Goal: Contribute content: Contribute content

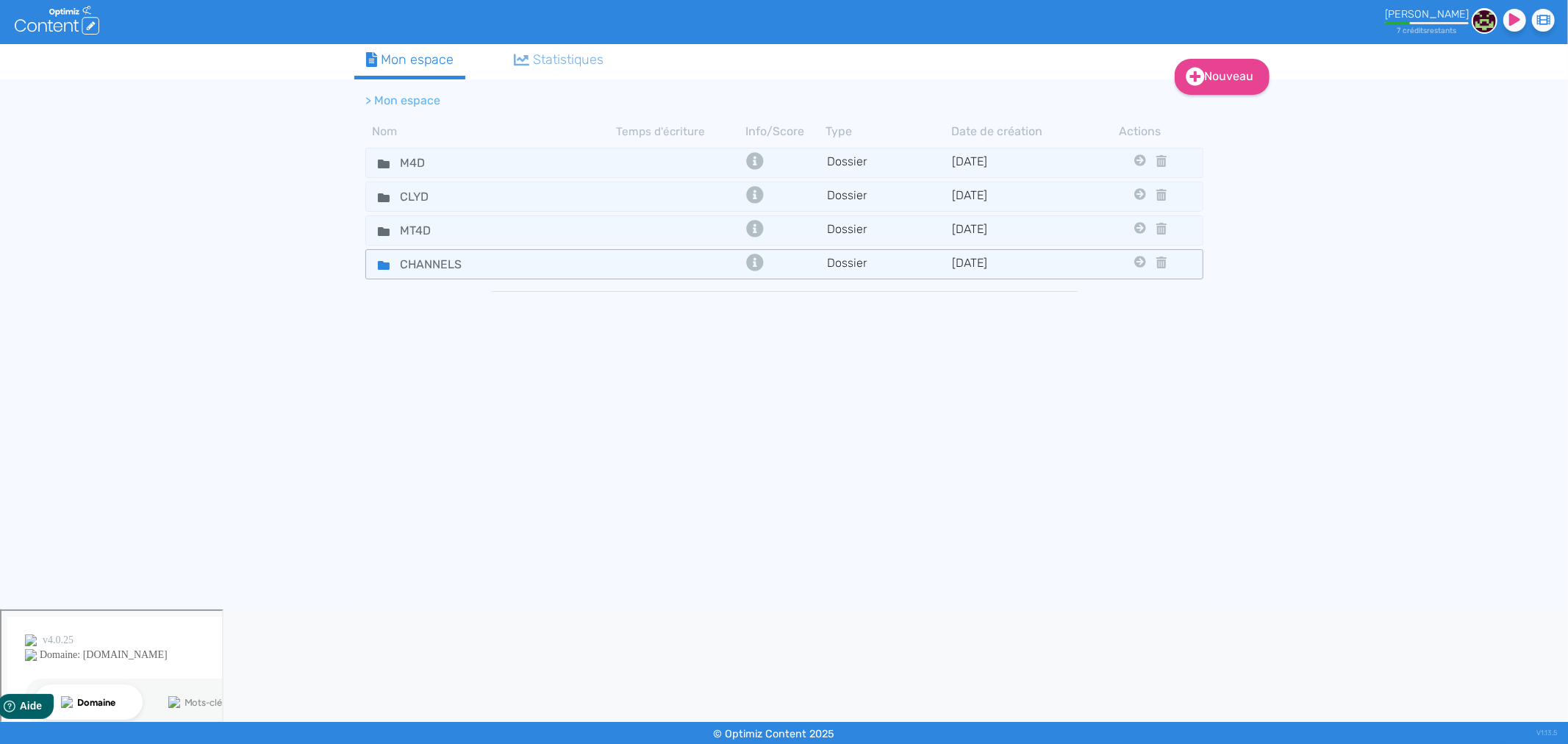
click at [538, 261] on div "CHANNELS" at bounding box center [491, 264] width 249 height 21
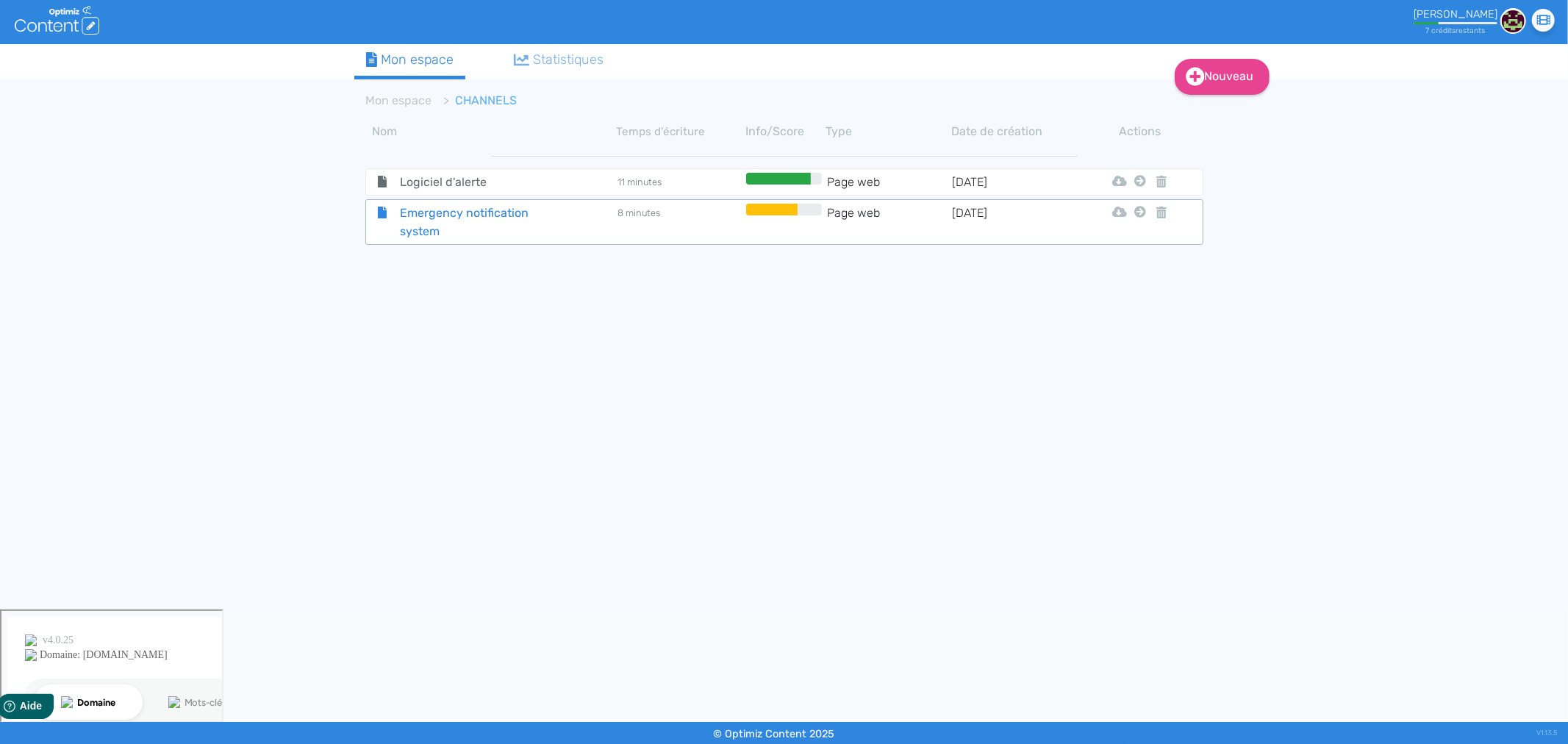
click at [482, 221] on span "Emergency notification system" at bounding box center [471, 222] width 165 height 37
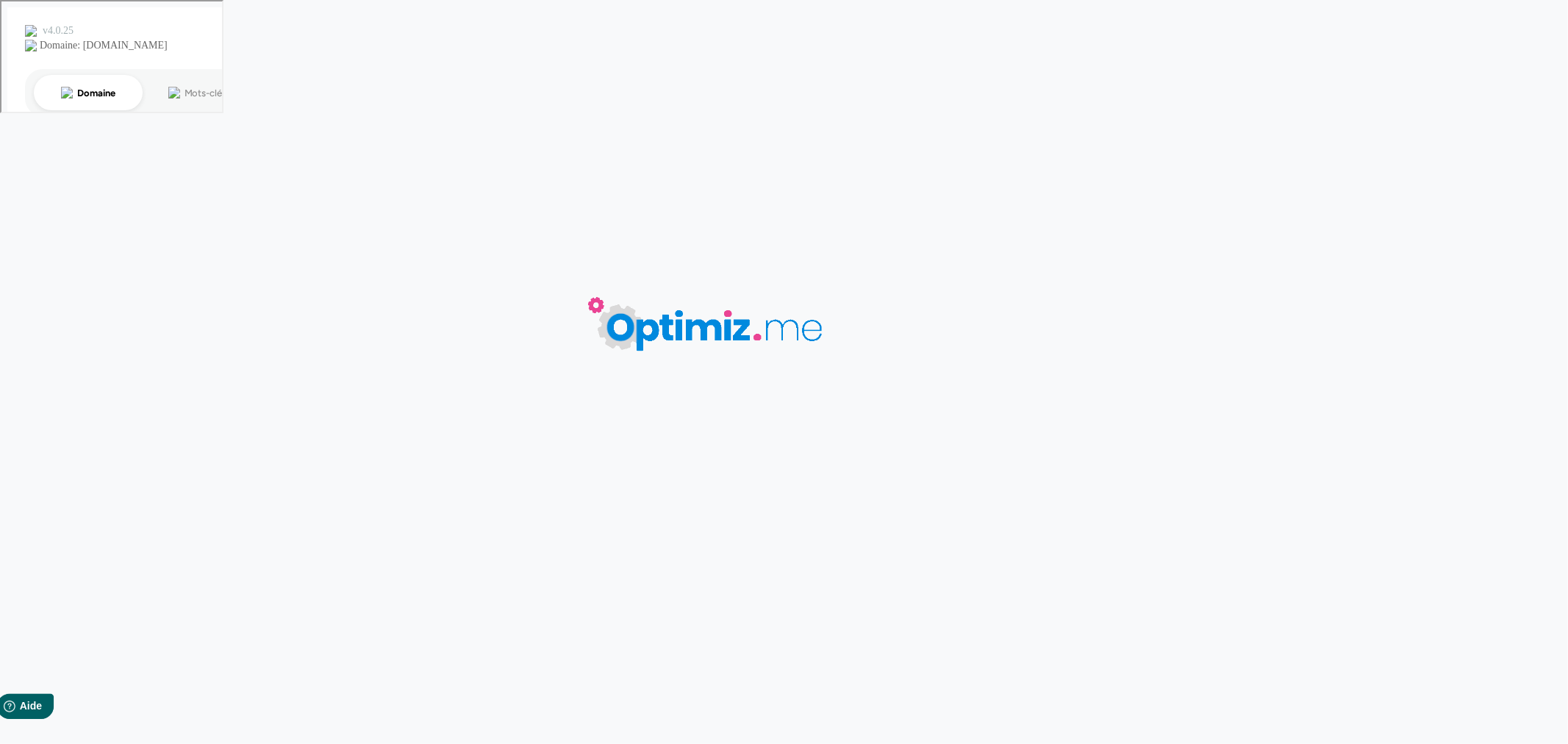
type input "Emergency notification system"
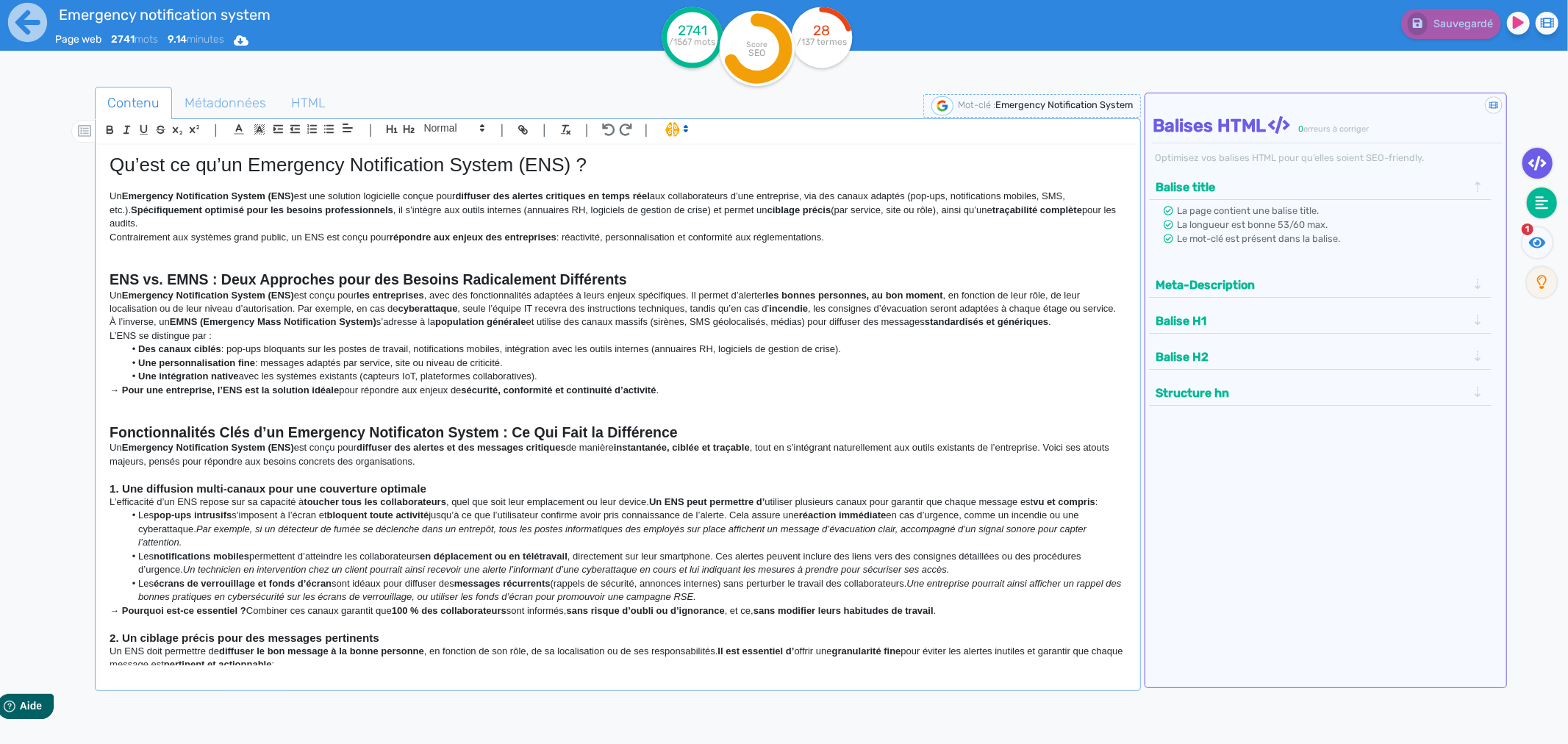
click at [1544, 203] on icon at bounding box center [1543, 203] width 13 height 13
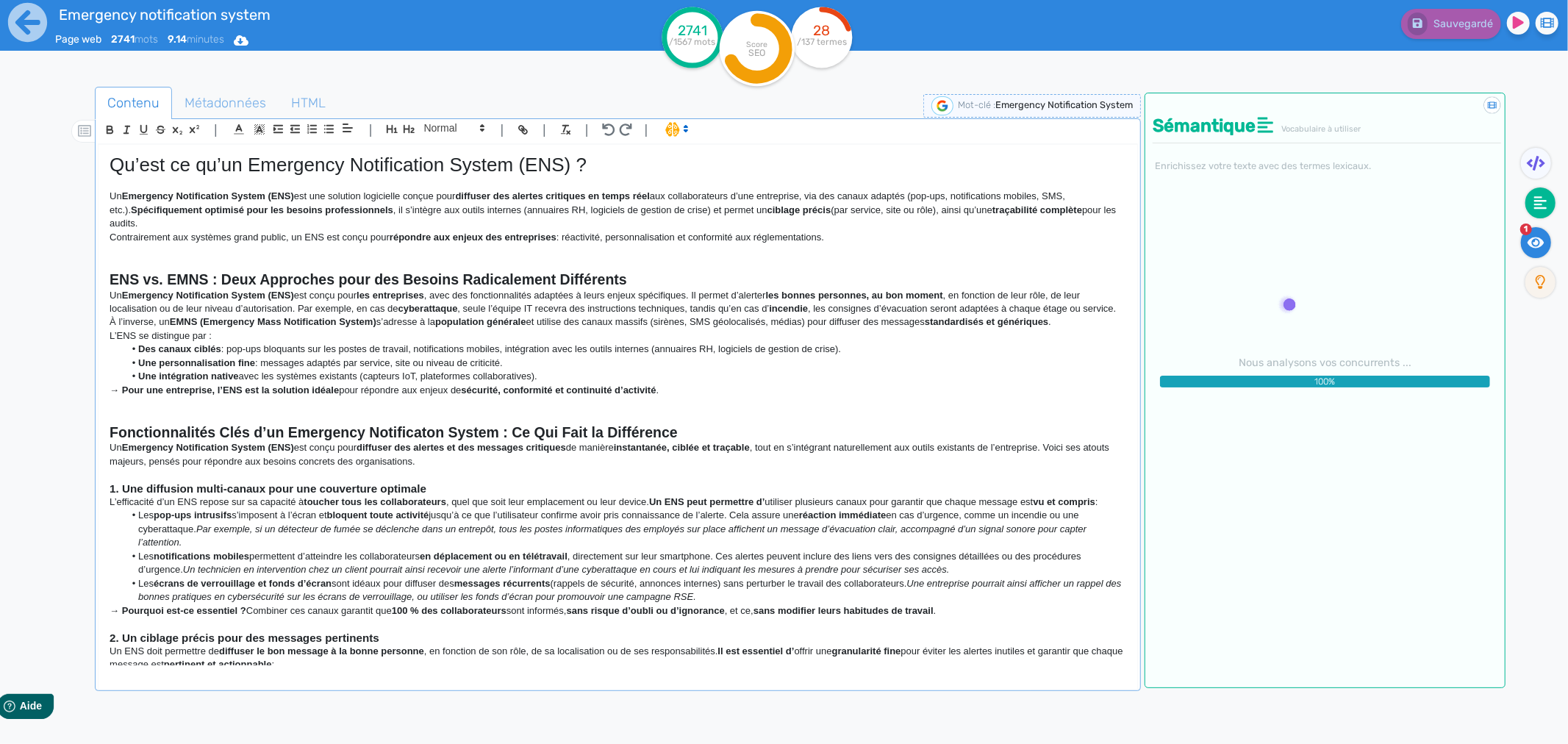
click at [1533, 250] on fa-icon at bounding box center [1537, 242] width 30 height 31
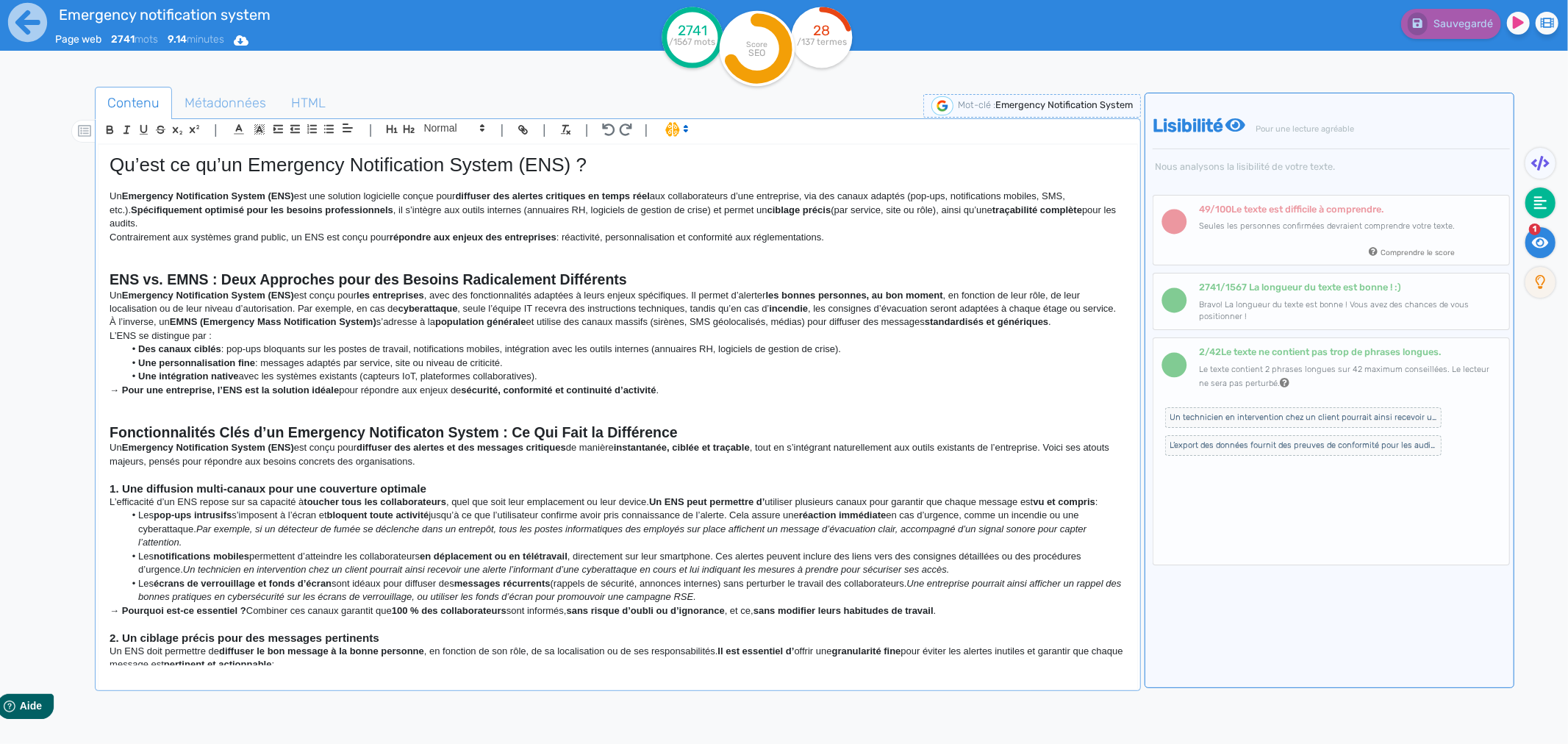
click at [1537, 200] on icon at bounding box center [1541, 203] width 13 height 13
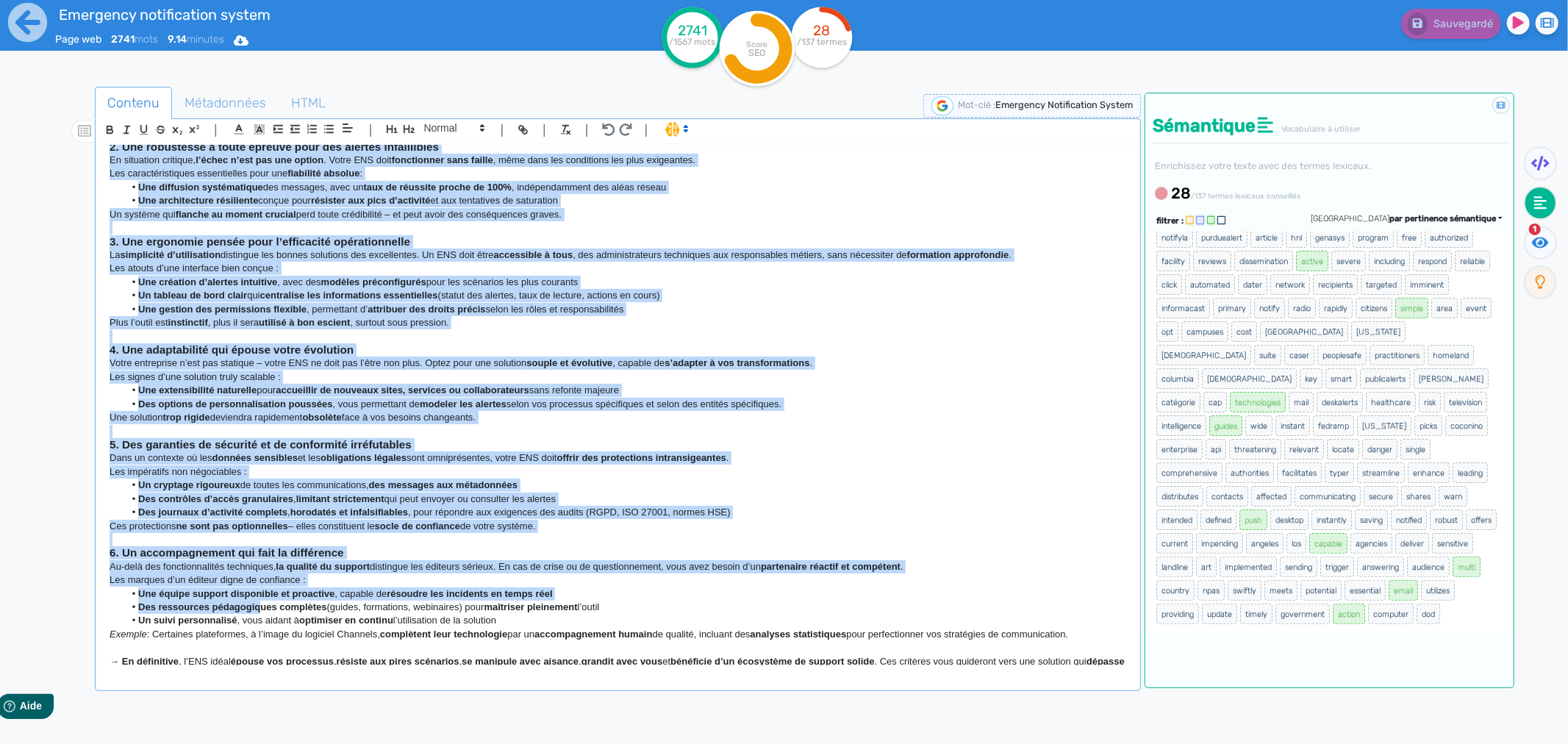
scroll to position [1838, 0]
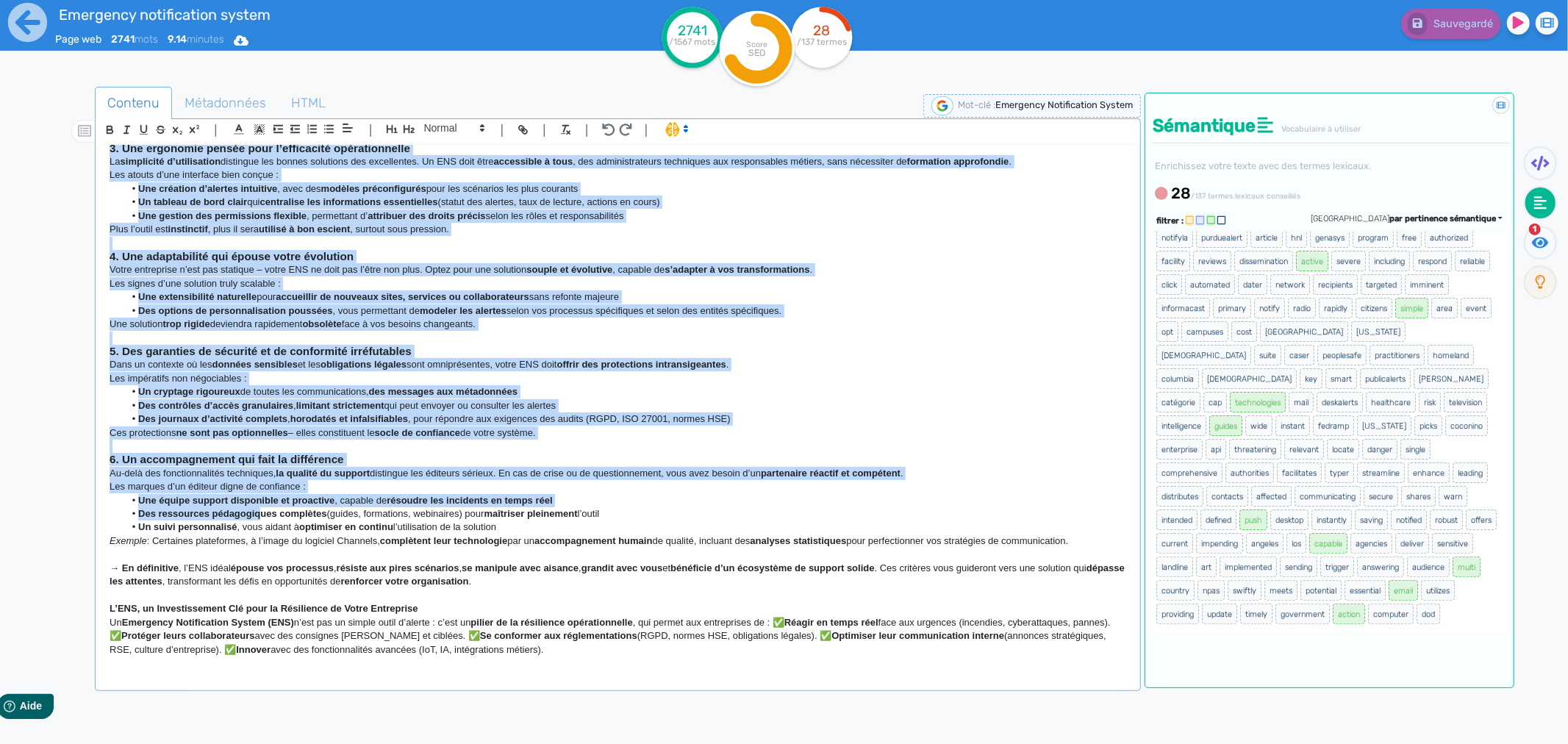
drag, startPoint x: 109, startPoint y: 177, endPoint x: 719, endPoint y: 656, distance: 775.6
click at [719, 656] on div "Qu’est ce qu’un Emergency Notification System (ENS) ? Un Emergency Notification…" at bounding box center [618, 405] width 1039 height 520
click at [954, 197] on li "Un tableau de bord clair qui centralise les informations essentielles (statut d…" at bounding box center [625, 202] width 1002 height 13
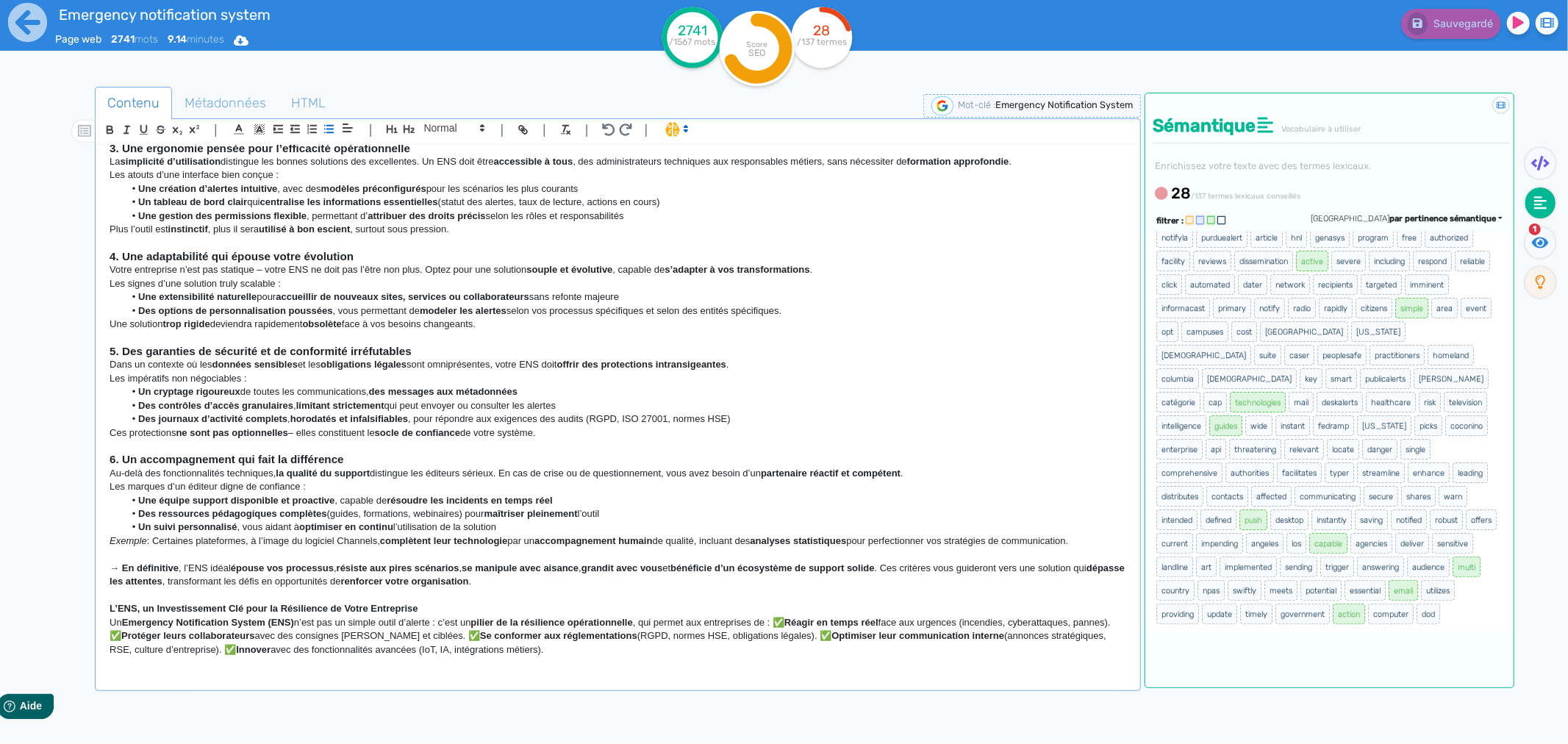
click at [46, 215] on div at bounding box center [69, 461] width 52 height 754
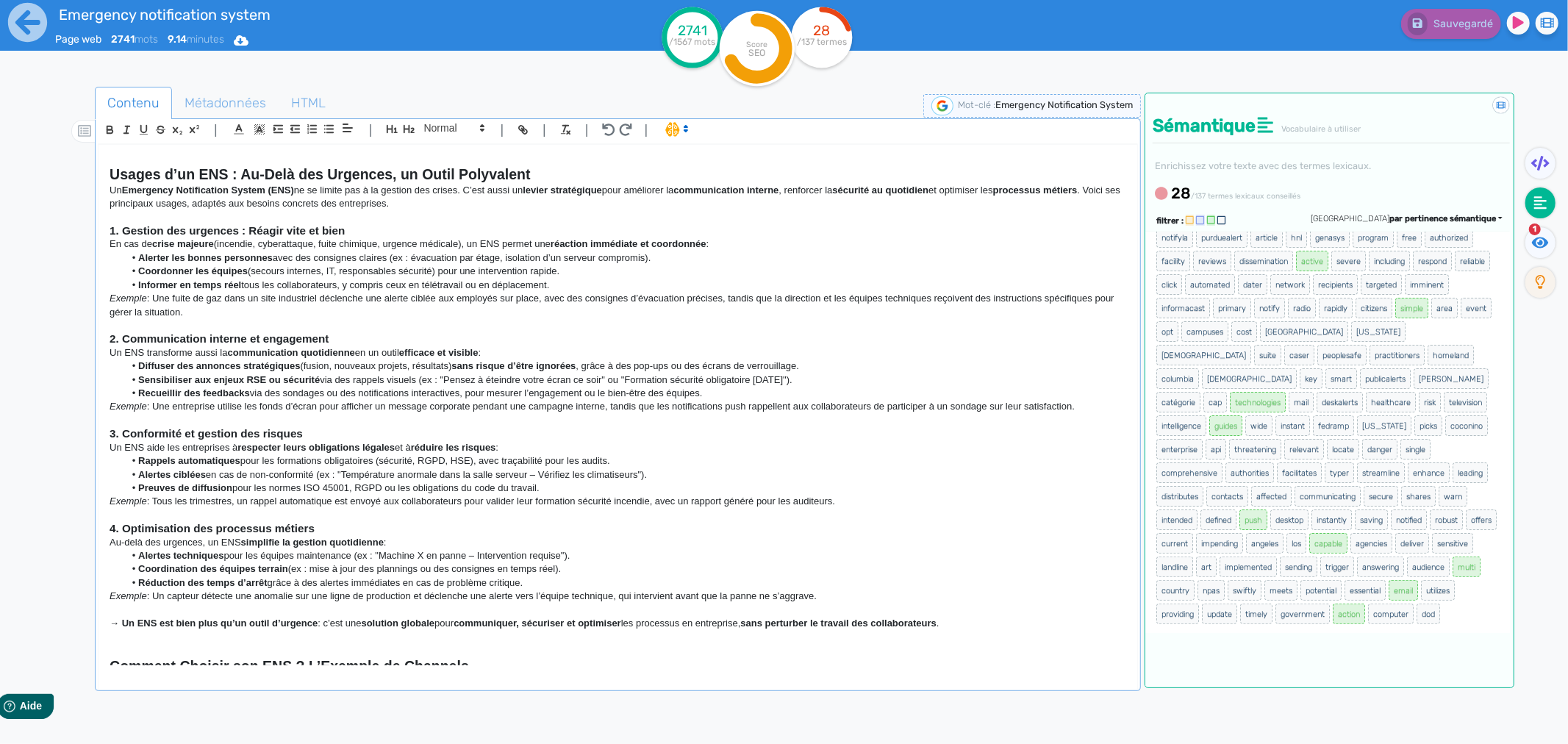
click at [5, 22] on div "Emergency notification system Page web 2741 mots 9.14 minutes Html Pdf Word" at bounding box center [314, 35] width 628 height 72
click at [17, 24] on icon at bounding box center [28, 23] width 40 height 40
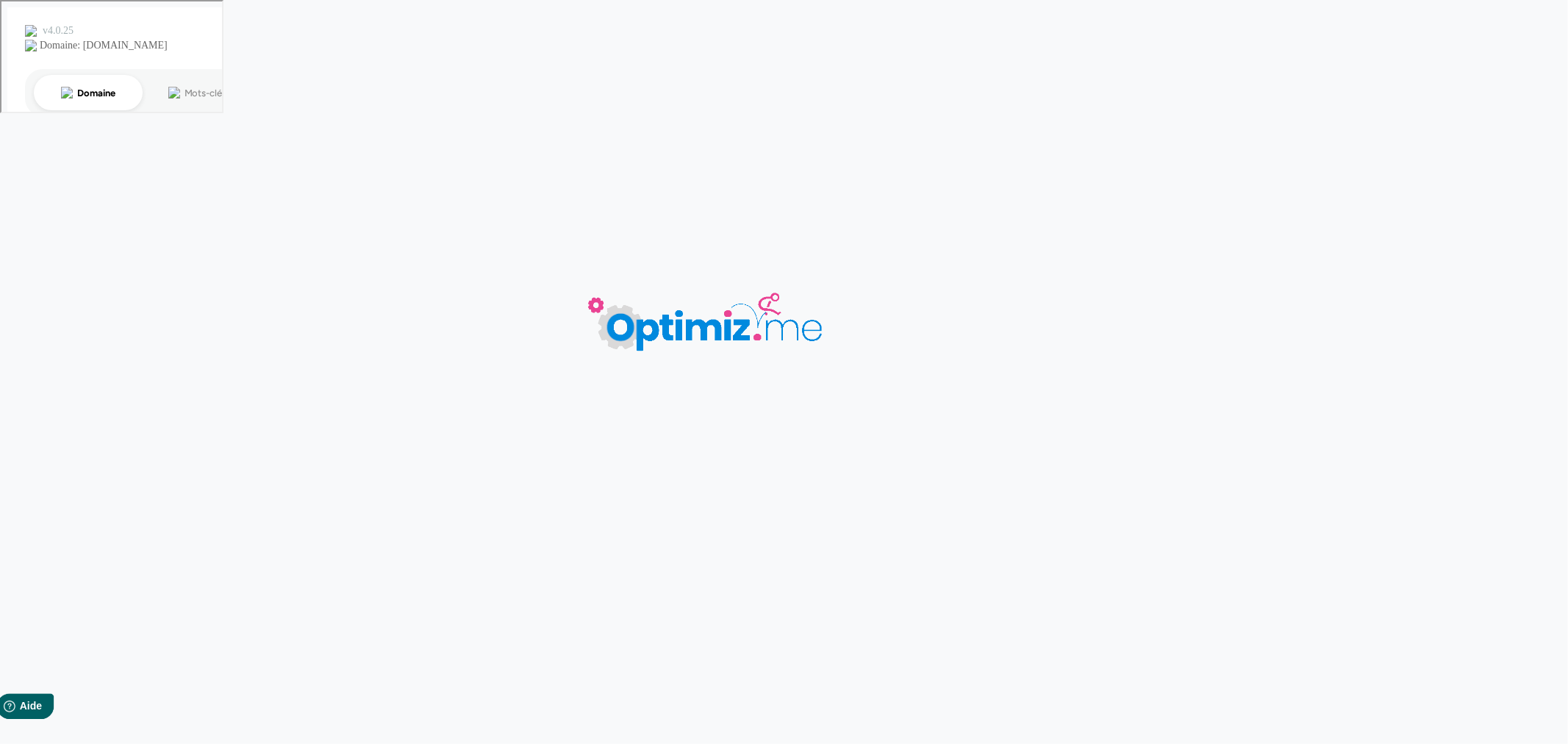
type input "Emergency notification system"
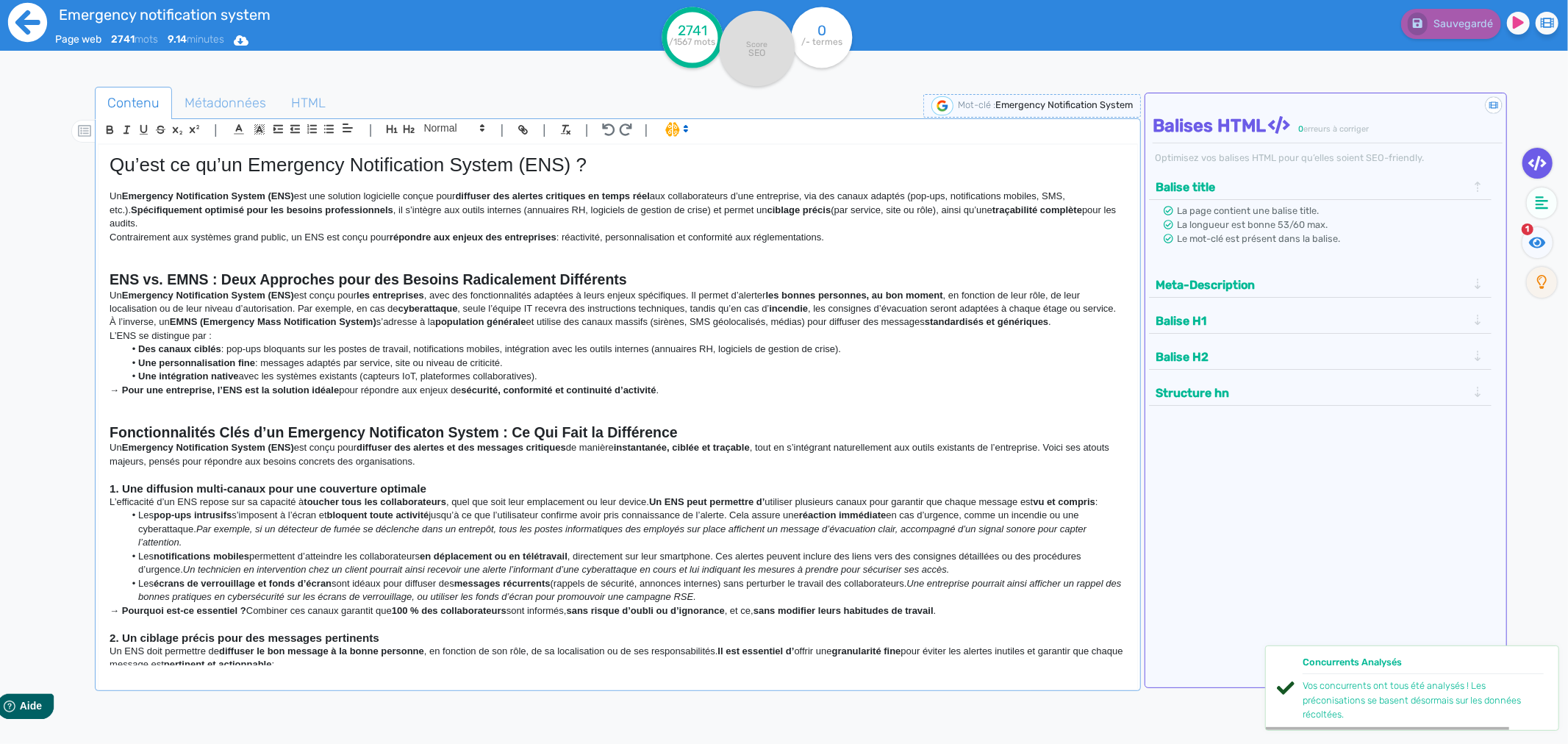
click at [31, 16] on icon at bounding box center [28, 22] width 39 height 39
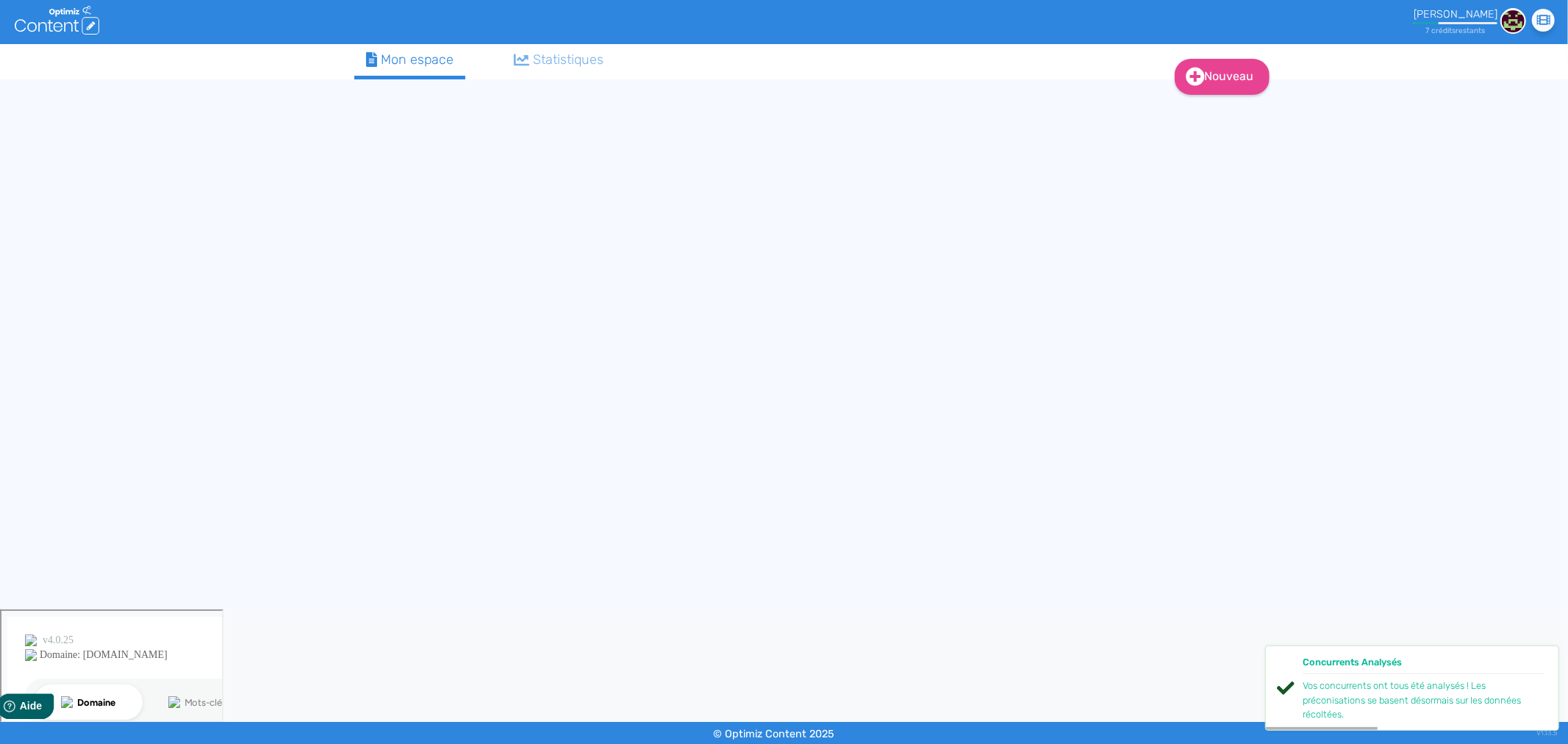
click at [445, 64] on div "Mon espace" at bounding box center [410, 60] width 89 height 20
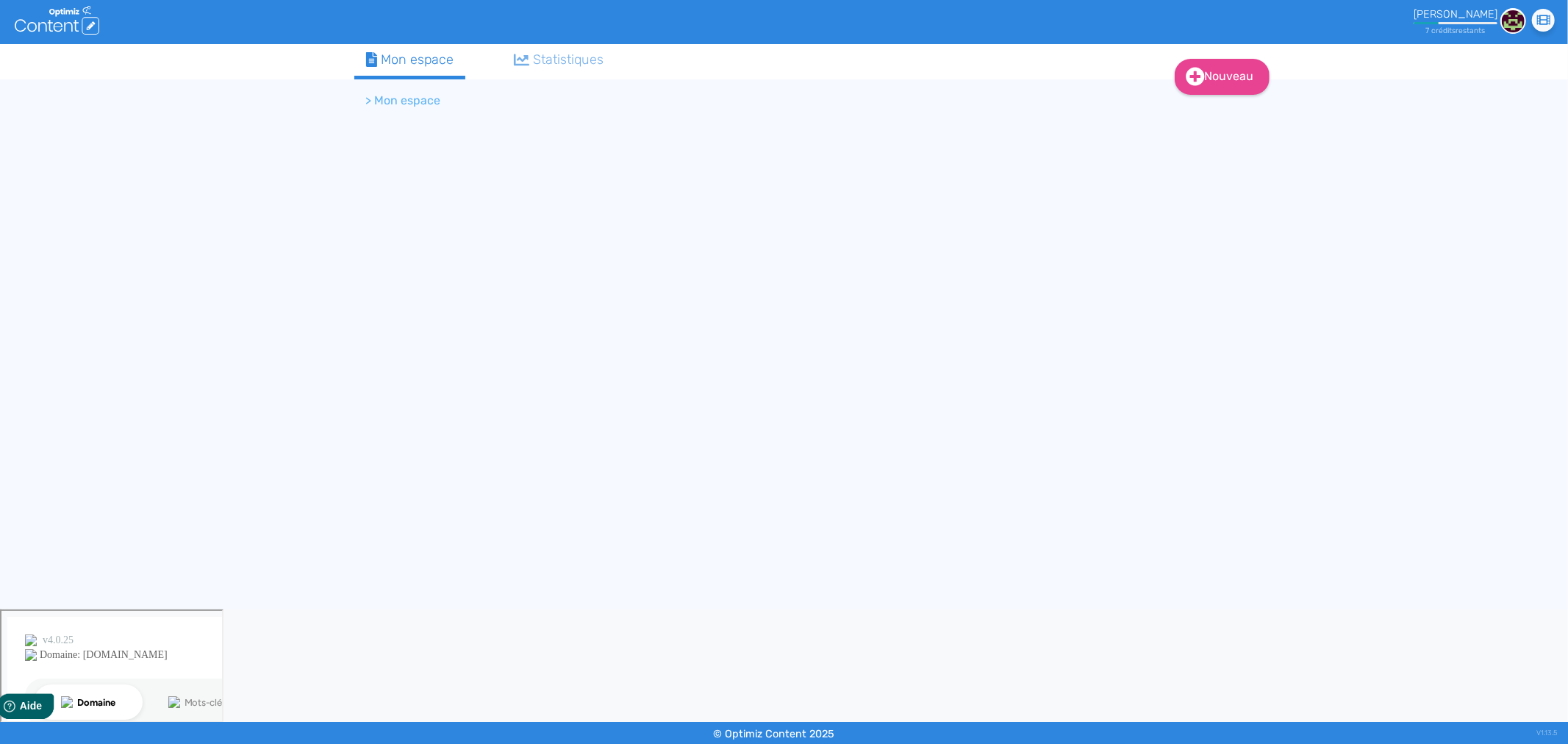
click at [372, 95] on li "> Mon espace" at bounding box center [403, 100] width 75 height 18
click at [406, 106] on li "> Mon espace" at bounding box center [403, 100] width 75 height 18
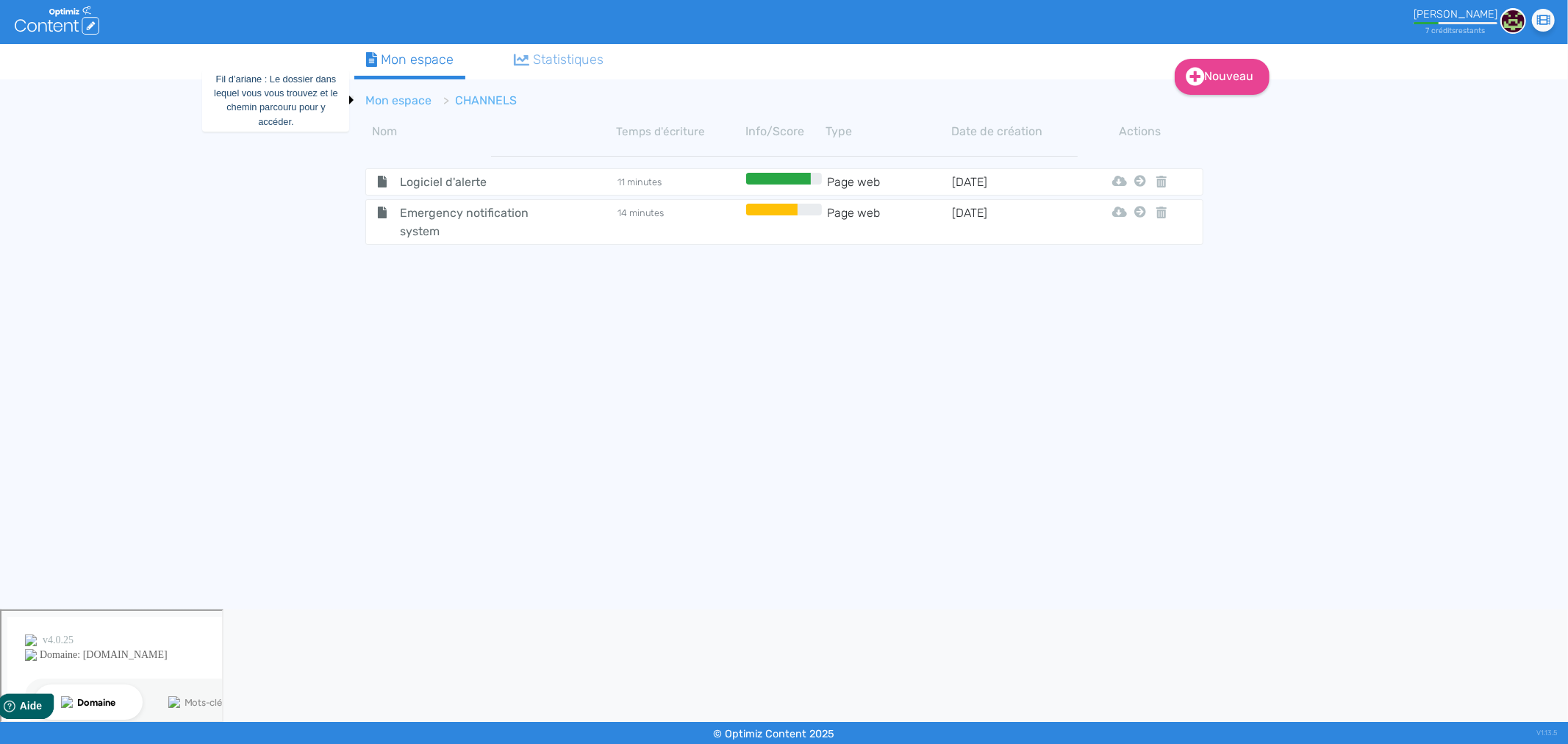
click at [417, 105] on link "Mon espace" at bounding box center [399, 100] width 66 height 14
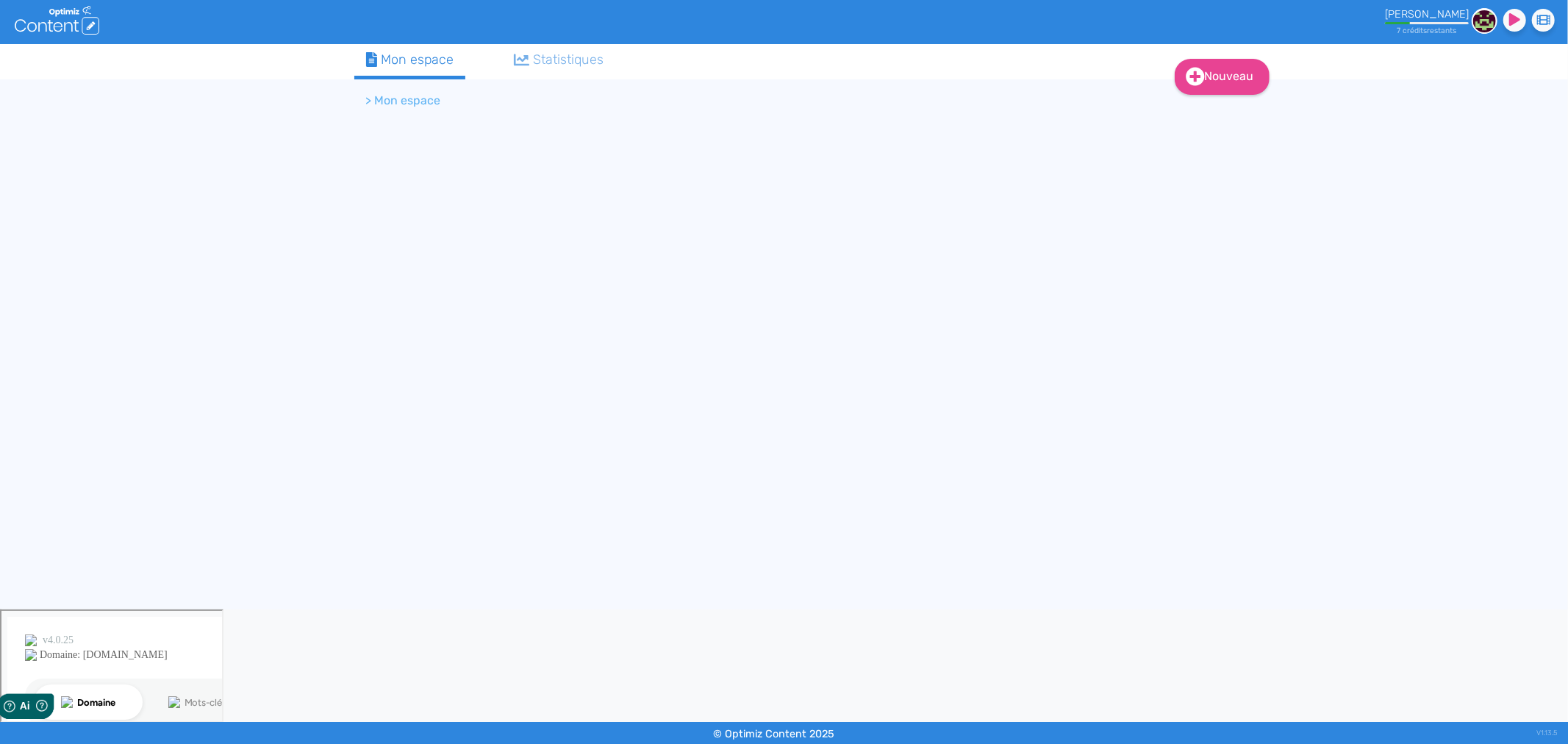
click at [407, 111] on ol "> Mon espace" at bounding box center [722, 101] width 736 height 35
click at [407, 94] on li "> Mon espace" at bounding box center [403, 100] width 75 height 18
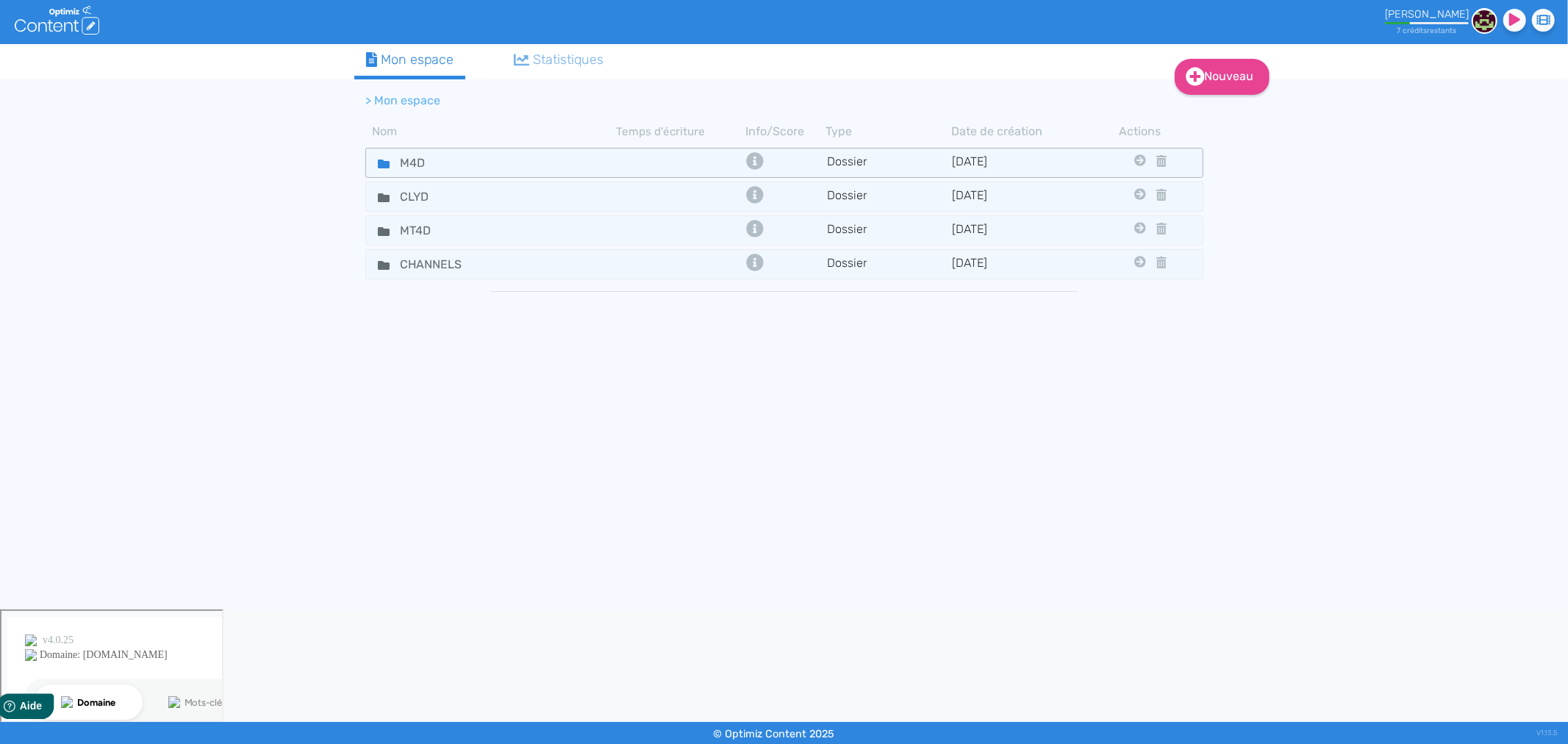
click at [525, 164] on div "M4D" at bounding box center [491, 162] width 249 height 21
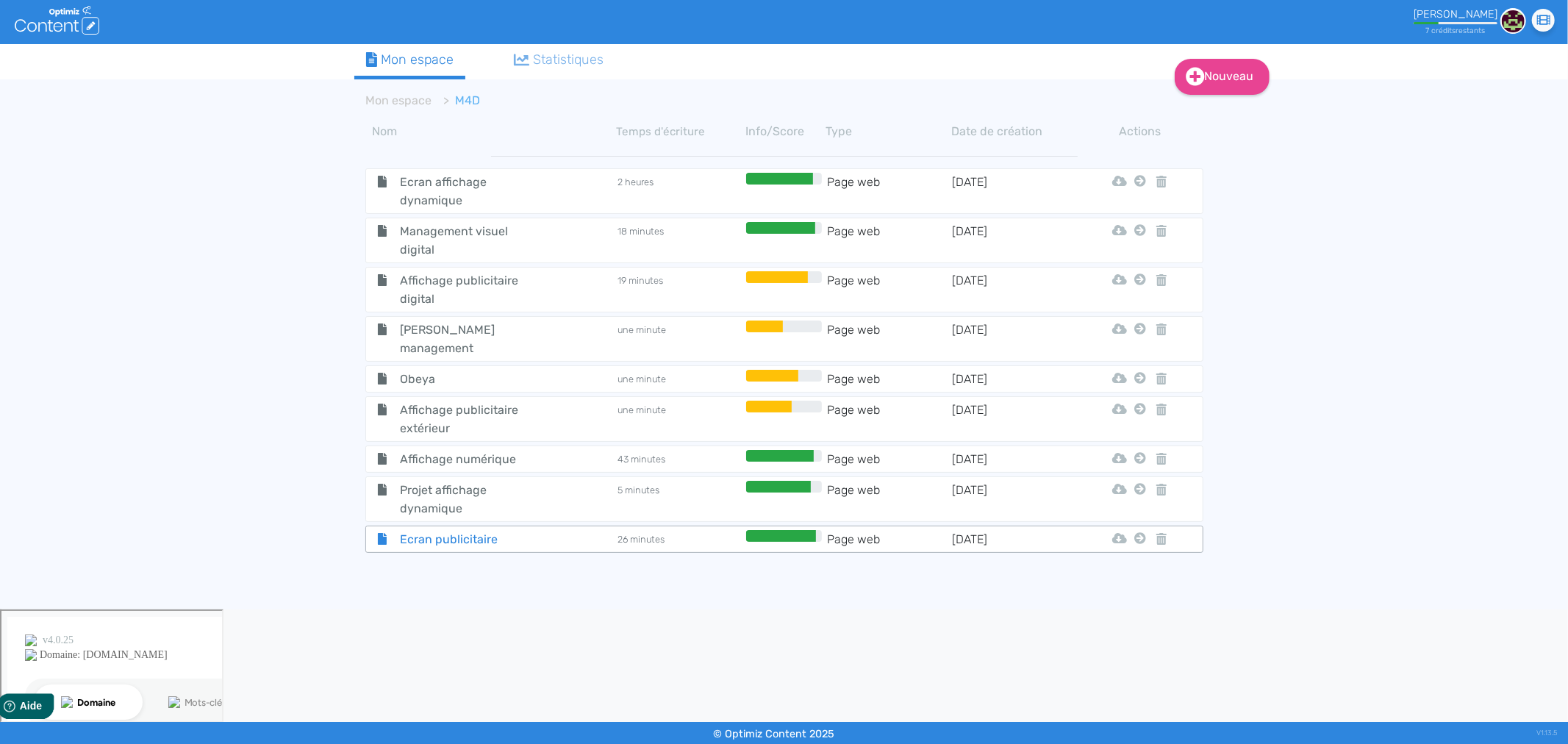
click at [561, 531] on div "Ecran publicitaire" at bounding box center [491, 540] width 249 height 19
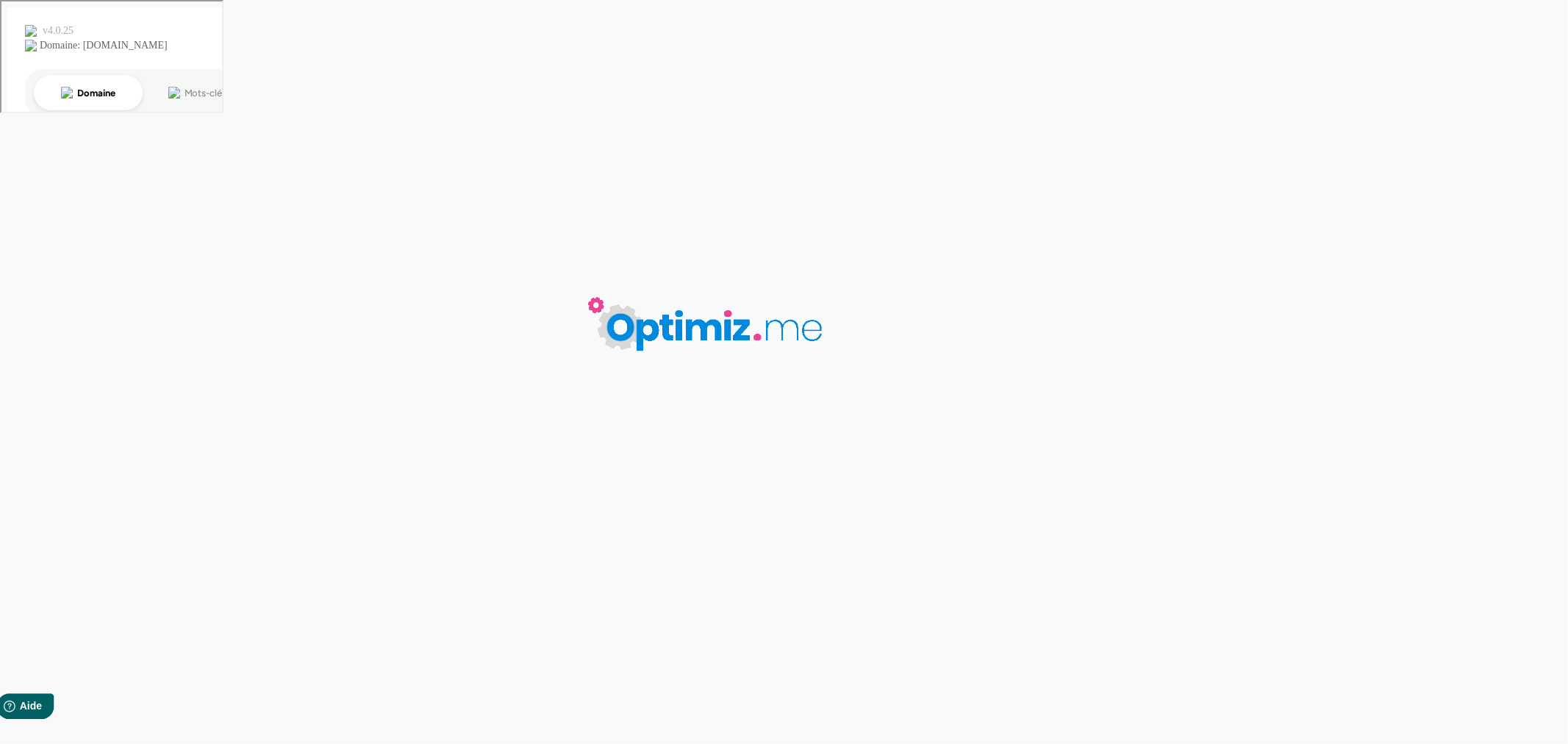
type input "Ecran publicitaire"
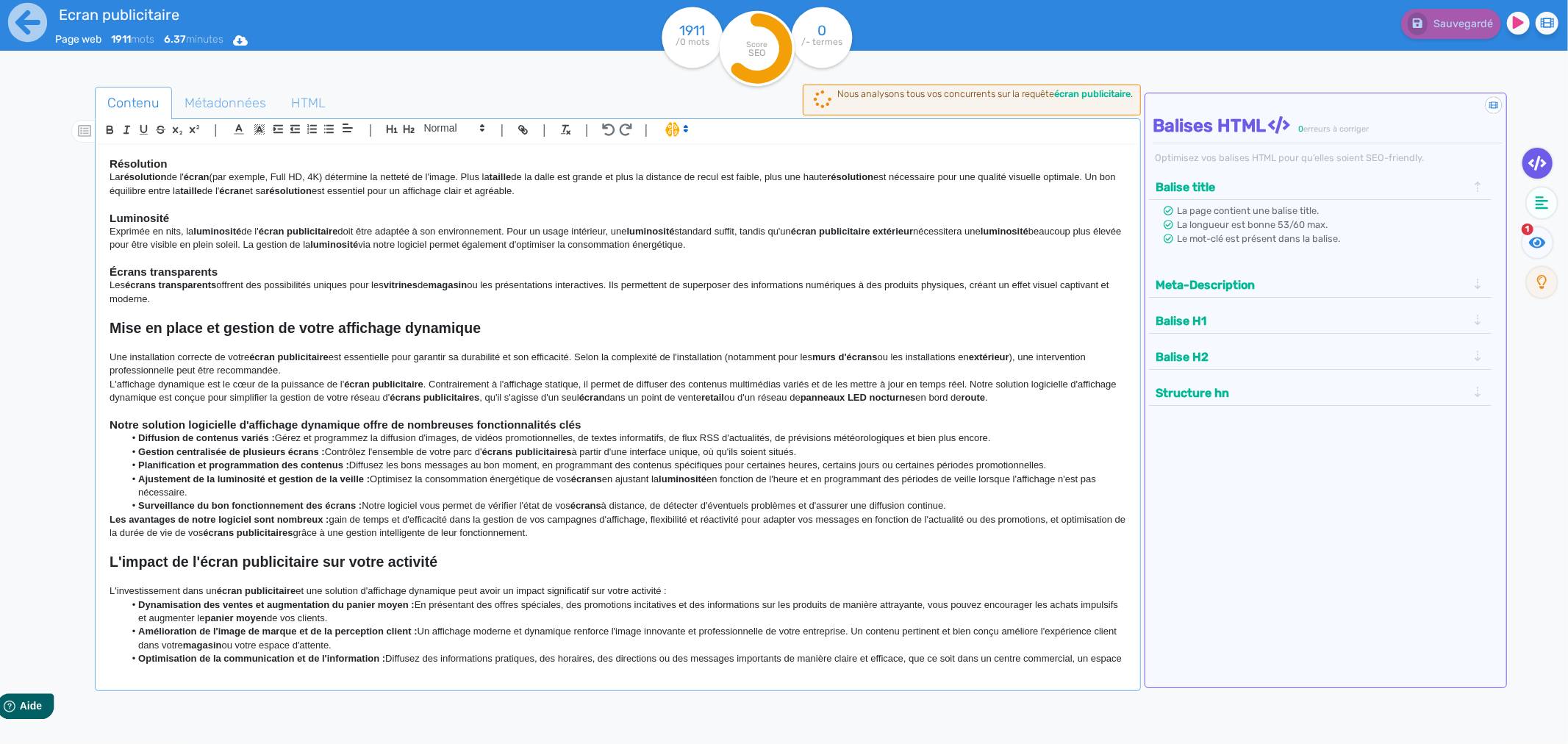
scroll to position [1046, 0]
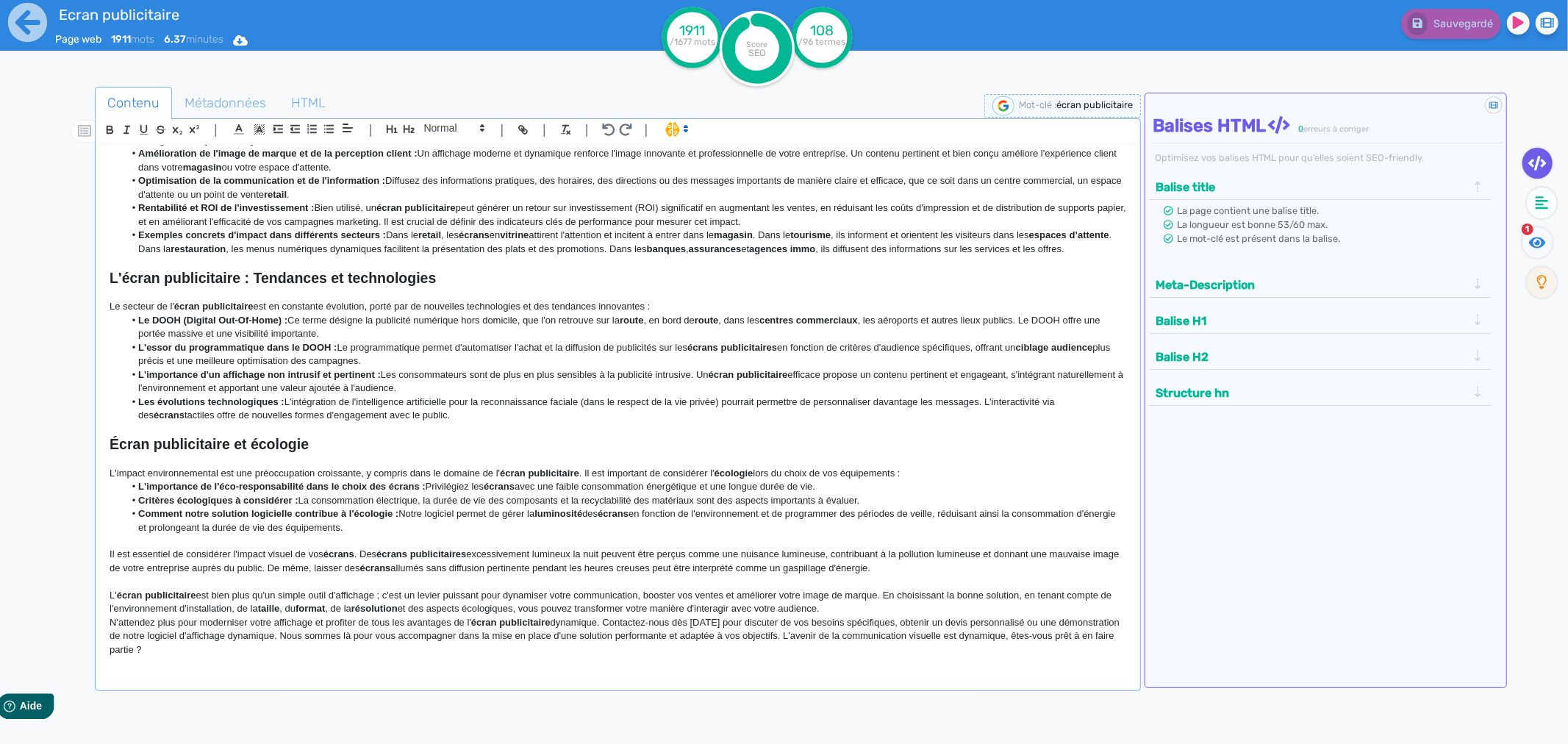
click at [442, 377] on li "L'importance d'un affichage non intrusif et pertinent : Les consommateurs sont …" at bounding box center [625, 382] width 1002 height 27
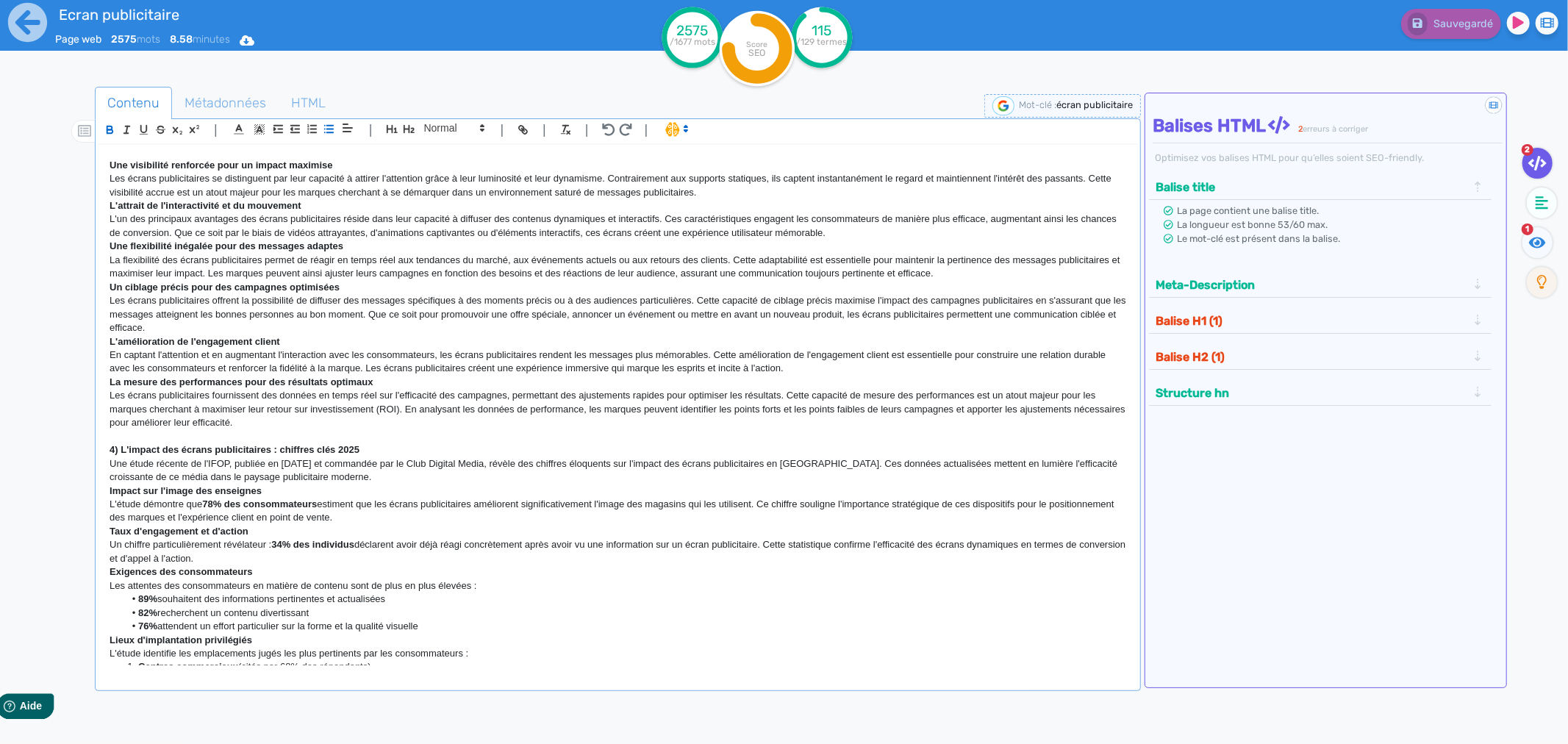
scroll to position [0, 0]
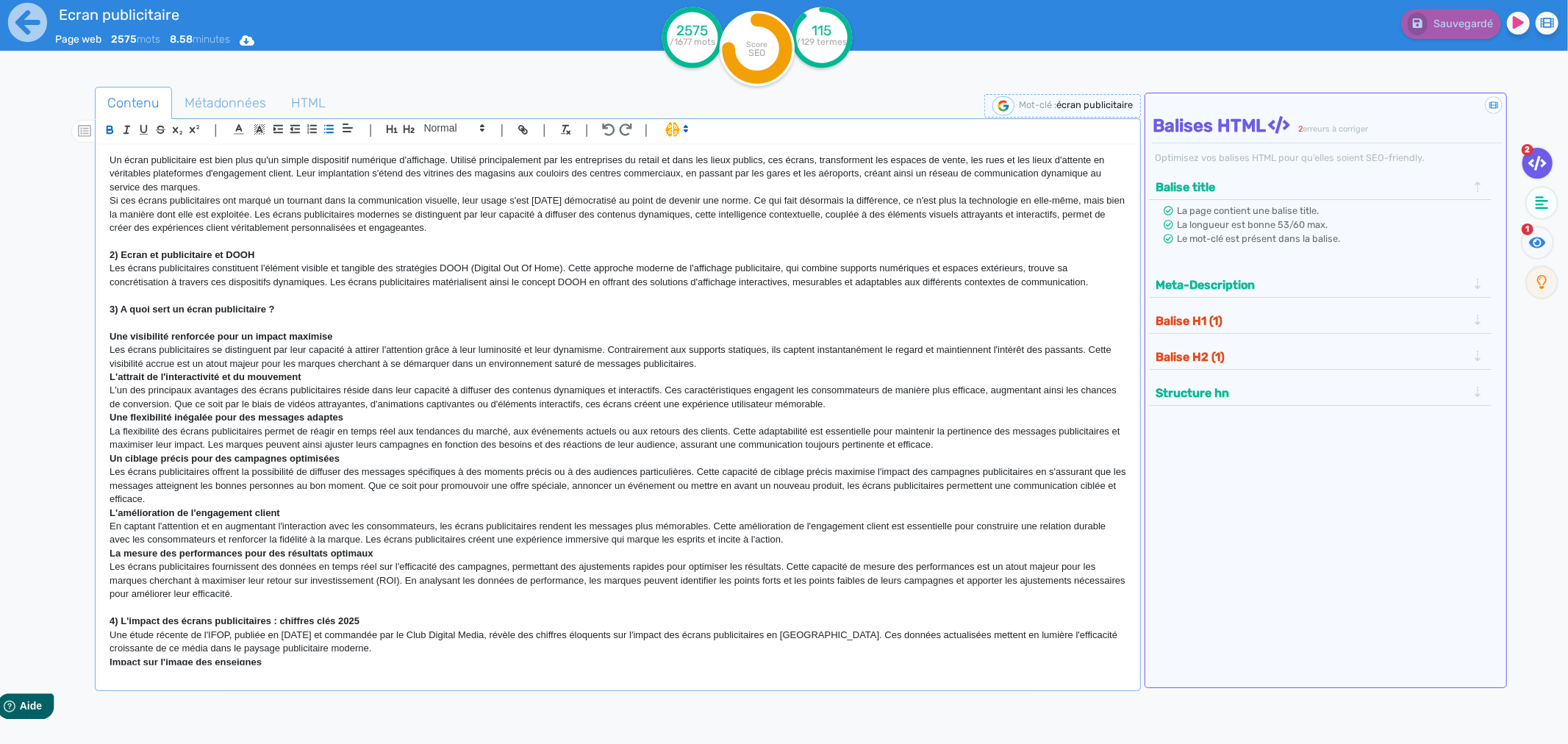
click at [180, 240] on p at bounding box center [618, 241] width 1017 height 13
click at [110, 162] on p "Un écran publicitaire est bien plus qu'un simple dispositif numérique d'afficha…" at bounding box center [618, 174] width 1017 height 40
click at [215, 257] on strong "2) Ecran et publicitaire et DOOH" at bounding box center [182, 255] width 145 height 11
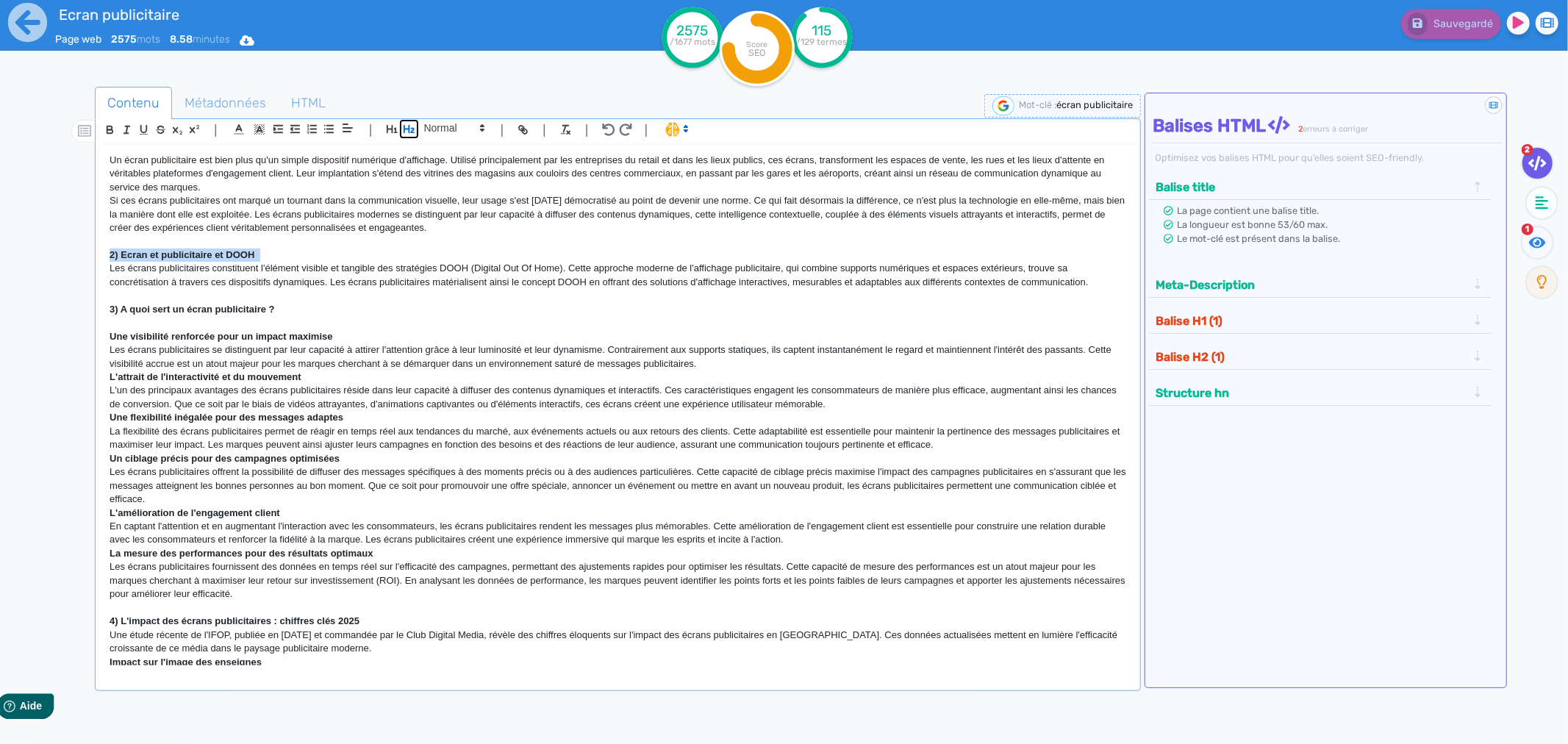
click at [409, 127] on icon "button" at bounding box center [408, 129] width 11 height 8
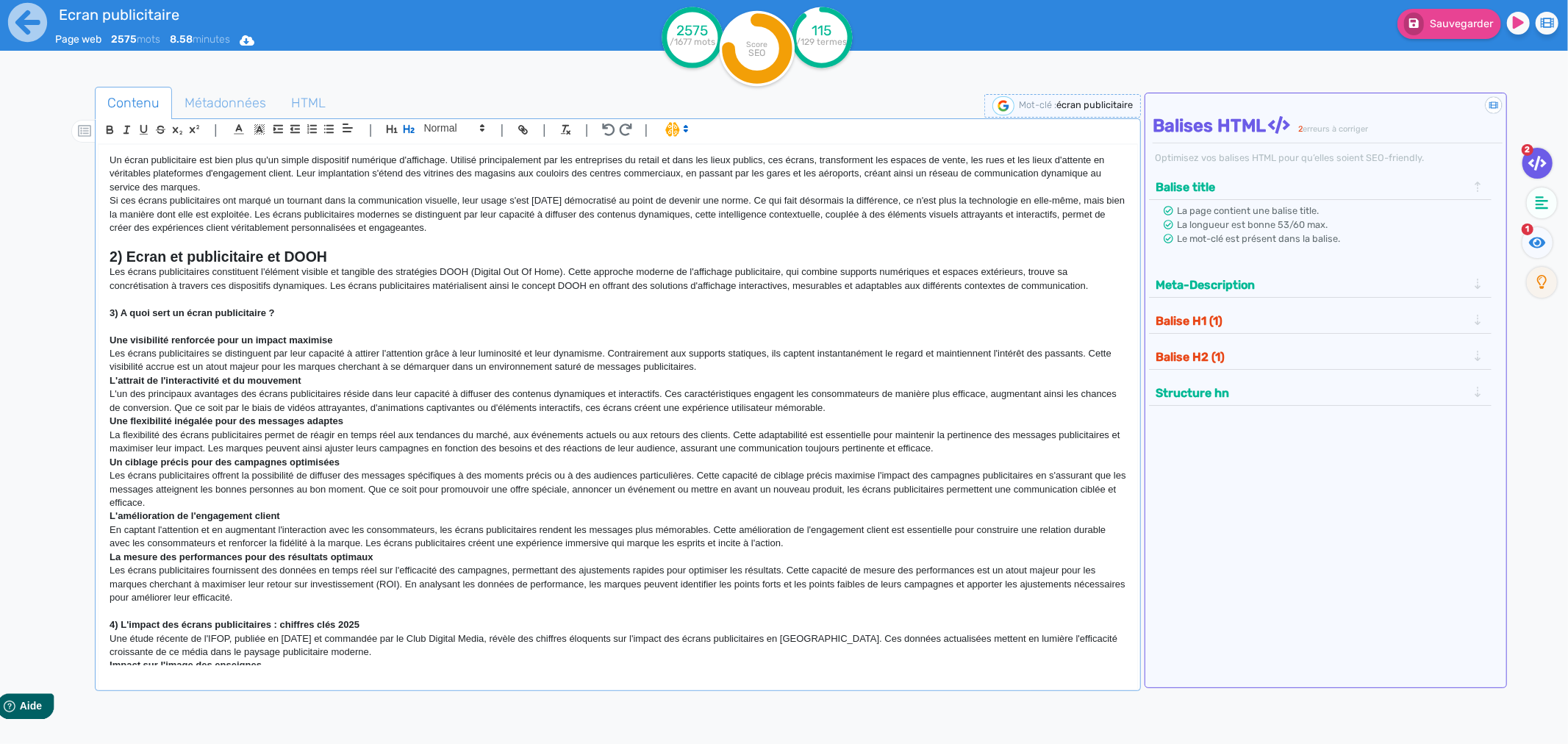
click at [176, 312] on strong "3) A quoi sert un écran publicitaire ?" at bounding box center [191, 312] width 164 height 11
click at [406, 134] on icon "button" at bounding box center [409, 129] width 13 height 13
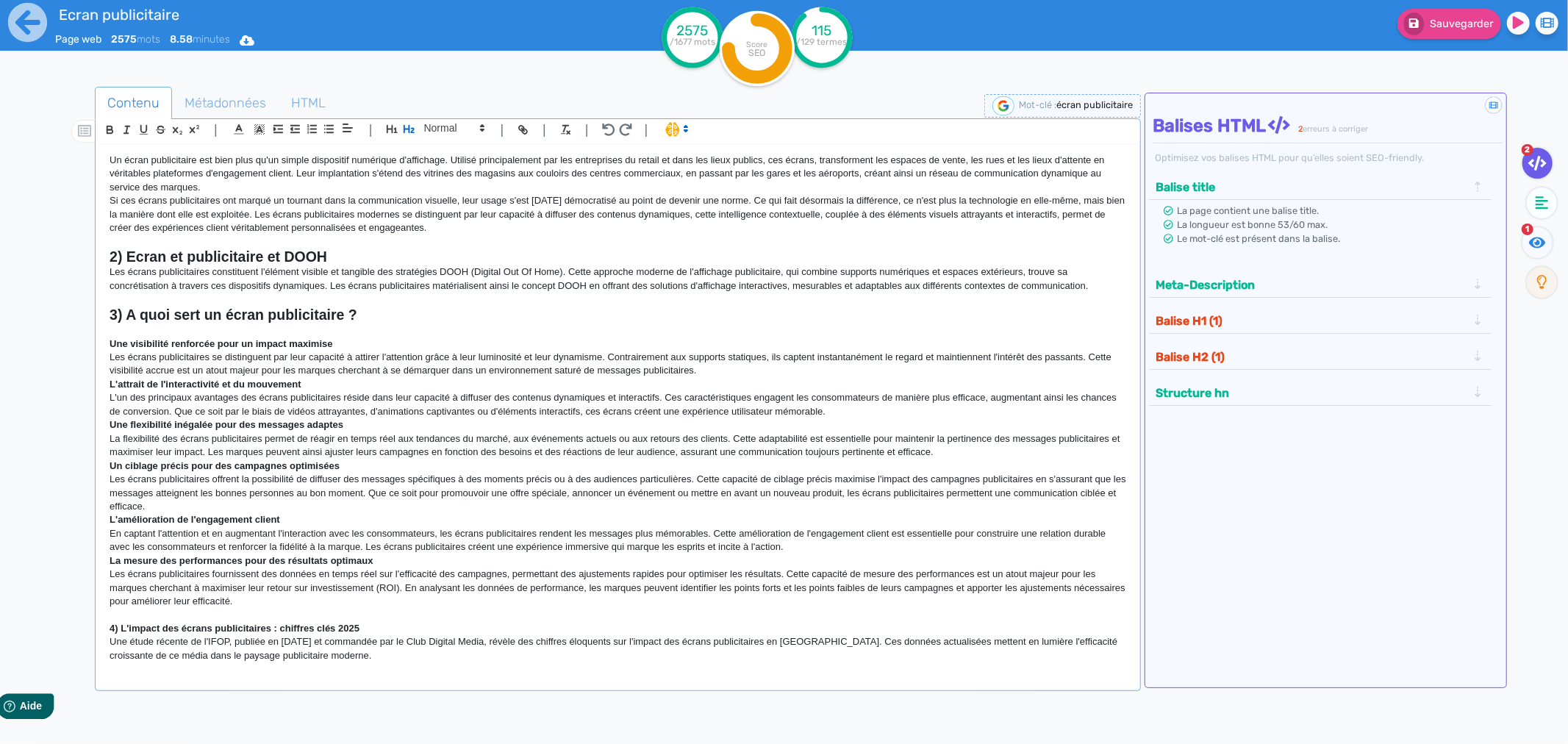
click at [206, 346] on strong "Une visibilité renforcée pour un impact maximise" at bounding box center [221, 343] width 223 height 11
click at [439, 123] on span at bounding box center [453, 127] width 72 height 18
click at [436, 158] on span at bounding box center [454, 154] width 59 height 26
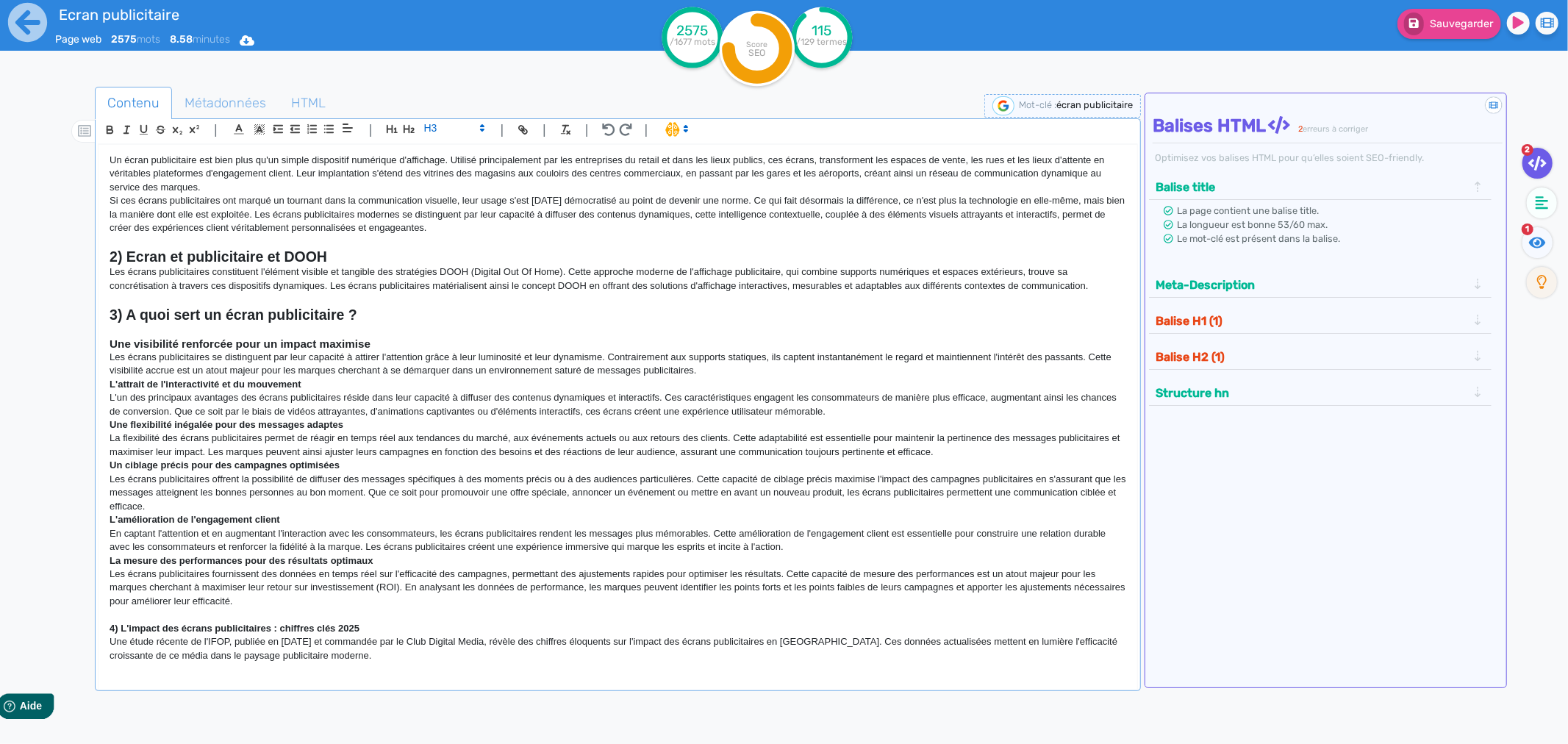
click at [148, 379] on strong "L'attrait de l'interactivité et du mouvement" at bounding box center [205, 384] width 191 height 11
click at [447, 117] on ul "Contenu Métadonnées HTML" at bounding box center [617, 103] width 1046 height 33
click at [443, 135] on span at bounding box center [453, 127] width 72 height 18
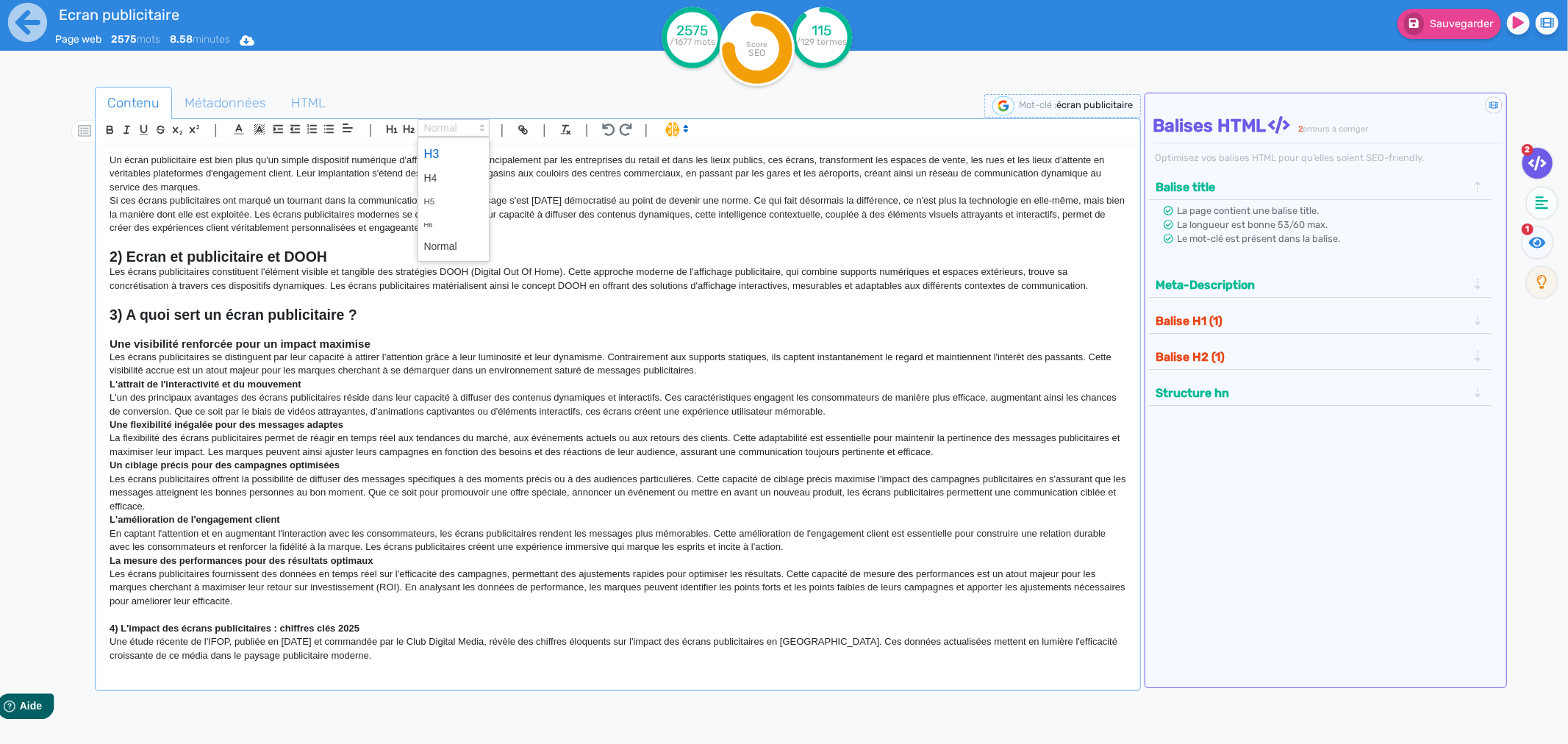
click at [439, 158] on span at bounding box center [454, 154] width 59 height 26
click at [203, 425] on strong "Une flexibilité inégalée pour des messages adaptes" at bounding box center [226, 424] width 234 height 11
click at [445, 113] on ul "Contenu Métadonnées HTML" at bounding box center [617, 103] width 1046 height 33
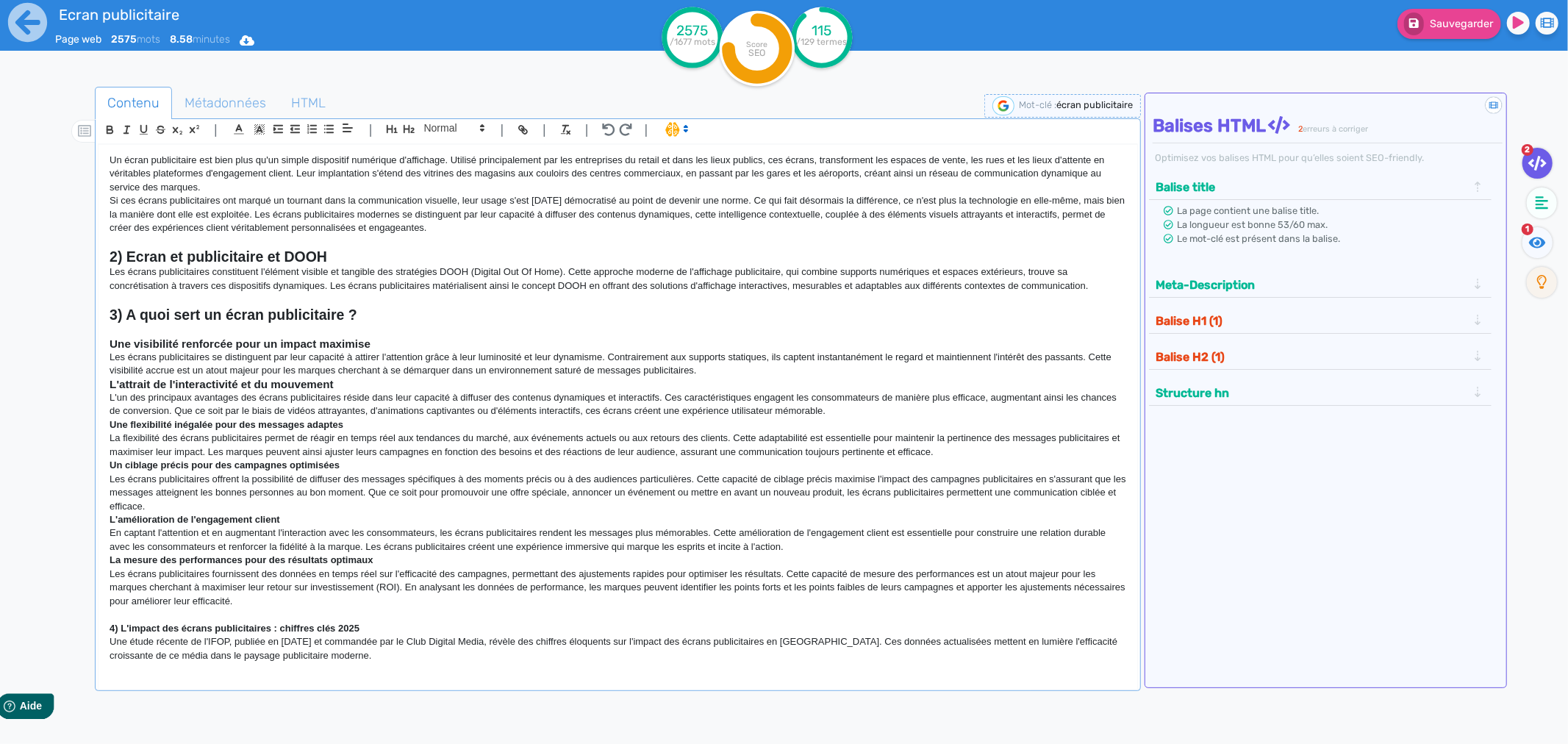
click at [441, 120] on div "| | H3 H4 H5 H6 Normal | | | |" at bounding box center [617, 132] width 1040 height 25
click at [439, 127] on span at bounding box center [453, 127] width 72 height 18
click at [434, 152] on span at bounding box center [454, 154] width 59 height 26
click at [212, 463] on strong "Un ciblage précis pour des campagnes optimisées" at bounding box center [224, 465] width 230 height 11
click at [187, 466] on strong "Un ciblage précis pour des campagnes optimisées" at bounding box center [224, 465] width 230 height 11
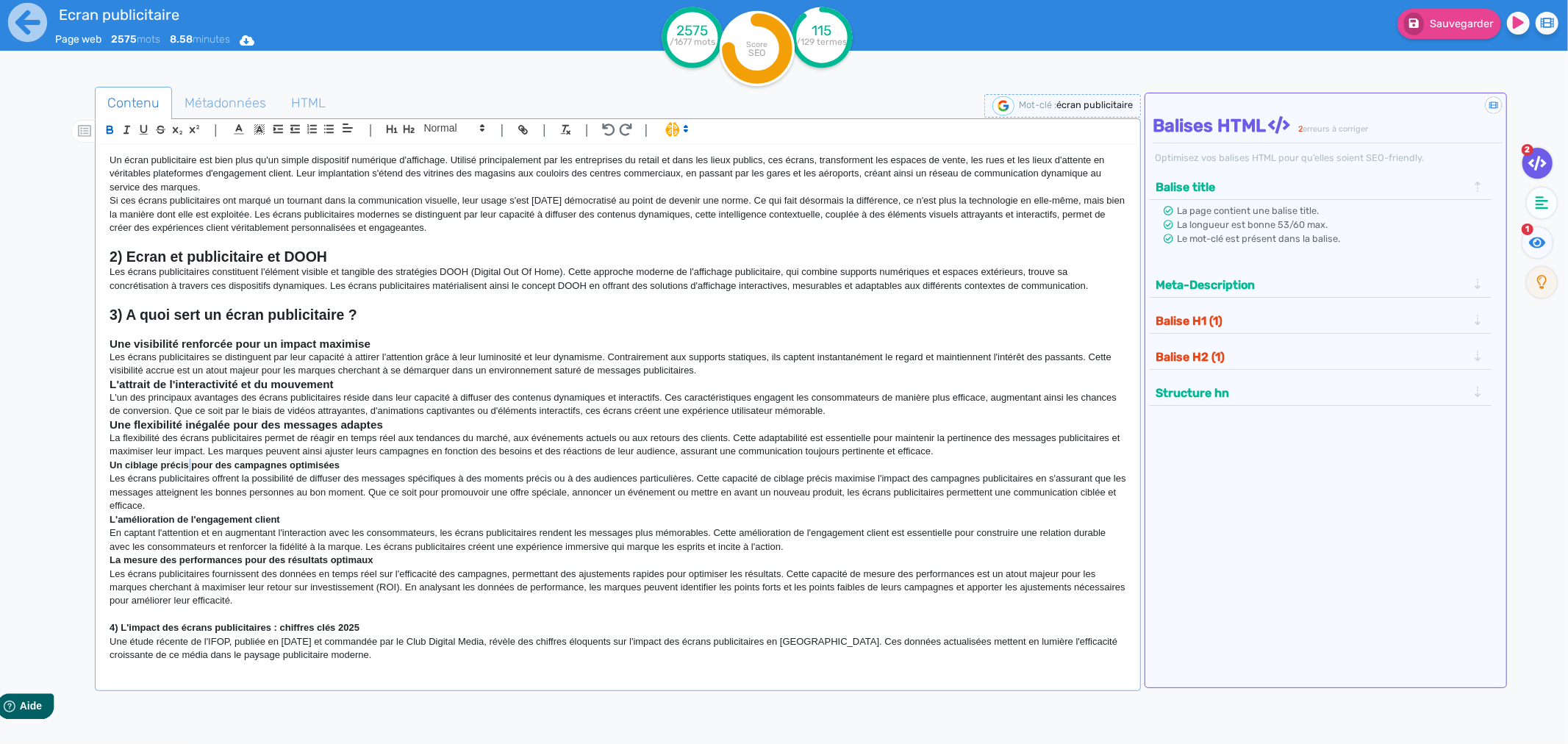
click at [187, 466] on strong "Un ciblage précis pour des campagnes optimisées" at bounding box center [224, 465] width 230 height 11
click at [445, 127] on span at bounding box center [453, 127] width 72 height 18
click at [441, 158] on span at bounding box center [454, 154] width 59 height 26
click at [180, 523] on strong "L'amélioration de l'engagement client" at bounding box center [195, 519] width 170 height 11
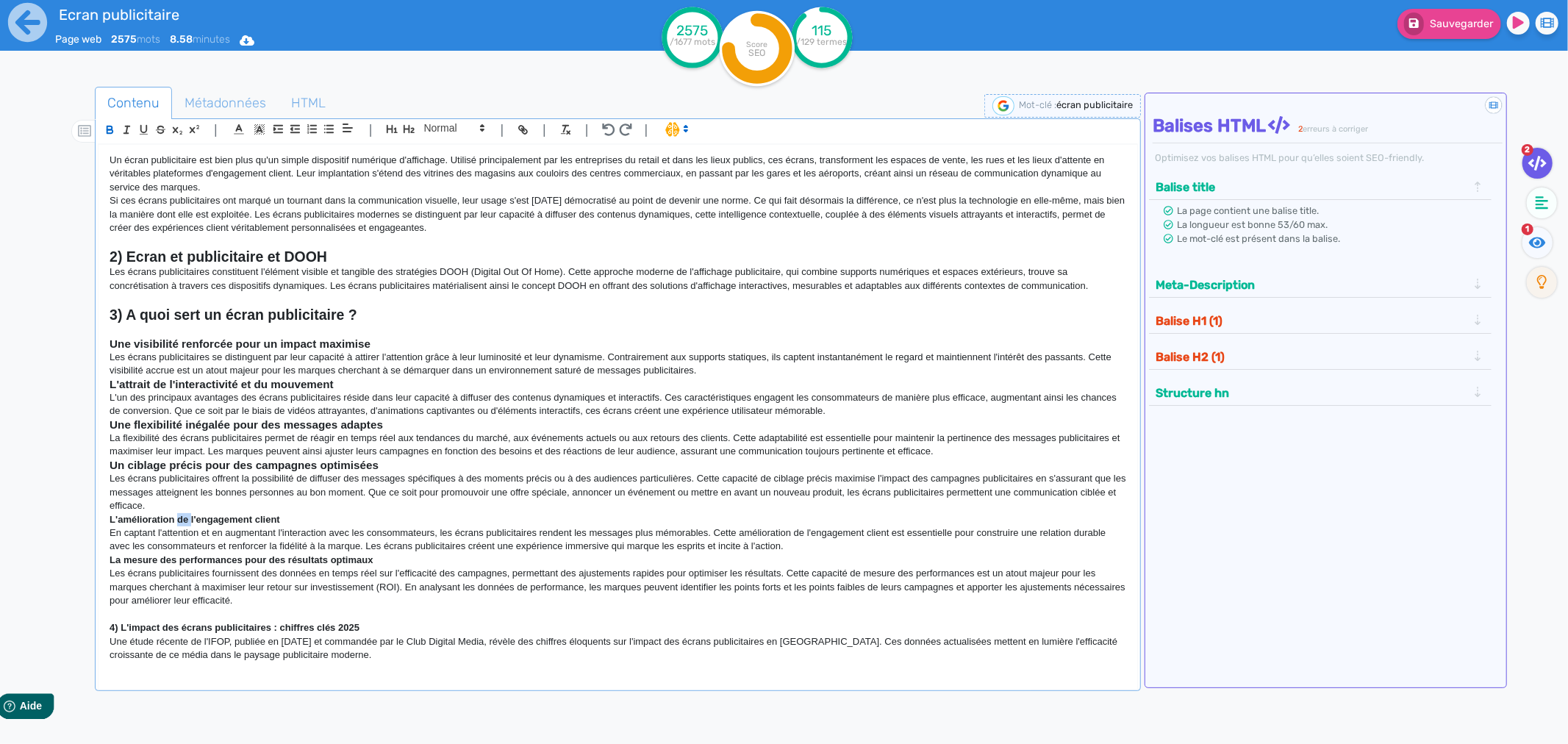
click at [180, 523] on strong "L'amélioration de l'engagement client" at bounding box center [195, 519] width 170 height 11
click at [460, 130] on span at bounding box center [453, 127] width 72 height 18
click at [459, 154] on span at bounding box center [454, 154] width 59 height 26
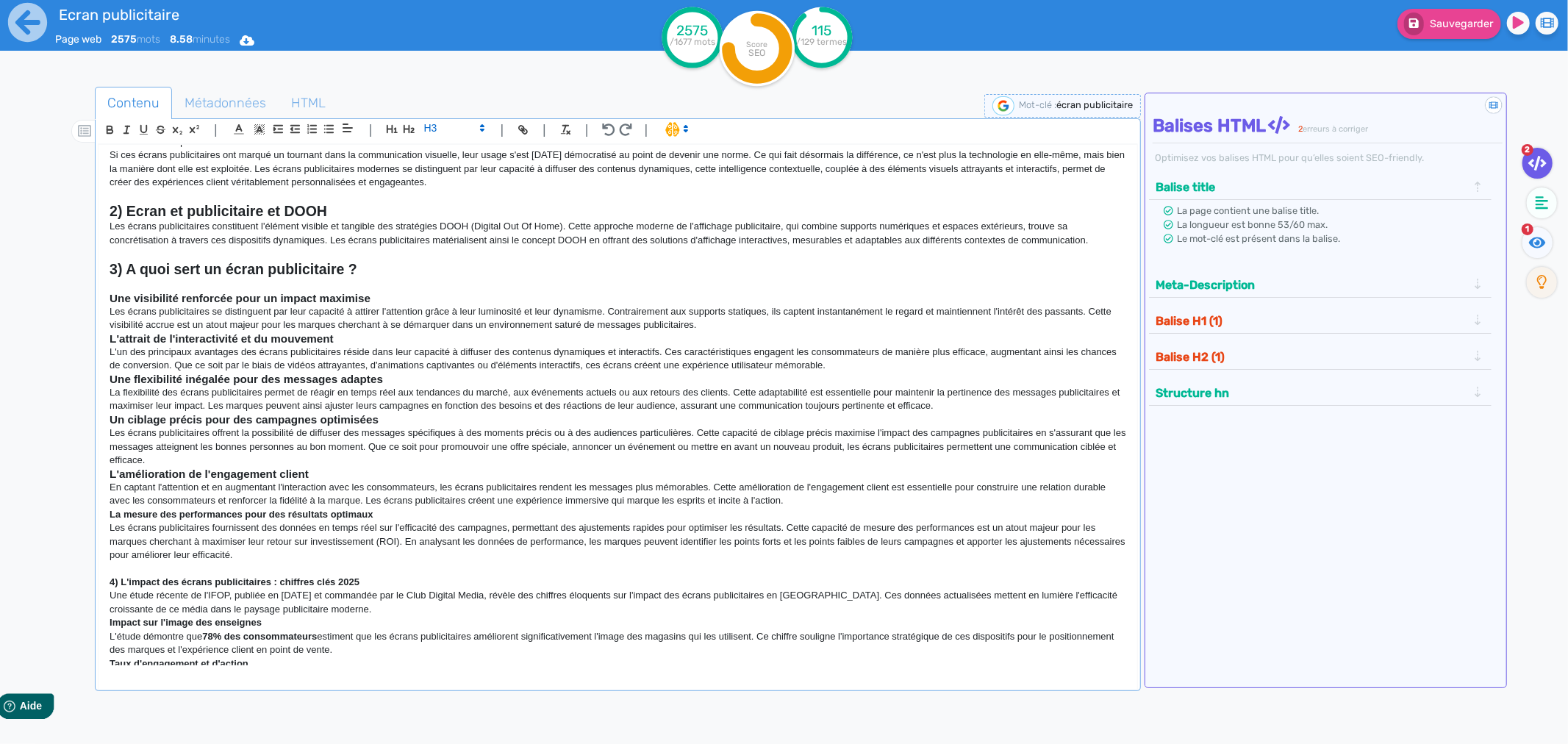
scroll to position [82, 0]
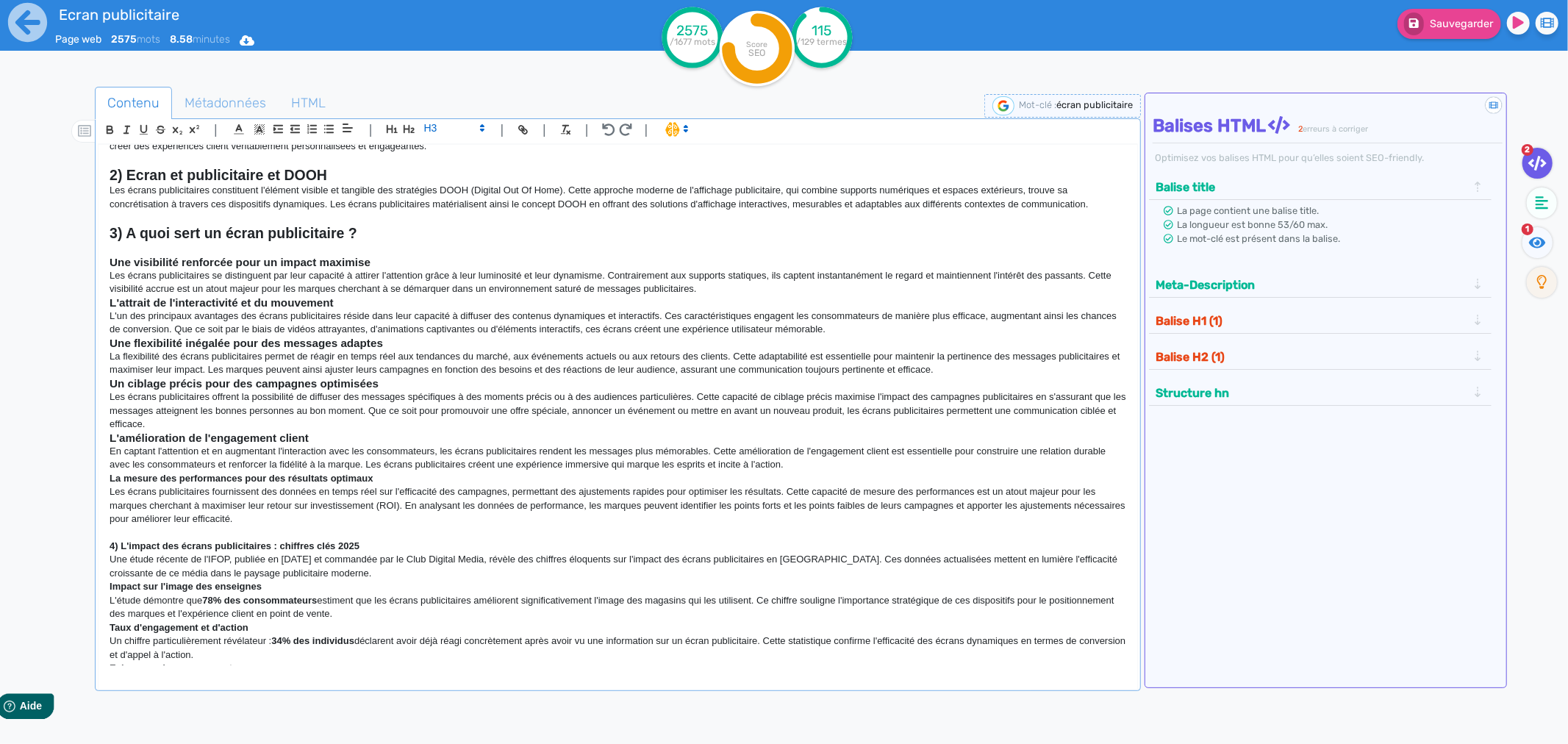
click at [206, 480] on strong "La mesure des performances pour des résultats optimaux" at bounding box center [241, 478] width 263 height 11
click at [206, 481] on strong "La mesure des performances pour des résultats optimaux" at bounding box center [241, 478] width 263 height 11
click at [471, 125] on span at bounding box center [453, 127] width 72 height 18
click at [454, 147] on span at bounding box center [454, 154] width 59 height 26
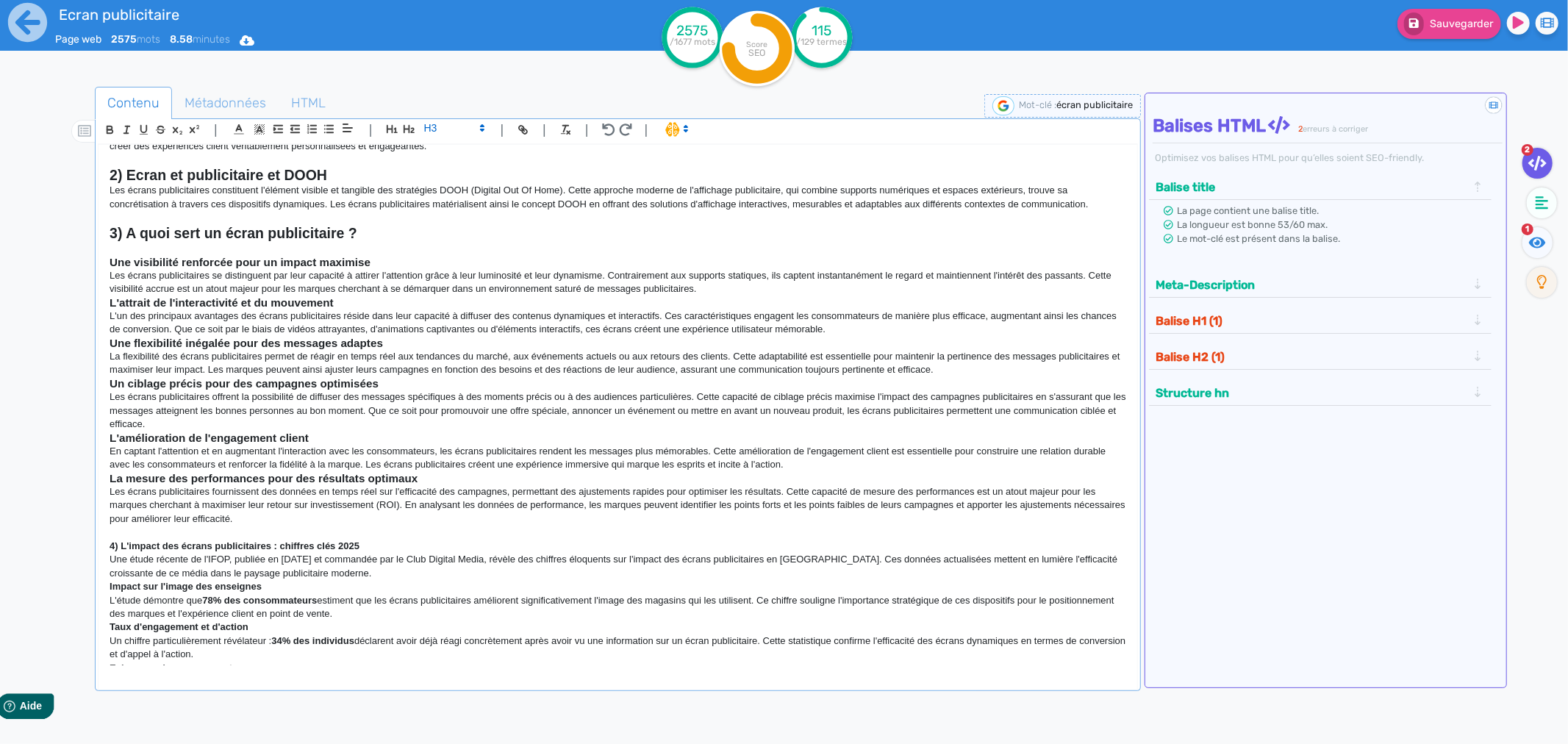
click at [331, 298] on strong "L'attrait de l'interactivité et du mouvement" at bounding box center [222, 302] width 224 height 13
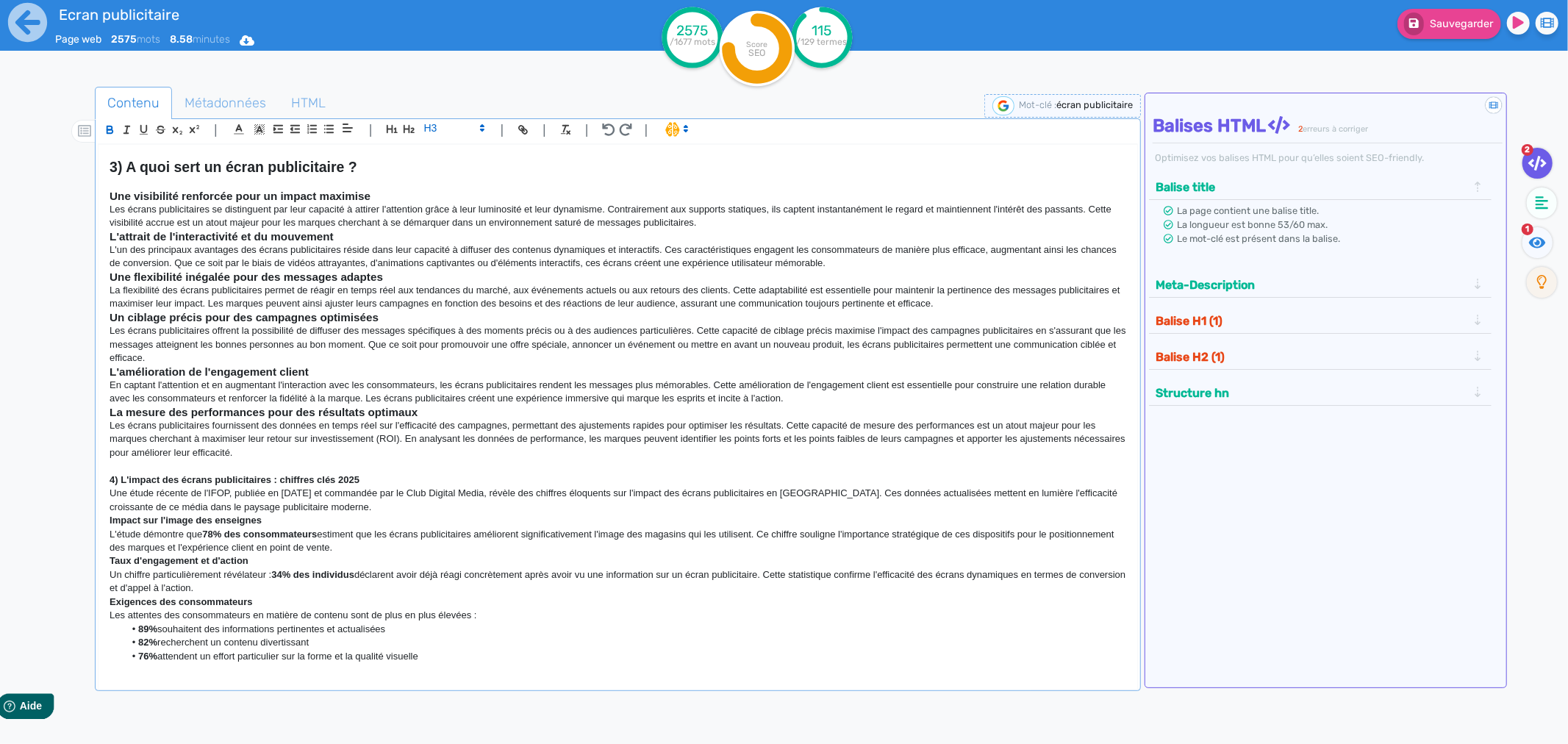
scroll to position [245, 0]
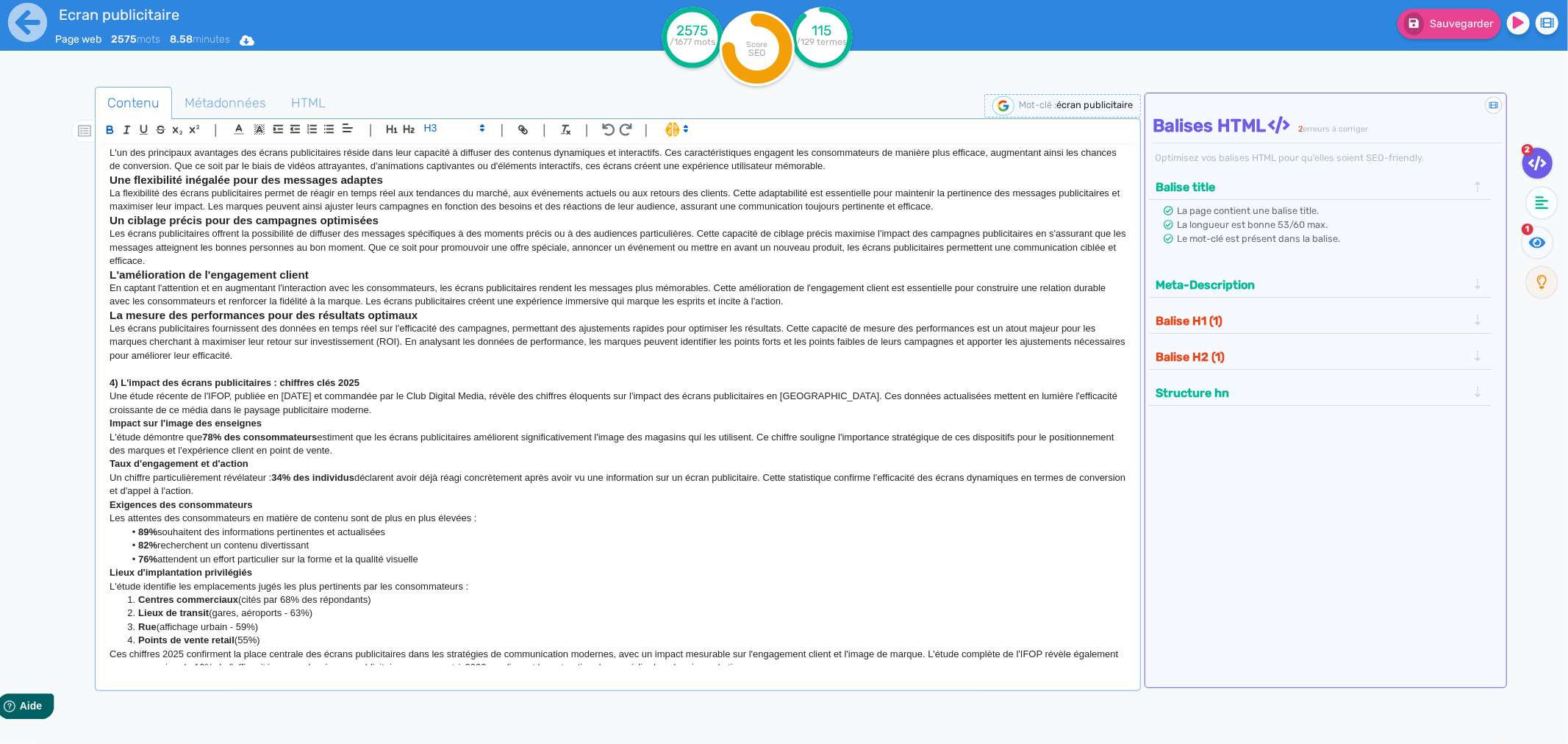
click at [166, 383] on strong "4) L'impact des écrans publicitaires : chiffres clés 2025" at bounding box center [234, 382] width 250 height 11
click at [412, 129] on icon "button" at bounding box center [408, 129] width 11 height 8
click at [217, 425] on strong "Impact sur l'image des enseignes" at bounding box center [186, 427] width 152 height 11
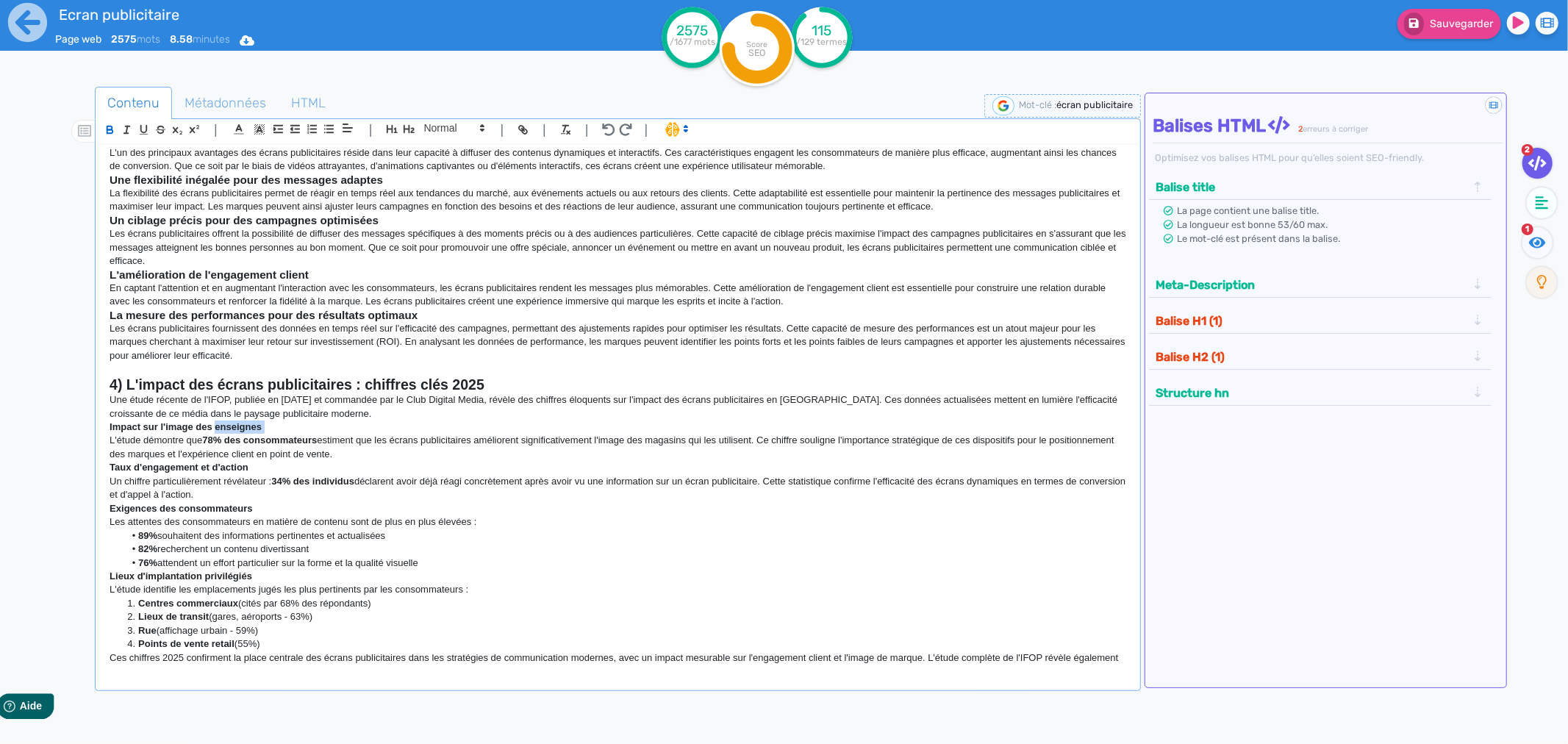
click at [217, 425] on strong "Impact sur l'image des enseignes" at bounding box center [186, 427] width 152 height 11
click at [441, 134] on span at bounding box center [453, 127] width 72 height 18
click at [442, 158] on span at bounding box center [454, 154] width 59 height 26
click at [212, 467] on strong "Taux d'engagement et d'action" at bounding box center [179, 466] width 139 height 11
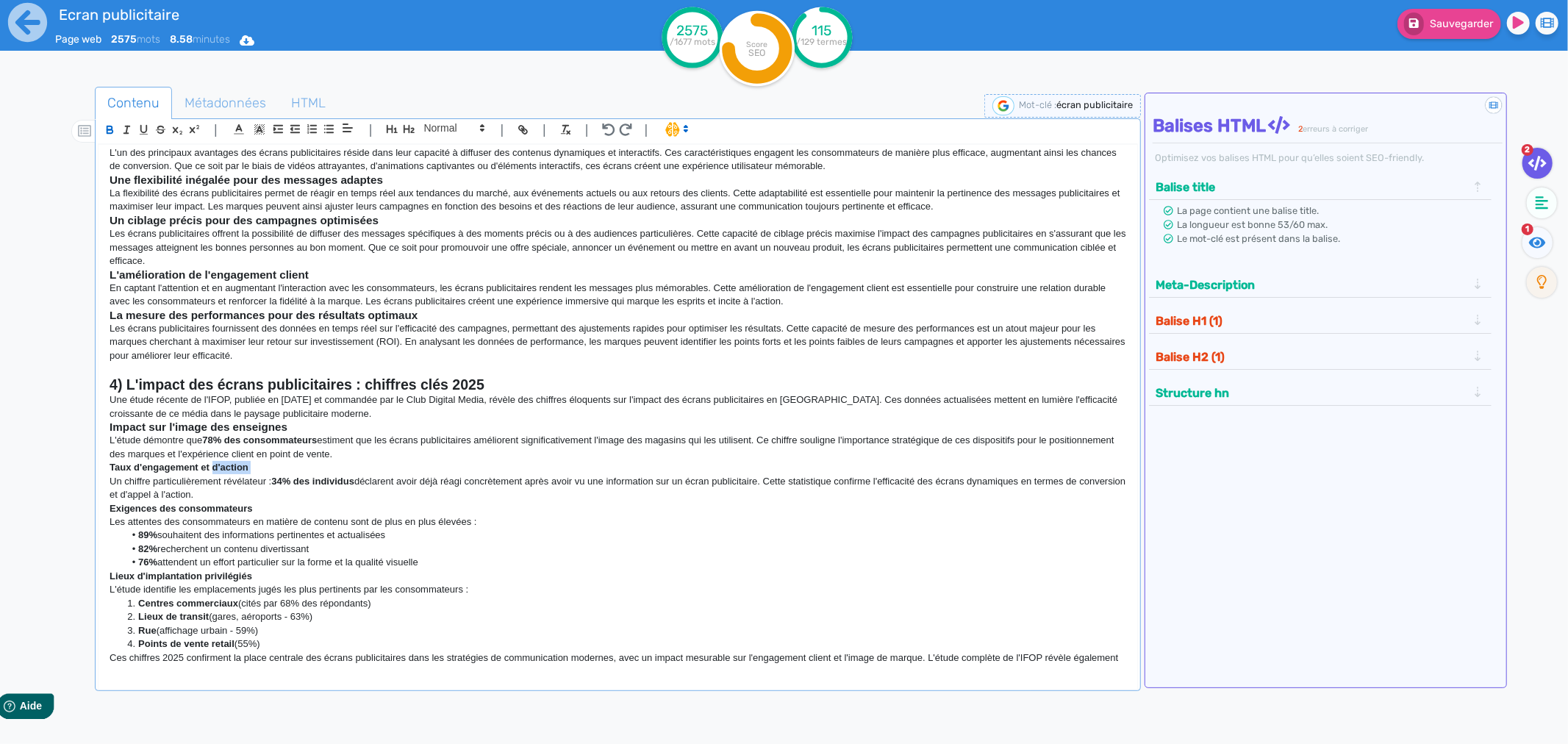
click at [212, 467] on strong "Taux d'engagement et d'action" at bounding box center [179, 466] width 139 height 11
click at [446, 123] on span at bounding box center [453, 127] width 72 height 18
click at [445, 155] on span at bounding box center [454, 154] width 59 height 26
click at [182, 502] on p "Exigences des consommateurs" at bounding box center [618, 509] width 1017 height 13
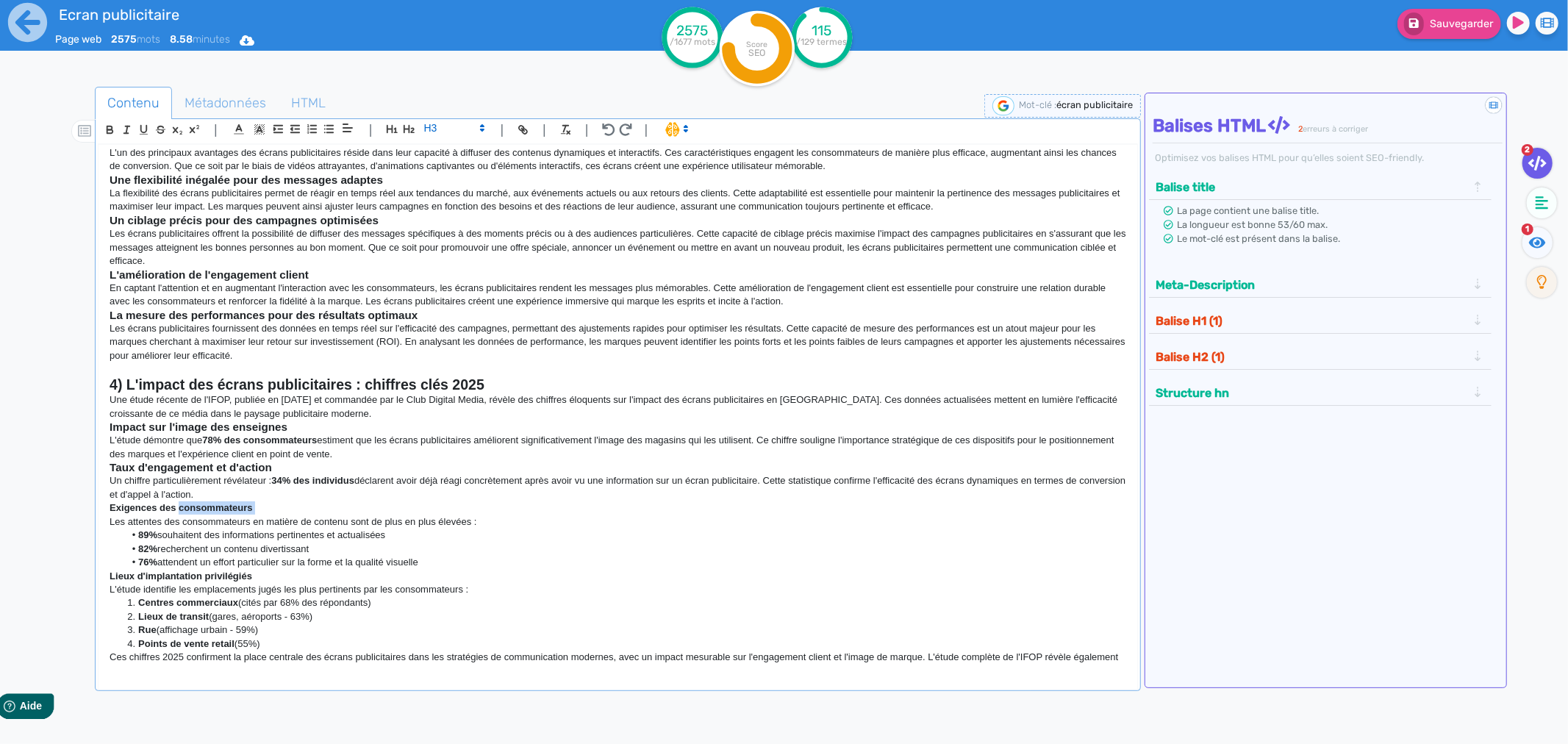
click at [182, 502] on p "Exigences des consommateurs" at bounding box center [618, 509] width 1017 height 13
click at [434, 138] on span at bounding box center [453, 129] width 72 height 18
click at [437, 138] on span at bounding box center [453, 129] width 72 height 18
click at [442, 129] on span at bounding box center [453, 127] width 72 height 18
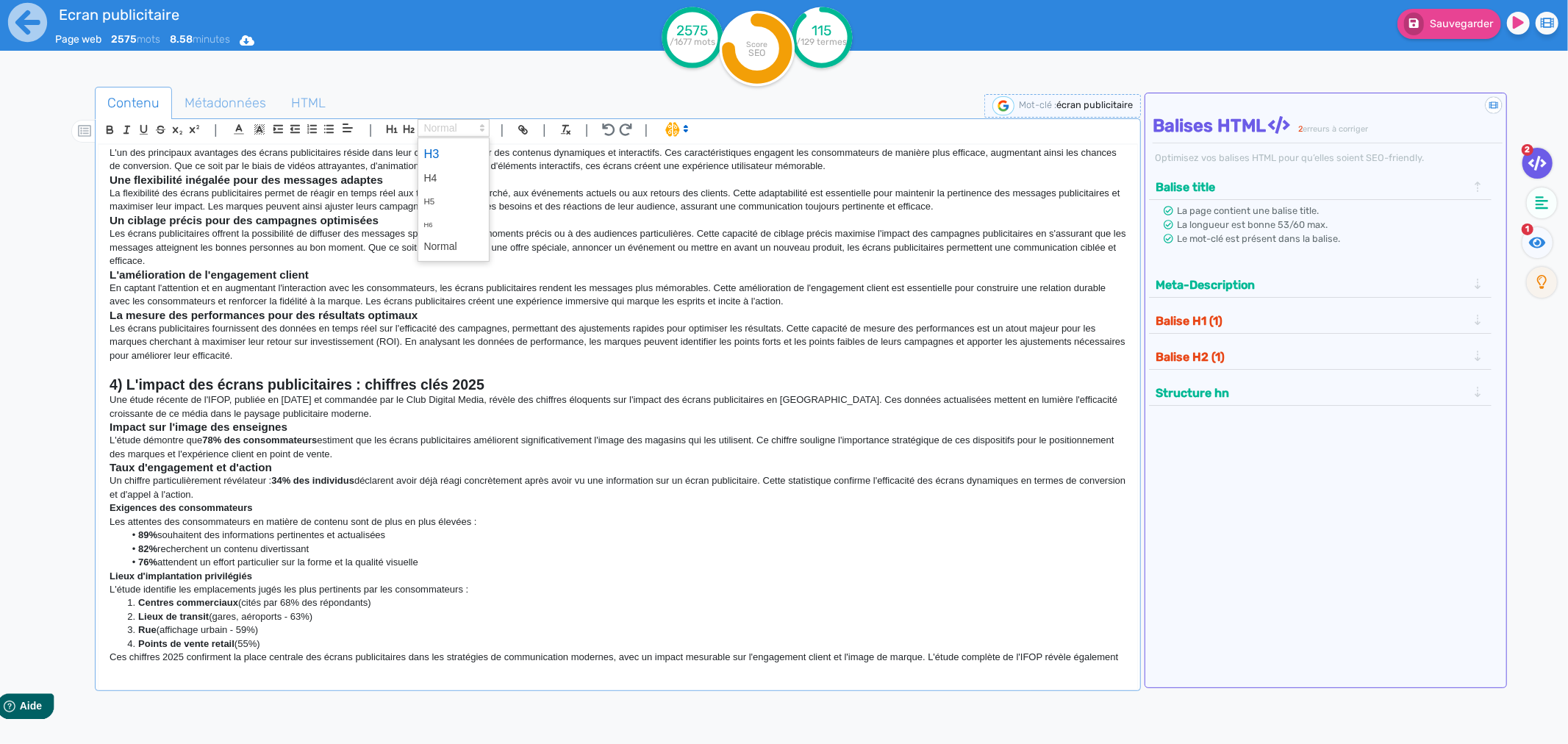
click at [439, 155] on span at bounding box center [454, 154] width 59 height 26
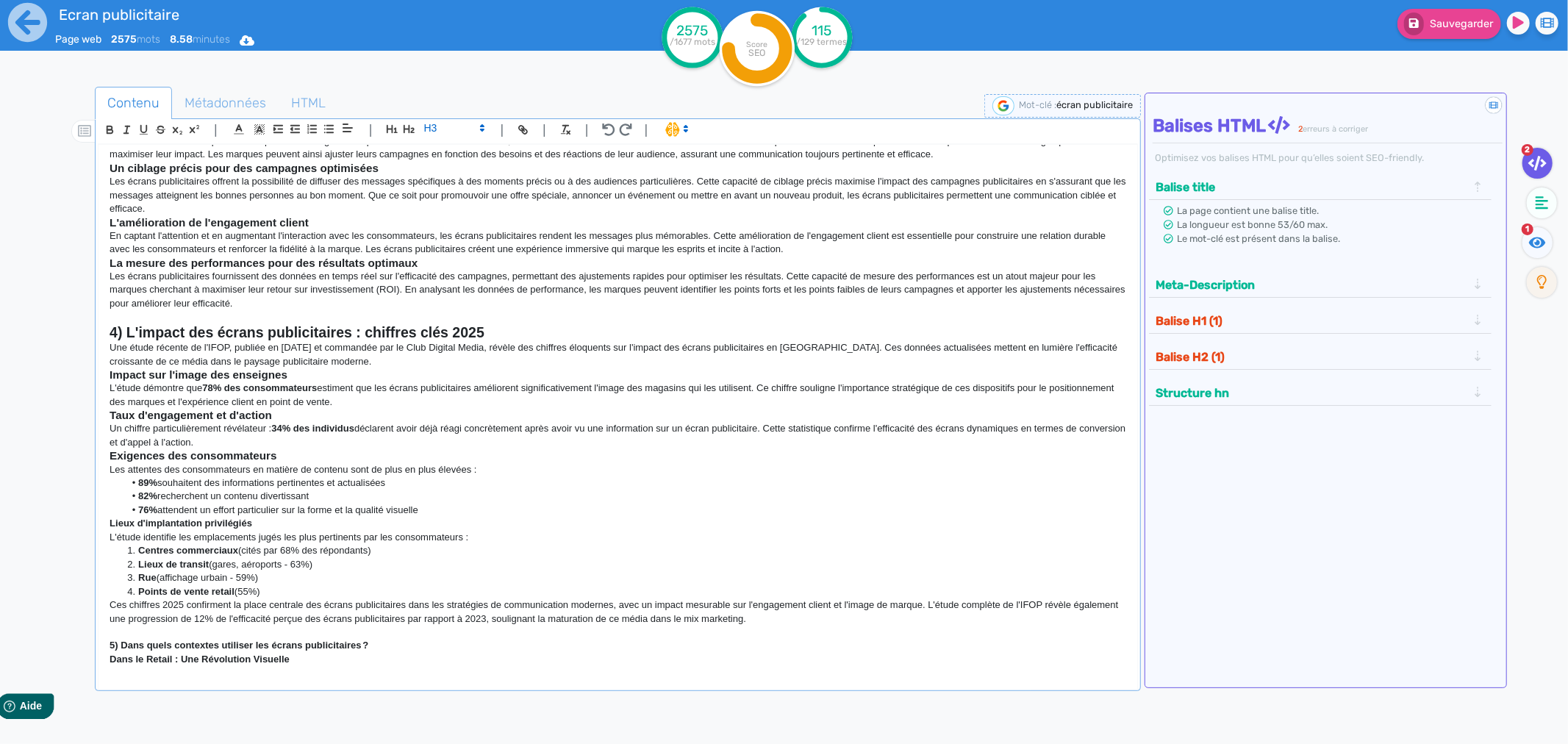
scroll to position [490, 0]
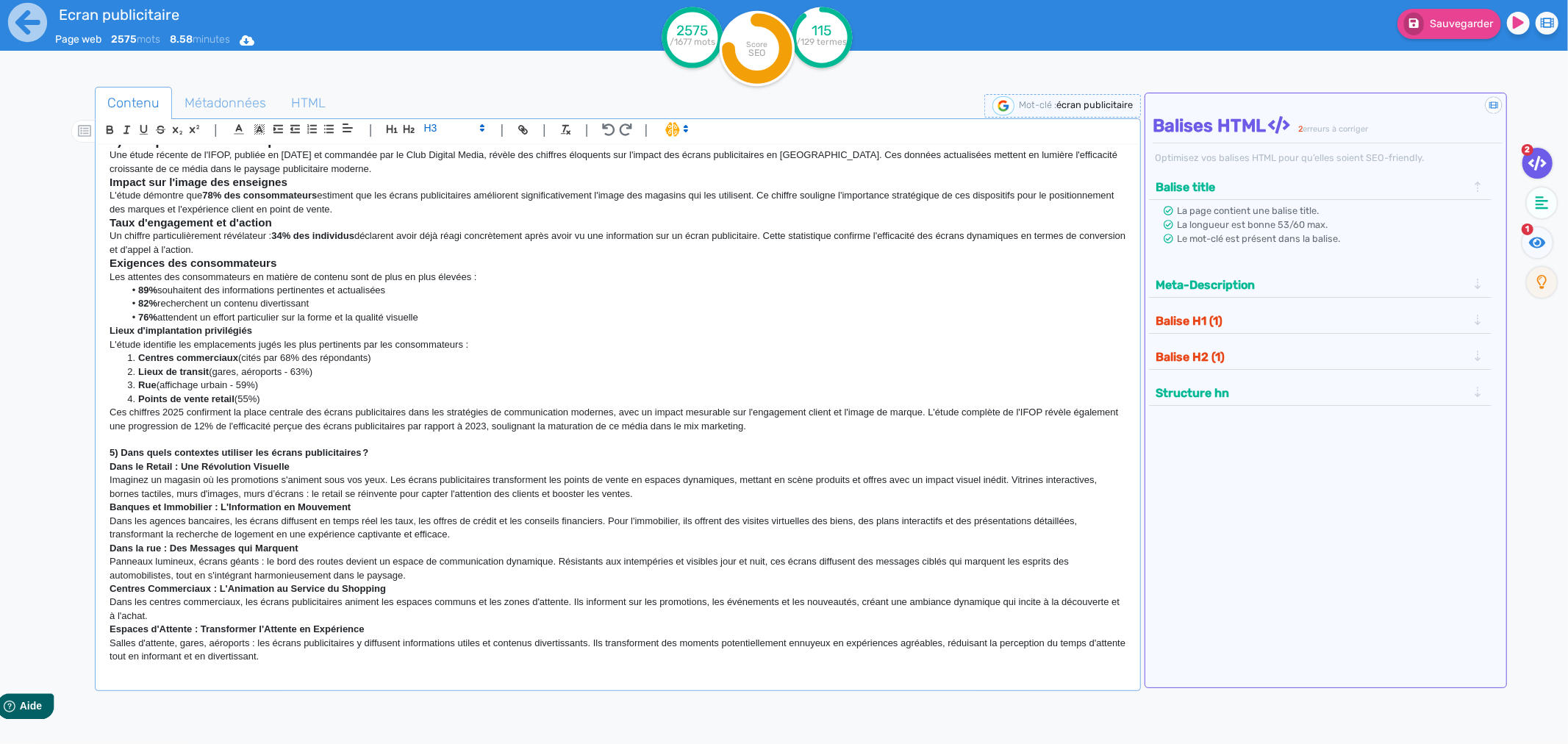
click at [194, 331] on strong "Lieux d'implantation privilégiés" at bounding box center [181, 330] width 143 height 11
click at [441, 132] on span at bounding box center [453, 127] width 72 height 18
click at [439, 145] on span at bounding box center [454, 154] width 59 height 26
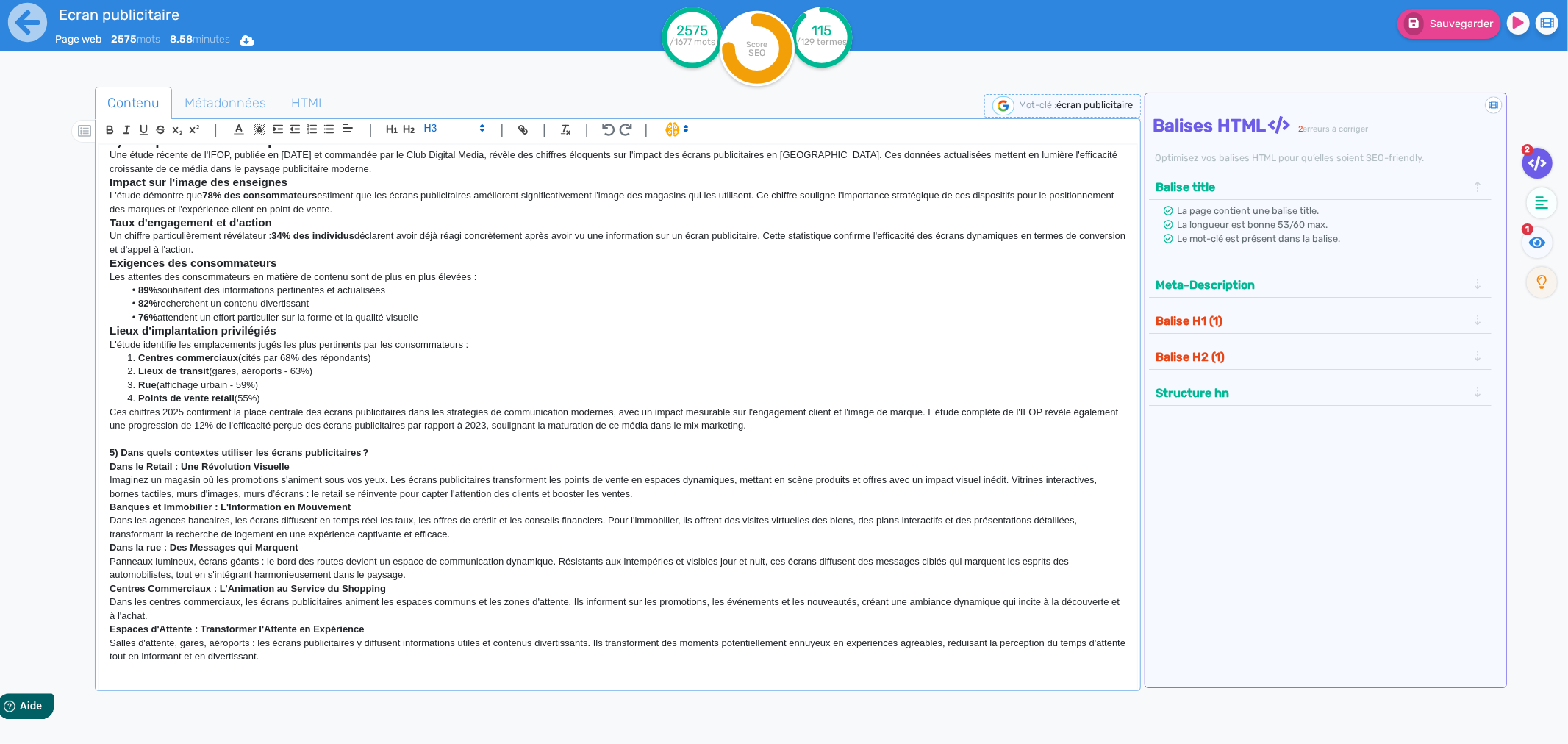
click at [419, 305] on li "82%  recherchent un contenu divertissant" at bounding box center [625, 304] width 1002 height 13
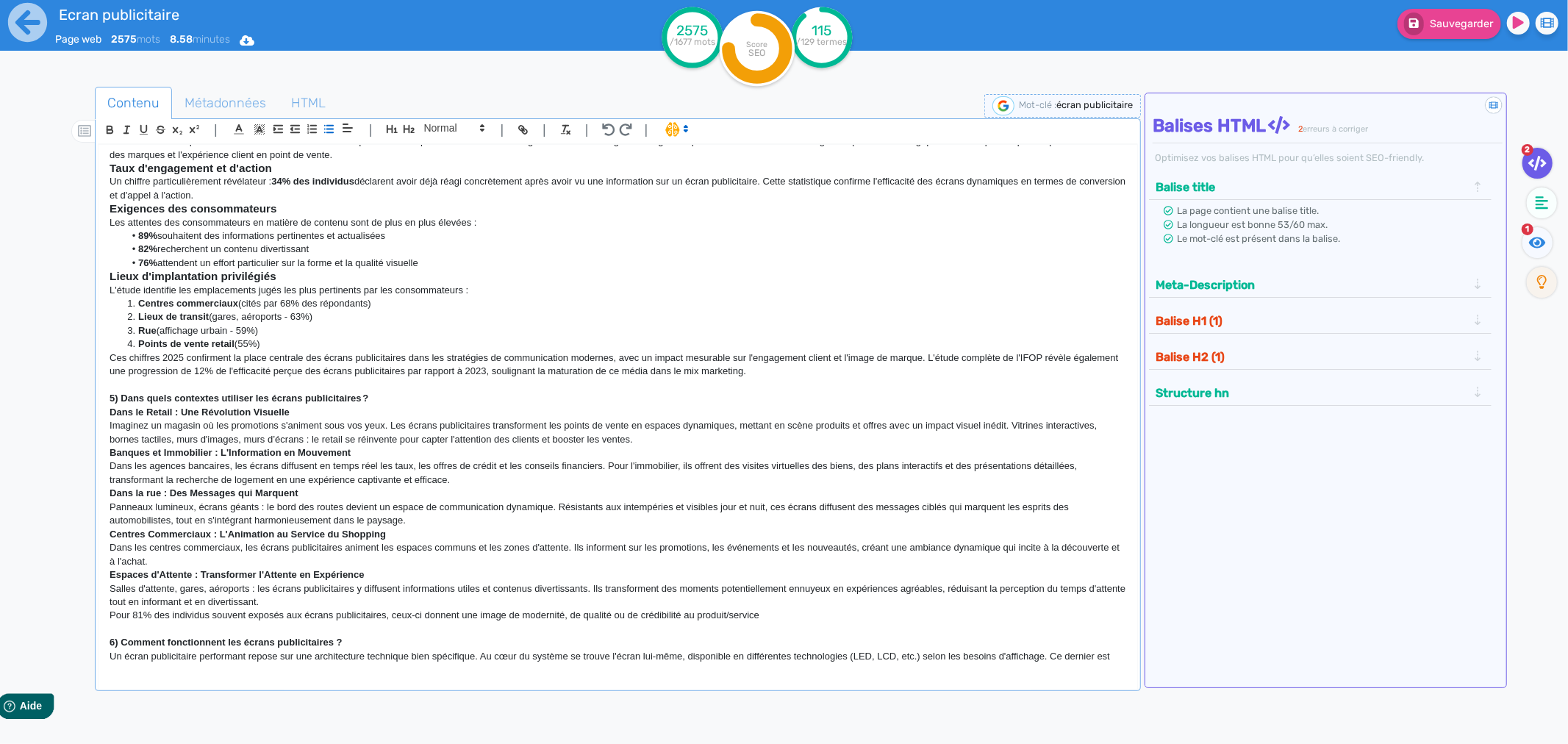
scroll to position [571, 0]
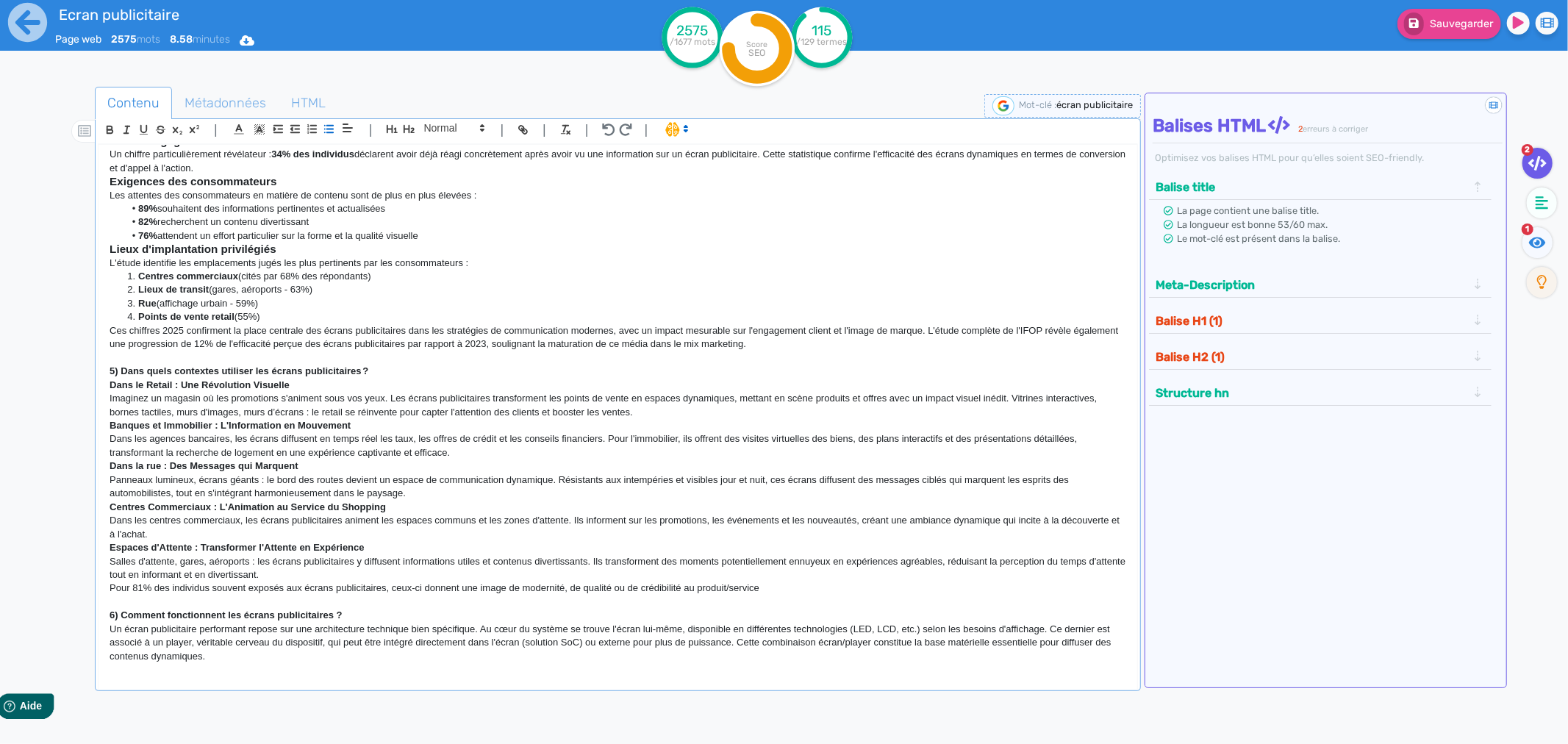
click at [198, 369] on strong "5) Dans quels contextes utiliser les écrans publicitaires ?" at bounding box center [239, 370] width 259 height 11
click at [441, 132] on span at bounding box center [453, 127] width 72 height 18
click at [410, 129] on icon "button" at bounding box center [409, 129] width 13 height 13
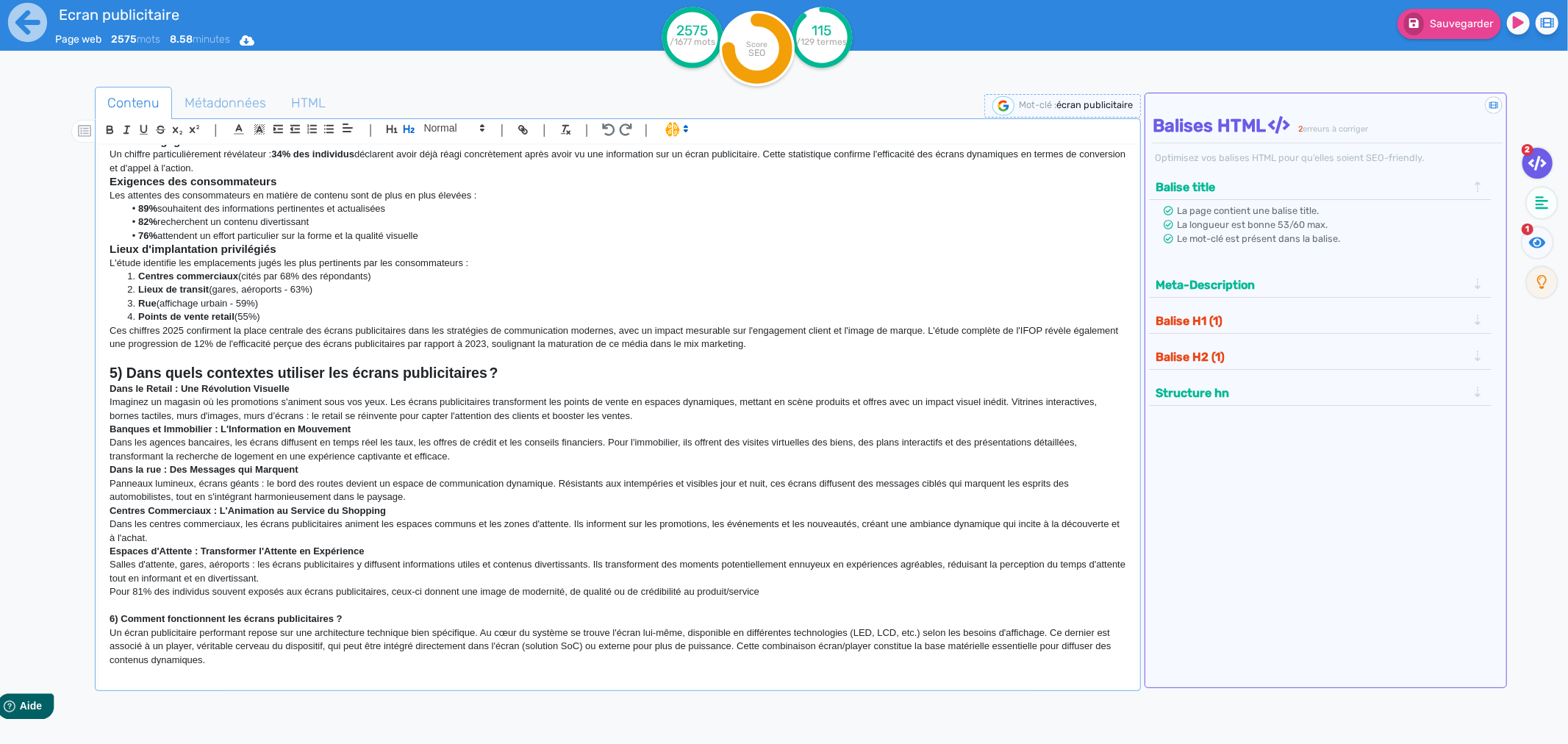
click at [236, 337] on p "Ces chiffres 2025 confirment la place centrale des écrans publicitaires dans le…" at bounding box center [618, 337] width 1017 height 27
click at [223, 385] on strong "Dans le Retail : Une Révolution Visuelle" at bounding box center [200, 388] width 181 height 11
click at [425, 123] on span at bounding box center [453, 127] width 72 height 18
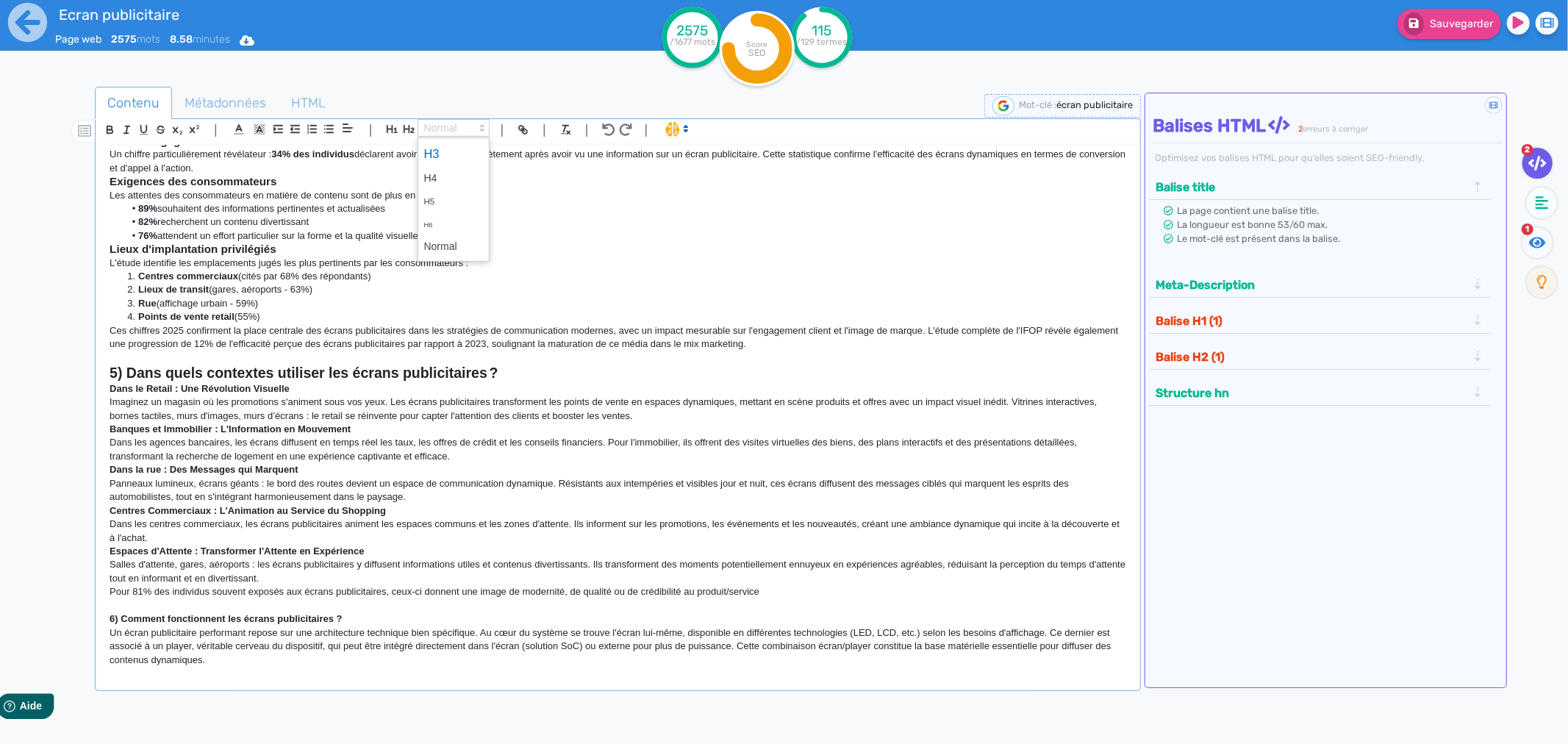
click at [438, 160] on span at bounding box center [454, 154] width 59 height 26
click at [186, 433] on strong "Banques et Immobilier : L'Information en Mouvement" at bounding box center [230, 429] width 241 height 11
click at [207, 429] on strong "Banques et Immobilier : L'Information en Mouvement" at bounding box center [230, 429] width 241 height 11
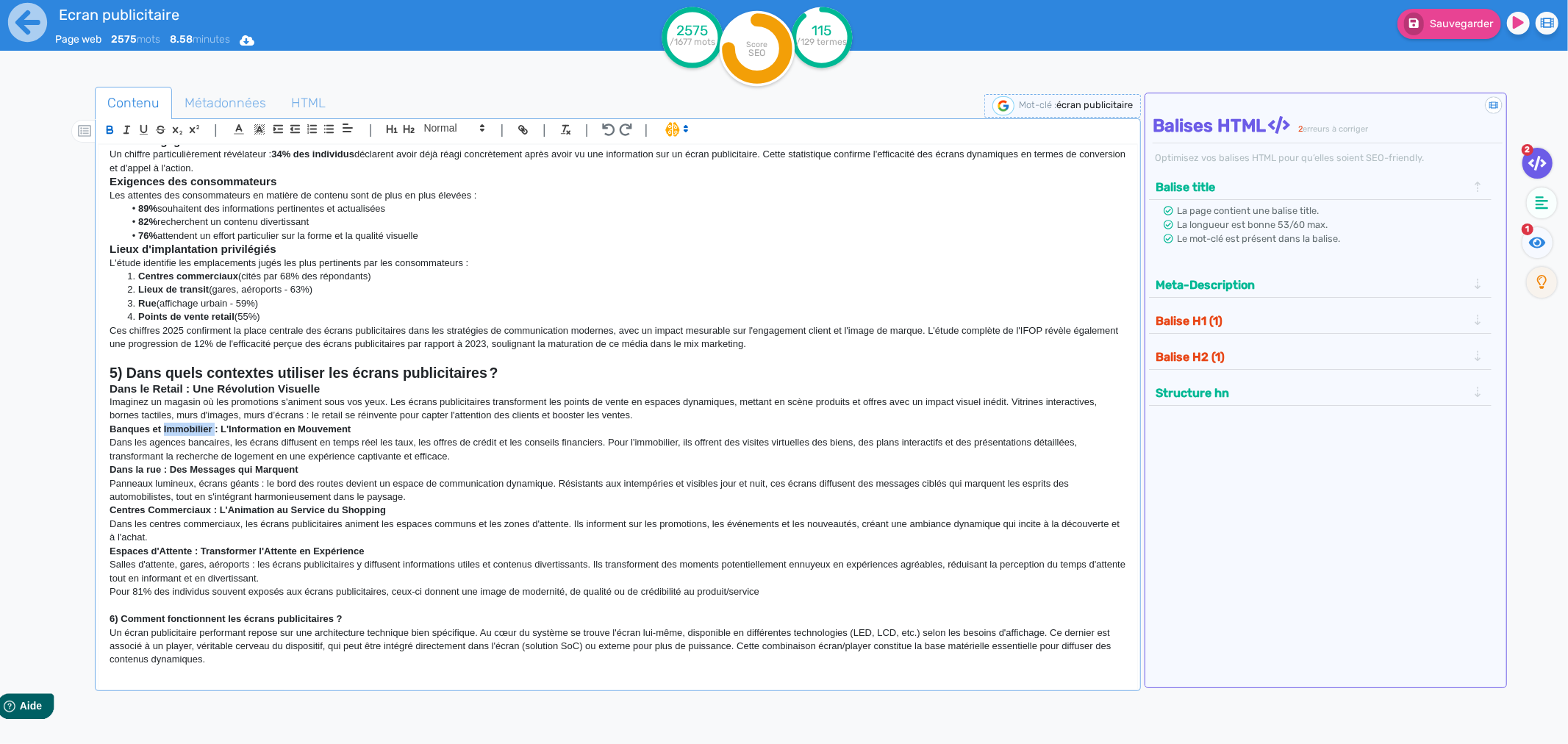
click at [207, 429] on strong "Banques et Immobilier : L'Information en Mouvement" at bounding box center [230, 429] width 241 height 11
click at [434, 125] on span at bounding box center [453, 127] width 72 height 18
click at [430, 147] on span at bounding box center [454, 154] width 59 height 26
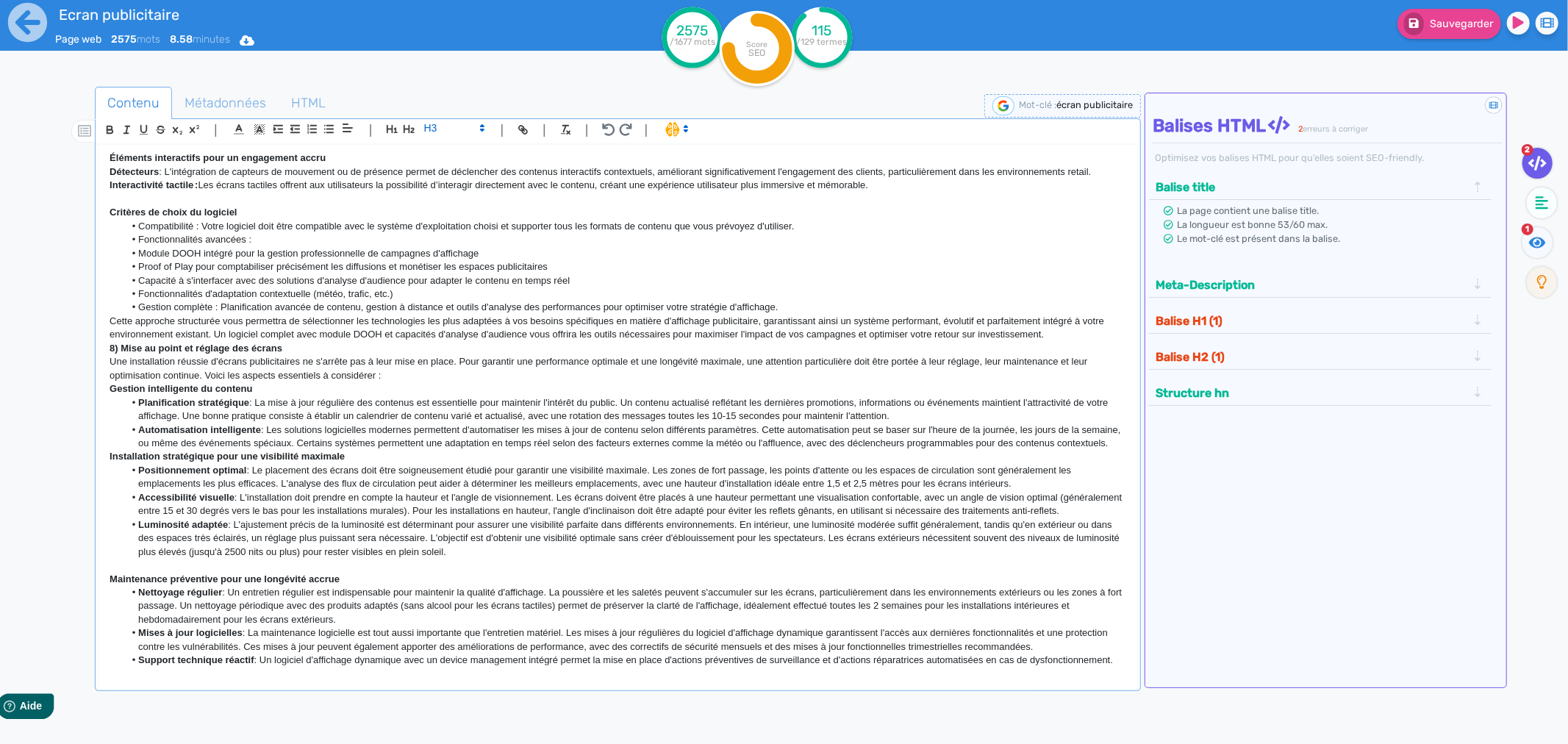
scroll to position [1355, 0]
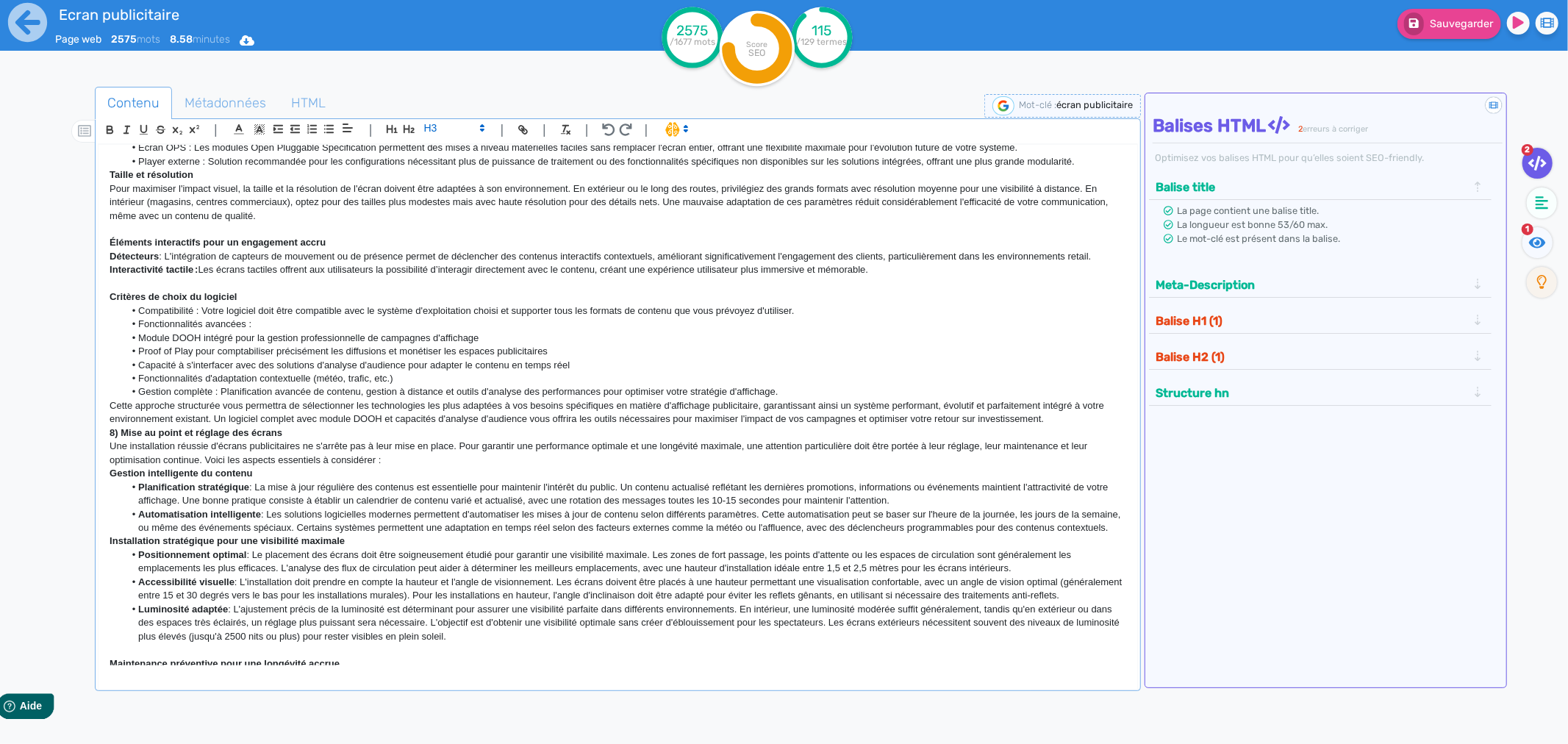
click at [222, 427] on strong "8) Mise au point et réglage des écrans" at bounding box center [196, 432] width 173 height 11
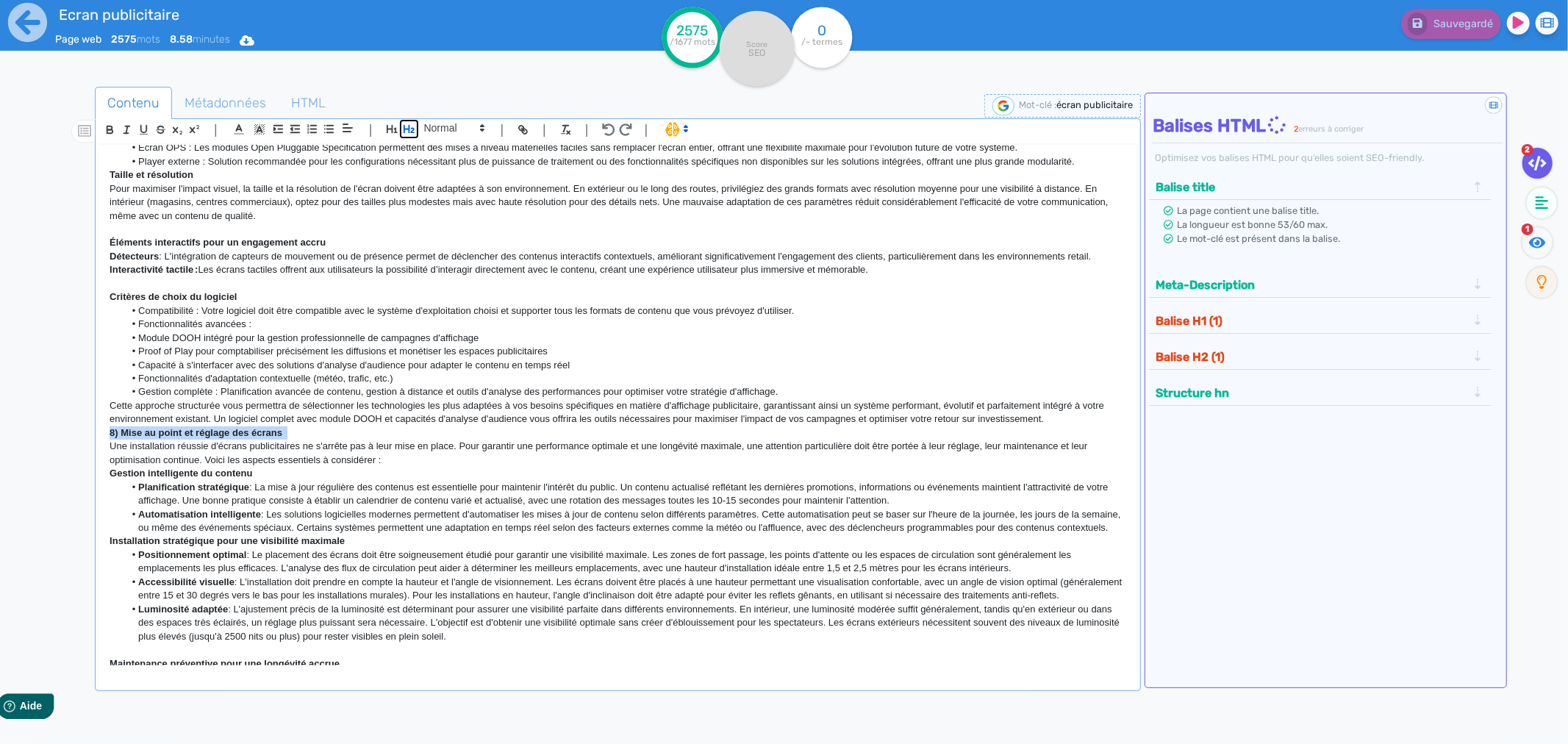
click at [408, 129] on icon "button" at bounding box center [408, 129] width 11 height 8
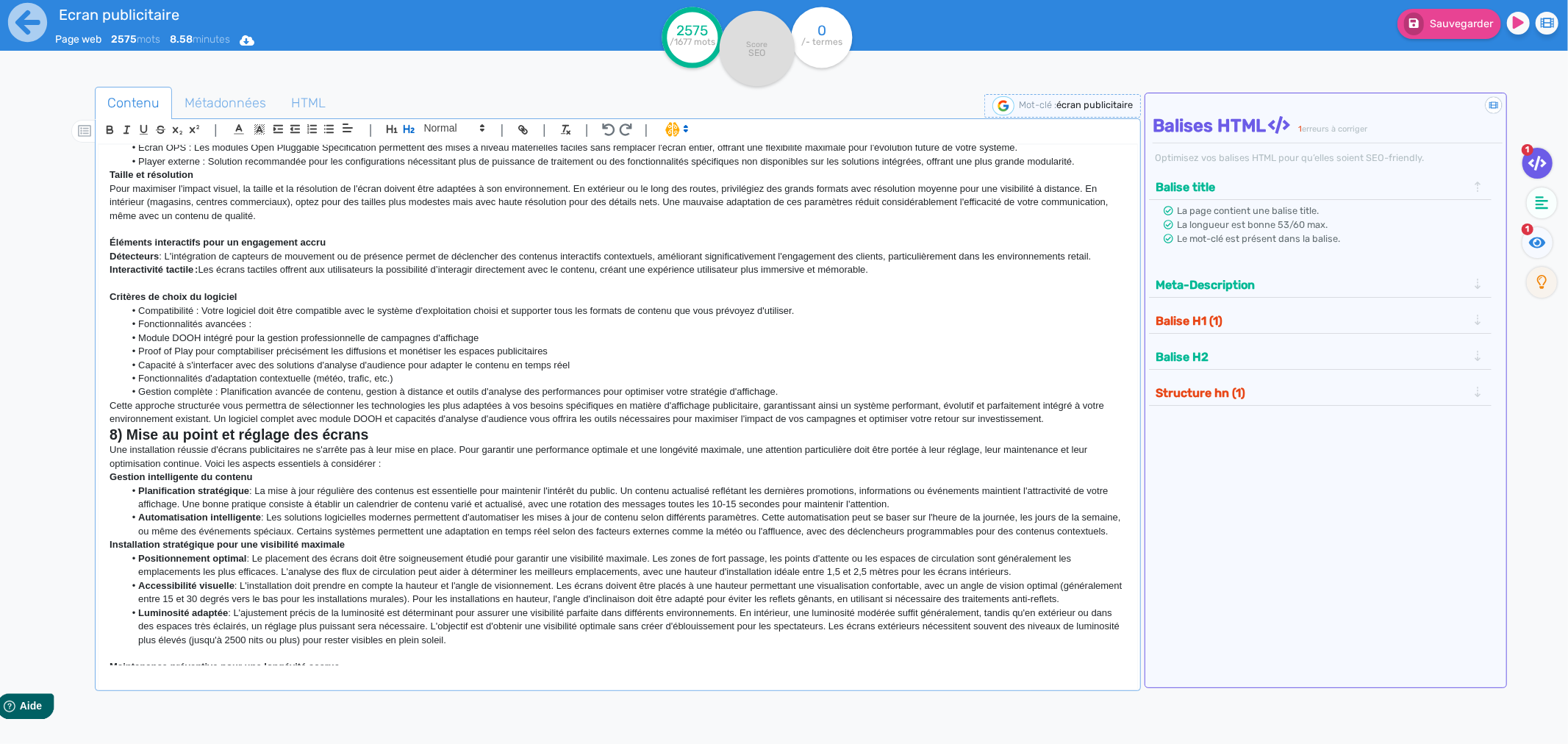
click at [159, 472] on strong "Gestion intelligente du contenu" at bounding box center [181, 477] width 143 height 11
click at [460, 123] on span at bounding box center [453, 127] width 72 height 18
click at [450, 157] on span at bounding box center [454, 154] width 59 height 26
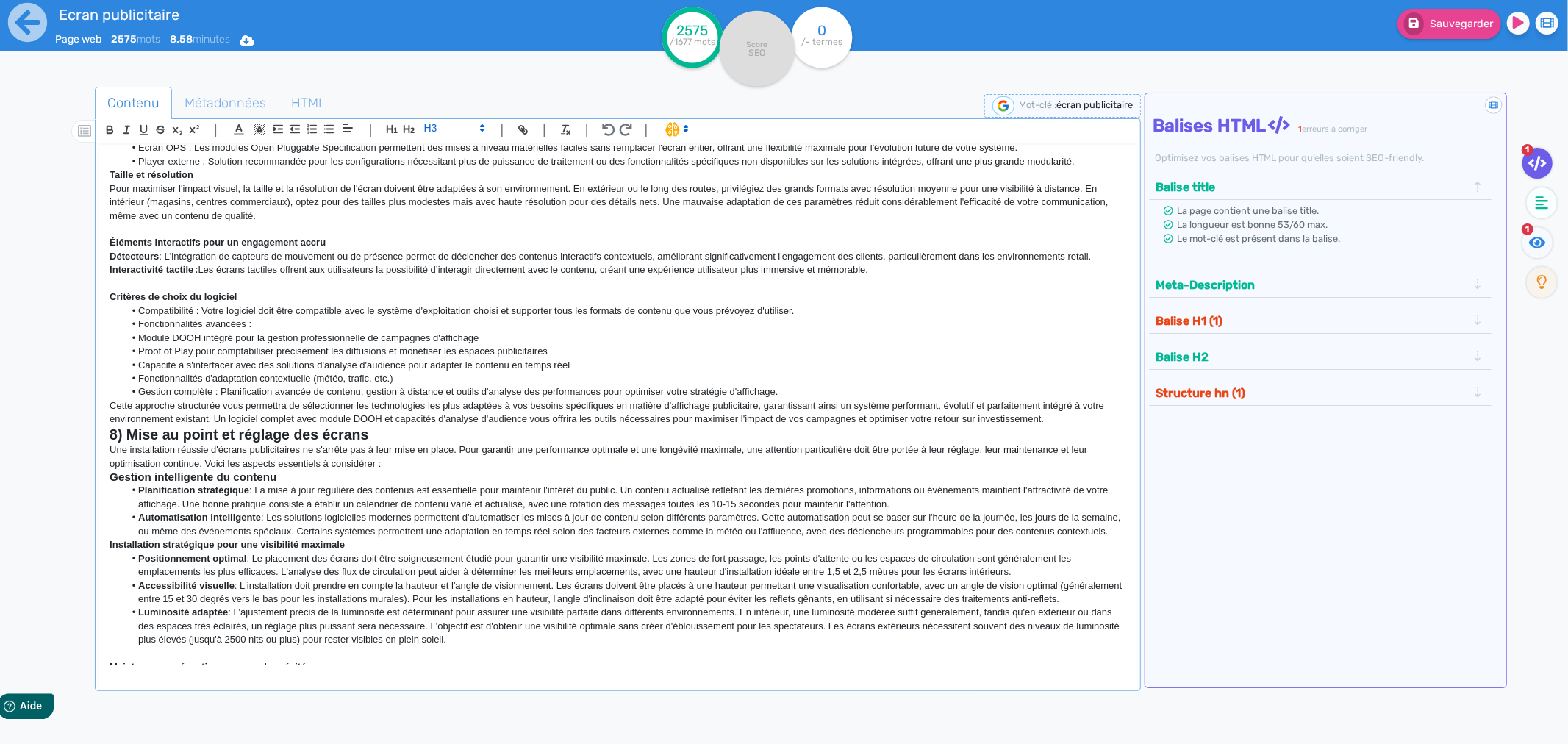
click at [218, 541] on strong "Installation stratégique pour une visibilité maximale" at bounding box center [227, 544] width 235 height 11
click at [443, 117] on ul "Contenu Métadonnées HTML" at bounding box center [617, 103] width 1046 height 33
click at [441, 123] on span at bounding box center [453, 127] width 72 height 18
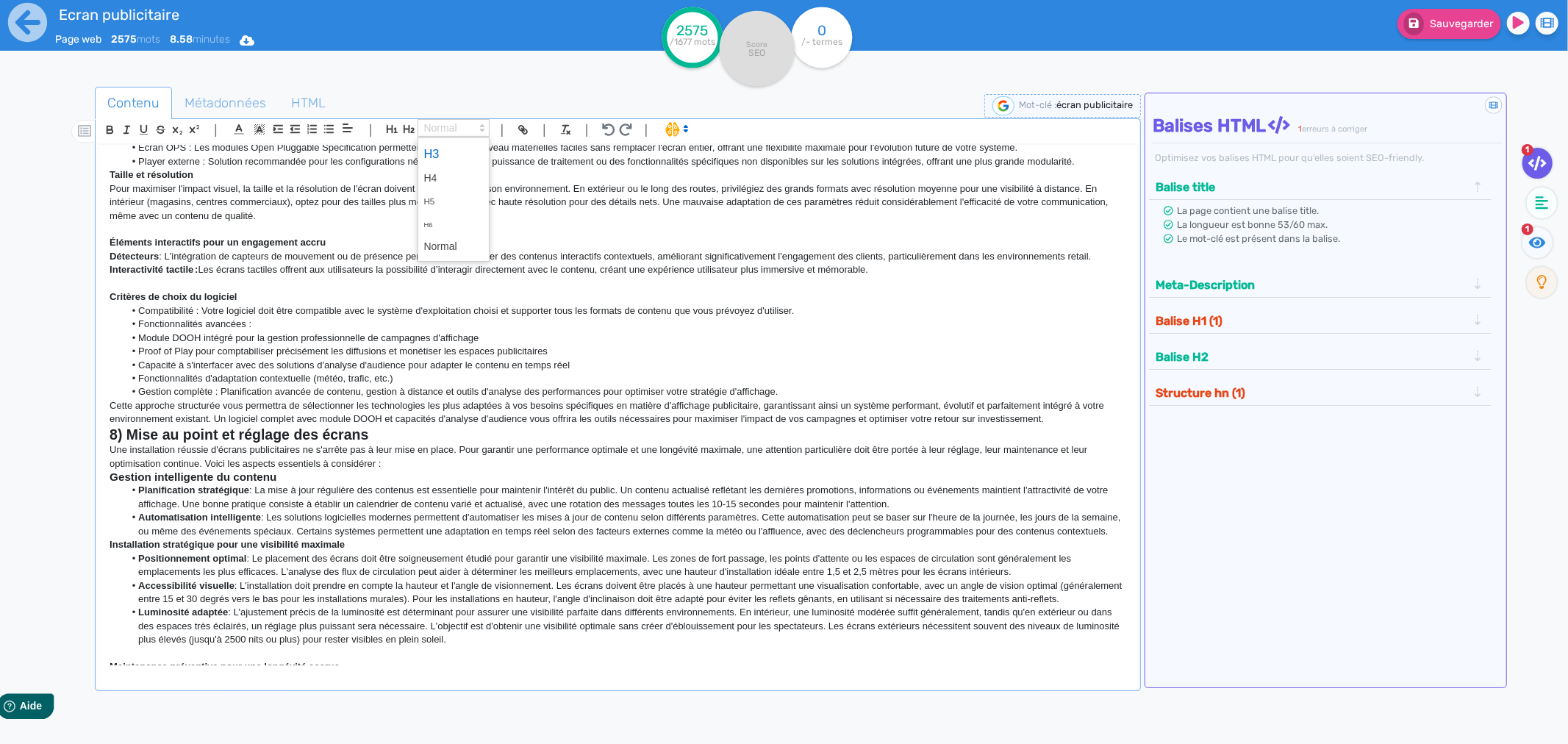
click at [439, 148] on span at bounding box center [454, 154] width 59 height 26
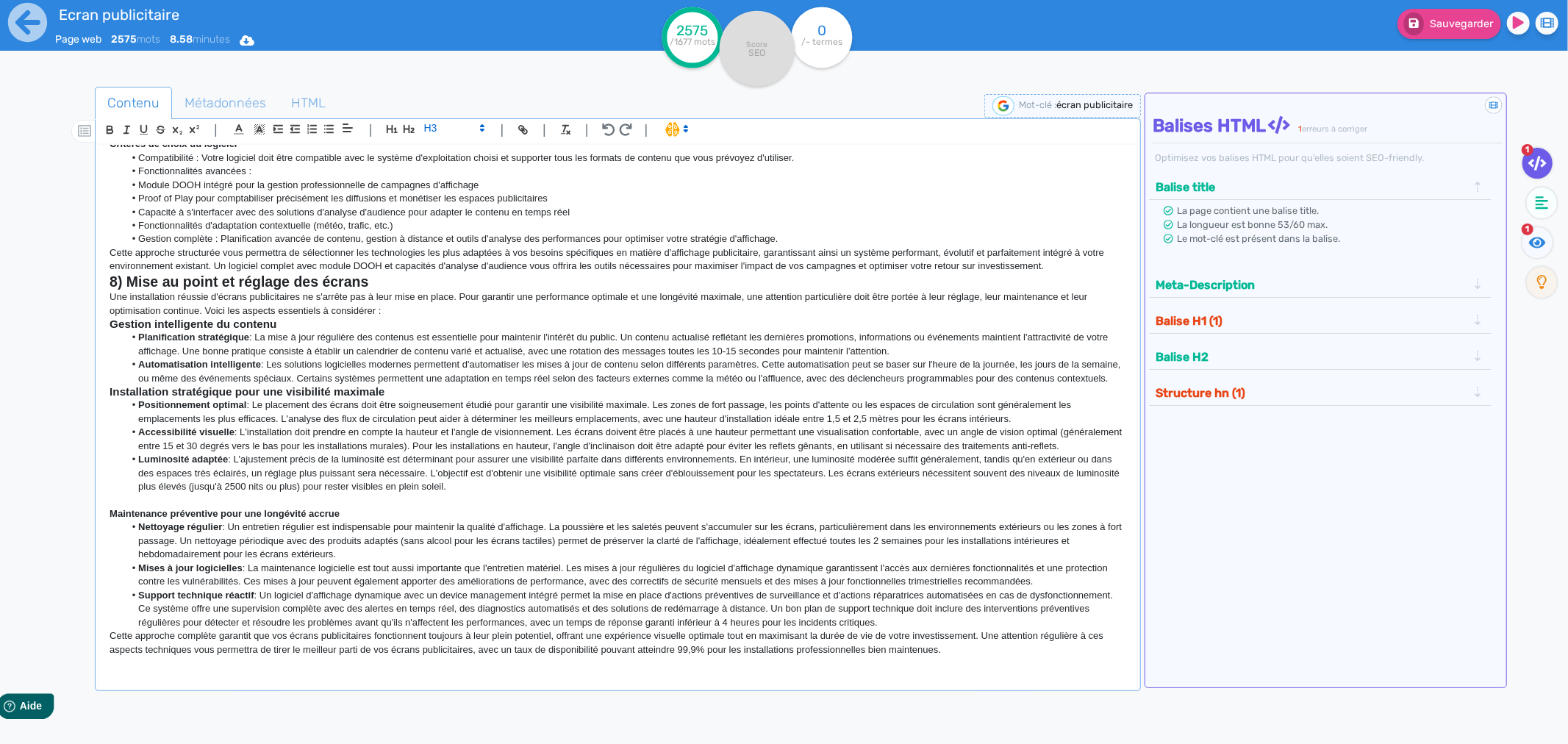
scroll to position [1520, 0]
click at [150, 515] on strong "Maintenance préventive pour une longévité accrue" at bounding box center [224, 513] width 230 height 11
click at [437, 132] on span at bounding box center [453, 127] width 72 height 18
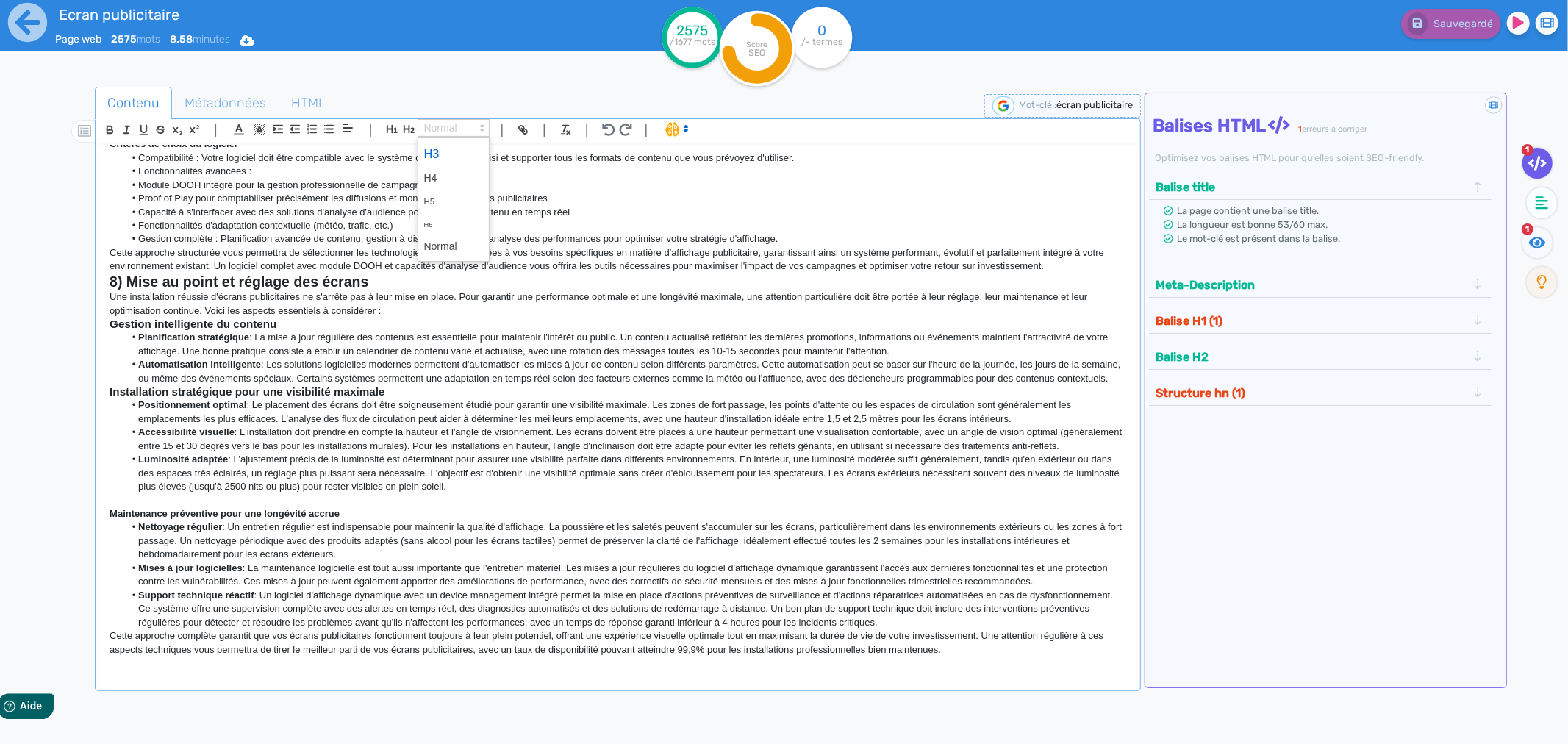
click at [436, 147] on span at bounding box center [454, 154] width 59 height 26
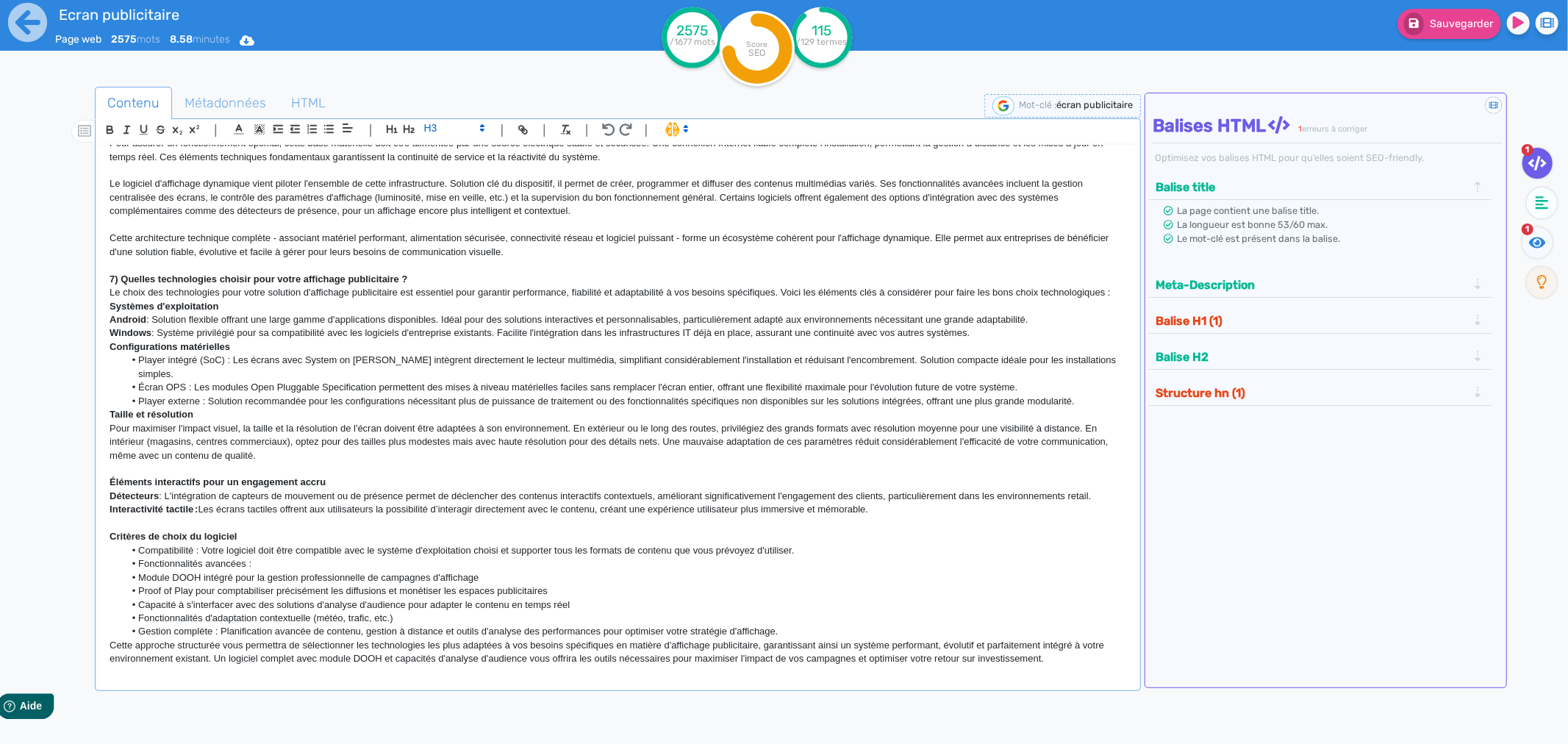
scroll to position [1112, 0]
click at [202, 534] on strong "Critères de choix du logiciel" at bounding box center [173, 539] width 127 height 11
click at [453, 126] on span at bounding box center [453, 127] width 72 height 18
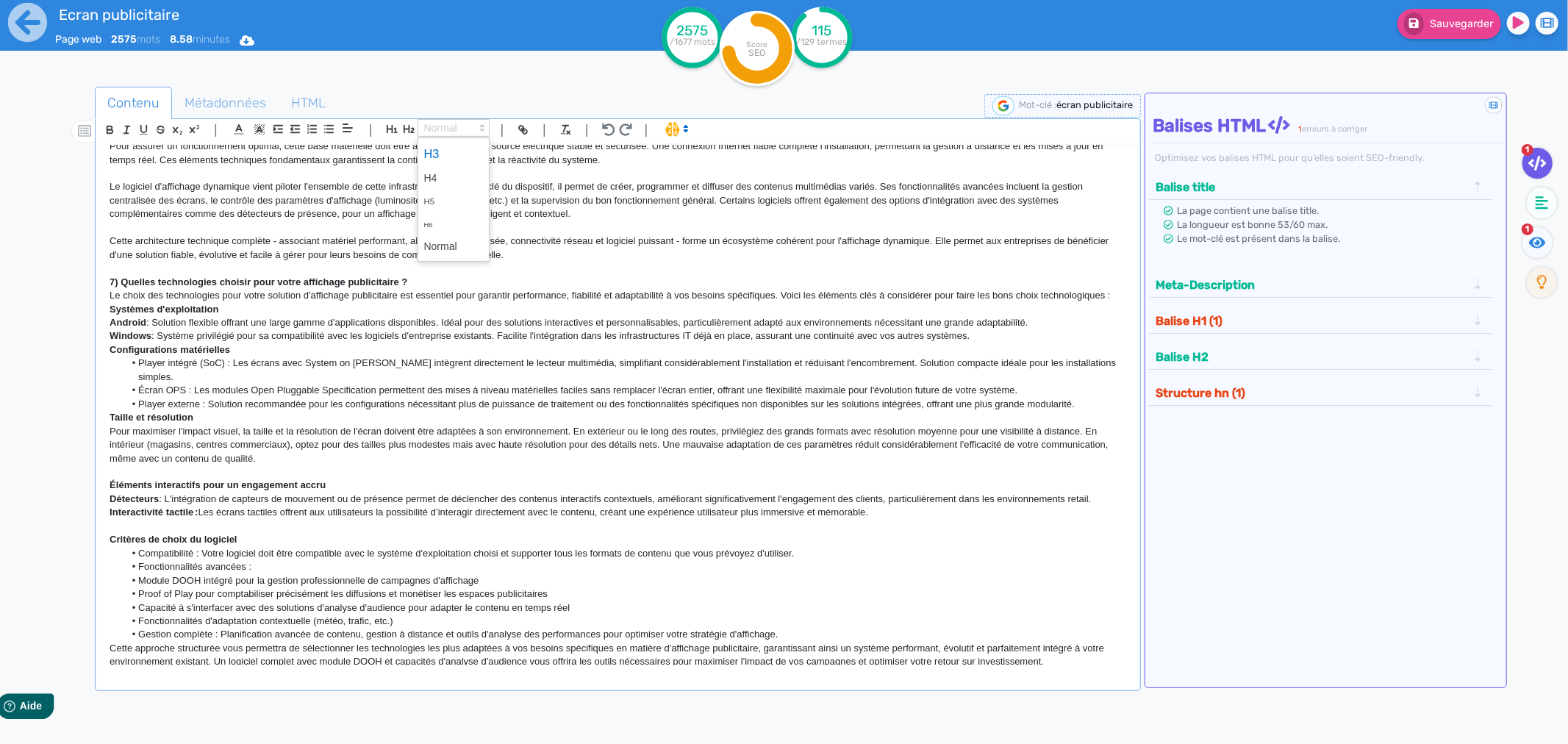
click at [445, 150] on span at bounding box center [454, 154] width 59 height 26
click at [132, 479] on strong "Éléments interactifs pour un engagement accru" at bounding box center [218, 484] width 216 height 11
click at [442, 119] on div "| | H3 H4 H5 H6 Normal | | | |" at bounding box center [617, 132] width 1040 height 25
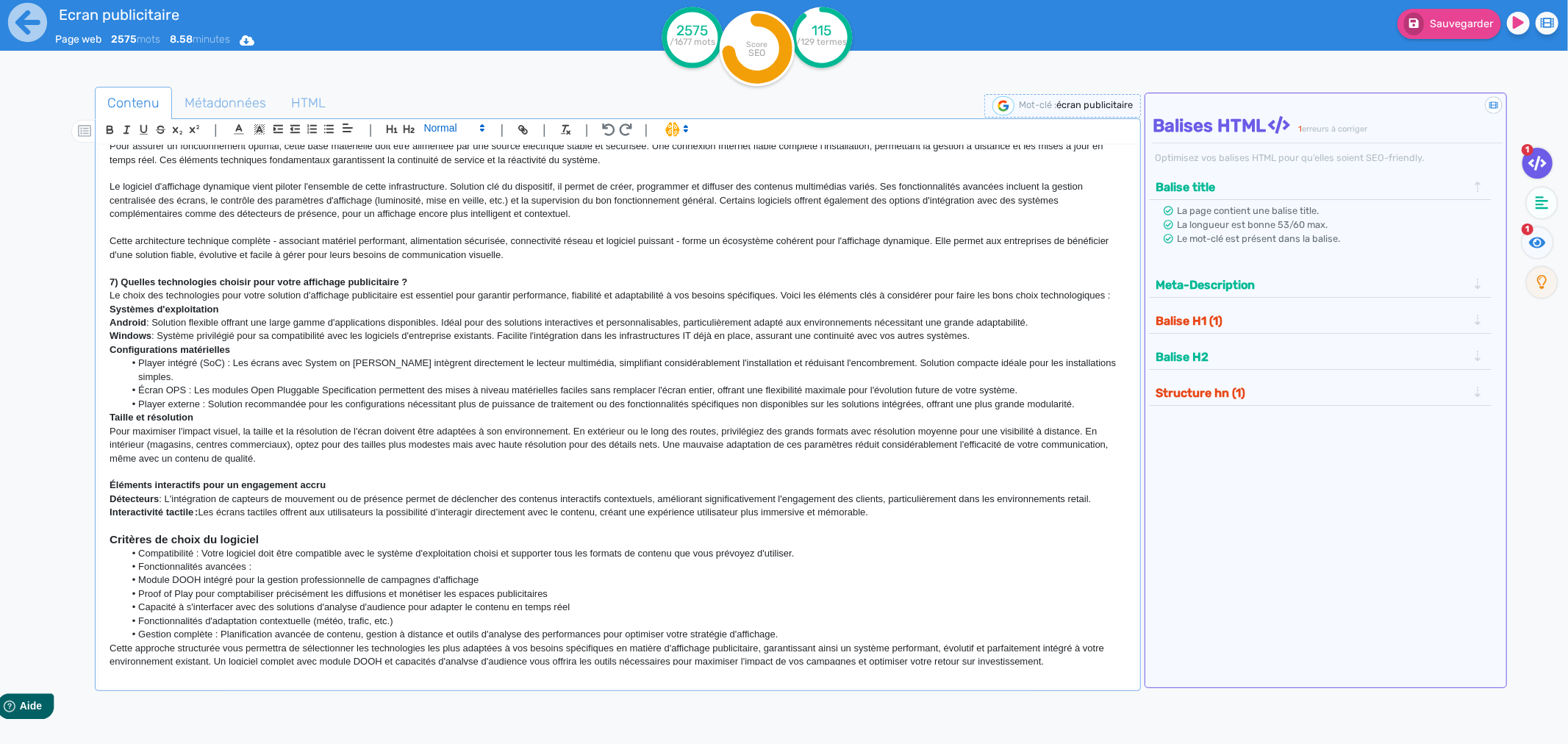
click at [442, 127] on span at bounding box center [453, 127] width 72 height 18
click at [442, 153] on span at bounding box center [454, 154] width 59 height 26
click at [123, 412] on strong "Taille et résolution" at bounding box center [151, 417] width 84 height 11
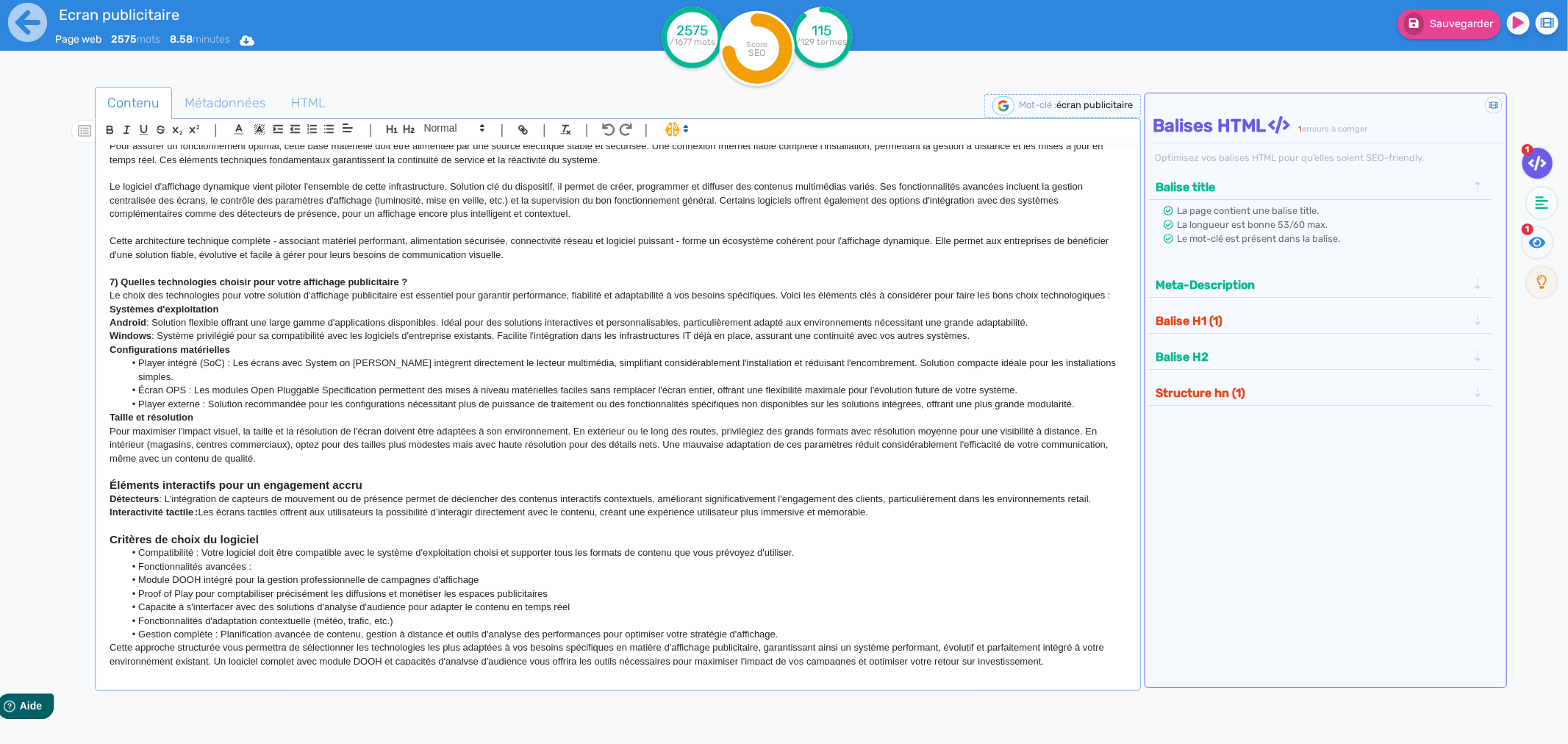
click at [457, 120] on div "| | H3 H4 H5 H6 Normal | | | |" at bounding box center [617, 132] width 1040 height 25
click at [452, 129] on span at bounding box center [453, 127] width 72 height 18
click at [446, 150] on span at bounding box center [454, 154] width 59 height 26
click at [167, 347] on strong "Configurations matérielles" at bounding box center [170, 349] width 121 height 11
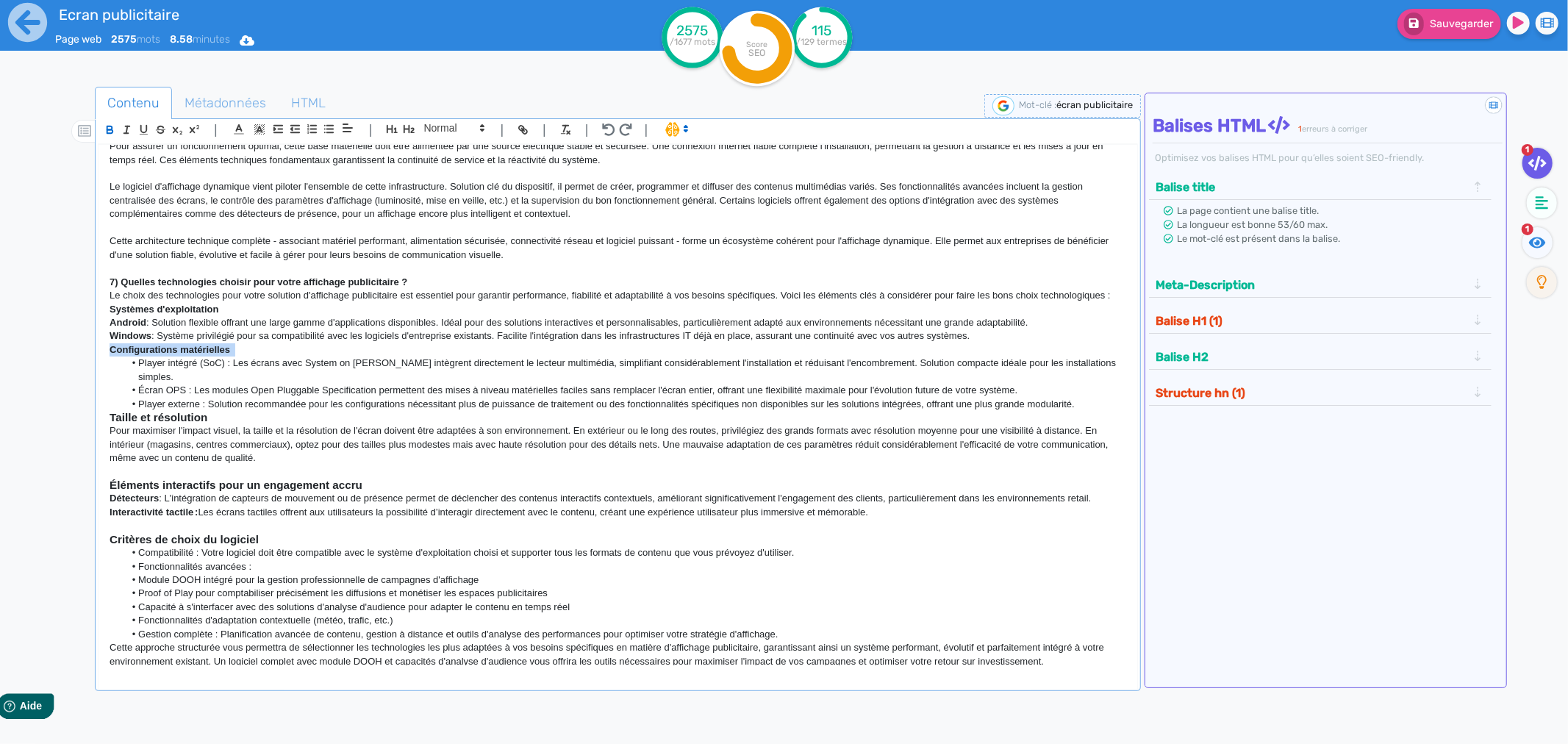
click at [167, 347] on strong "Configurations matérielles" at bounding box center [170, 349] width 121 height 11
click at [453, 125] on span at bounding box center [453, 127] width 72 height 18
click at [446, 157] on span at bounding box center [454, 154] width 59 height 26
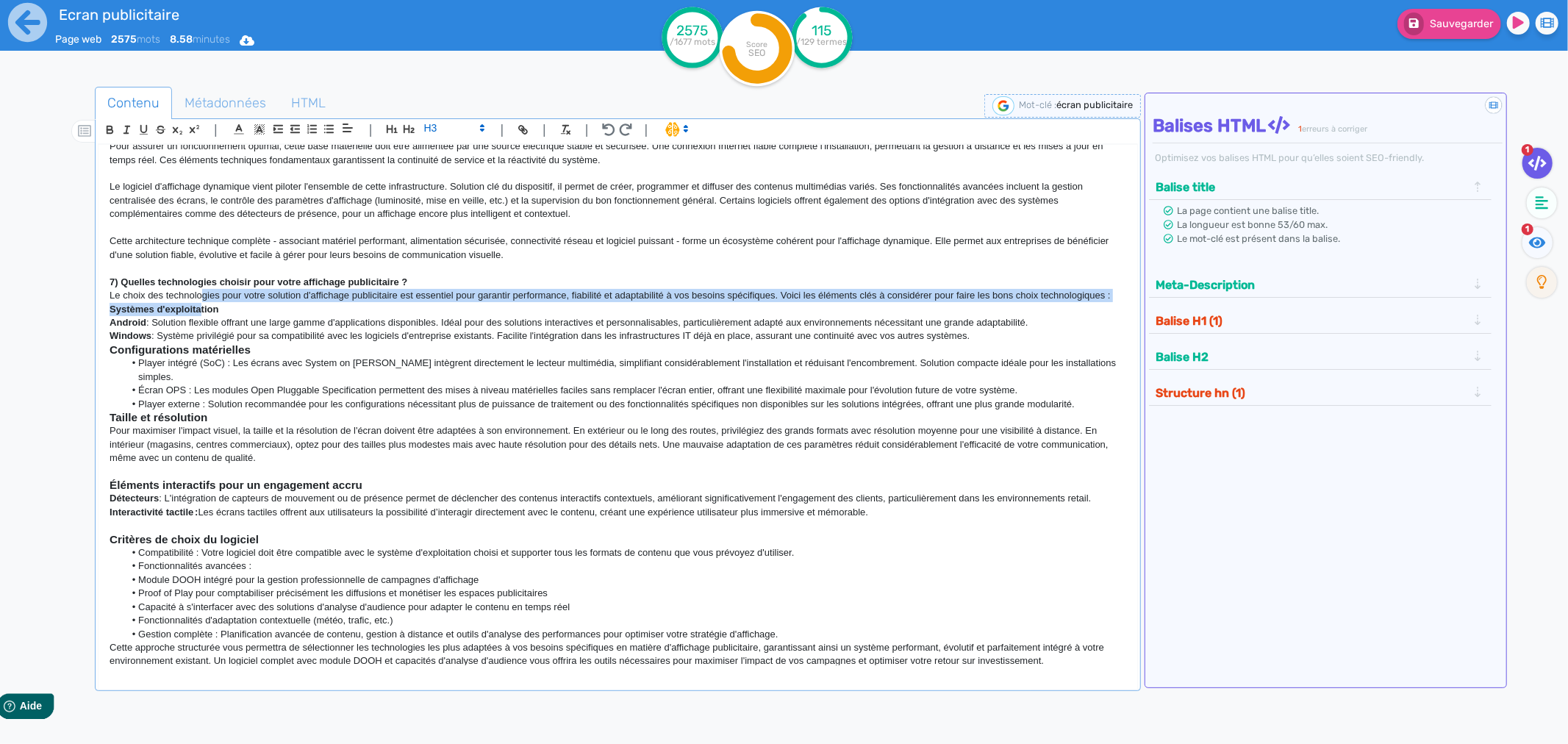
click at [201, 302] on div "Un écran publicitaire est bien plus qu'un simple dispositif numérique d'afficha…" at bounding box center [618, 405] width 1039 height 520
click at [201, 302] on p "Le choix des technologies pour votre solution d'affichage publicitaire est esse…" at bounding box center [618, 296] width 1017 height 13
click at [198, 310] on strong "Systèmes d'exploitation" at bounding box center [164, 309] width 109 height 11
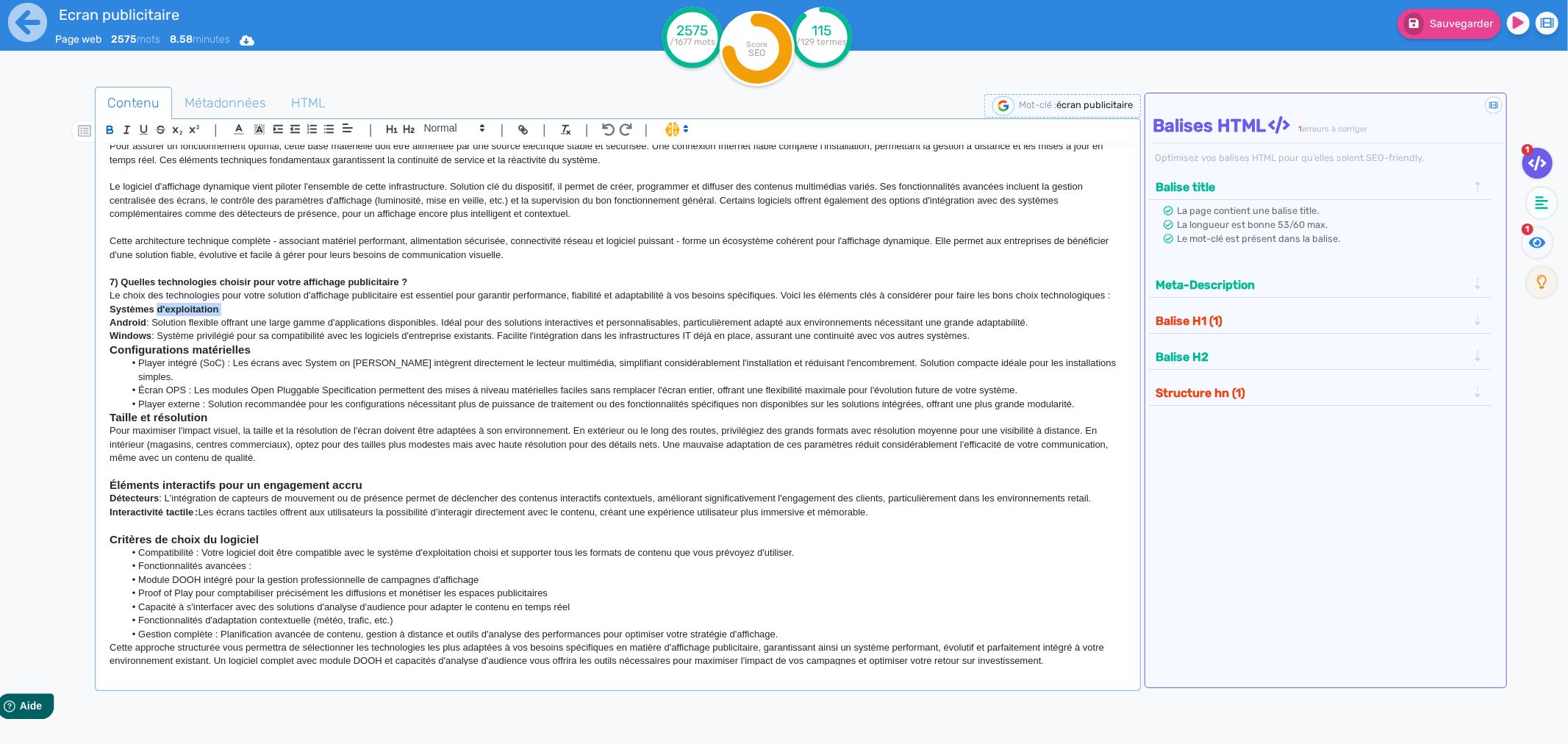
click at [198, 310] on strong "Systèmes d'exploitation" at bounding box center [164, 309] width 109 height 11
click at [467, 135] on span at bounding box center [453, 127] width 72 height 18
click at [459, 151] on span at bounding box center [454, 154] width 59 height 26
click at [188, 284] on strong "7) Quelles technologies choisir pour votre affichage publicitaire ?" at bounding box center [258, 282] width 298 height 11
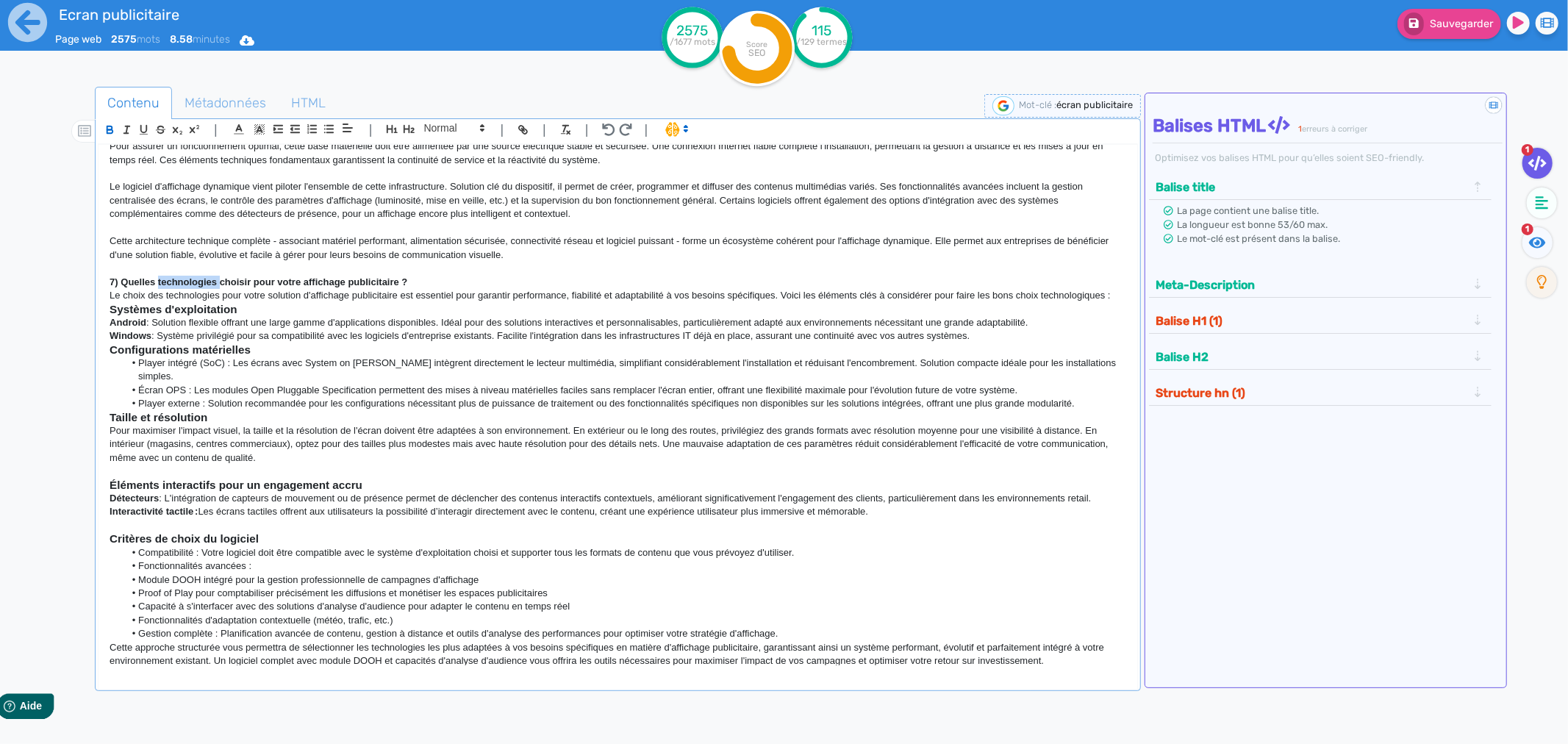
click at [188, 284] on strong "7) Quelles technologies choisir pour votre affichage publicitaire ?" at bounding box center [258, 282] width 298 height 11
click at [415, 129] on button "button" at bounding box center [409, 129] width 17 height 17
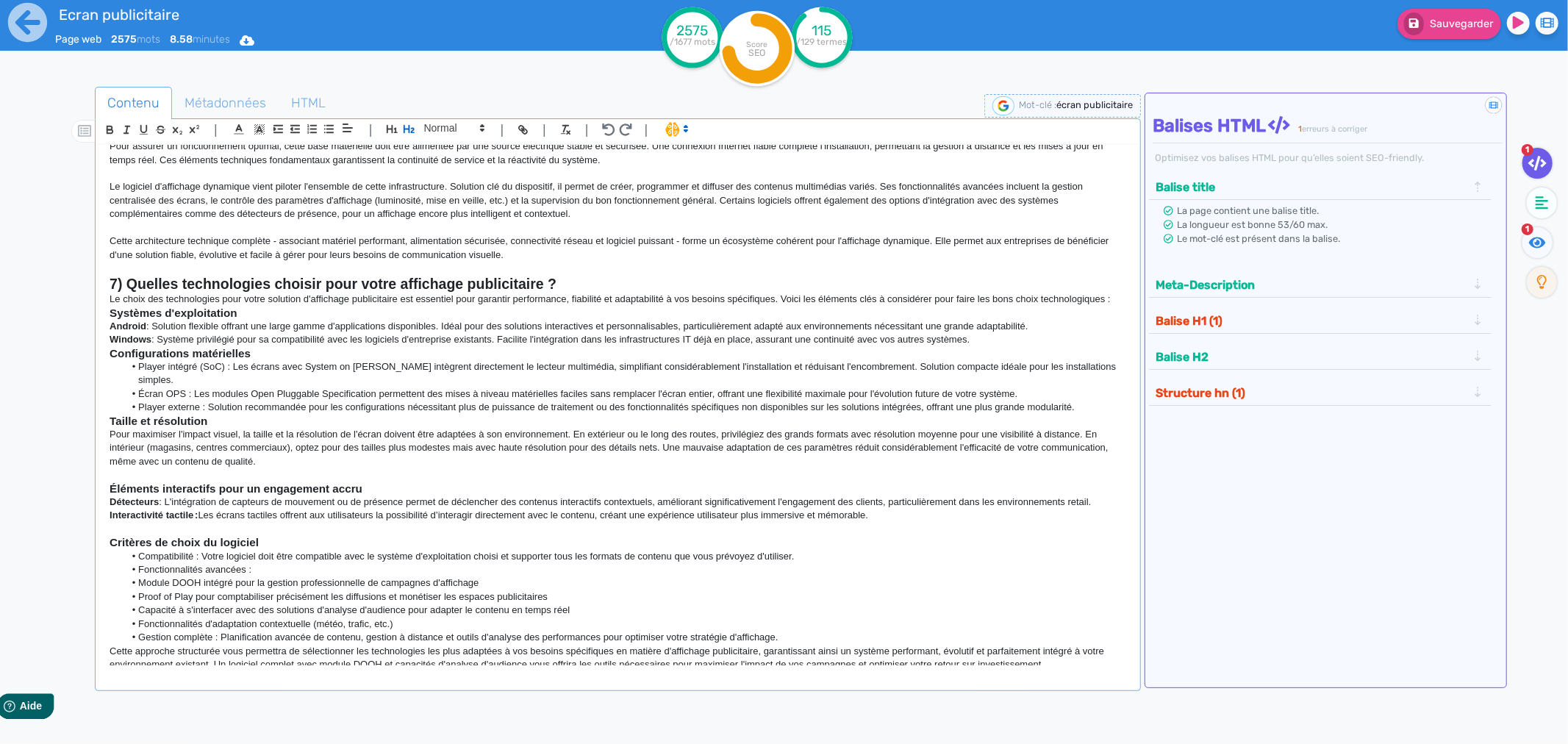
click at [375, 369] on li "Player intégré (SoC) : Les écrans avec System on [PERSON_NAME] intègrent direct…" at bounding box center [625, 374] width 1002 height 27
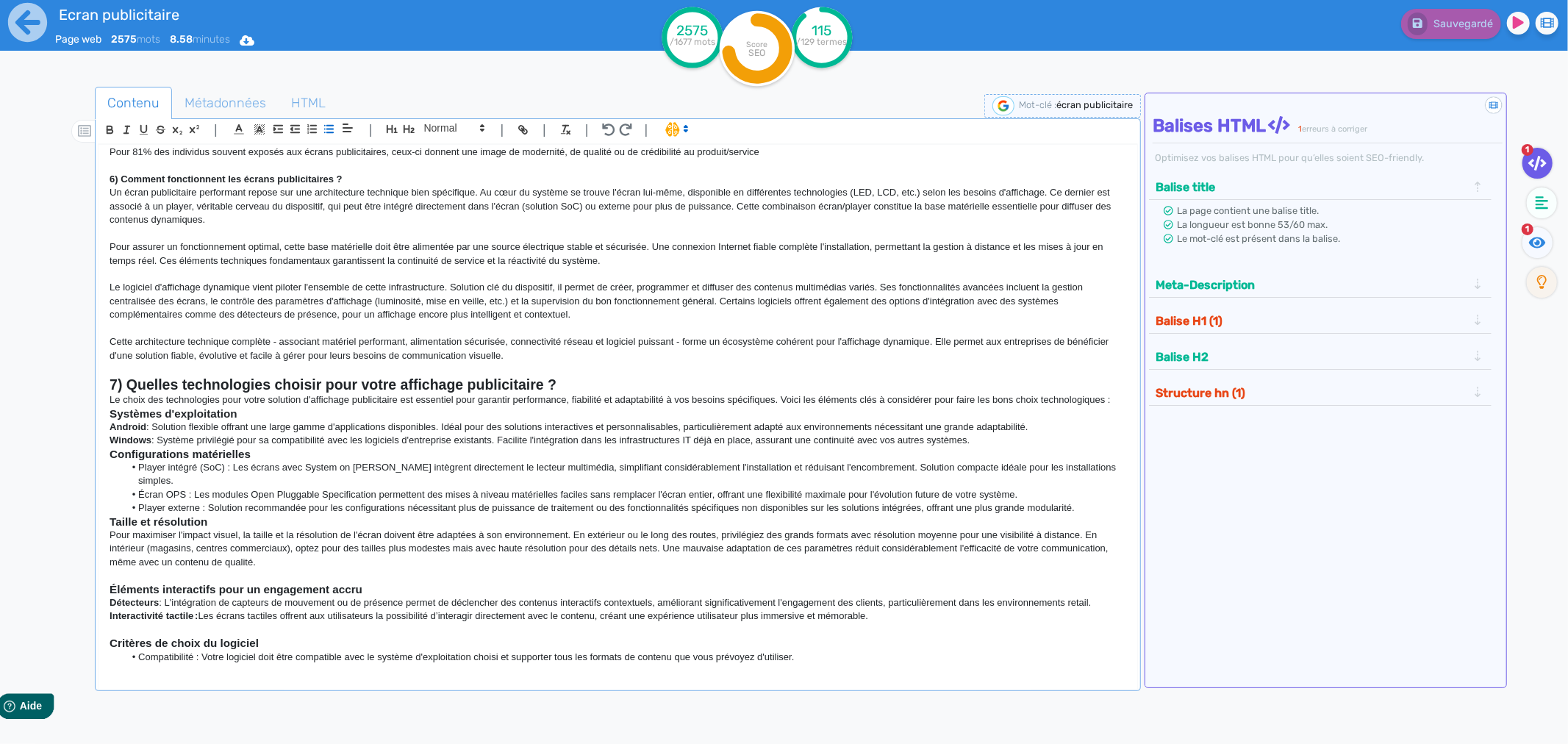
scroll to position [866, 0]
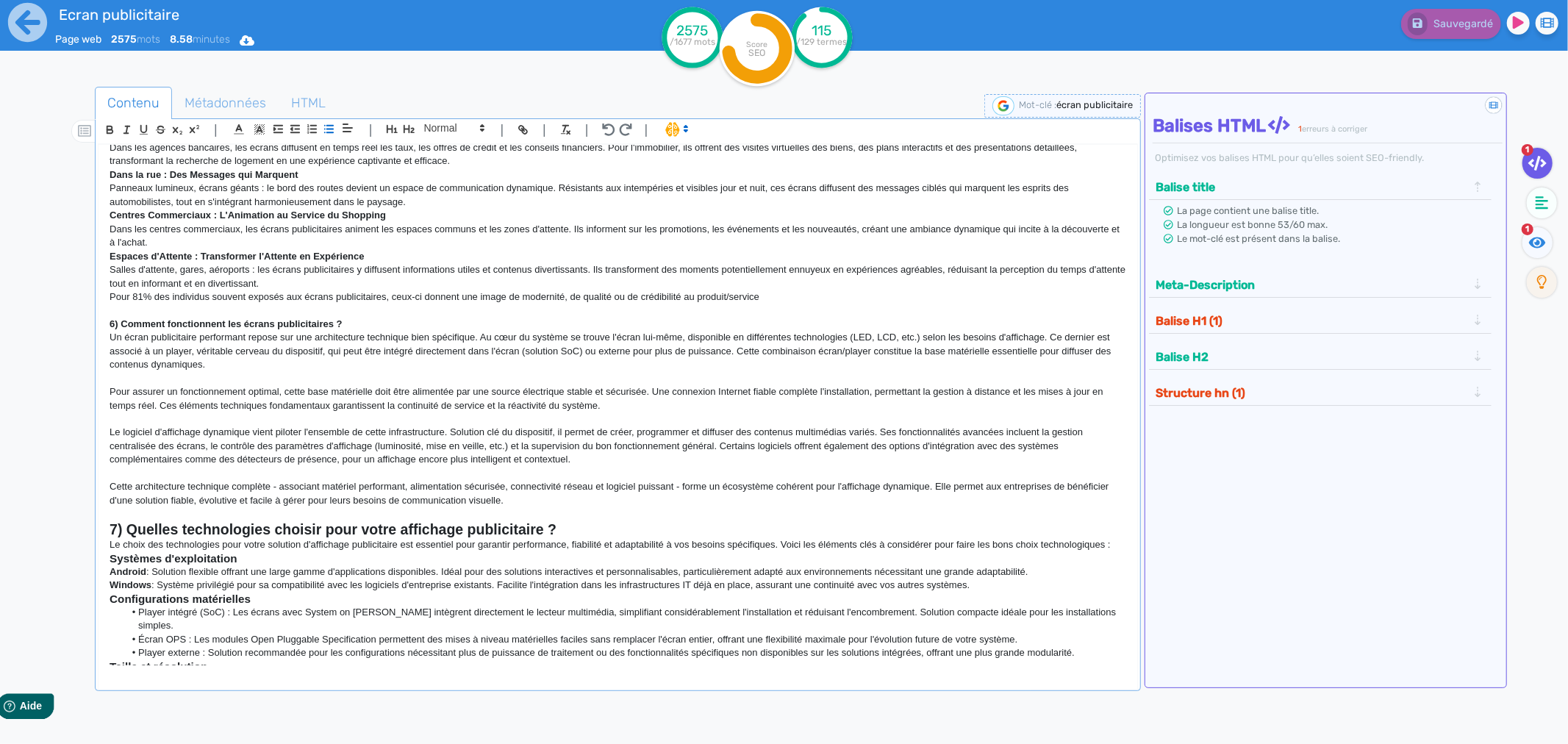
click at [158, 331] on p "6) Comment fonctionnent les écrans publicitaires ?" at bounding box center [618, 325] width 1017 height 13
click at [154, 324] on strong "6) Comment fonctionnent les écrans publicitaires ?" at bounding box center [225, 323] width 232 height 11
drag, startPoint x: 453, startPoint y: 132, endPoint x: 442, endPoint y: 132, distance: 11.0
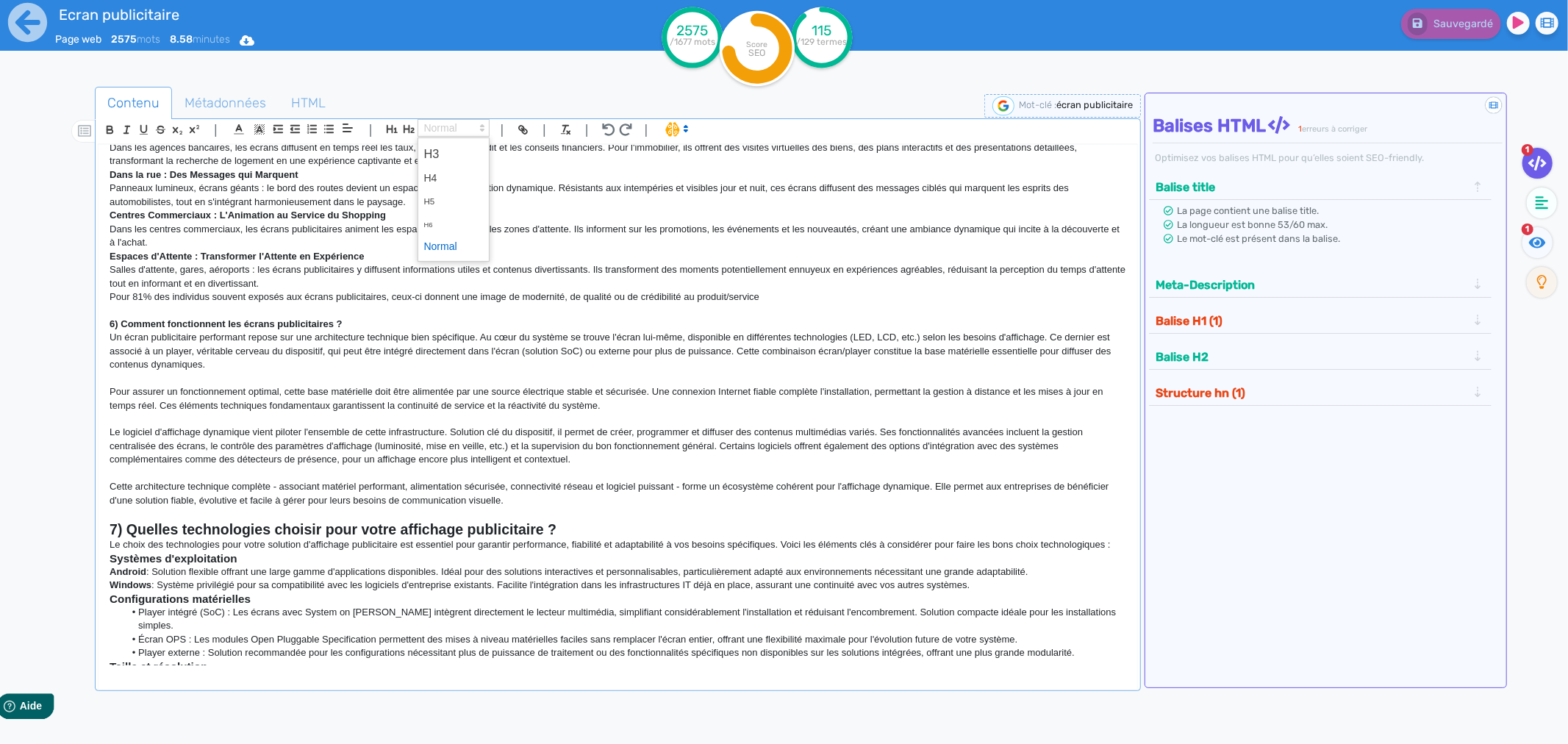
click at [452, 132] on span at bounding box center [453, 127] width 72 height 18
click at [407, 126] on icon "button" at bounding box center [409, 129] width 13 height 13
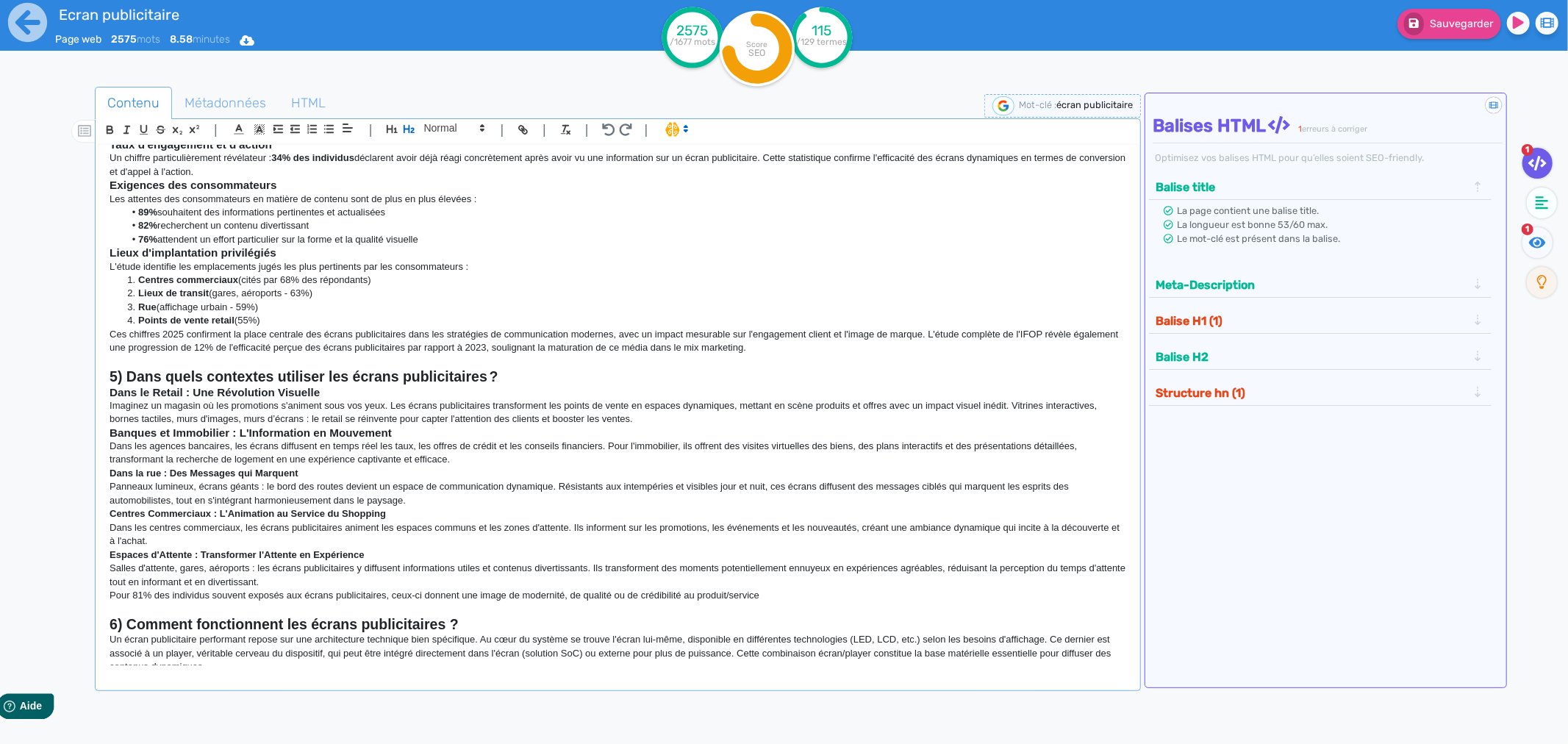
scroll to position [540, 0]
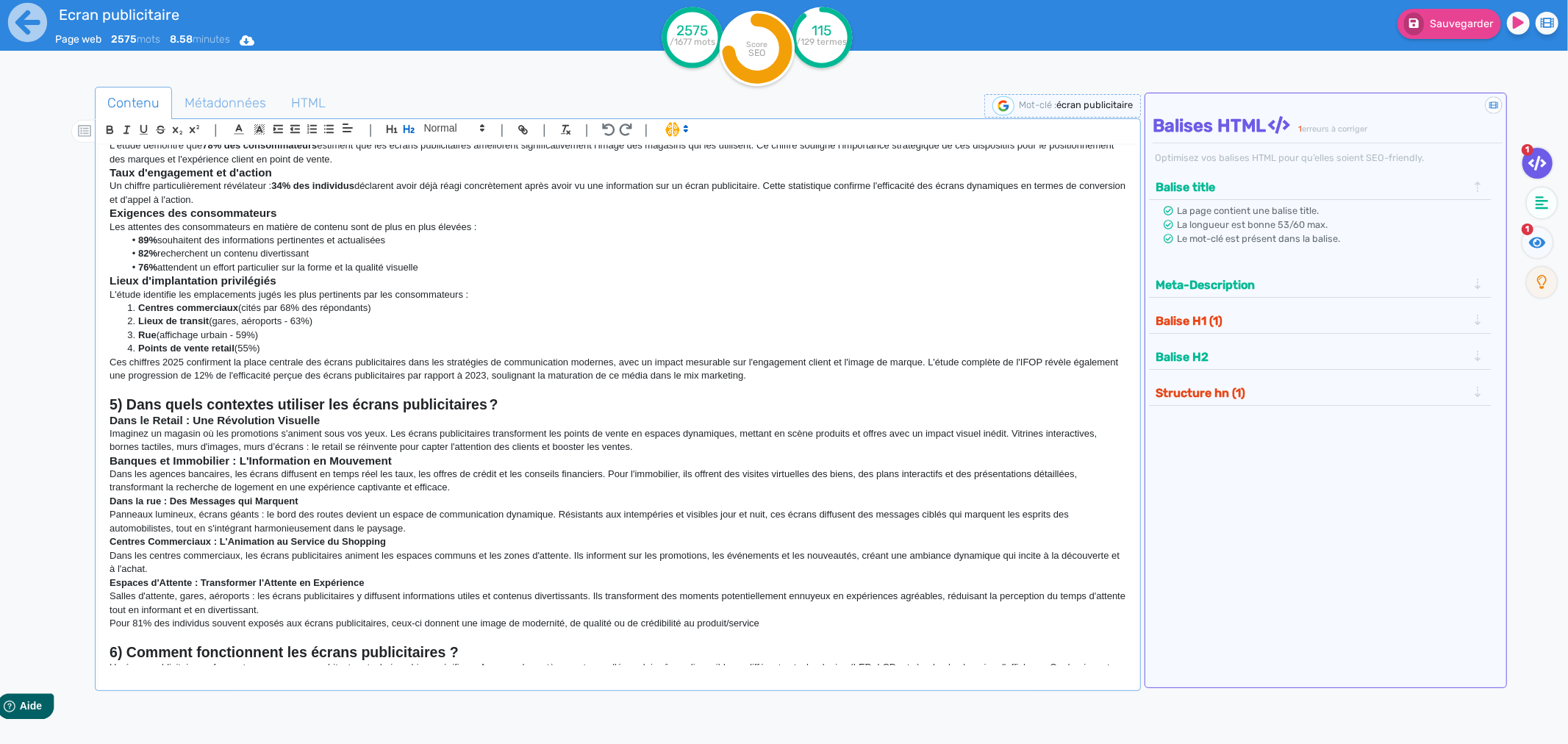
click at [141, 503] on strong "Dans la rue : Des Messages qui Marquent" at bounding box center [203, 501] width 188 height 11
click at [445, 123] on span at bounding box center [453, 127] width 72 height 18
click at [439, 156] on span at bounding box center [454, 154] width 59 height 26
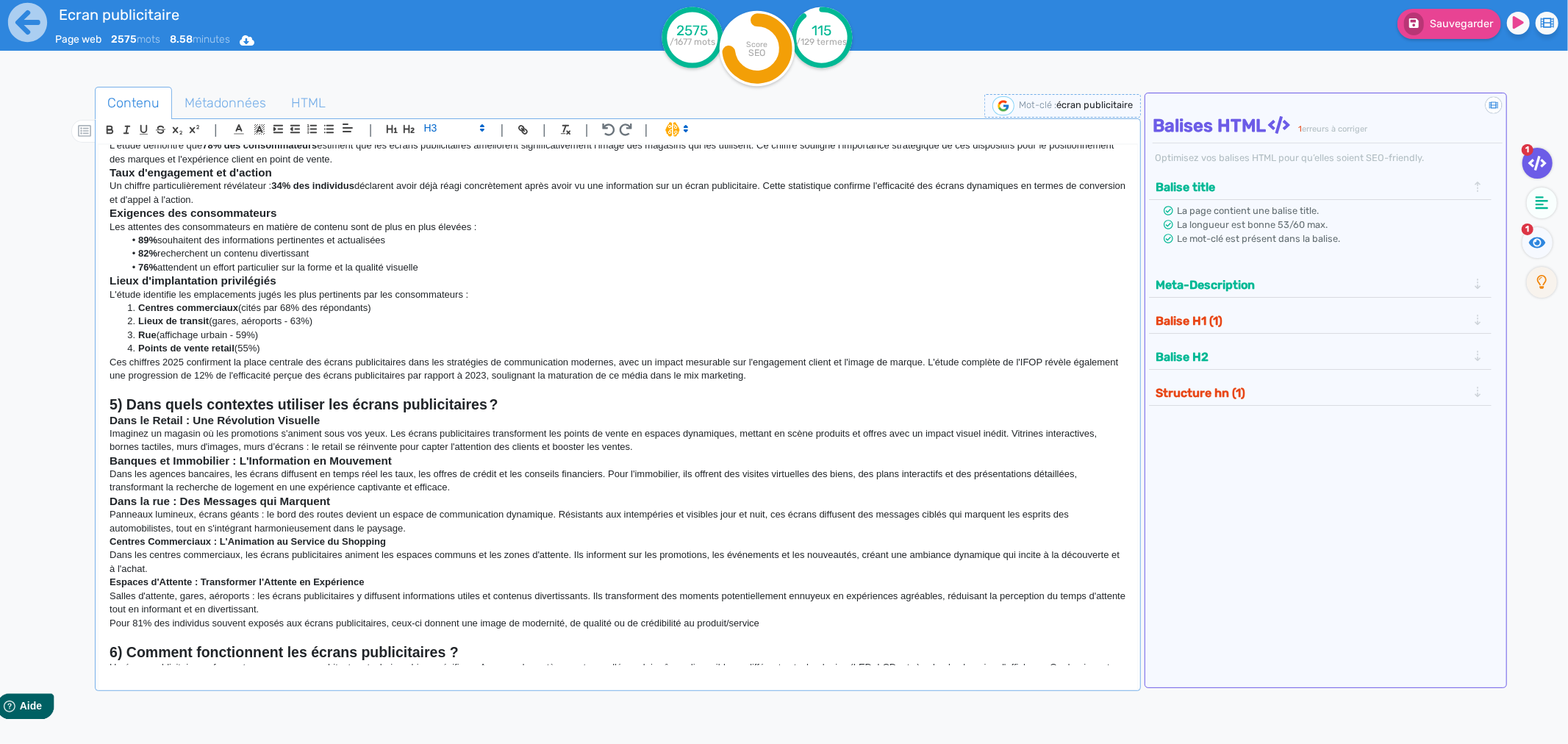
click at [181, 539] on strong "Centres Commerciaux : L'Animation au Service du Shopping" at bounding box center [248, 541] width 277 height 11
click at [181, 538] on strong "Centres Commerciaux : L'Animation au Service du Shopping" at bounding box center [248, 541] width 277 height 11
click at [427, 126] on span at bounding box center [453, 127] width 72 height 18
click at [436, 152] on span at bounding box center [454, 154] width 59 height 26
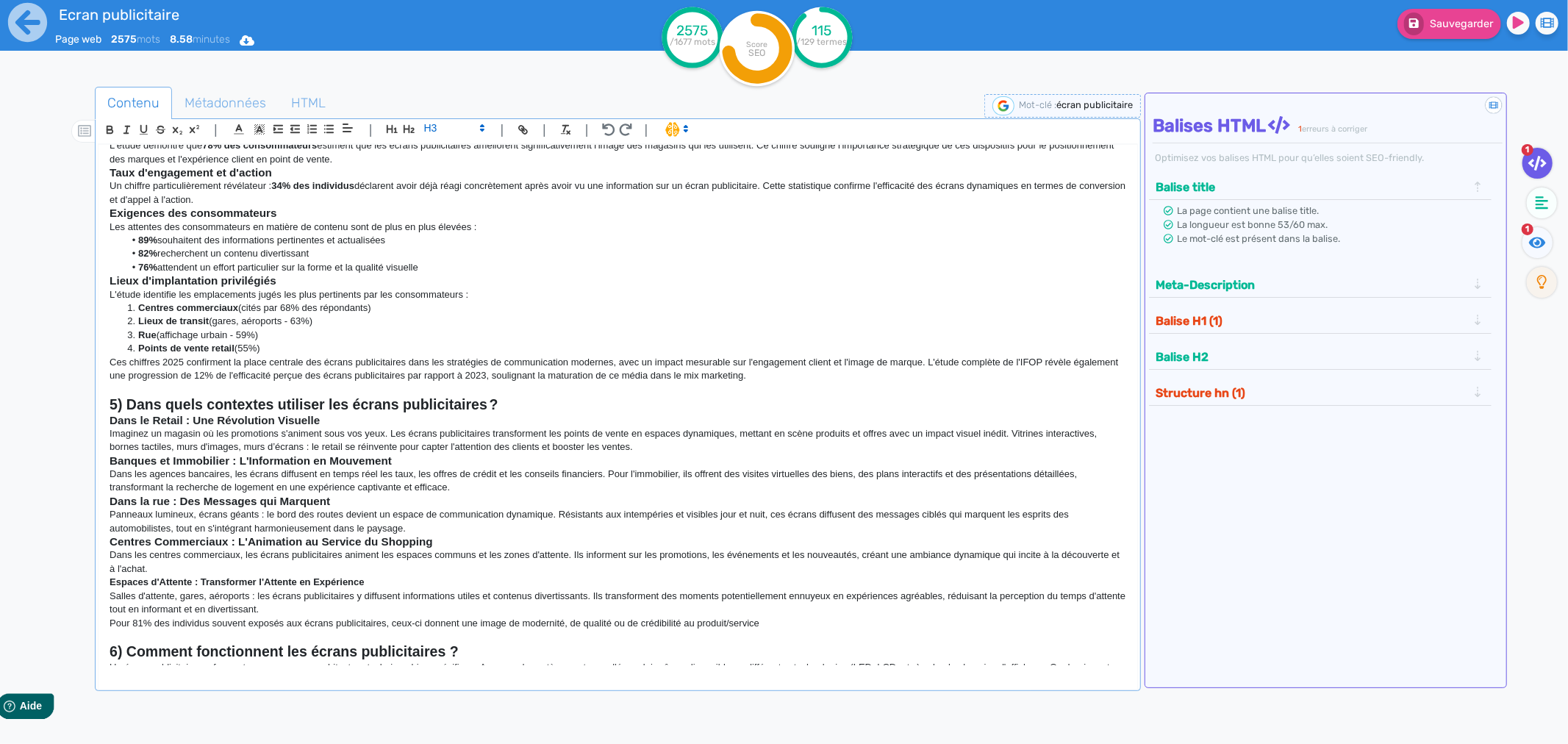
click at [150, 581] on strong "Espaces d'Attente : Transformer l'Attente en Expérience" at bounding box center [237, 581] width 255 height 11
click at [461, 121] on span at bounding box center [453, 127] width 72 height 18
click at [449, 148] on span at bounding box center [454, 154] width 59 height 26
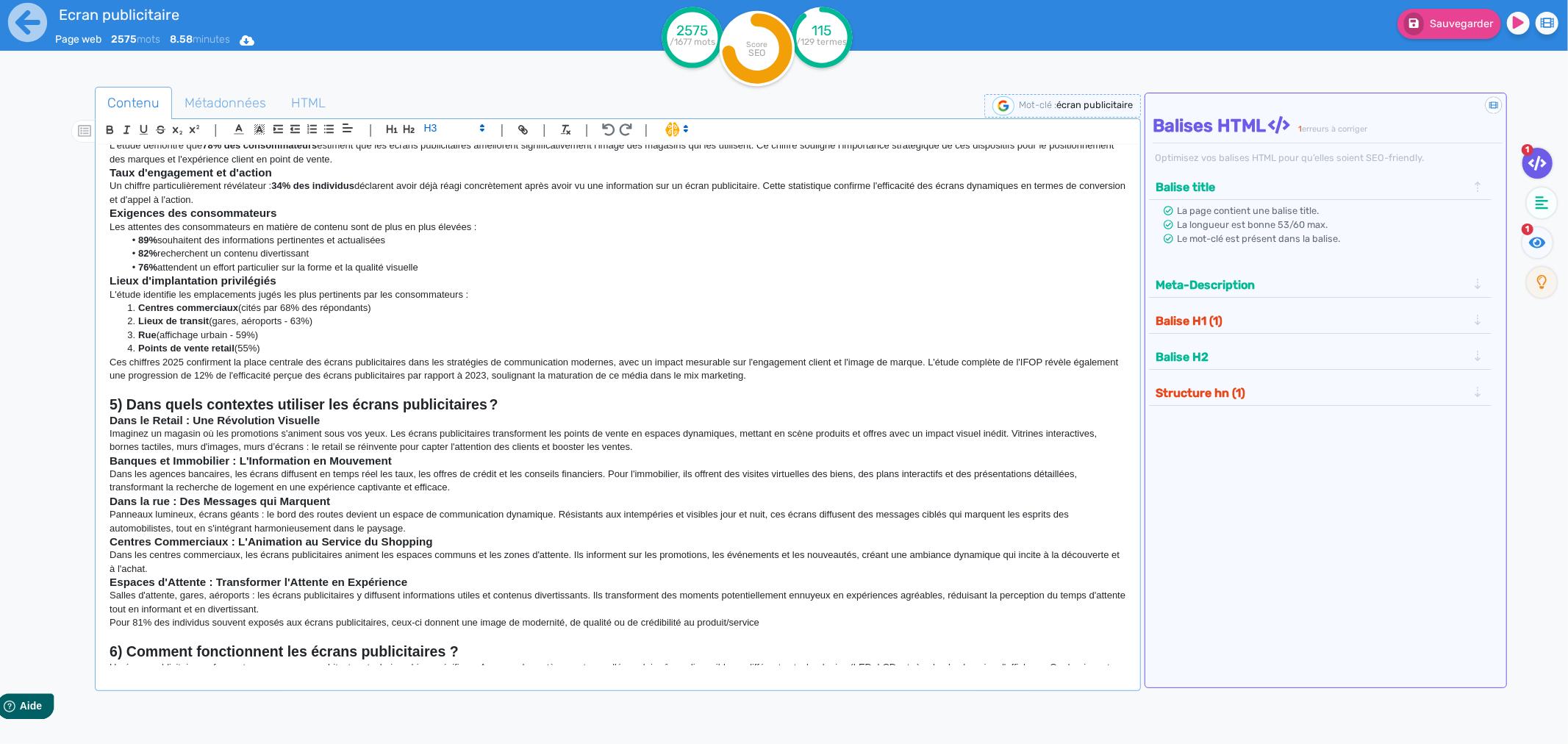
click at [105, 425] on div "Un écran publicitaire est bien plus qu'un simple dispositif numérique d'afficha…" at bounding box center [618, 405] width 1039 height 520
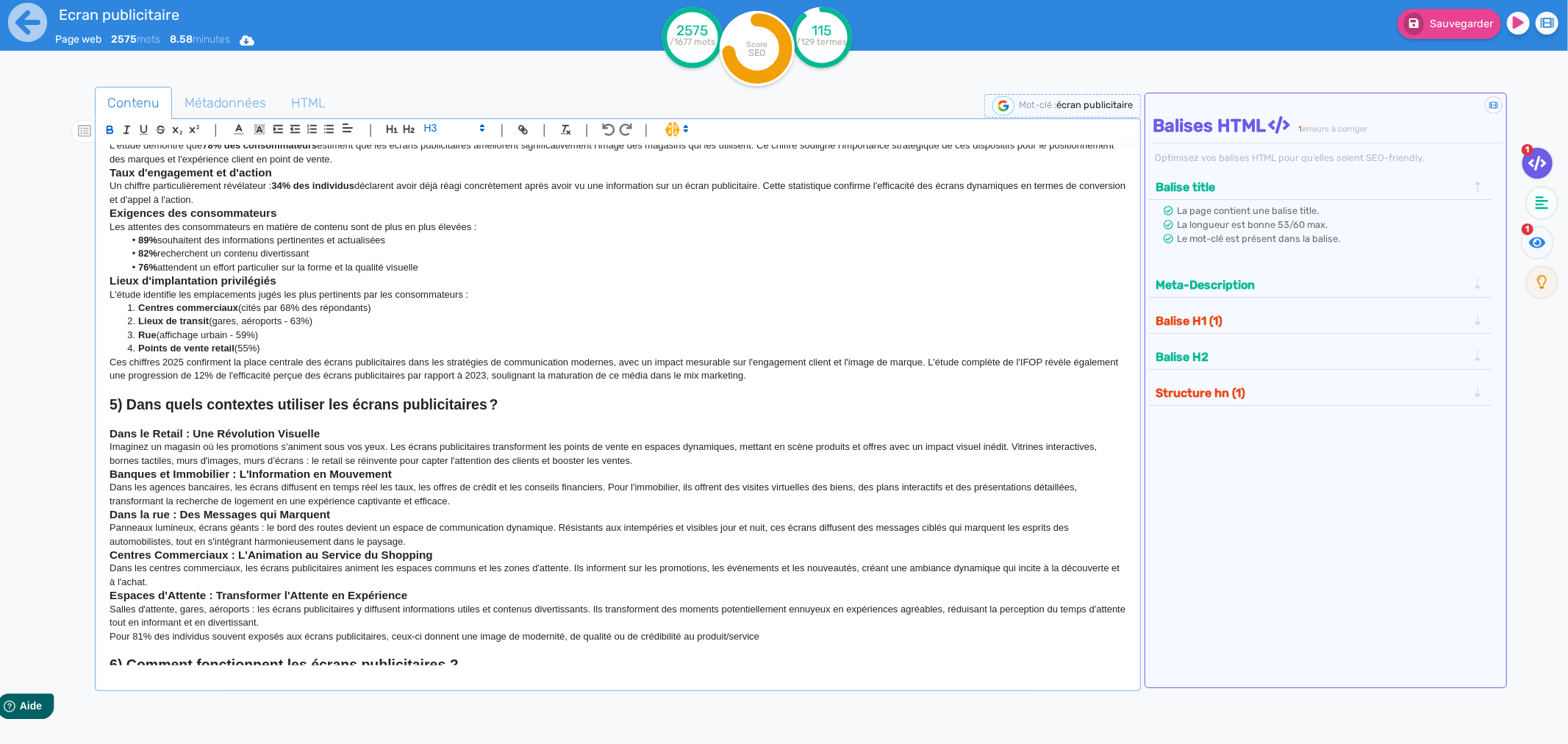
click at [105, 476] on div "Un écran publicitaire est bien plus qu'un simple dispositif numérique d'afficha…" at bounding box center [618, 405] width 1039 height 520
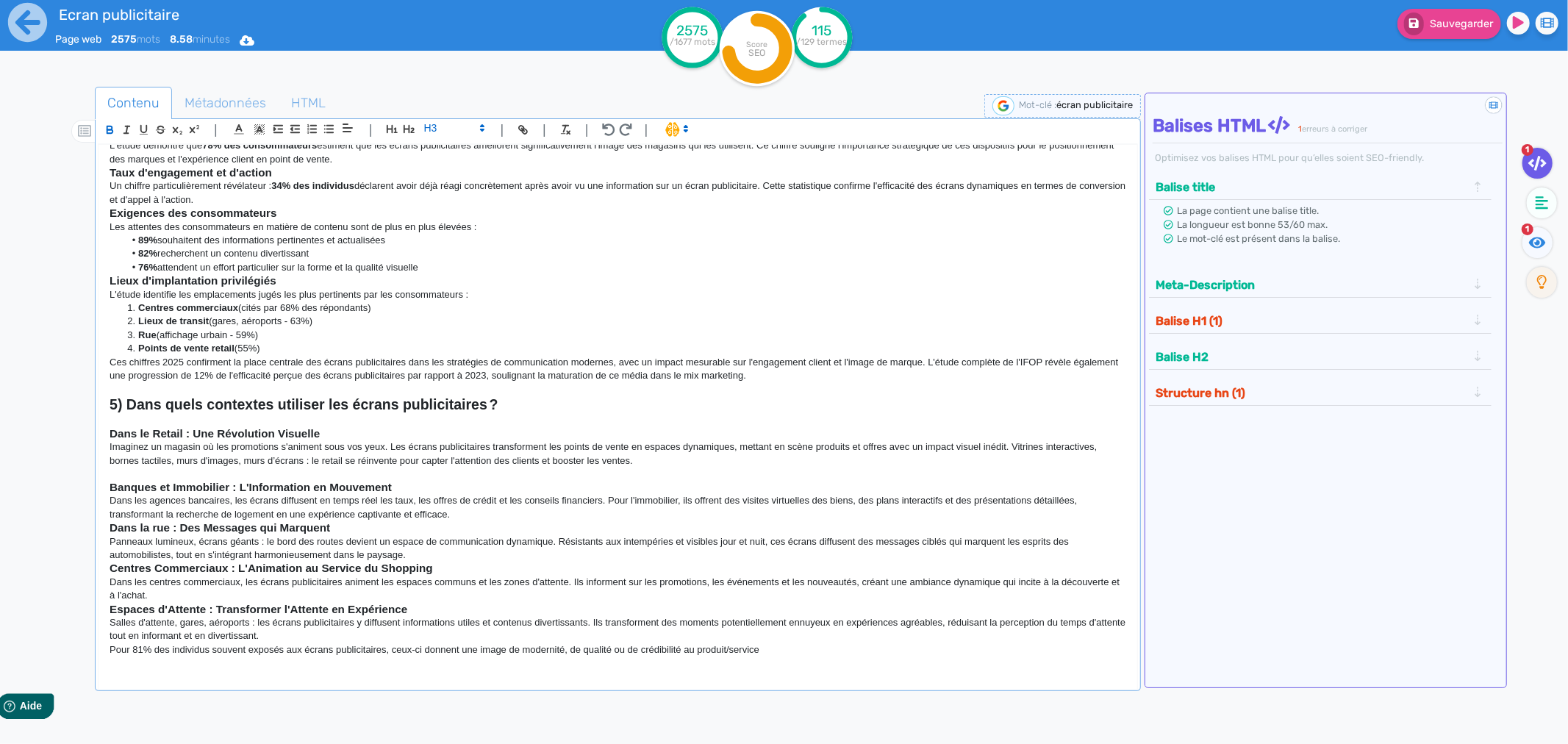
click at [104, 526] on div "Un écran publicitaire est bien plus qu'un simple dispositif numérique d'afficha…" at bounding box center [618, 405] width 1039 height 520
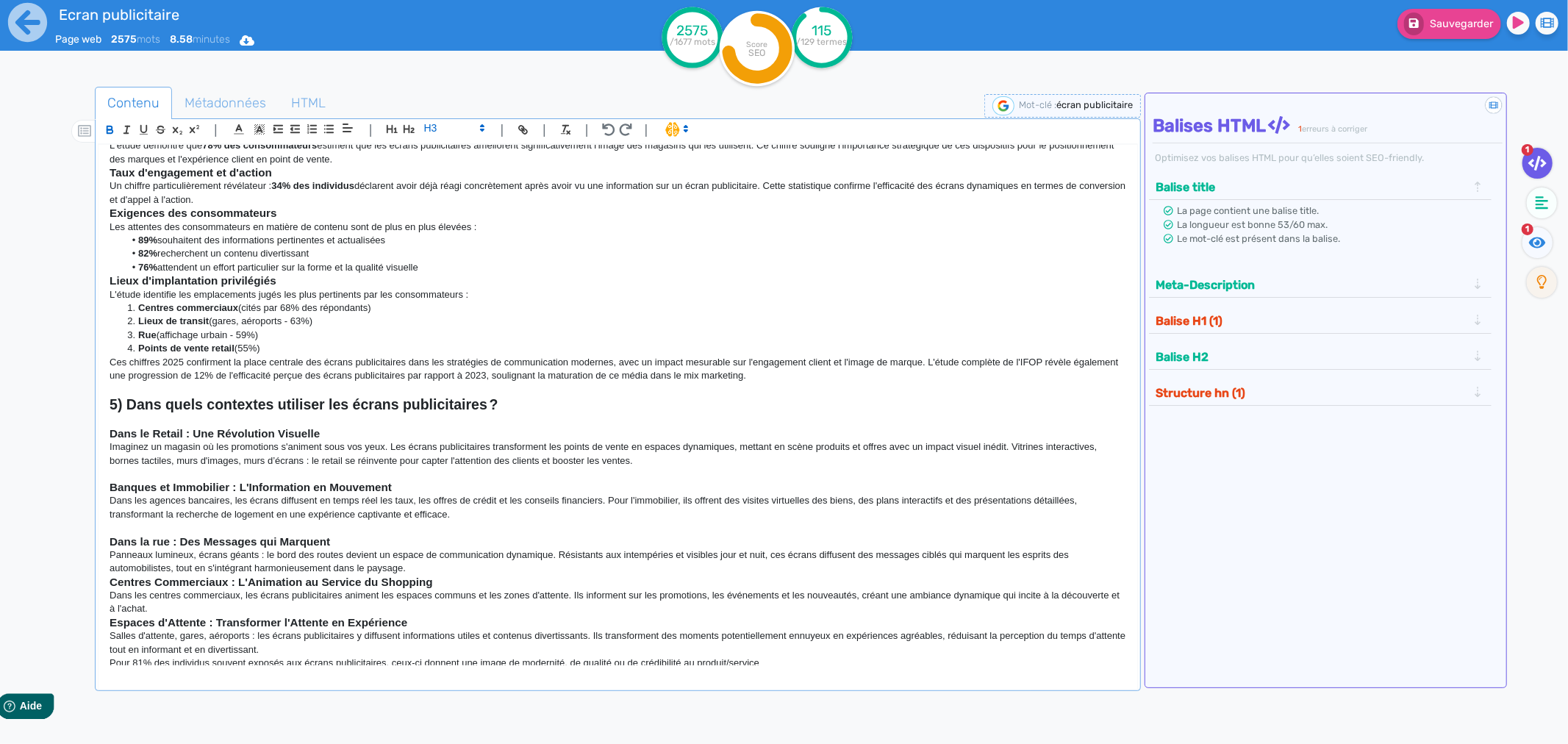
click at [106, 581] on div "Un écran publicitaire est bien plus qu'un simple dispositif numérique d'afficha…" at bounding box center [618, 405] width 1039 height 520
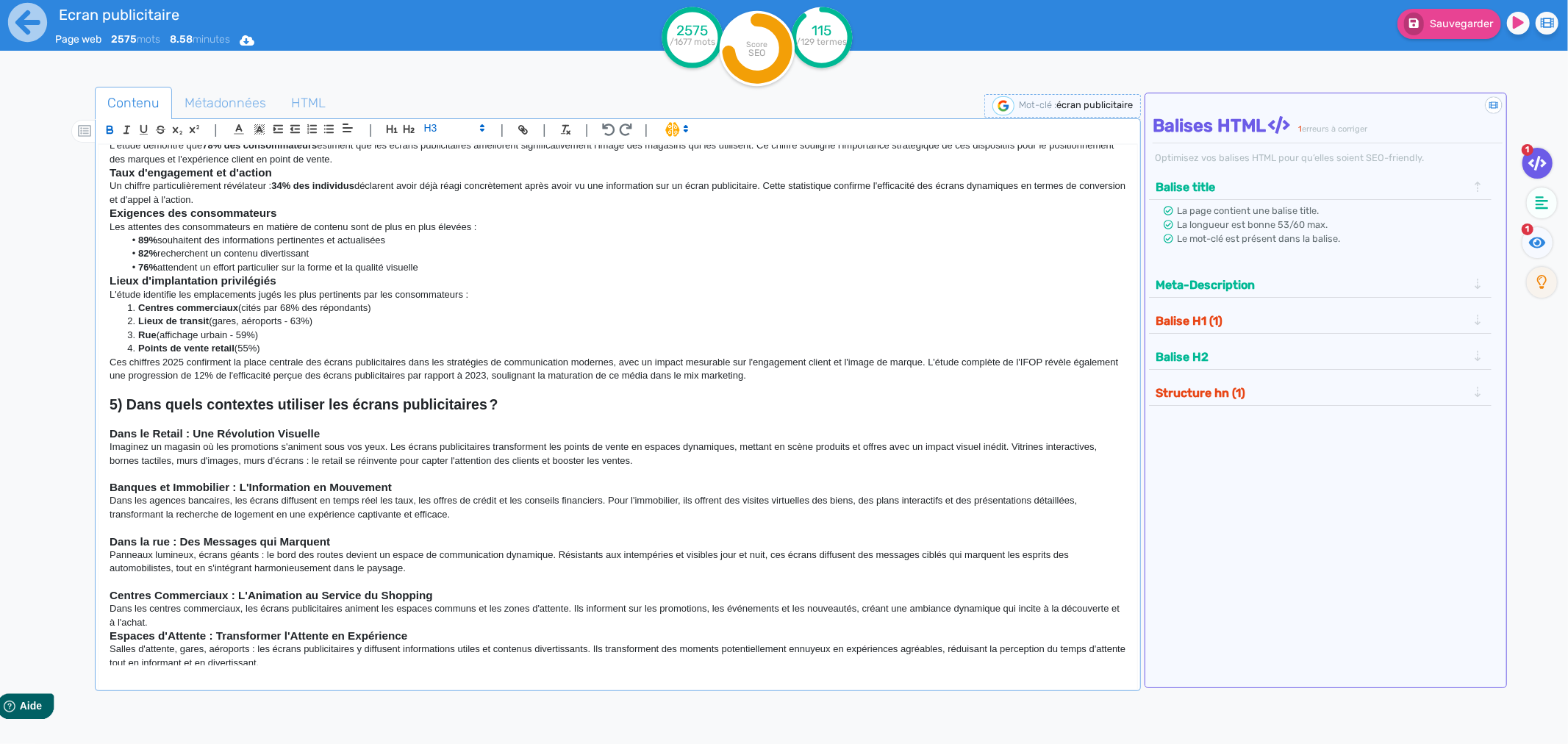
click at [143, 472] on h3 at bounding box center [618, 474] width 1017 height 13
click at [450, 127] on span at bounding box center [453, 127] width 72 height 18
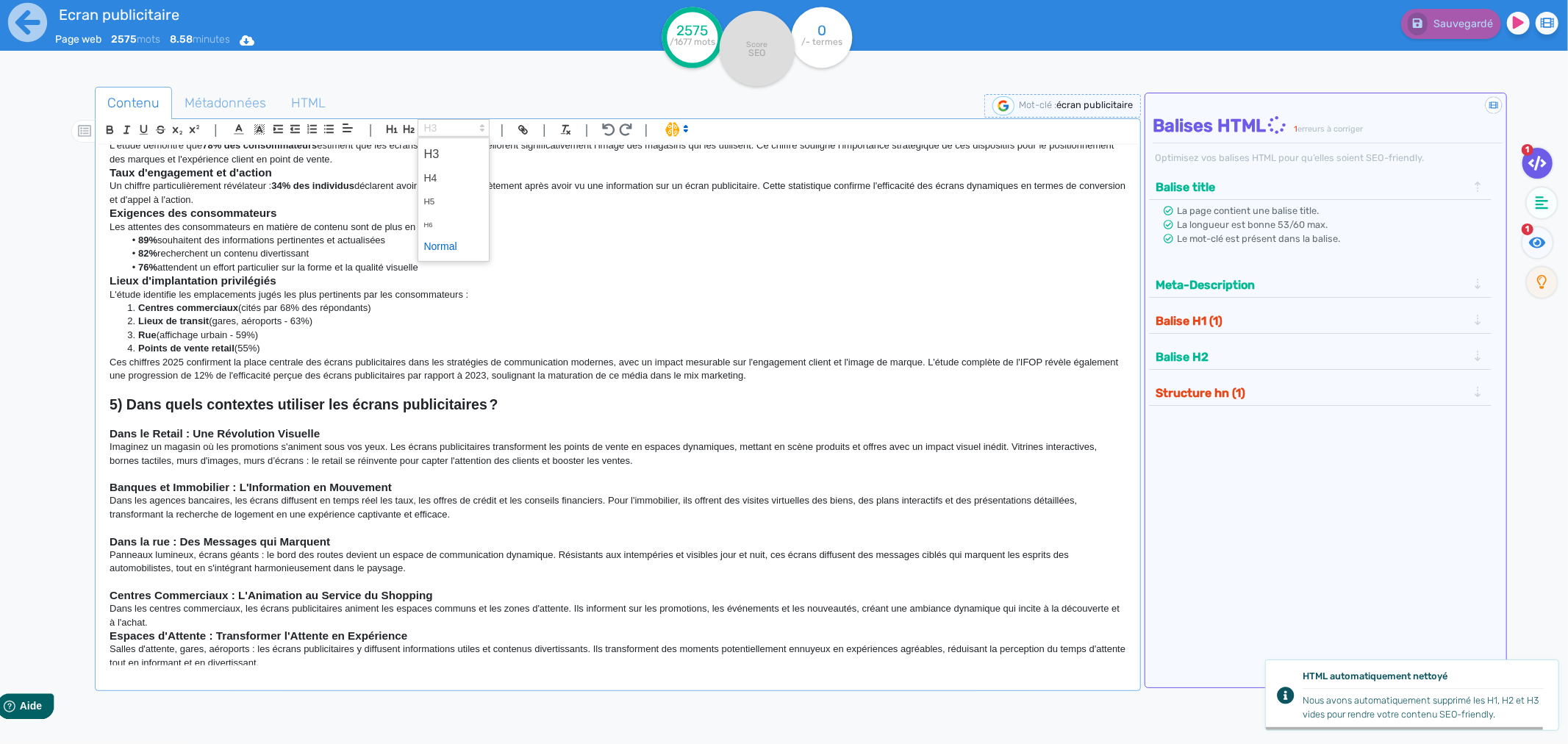
click at [439, 249] on span at bounding box center [454, 246] width 59 height 23
click at [120, 428] on strong "Dans le Retail : Une Révolution Visuelle" at bounding box center [214, 433] width 210 height 13
click at [119, 423] on h3 at bounding box center [618, 421] width 1017 height 13
click at [444, 134] on span at bounding box center [453, 127] width 72 height 18
click at [439, 246] on span at bounding box center [454, 246] width 59 height 23
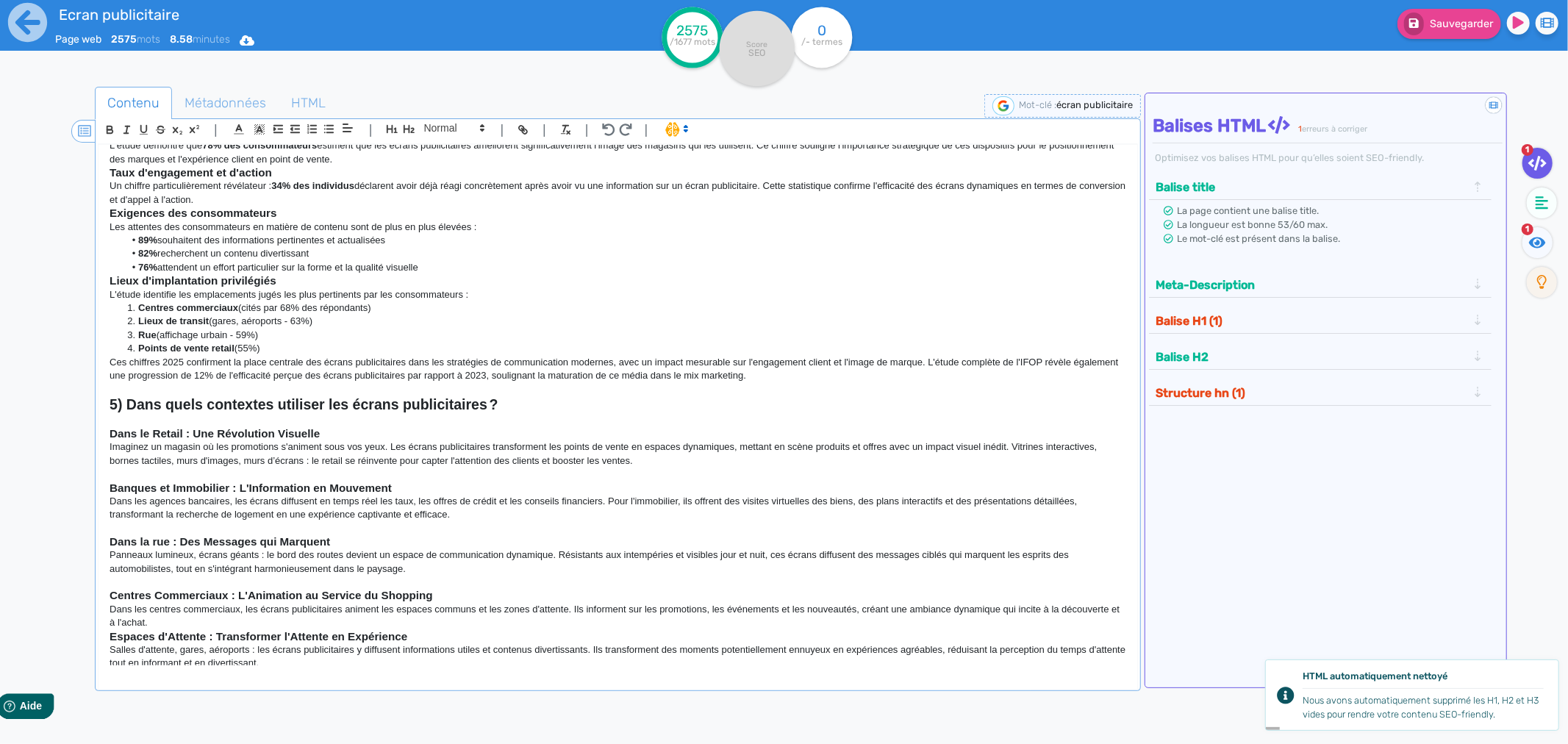
click at [83, 128] on icon at bounding box center [84, 131] width 13 height 13
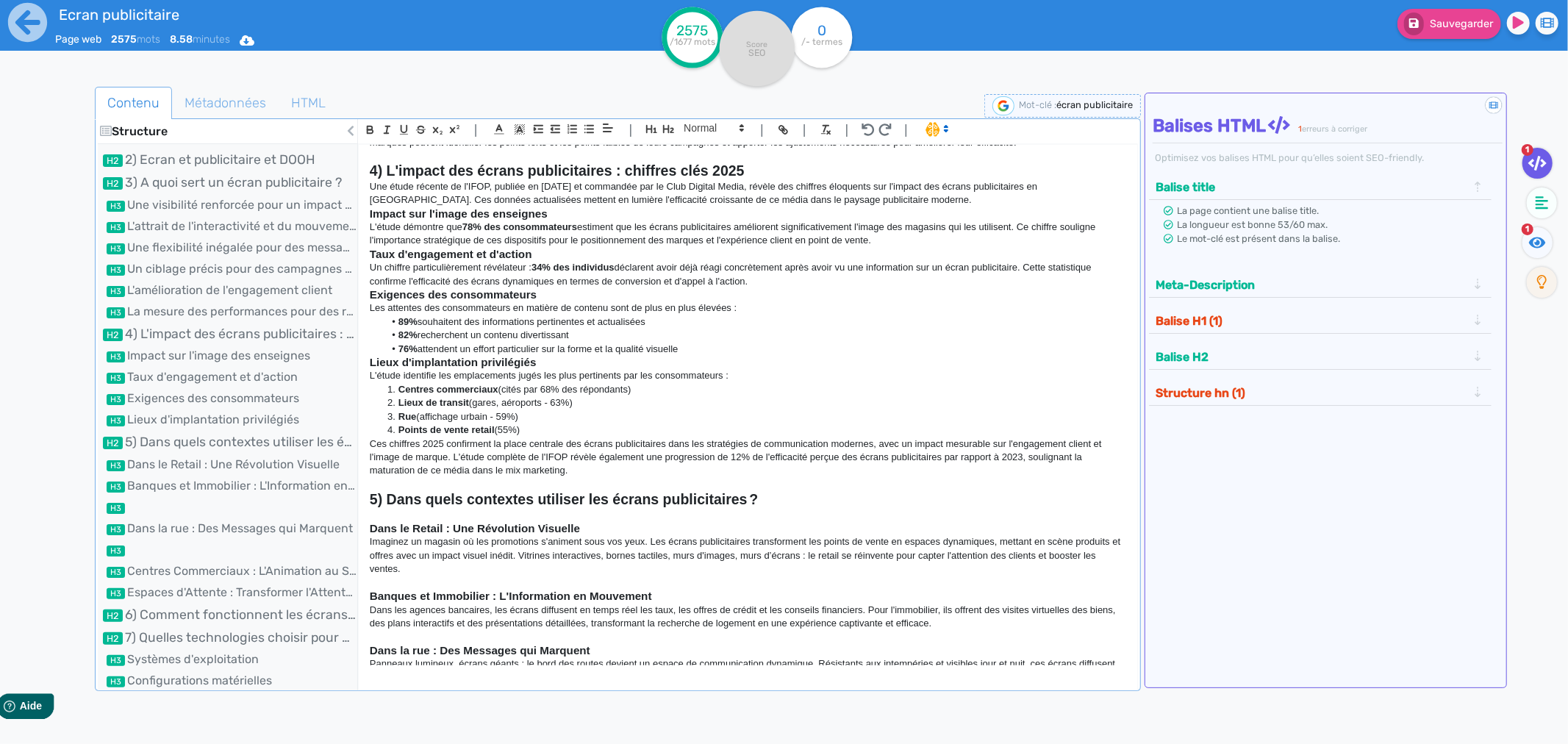
scroll to position [622, 0]
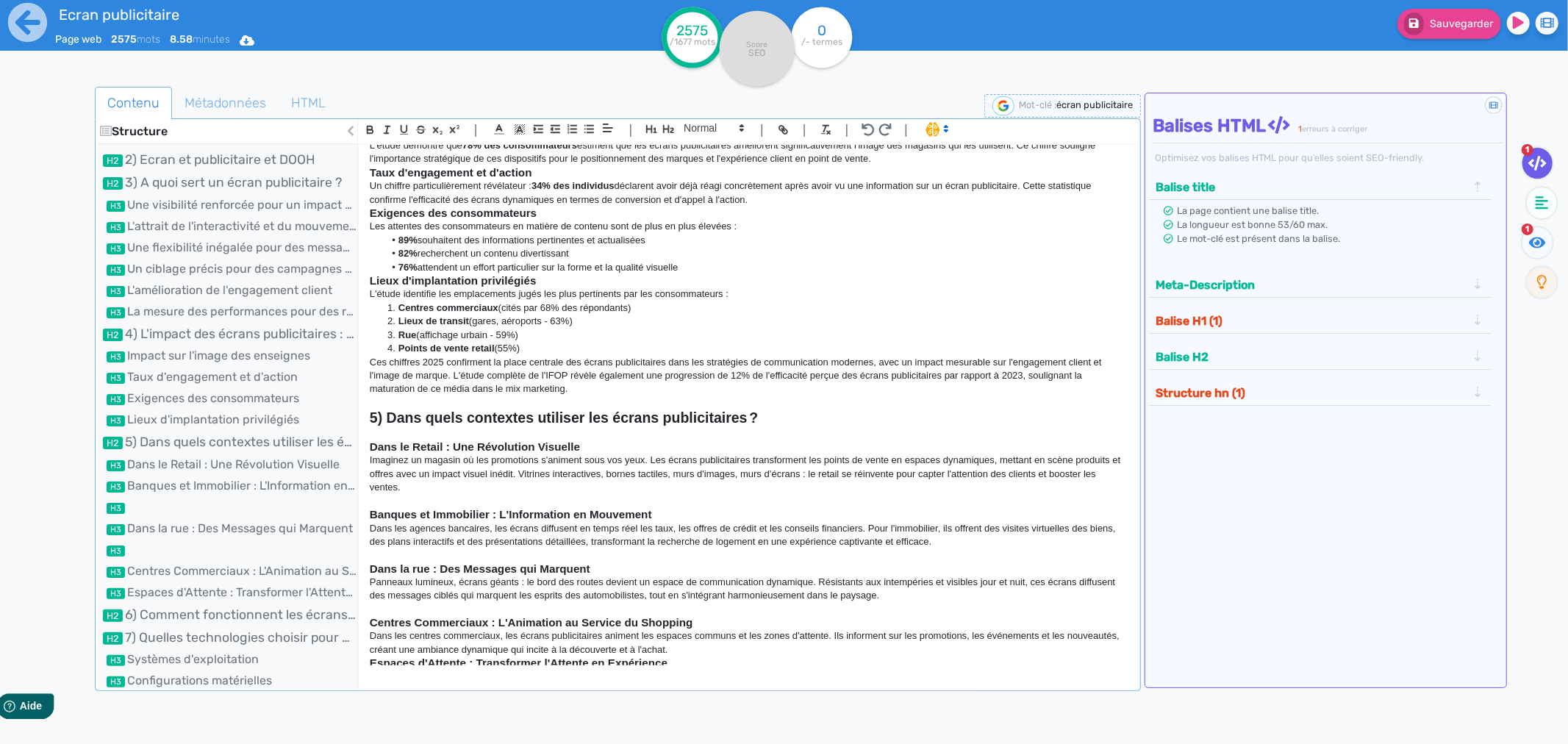
click at [385, 488] on p "Imaginez un magasin où les promotions s'animent sous vos yeux. Les écrans publi…" at bounding box center [747, 474] width 757 height 40
click at [383, 499] on p at bounding box center [747, 502] width 757 height 13
click at [400, 398] on p at bounding box center [747, 403] width 757 height 13
click at [391, 556] on h3 at bounding box center [747, 555] width 757 height 13
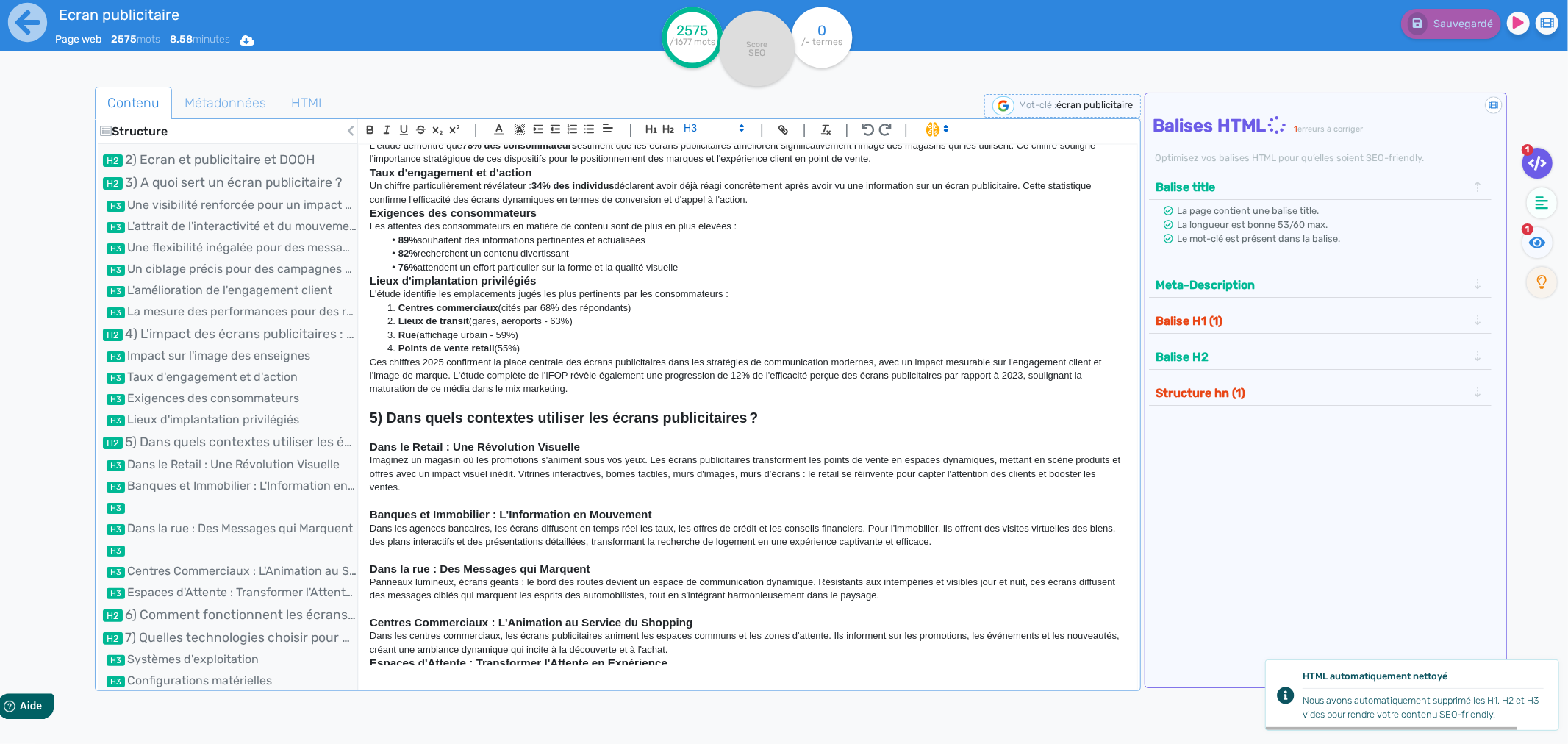
click at [701, 141] on div "| | H3 H4 H5 H6 Normal | | | |" at bounding box center [748, 132] width 780 height 25
click at [701, 129] on span at bounding box center [713, 127] width 72 height 18
click at [699, 247] on span at bounding box center [714, 246] width 59 height 23
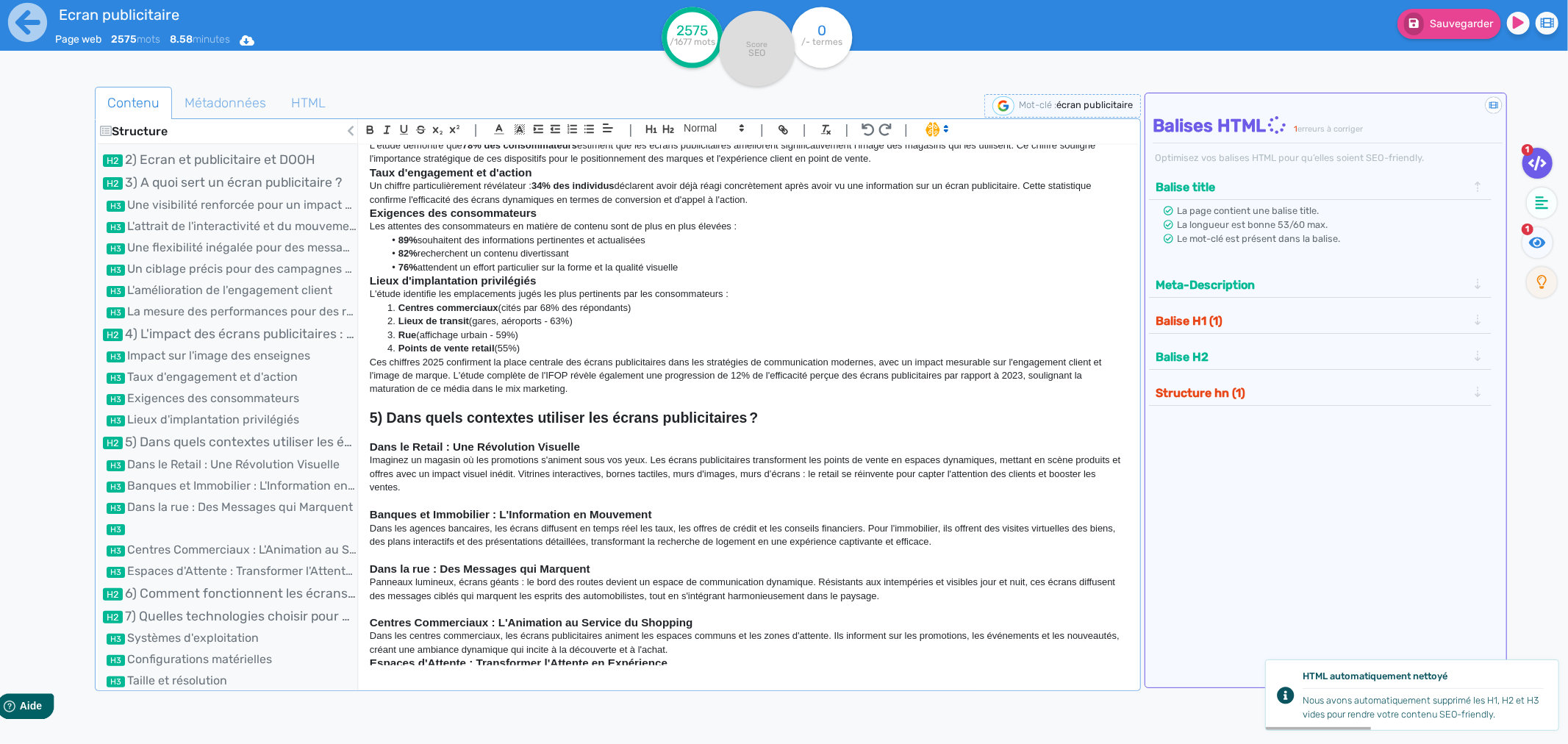
click at [395, 617] on strong "Centres Commerciaux : L'Animation au Service du Shopping" at bounding box center [531, 623] width 324 height 13
click at [387, 612] on h3 at bounding box center [747, 610] width 757 height 13
click at [722, 129] on span at bounding box center [713, 127] width 72 height 18
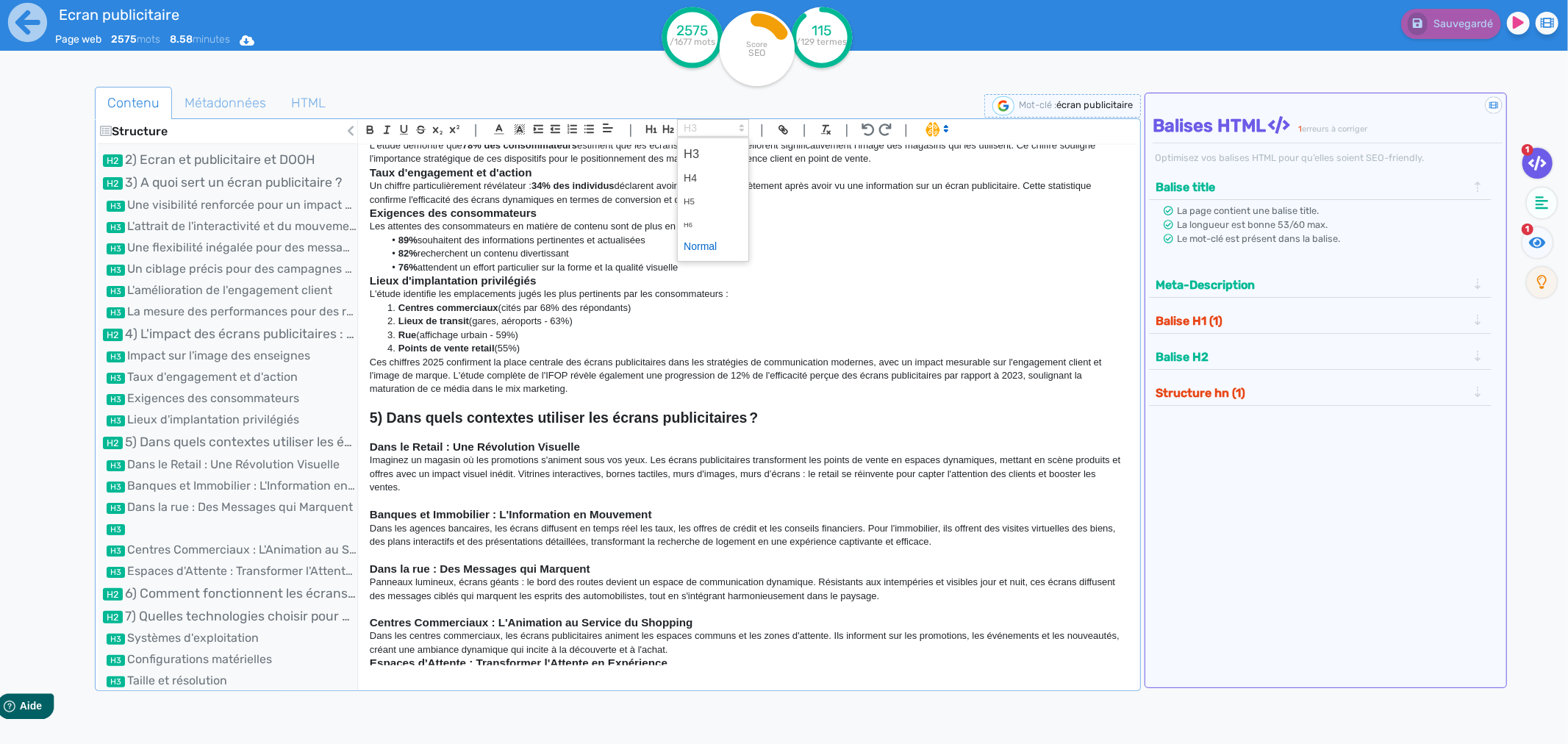
click at [707, 240] on span at bounding box center [714, 246] width 59 height 23
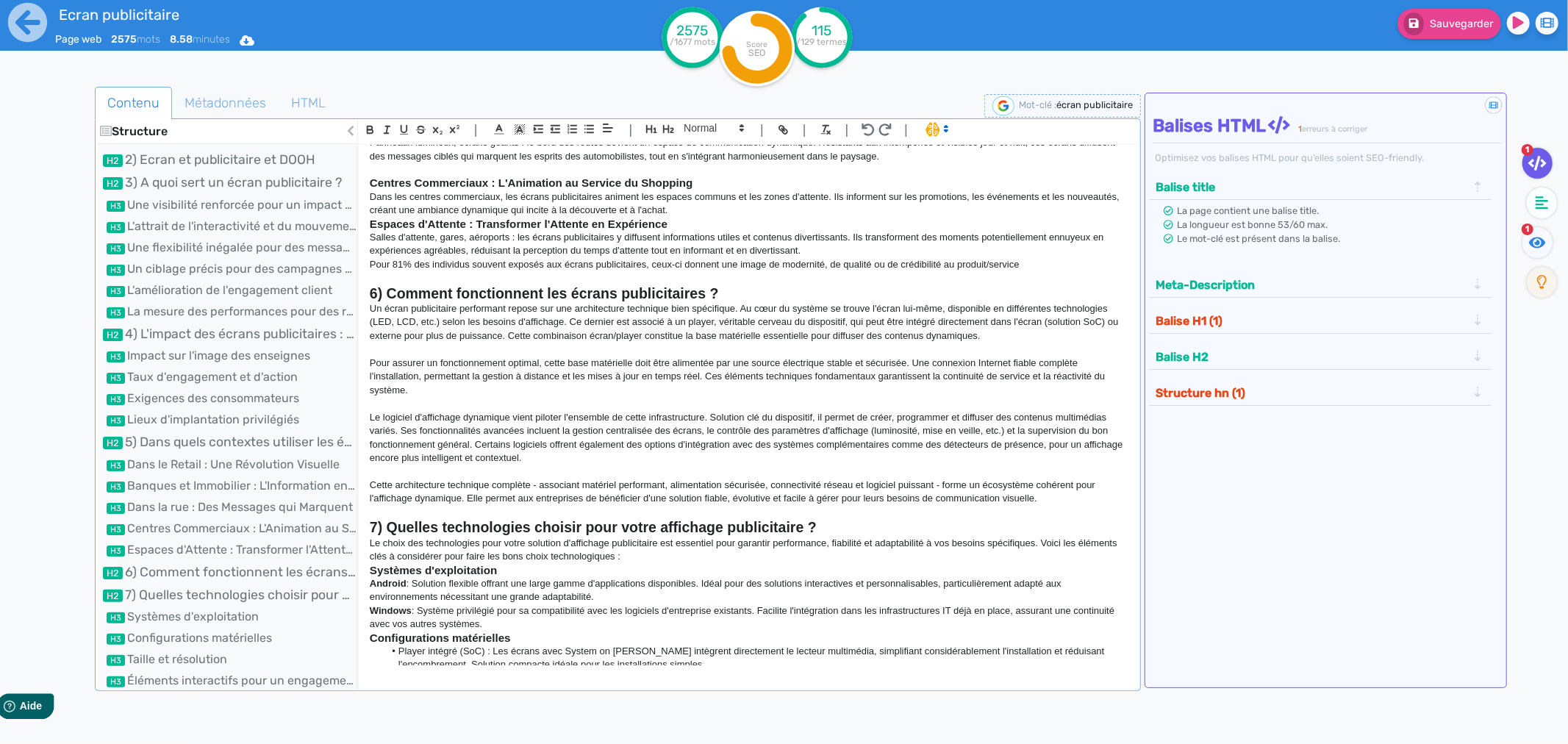
scroll to position [1194, 0]
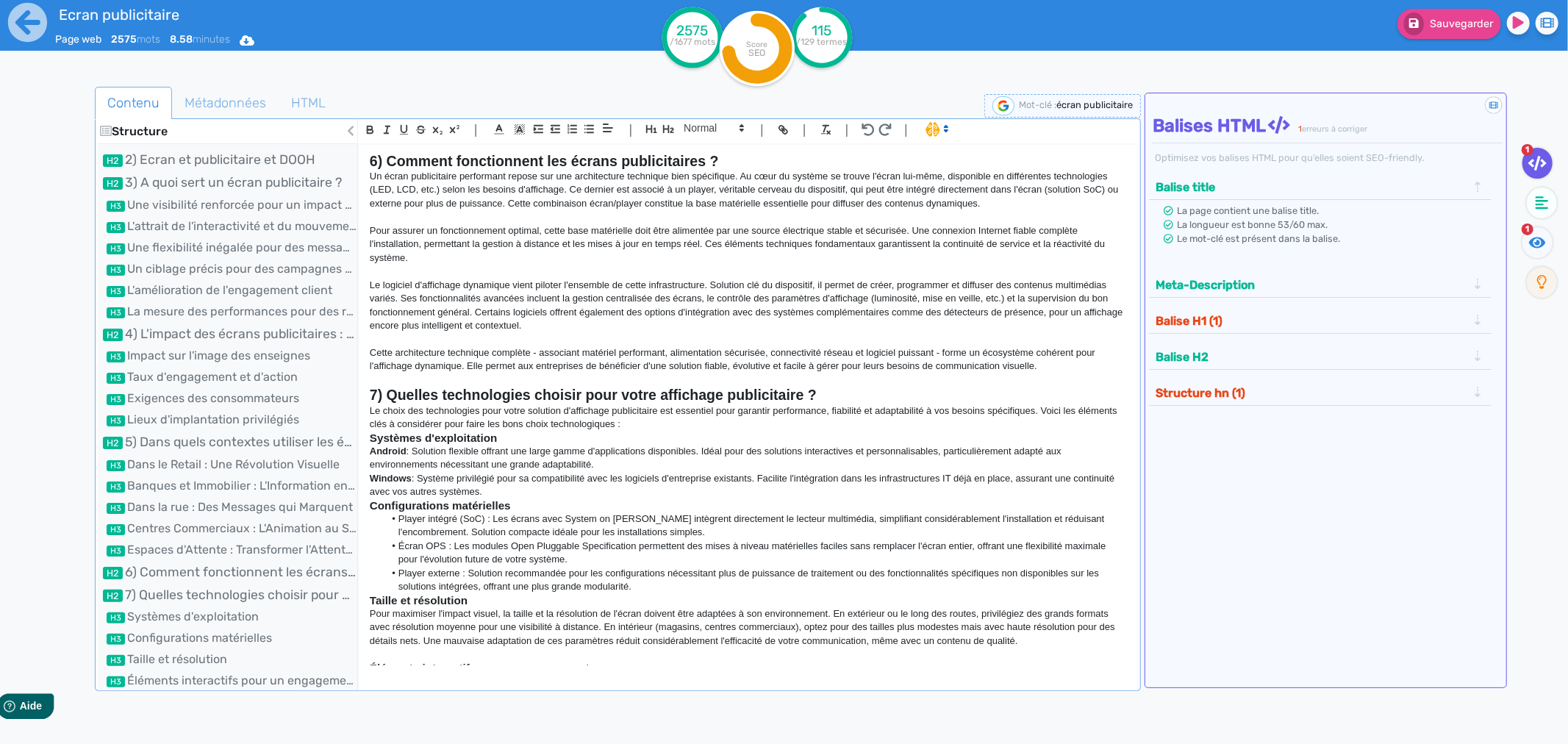
click at [659, 422] on p "Le choix des technologies pour votre solution d'affichage publicitaire est esse…" at bounding box center [747, 418] width 757 height 27
click at [666, 423] on p "Le choix des technologies pour votre solution d'affichage publicitaire est esse…" at bounding box center [747, 418] width 757 height 27
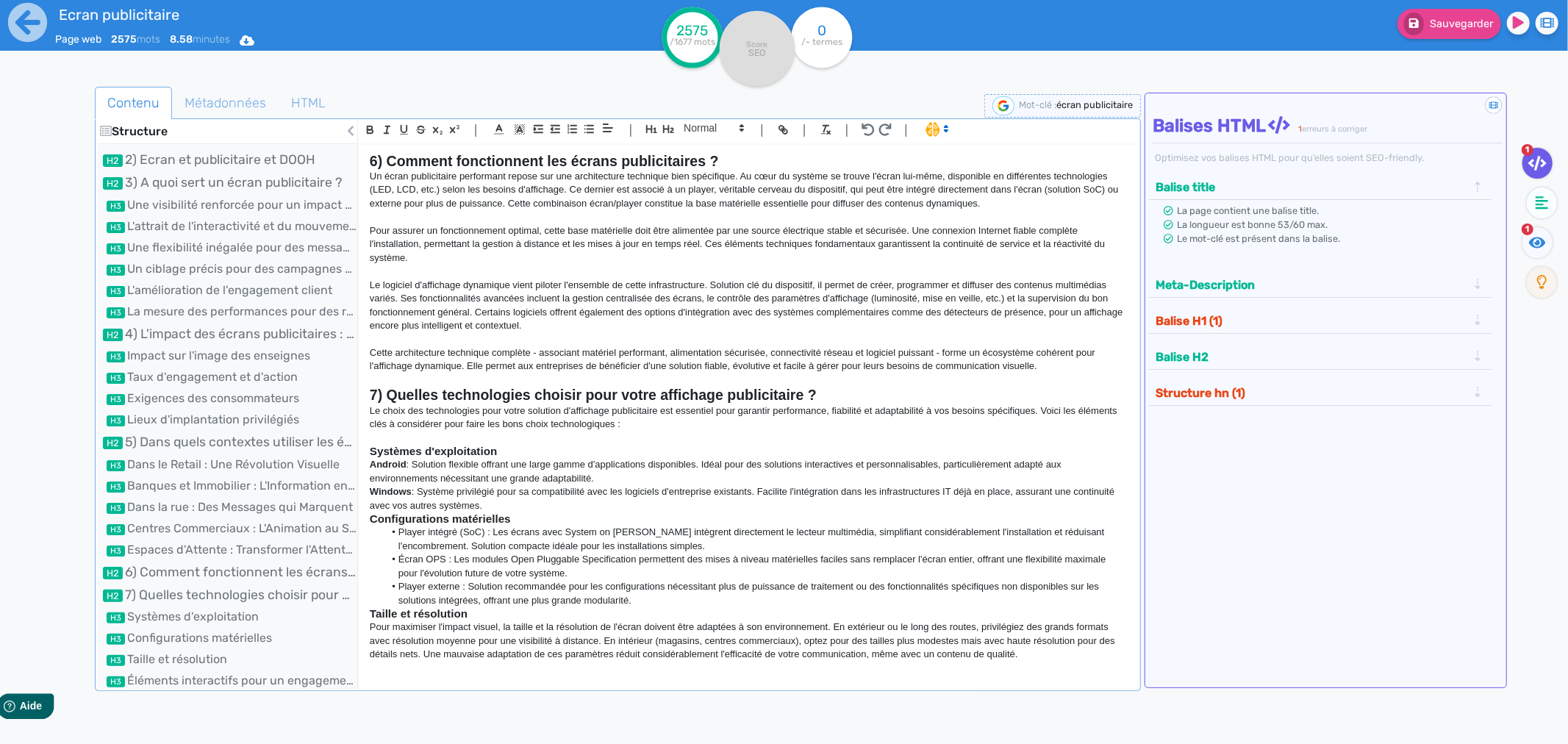
click at [547, 505] on p "Windows : Système privilégié pour sa compatibilité avec les logiciels d'entrepr…" at bounding box center [747, 499] width 757 height 27
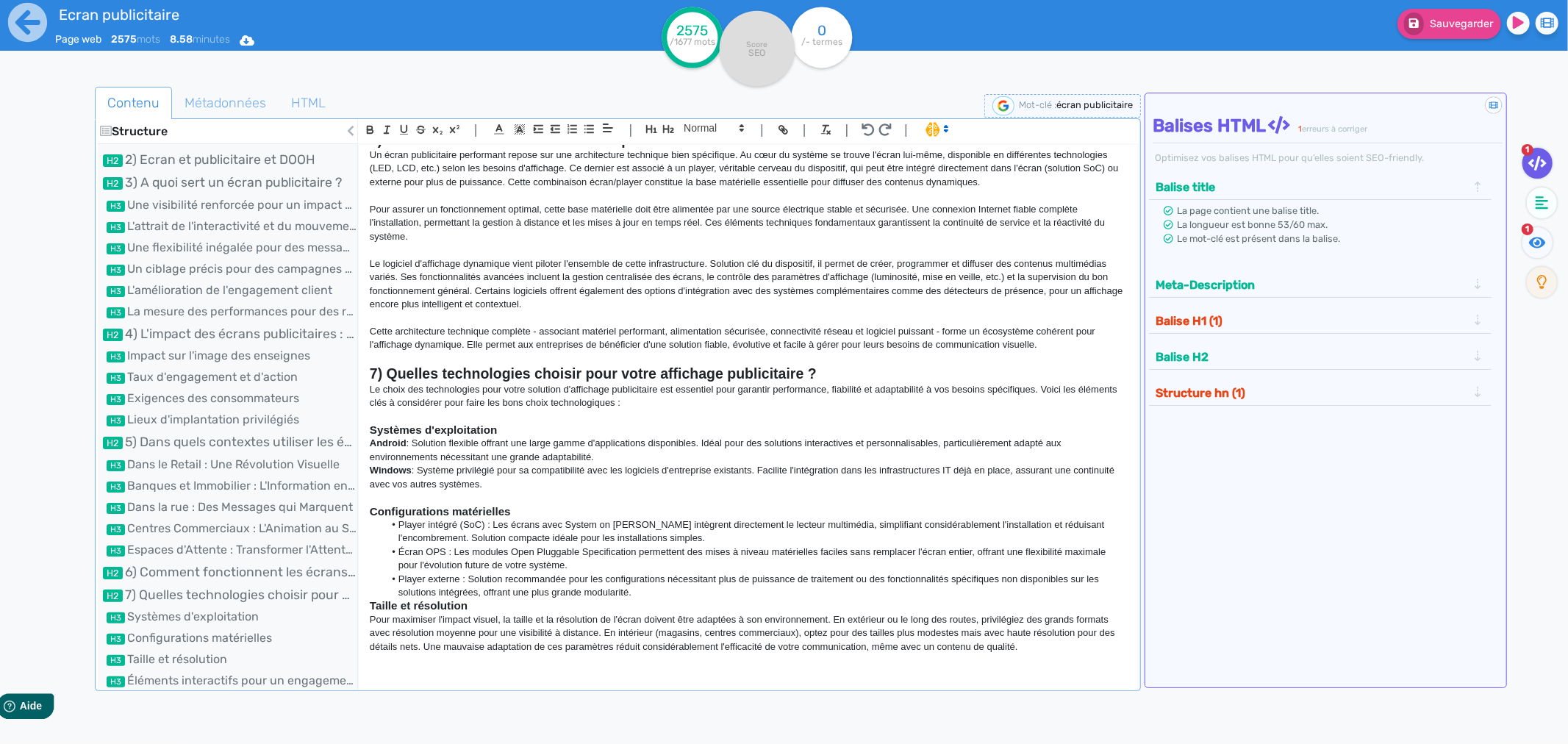
scroll to position [1275, 0]
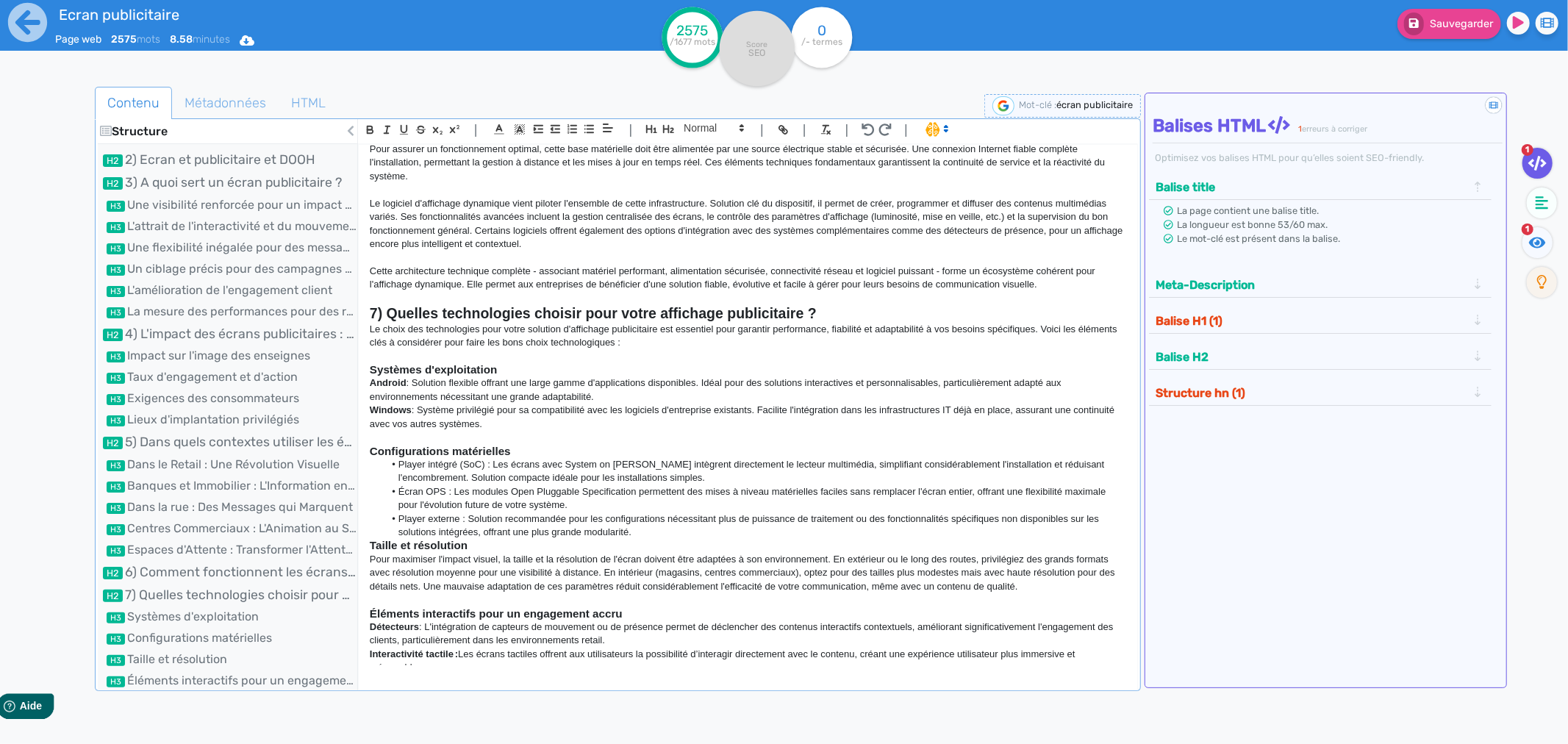
click at [643, 532] on li "Player externe : Solution recommandée pour les configurations nécessitant plus …" at bounding box center [755, 526] width 742 height 27
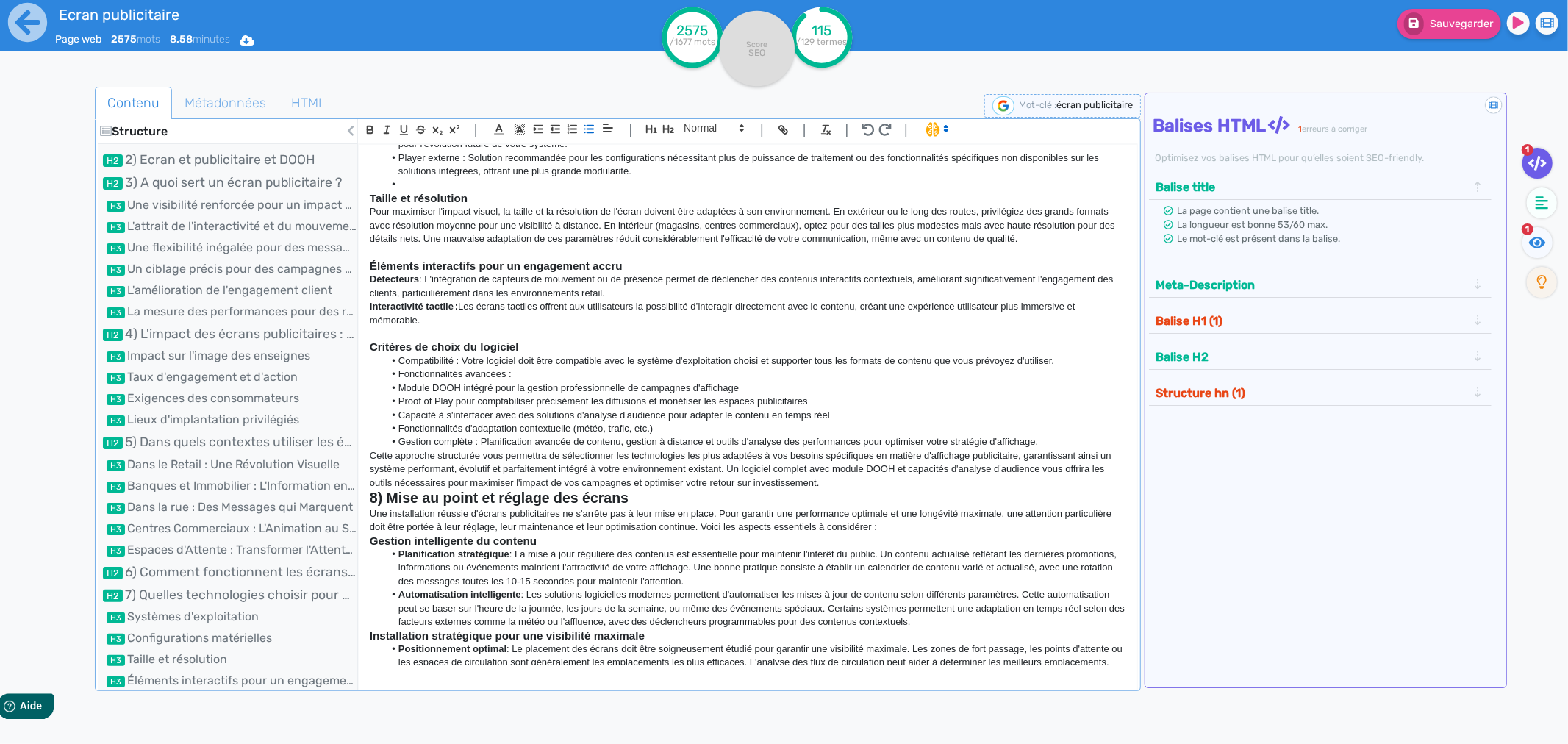
scroll to position [1847, 0]
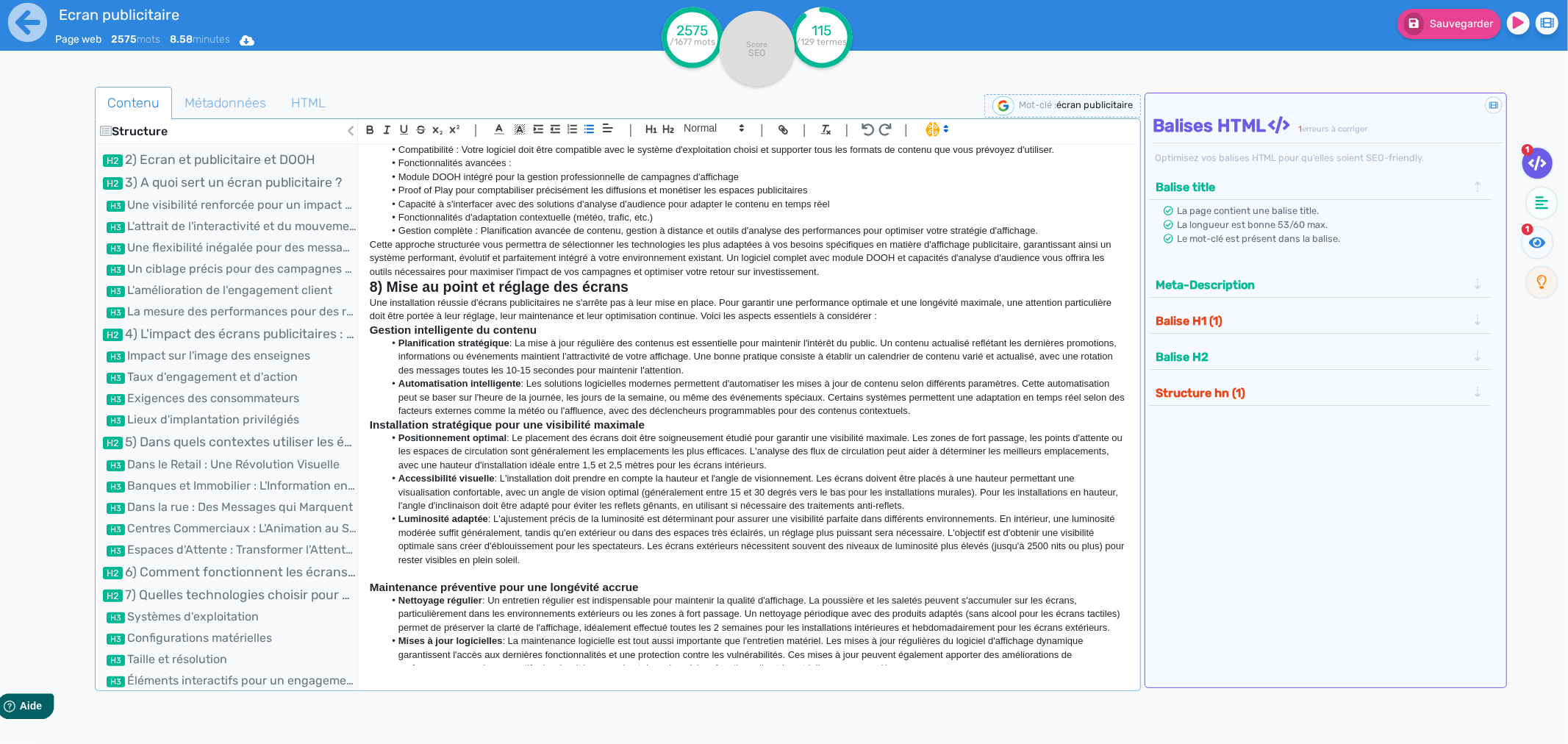
click at [885, 320] on p "Une installation réussie d'écrans publicitaires ne s'arrête pas à leur mise en …" at bounding box center [747, 310] width 757 height 27
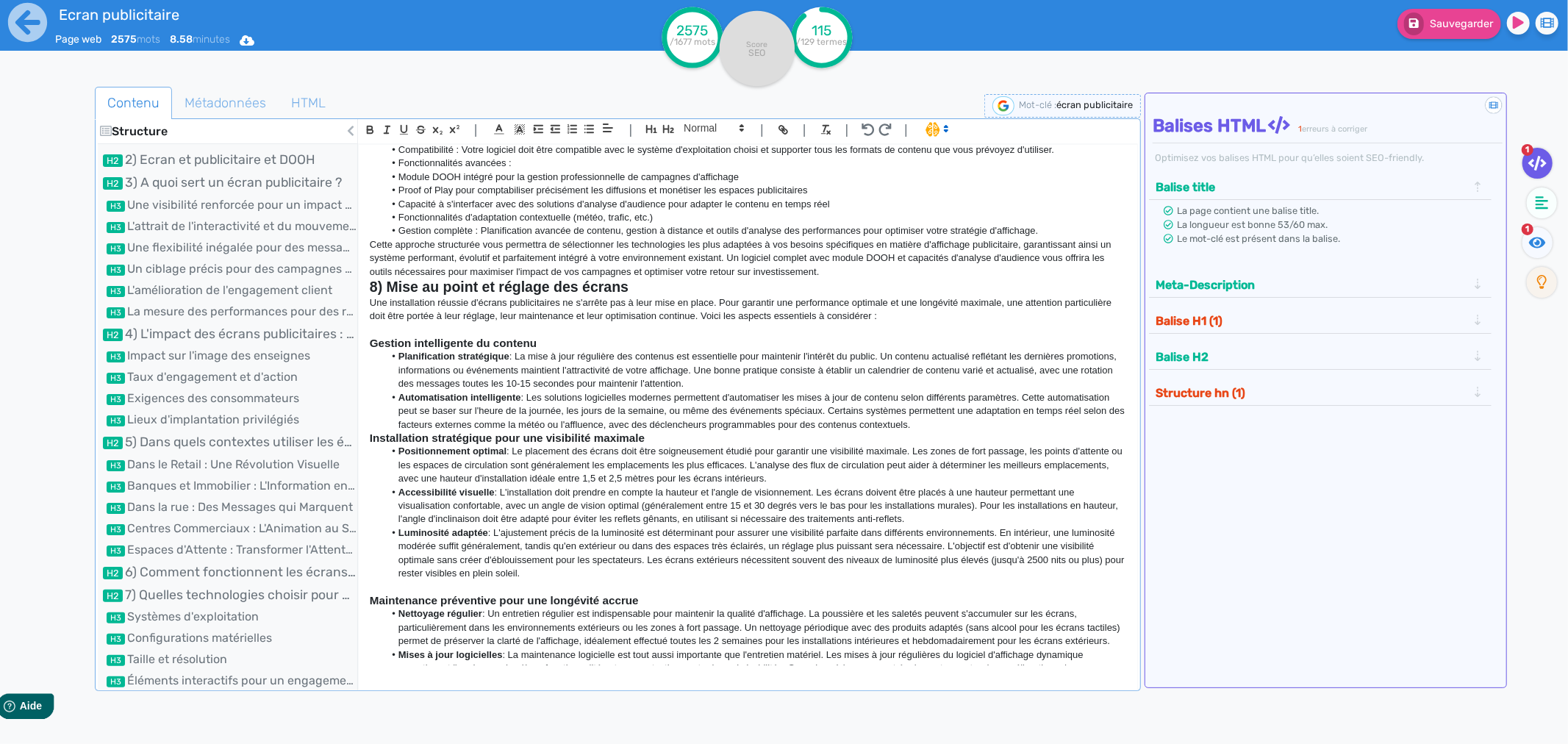
click at [958, 425] on li "Automatisation intelligente  : Les solutions logicielles modernes permettent d'…" at bounding box center [755, 412] width 742 height 40
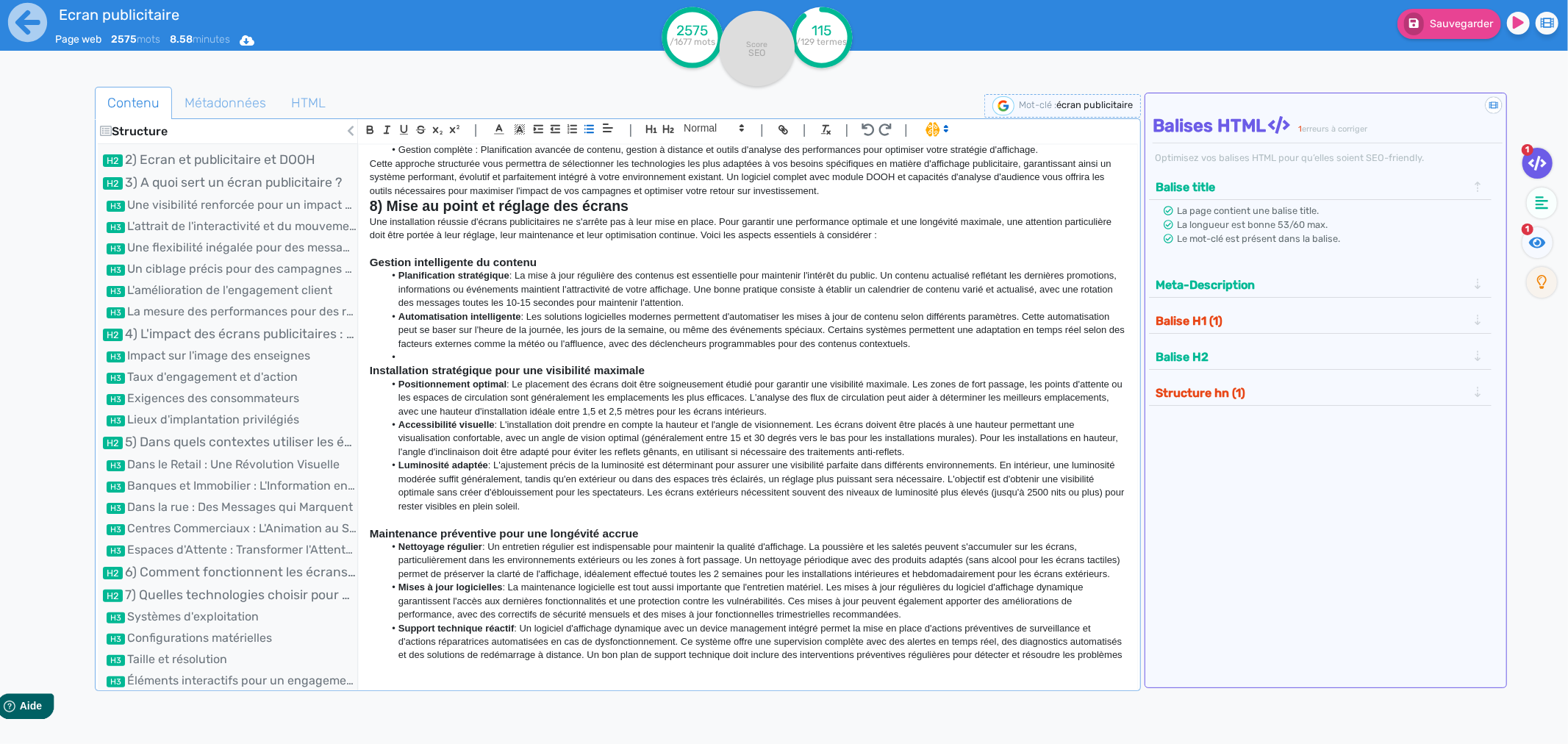
scroll to position [2002, 0]
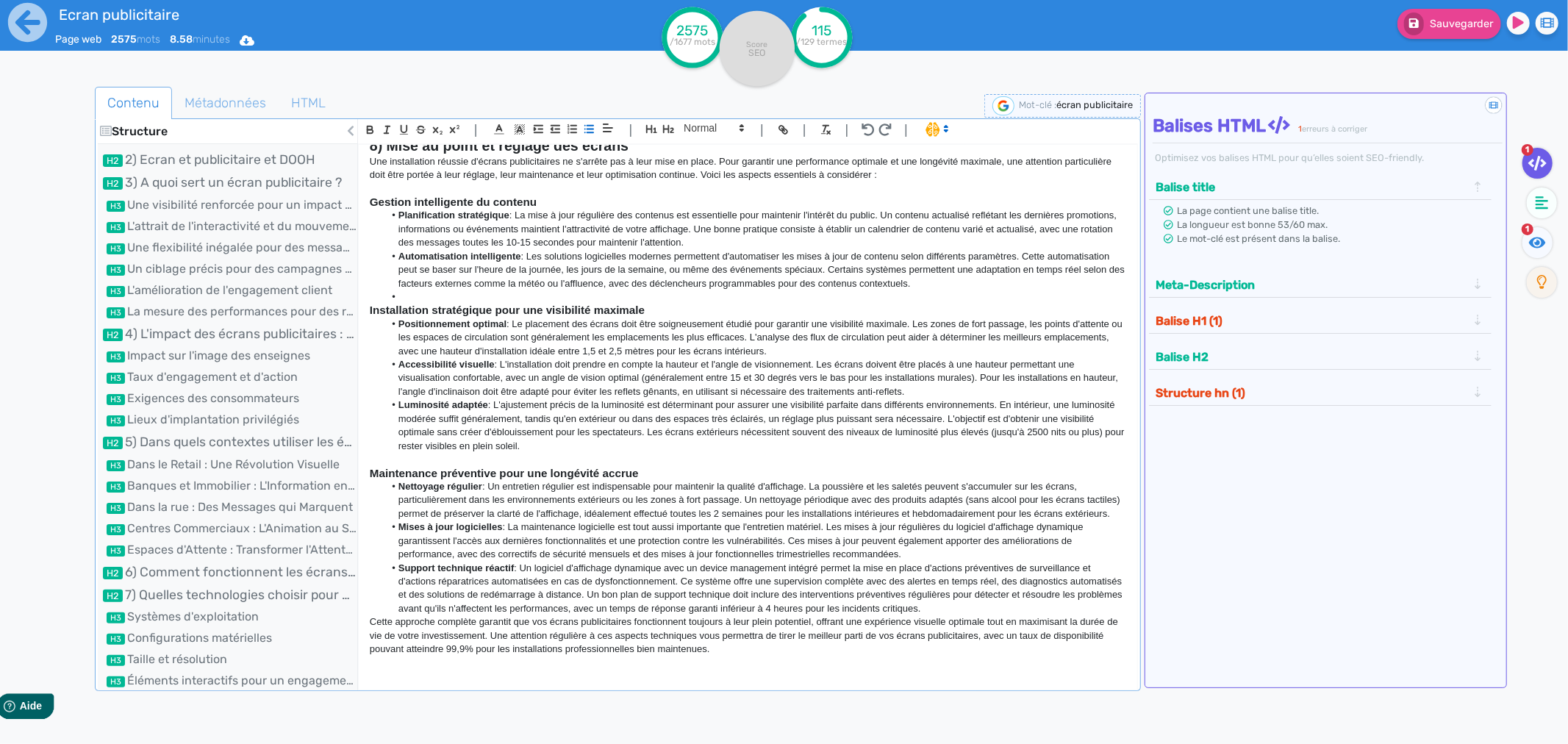
click at [1049, 607] on li "Support technique réactif  : Un logiciel d'affichage dynamique avec un device m…" at bounding box center [755, 589] width 742 height 55
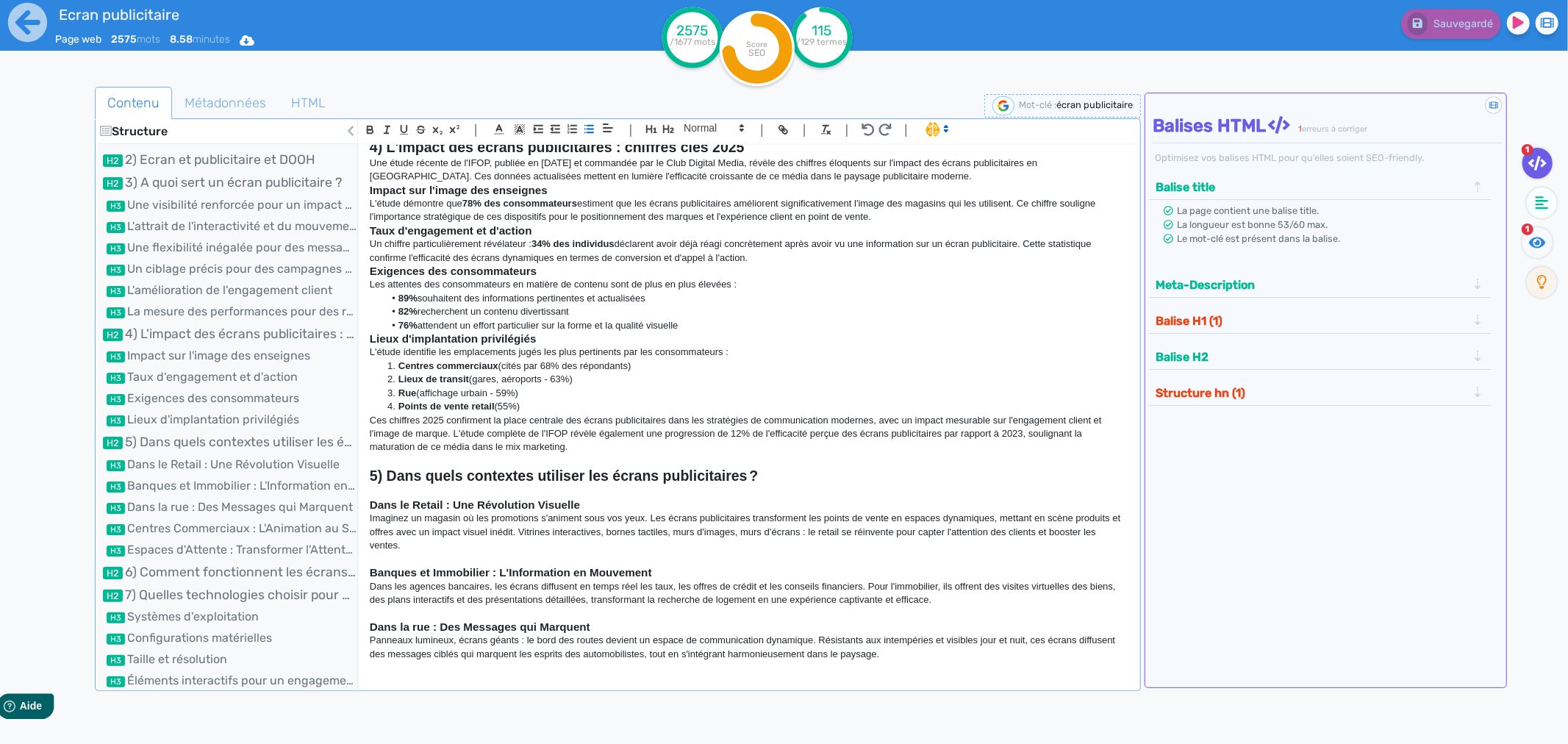
scroll to position [0, 0]
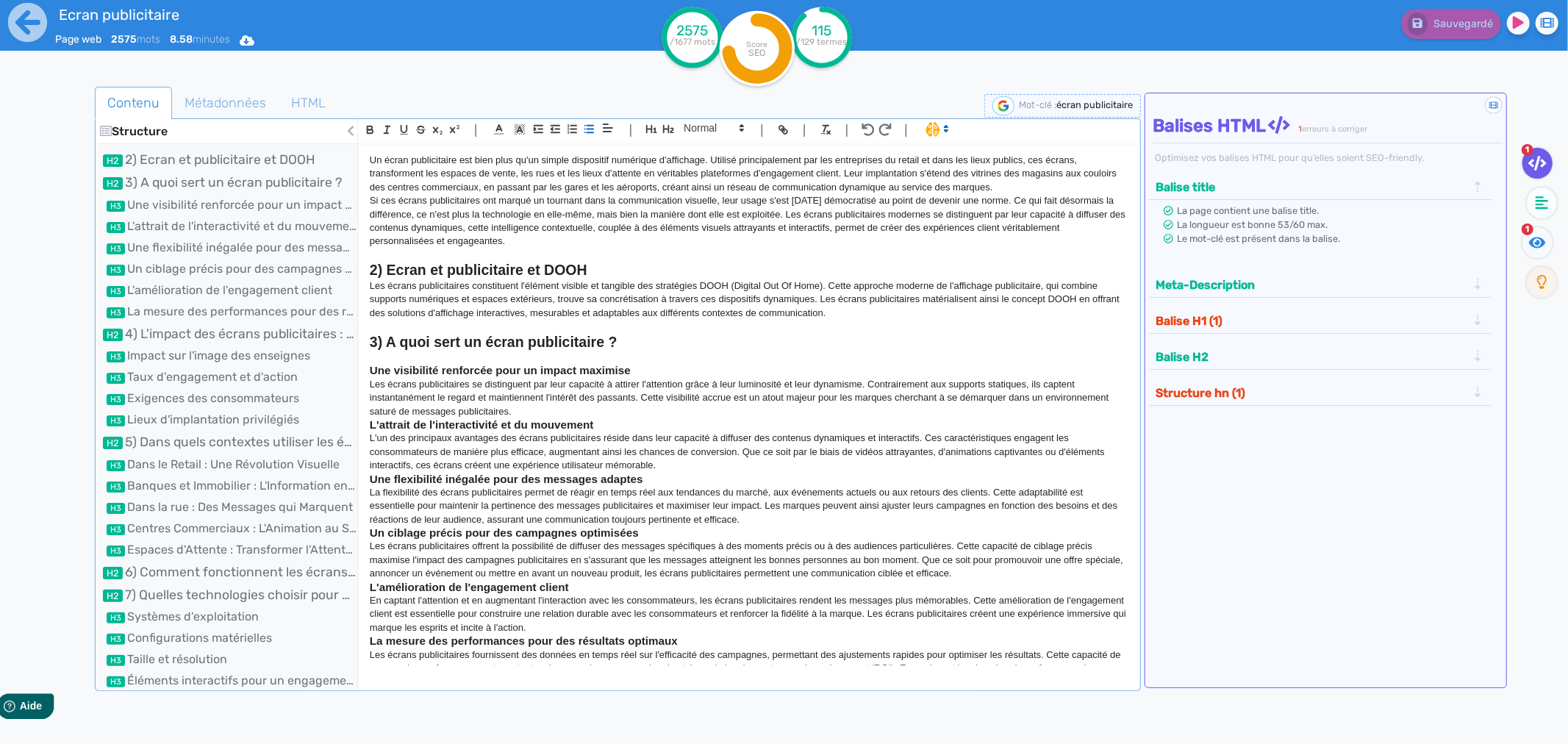
click at [525, 410] on p "Les écrans publicitaires se distinguent par leur capacité à attirer l'attention…" at bounding box center [747, 398] width 757 height 40
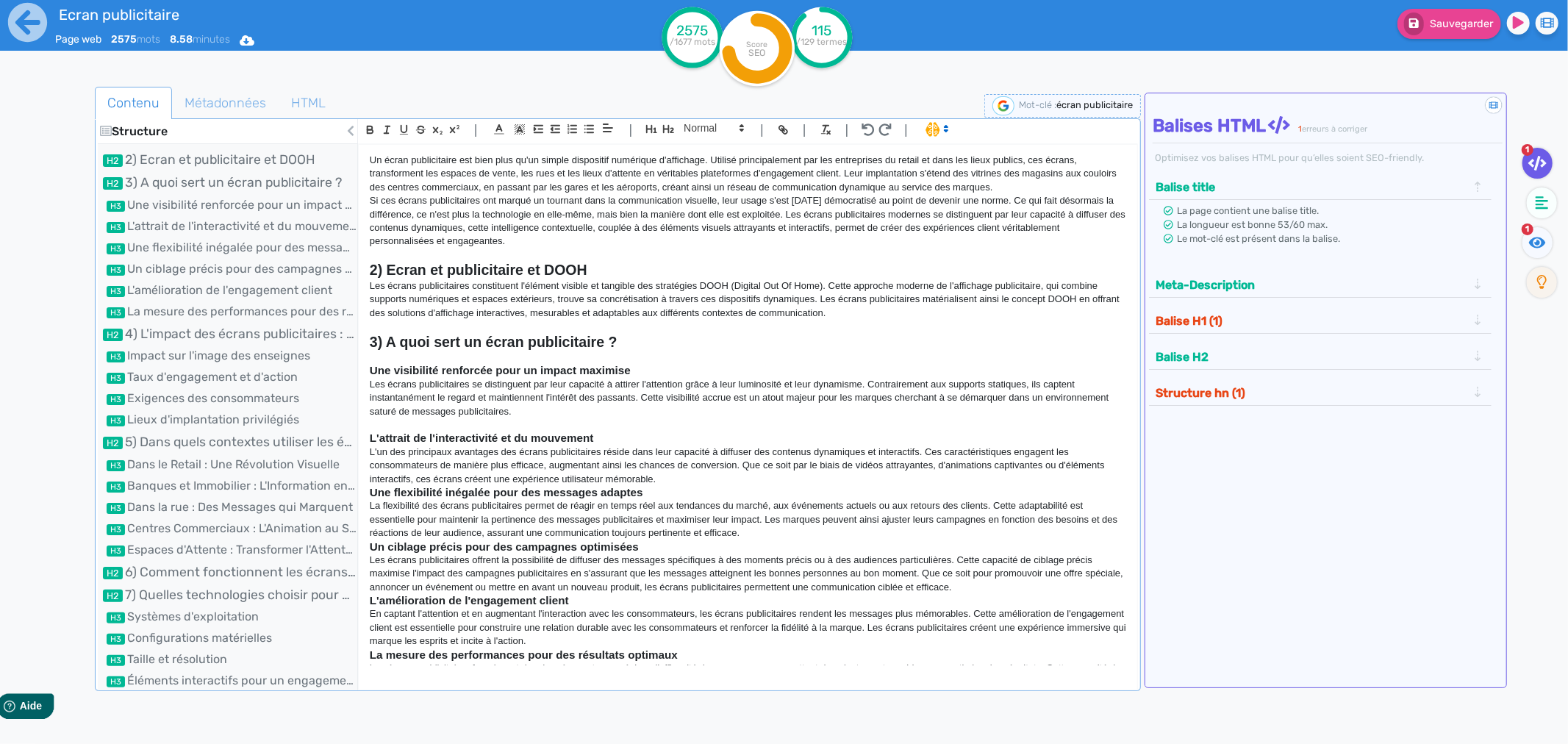
click at [663, 477] on p "L'un des principaux avantages des écrans publicitaires réside dans leur capacit…" at bounding box center [747, 466] width 757 height 40
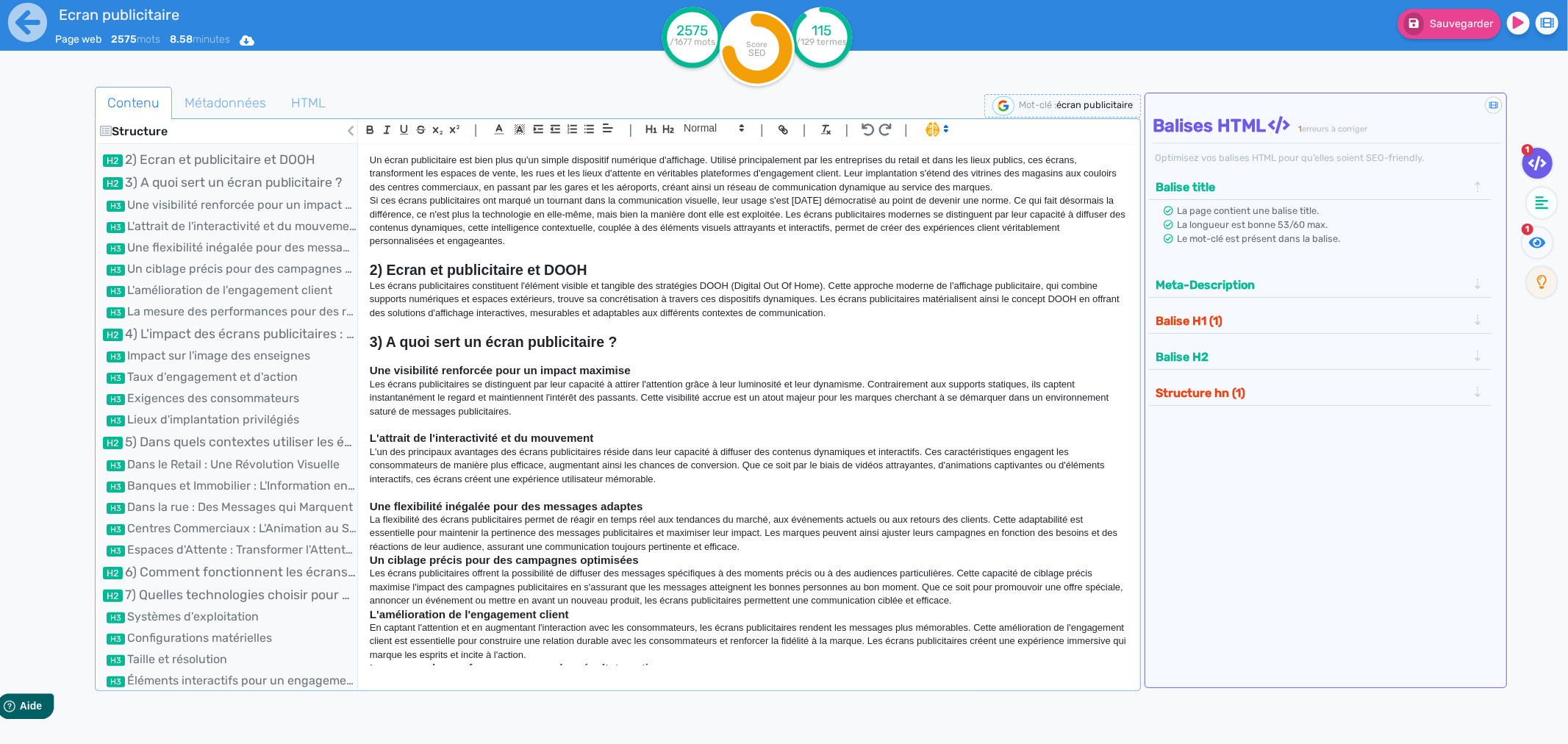
click at [777, 553] on p "La flexibilité des écrans publicitaires permet de réagir en temps réel aux tend…" at bounding box center [747, 533] width 757 height 40
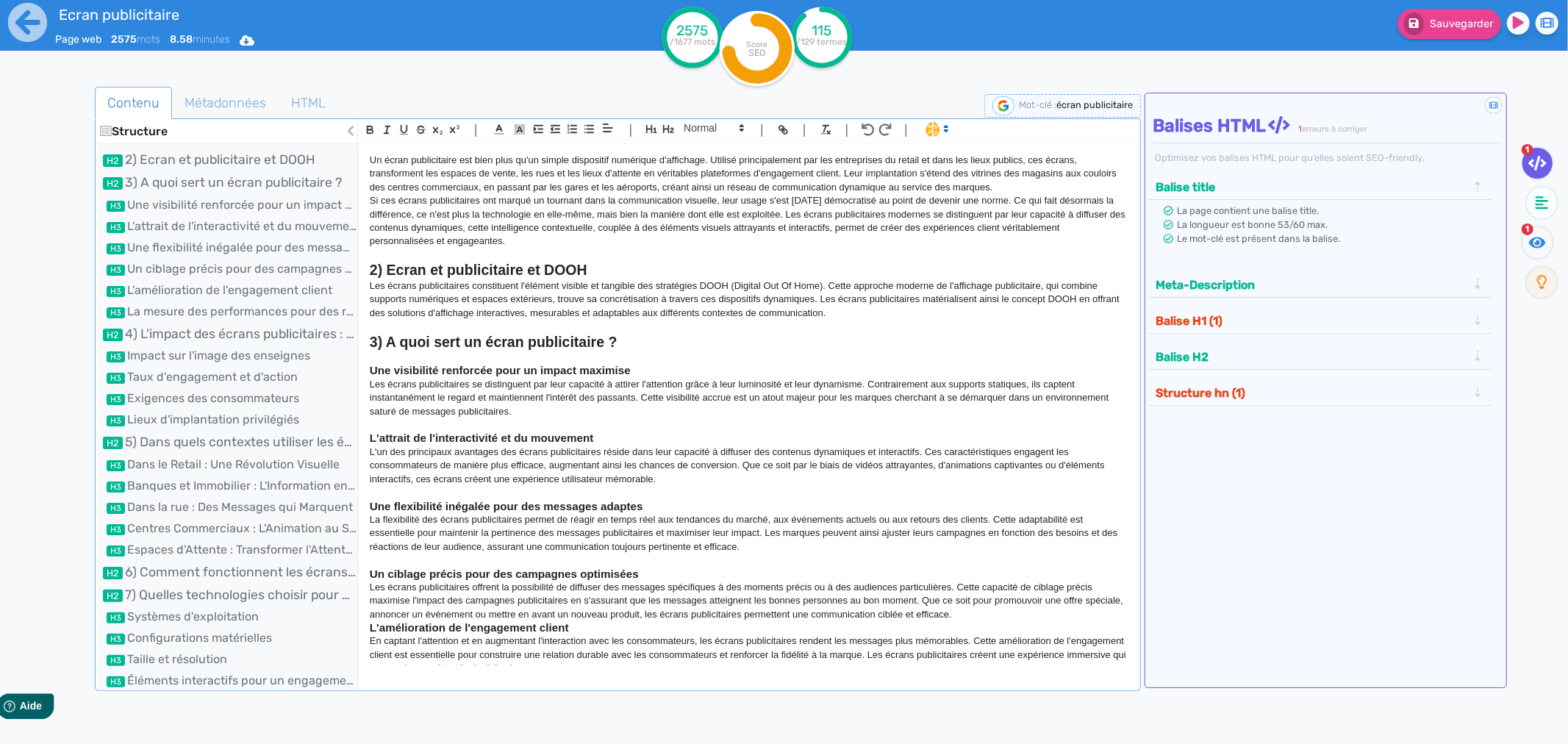
click at [1002, 620] on p "Les écrans publicitaires offrent la possibilité de diffuser des messages spécif…" at bounding box center [747, 601] width 757 height 40
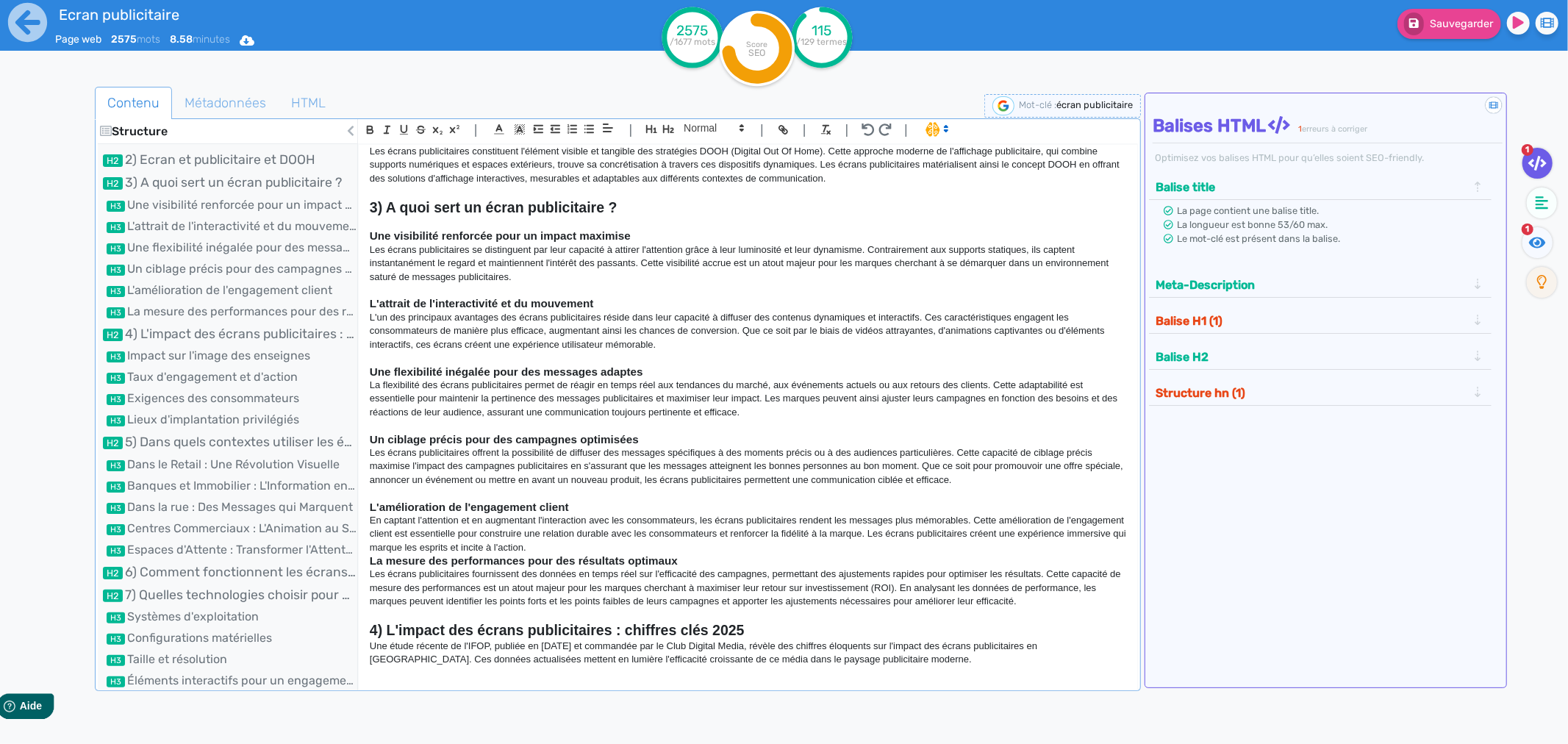
scroll to position [326, 0]
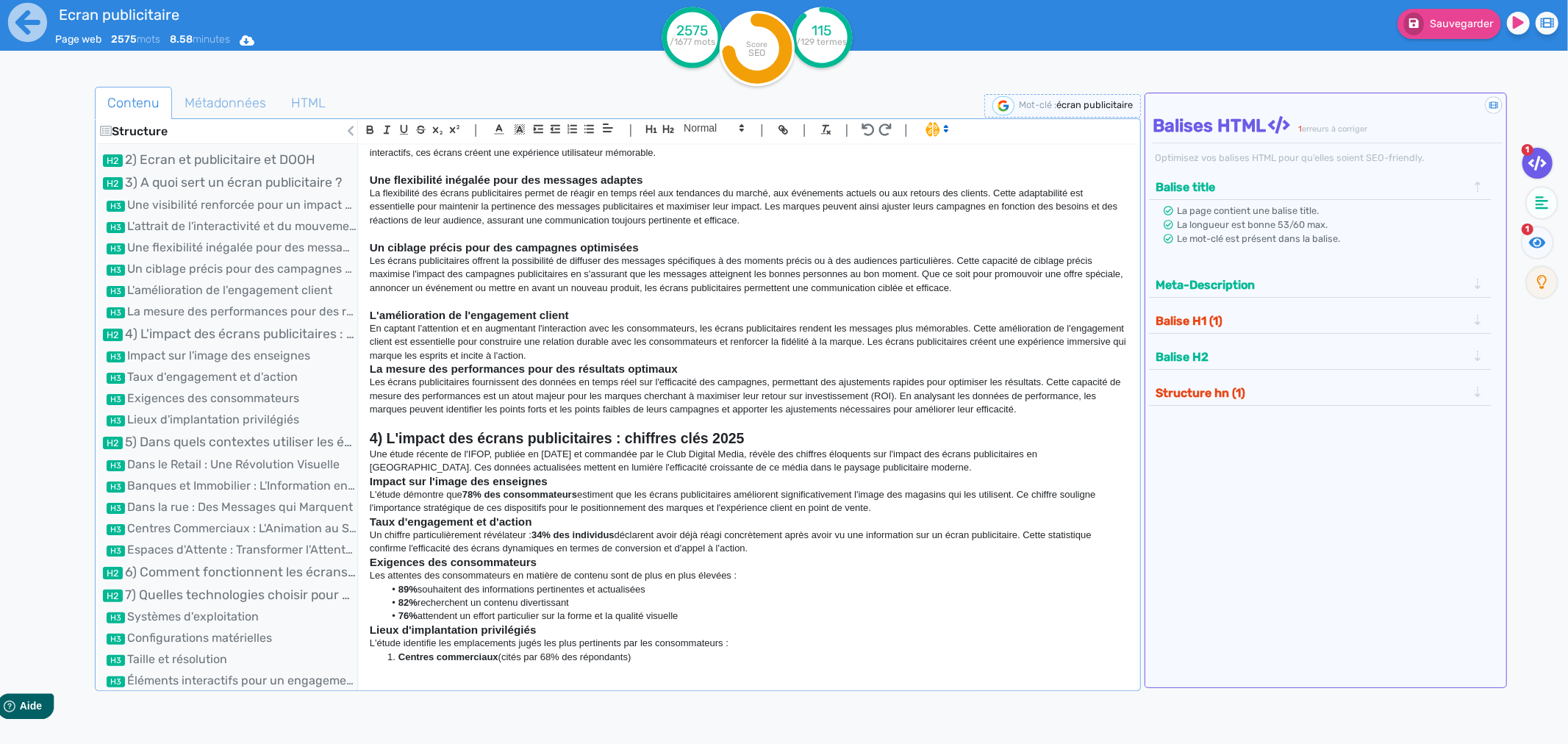
click at [640, 357] on p "En captant l'attention et en augmentant l'interaction avec les consommateurs, l…" at bounding box center [747, 342] width 757 height 40
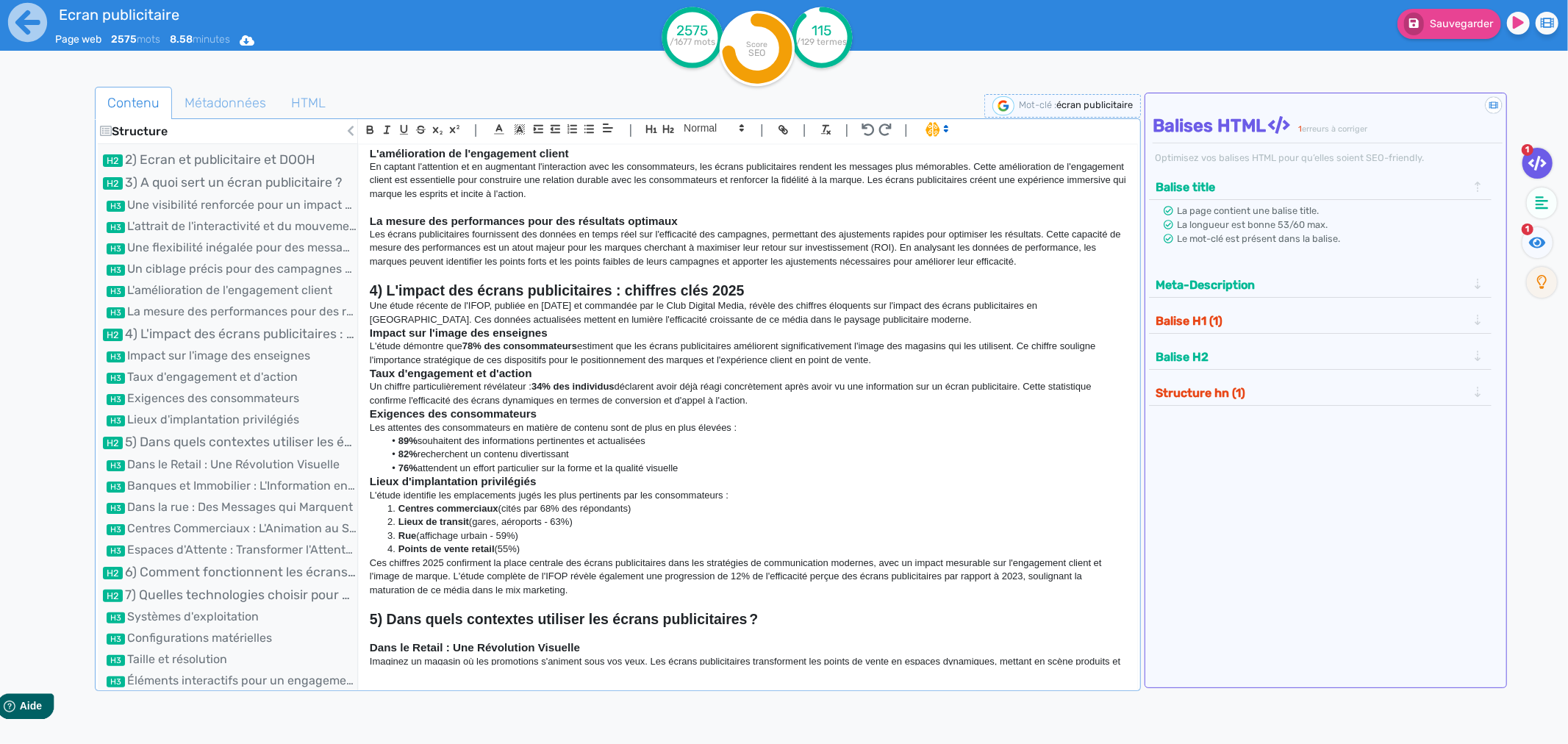
scroll to position [490, 0]
click at [884, 316] on p "Une étude récente de l'IFOP, publiée en [DATE] et commandée par le Club Digital…" at bounding box center [747, 311] width 757 height 27
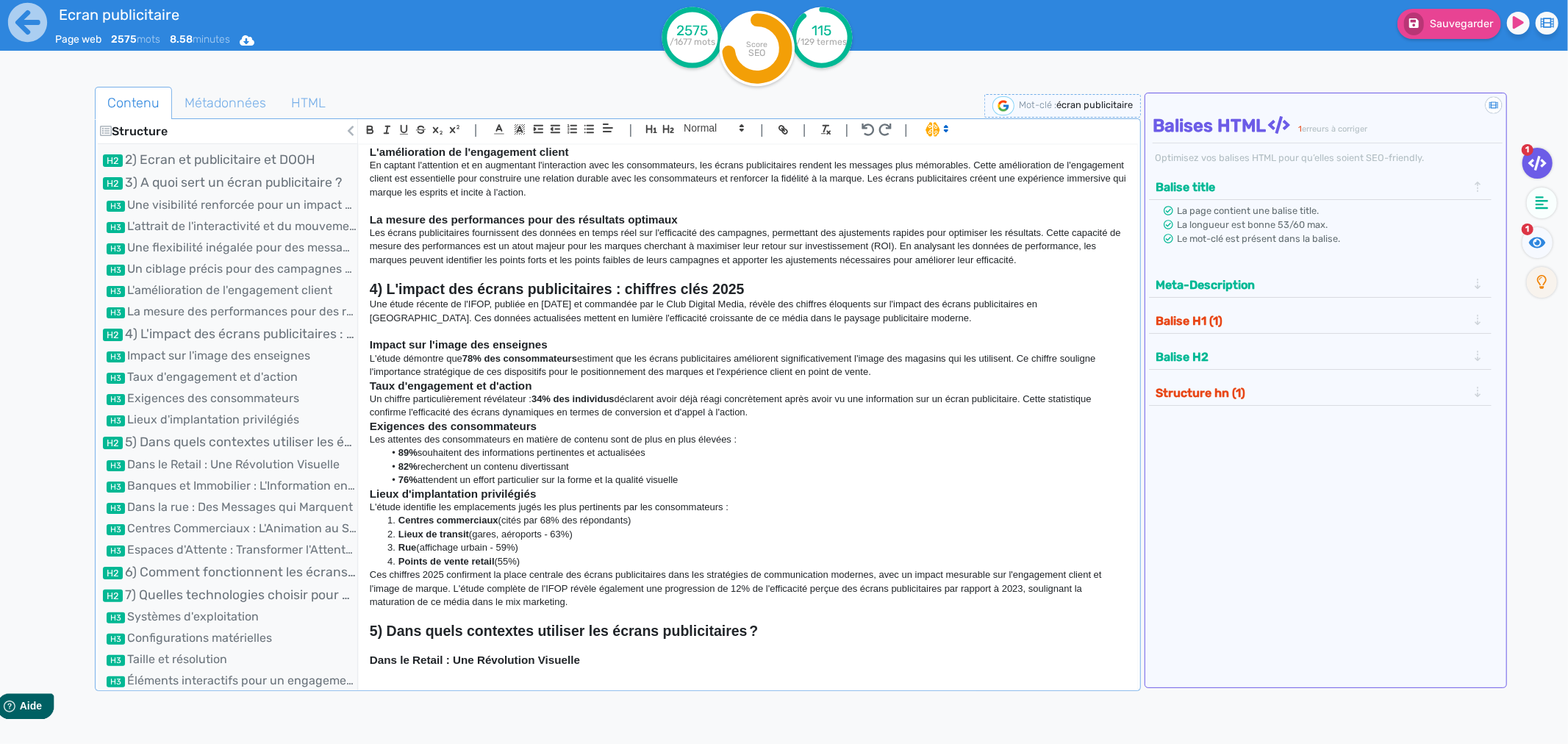
click at [877, 369] on p "L'étude démontre que 78% des consommateurs estiment que les écrans publicitaire…" at bounding box center [747, 366] width 757 height 27
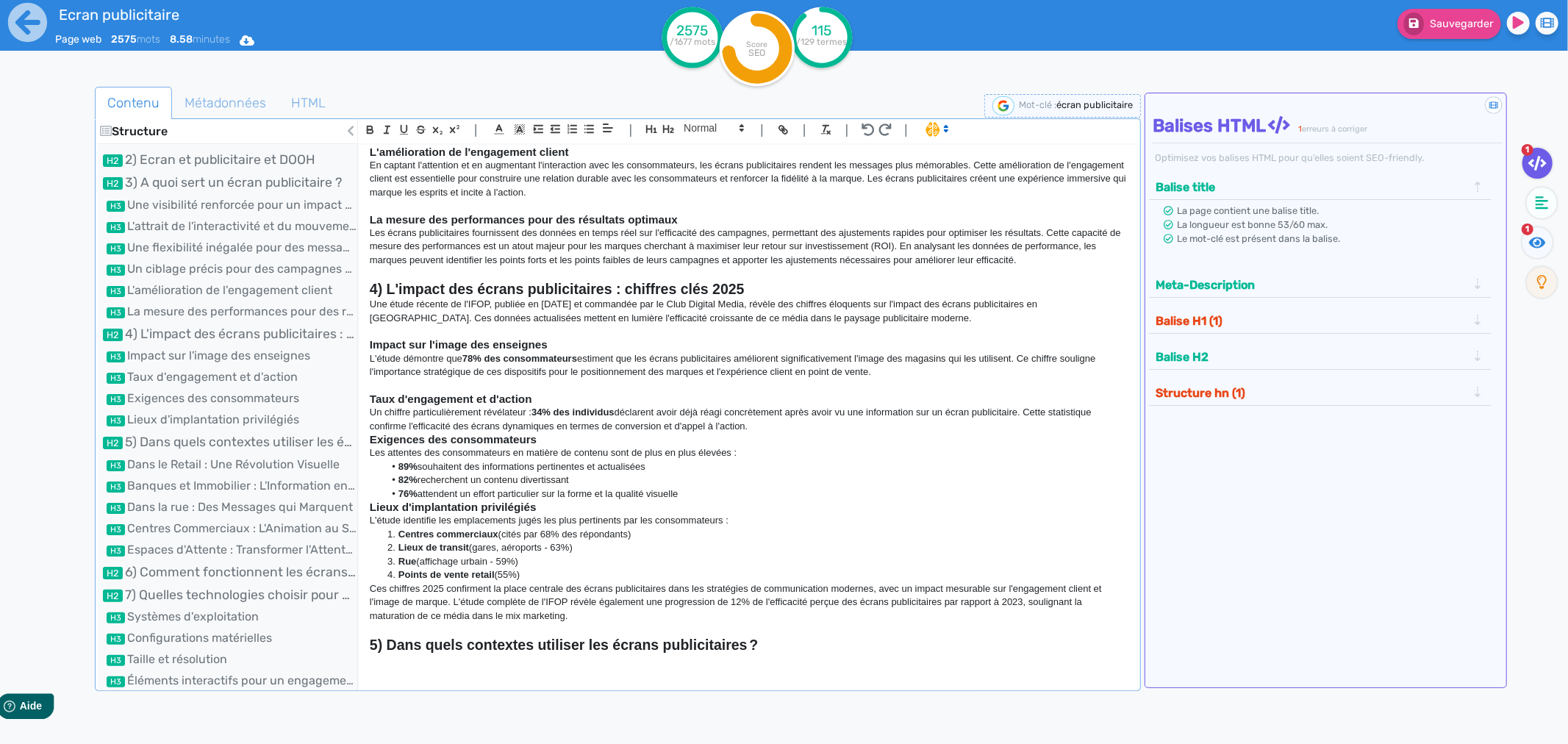
click at [756, 429] on p "Un chiffre particulièrement révélateur : 34% des individus déclarent avoir déjà…" at bounding box center [747, 419] width 757 height 27
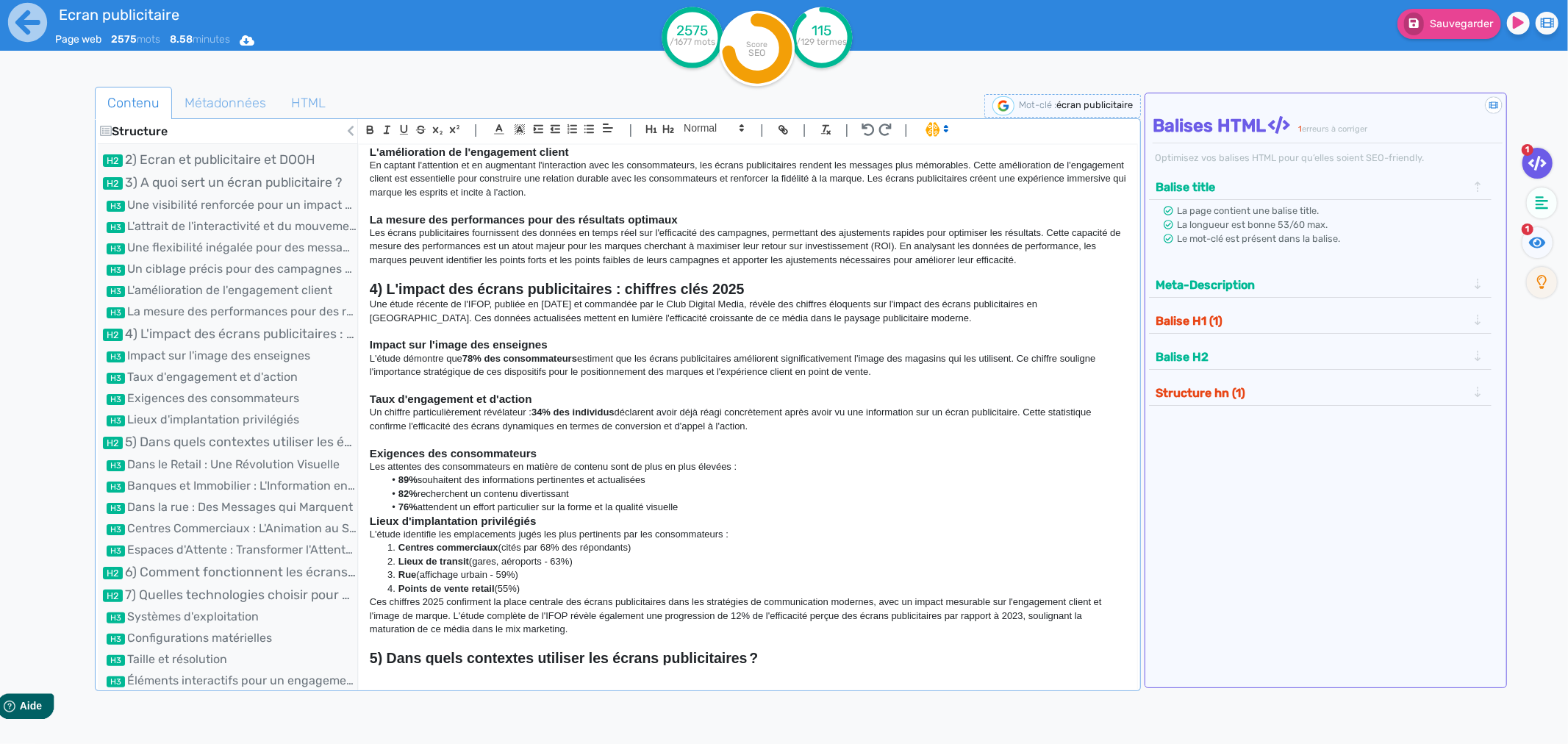
click at [692, 504] on li "76%  attendent un effort particulier sur la forme et la qualité visuelle" at bounding box center [755, 508] width 742 height 13
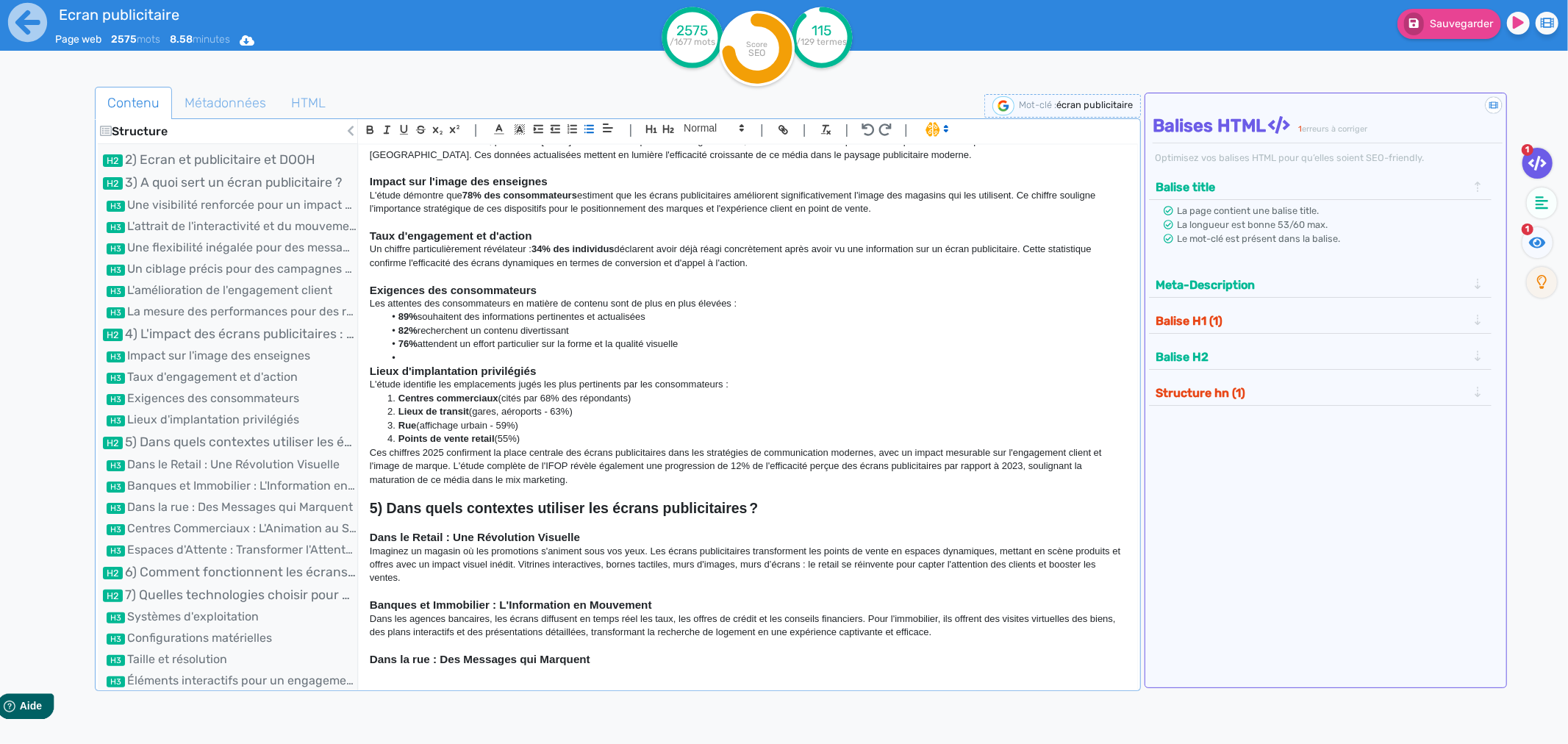
scroll to position [0, 0]
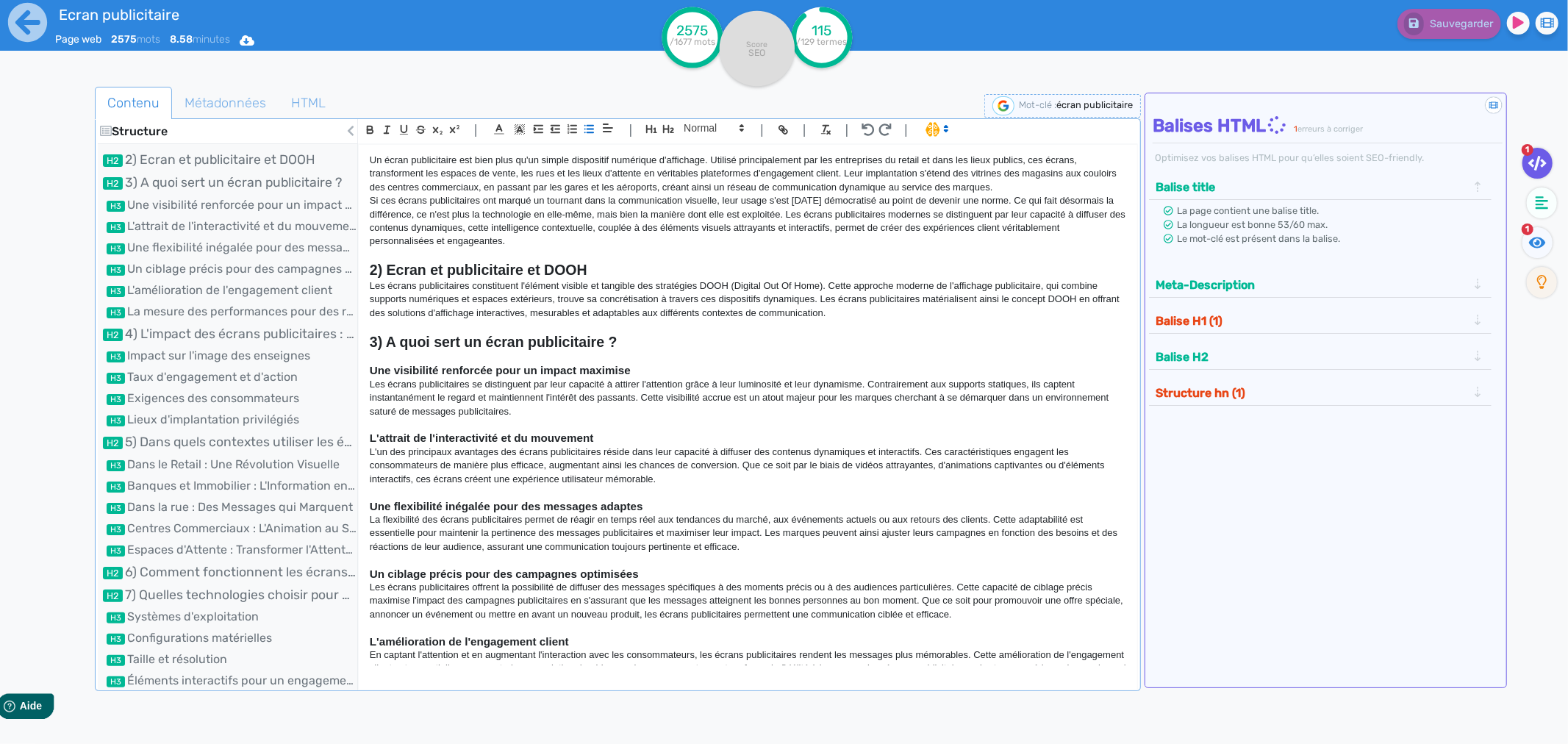
click at [372, 164] on p "Un écran publicitaire est bien plus qu'un simple dispositif numérique d'afficha…" at bounding box center [747, 174] width 757 height 40
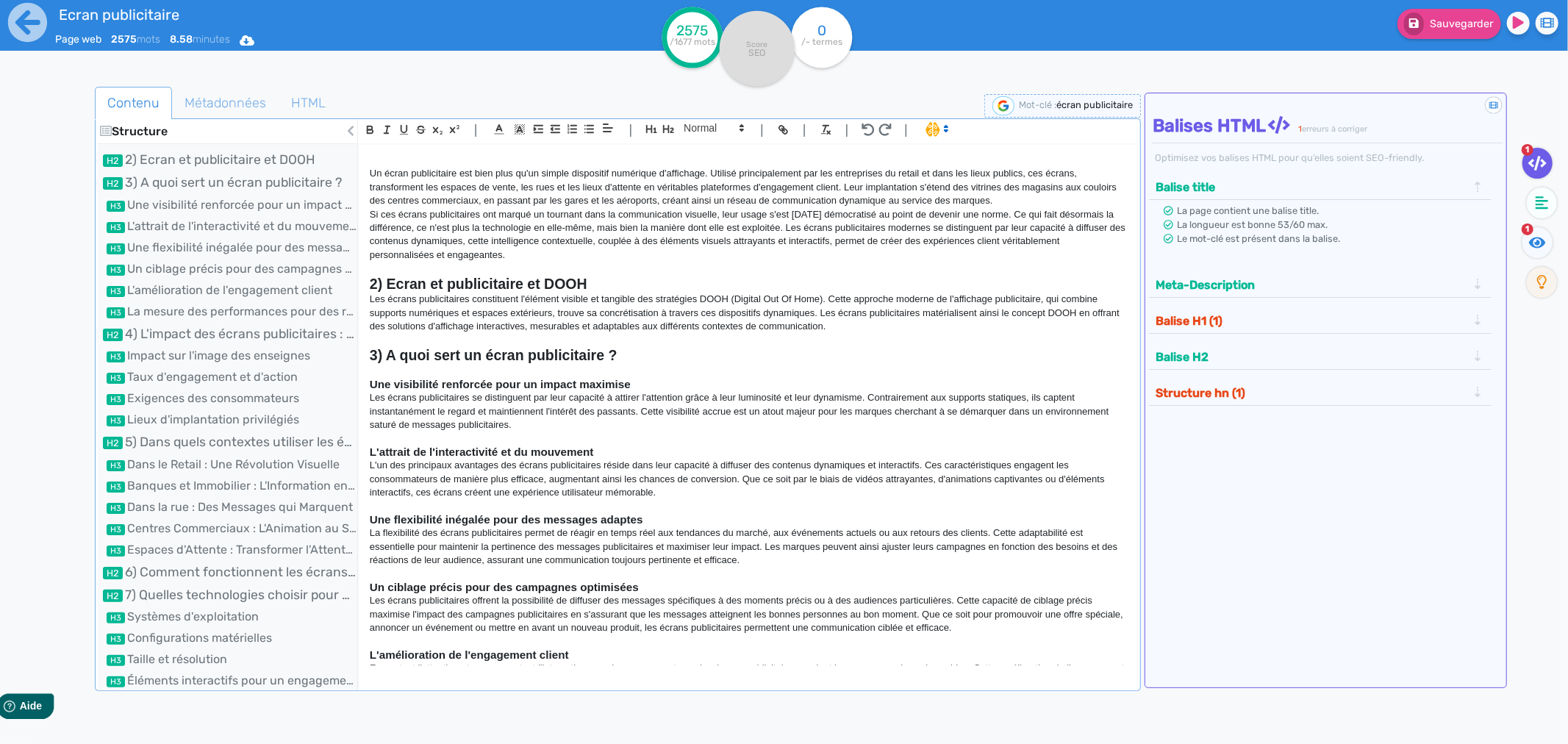
click at [372, 164] on p at bounding box center [747, 160] width 757 height 13
copy div "Lo ipsum dolorsitamet con adip elit se'do eiusmo temporinci utlaboree d'magnaal…"
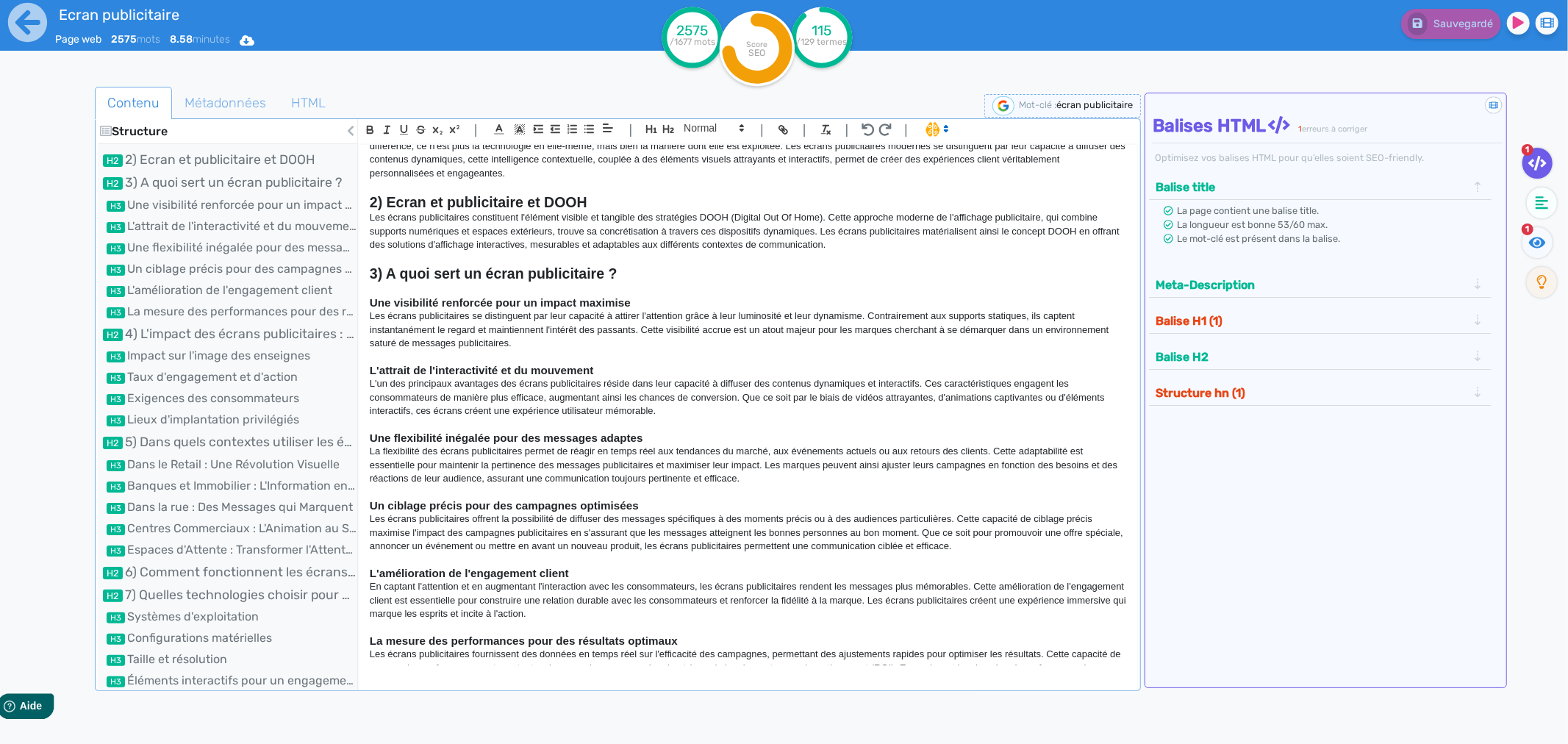
click at [711, 321] on p "Les écrans publicitaires se distinguent par leur capacité à attirer l'attention…" at bounding box center [747, 330] width 757 height 40
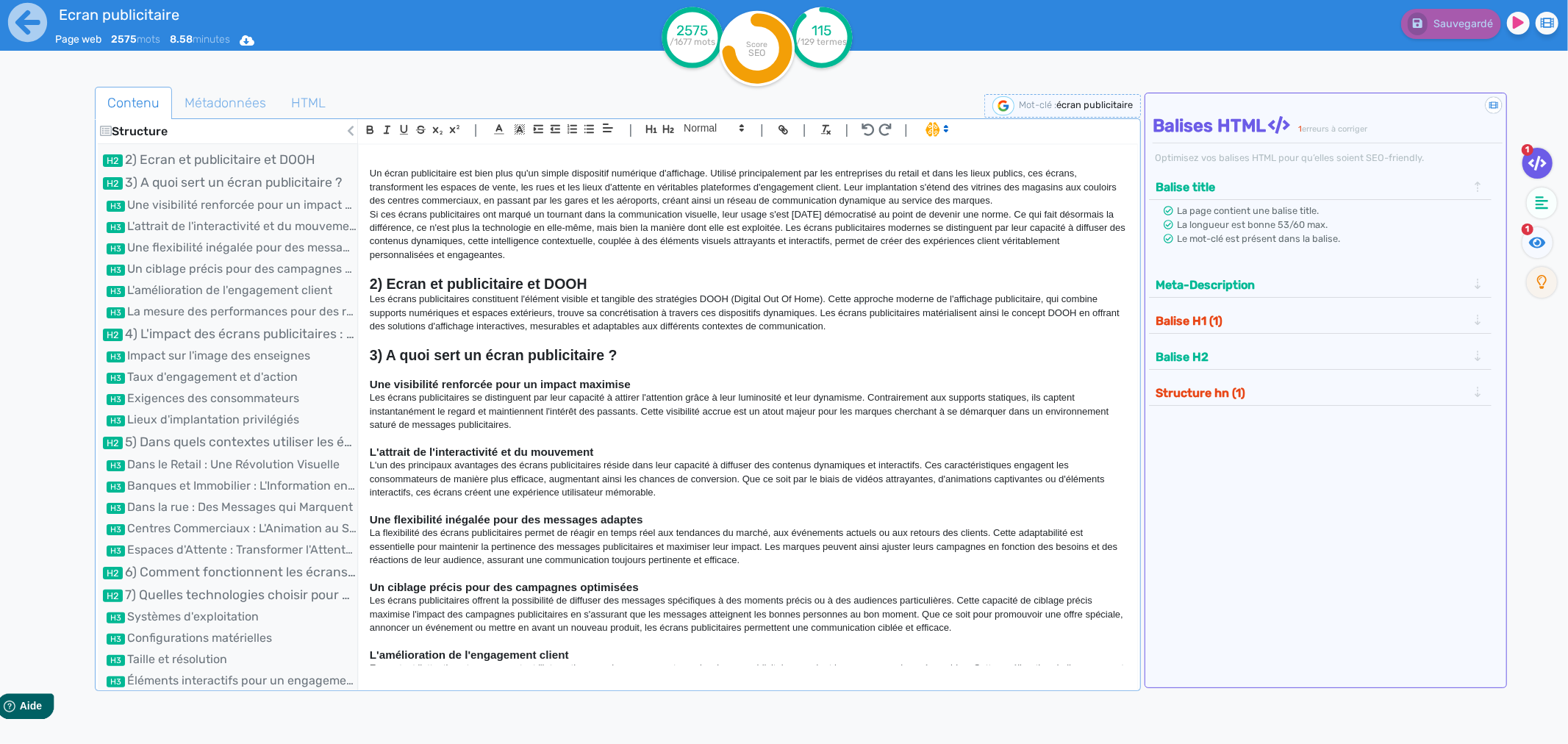
click at [366, 169] on div "Un écran publicitaire est bien plus qu'un simple dispositif numérique d'afficha…" at bounding box center [747, 405] width 779 height 520
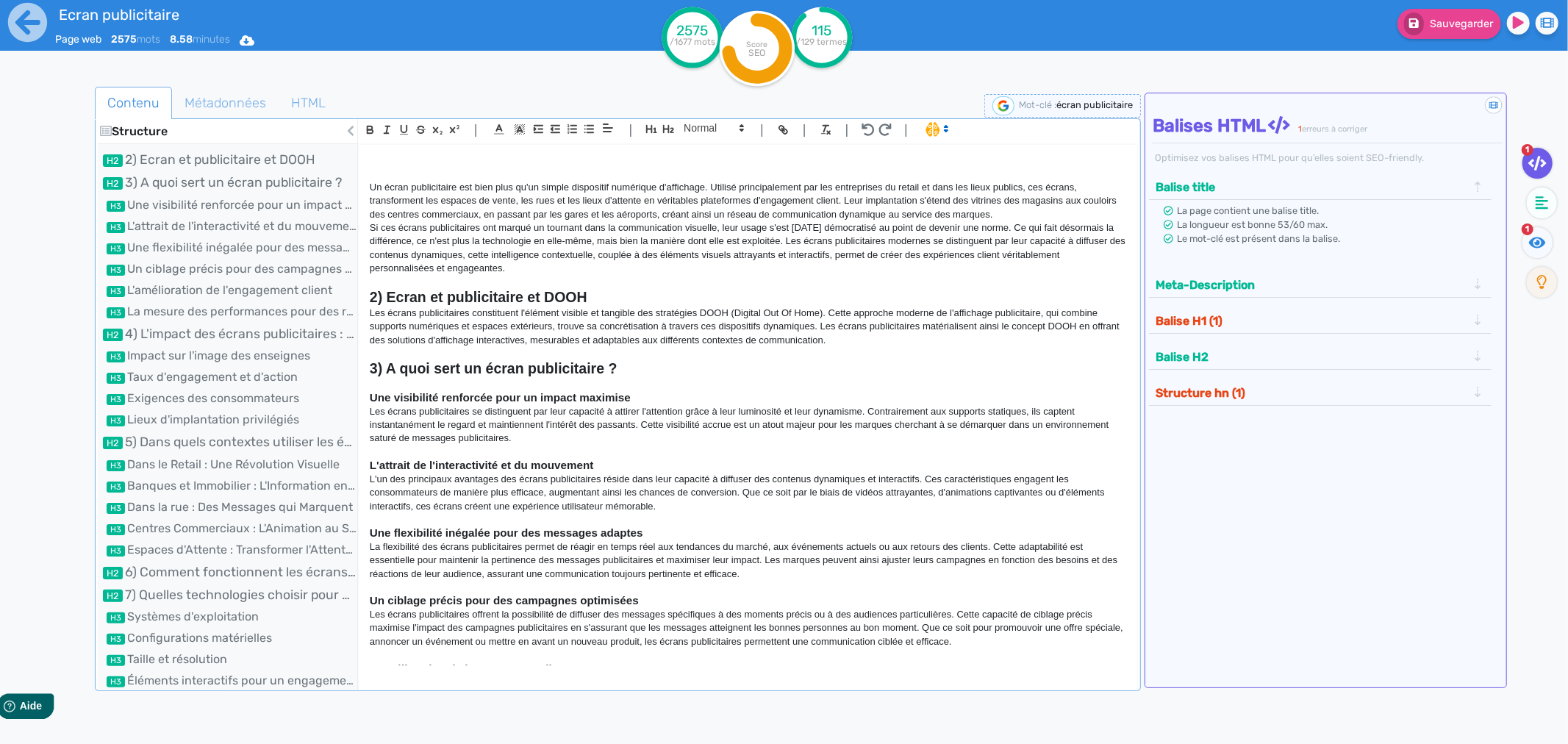
click at [373, 170] on p at bounding box center [747, 174] width 757 height 13
click at [369, 192] on div "Ecran publicitaire : comment dynamiser son affichage ? Un écran publicitaire es…" at bounding box center [747, 405] width 779 height 520
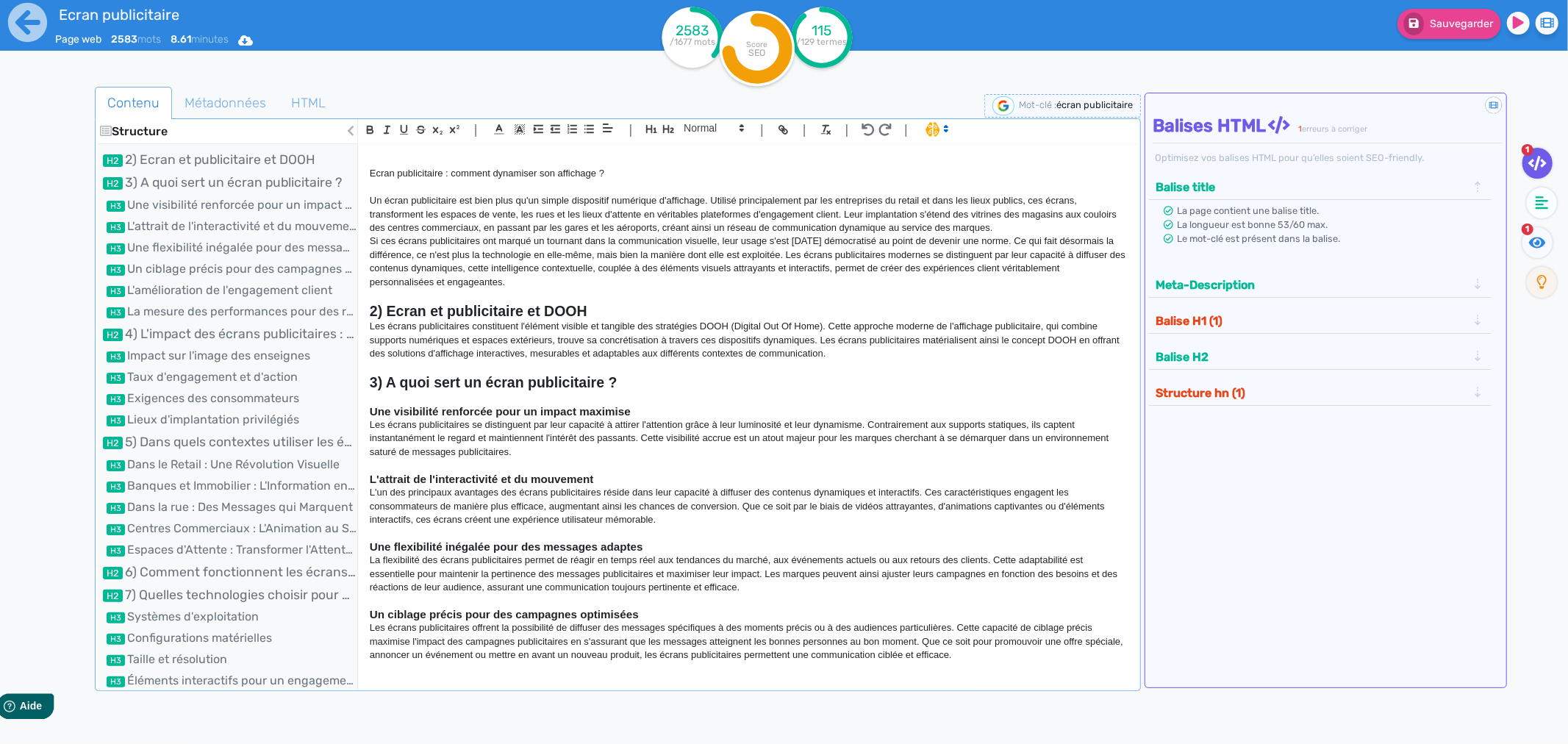
click at [378, 179] on p "Ecran publicitaire : comment dynamiser son affichage ?" at bounding box center [747, 174] width 757 height 13
click at [652, 127] on icon "button" at bounding box center [651, 129] width 13 height 13
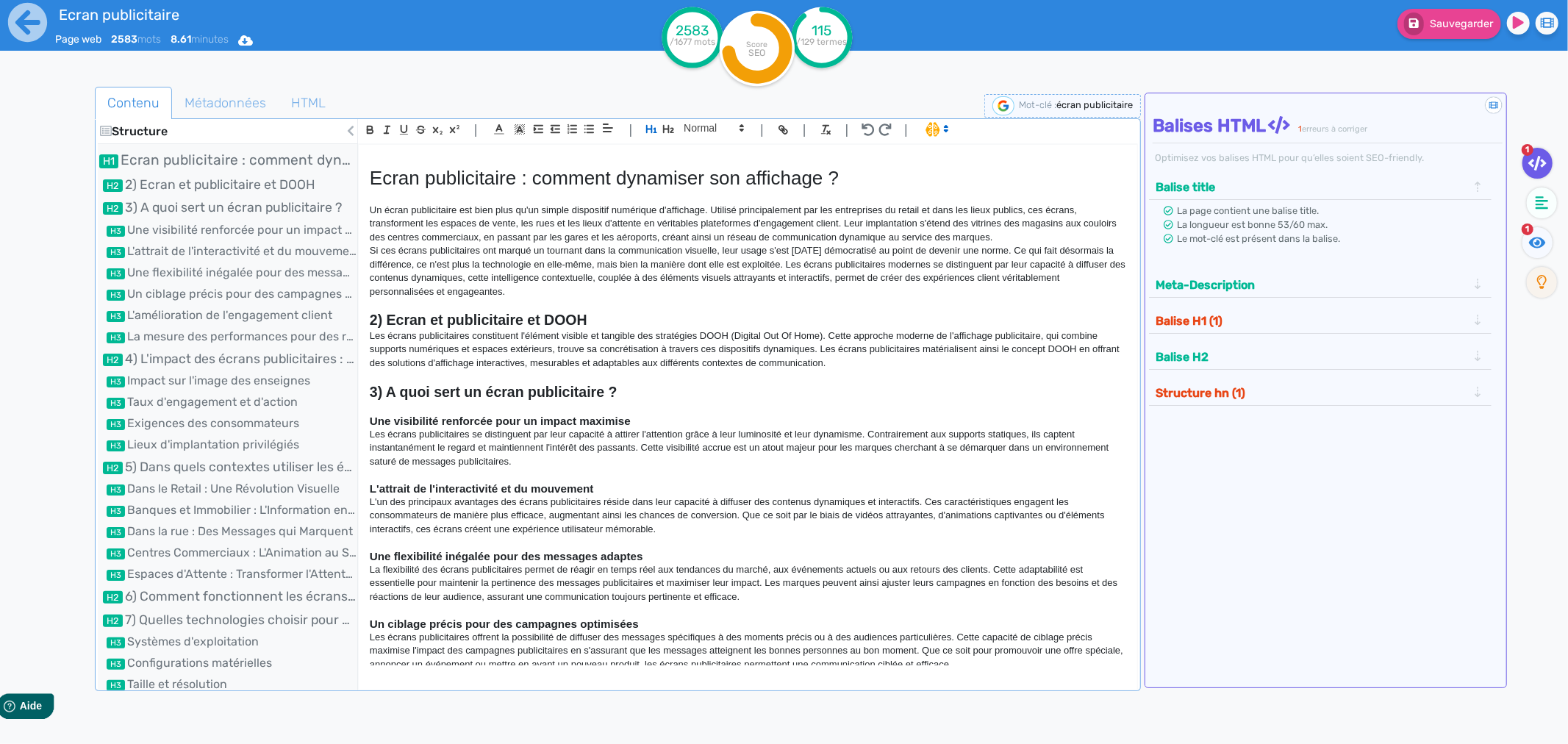
click at [666, 251] on p "Si ces écrans publicitaires ont marqué un tournant dans la communication visuel…" at bounding box center [747, 271] width 757 height 55
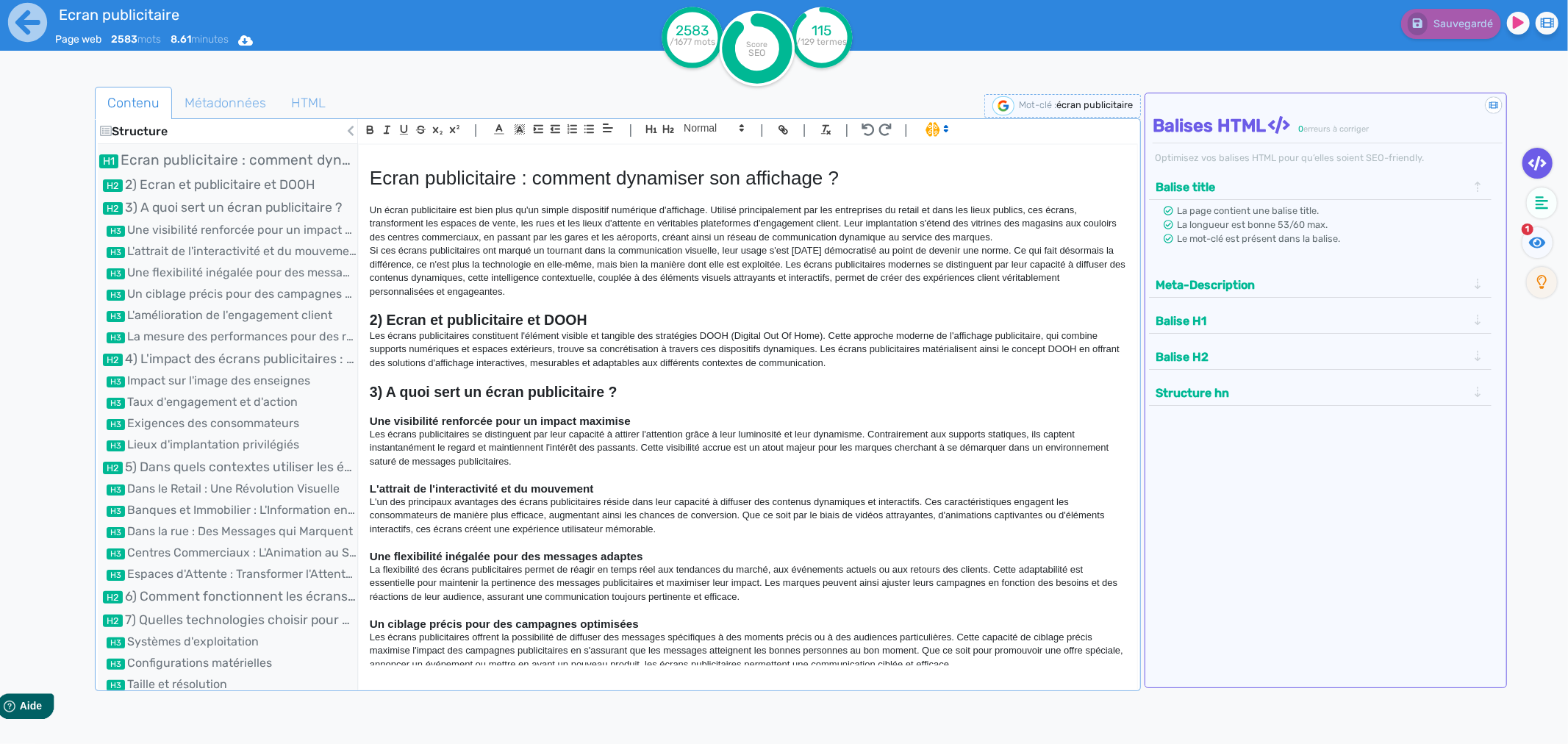
click at [507, 300] on p at bounding box center [747, 305] width 757 height 13
click at [48, 138] on div at bounding box center [69, 461] width 52 height 754
click at [32, 27] on icon at bounding box center [28, 22] width 39 height 39
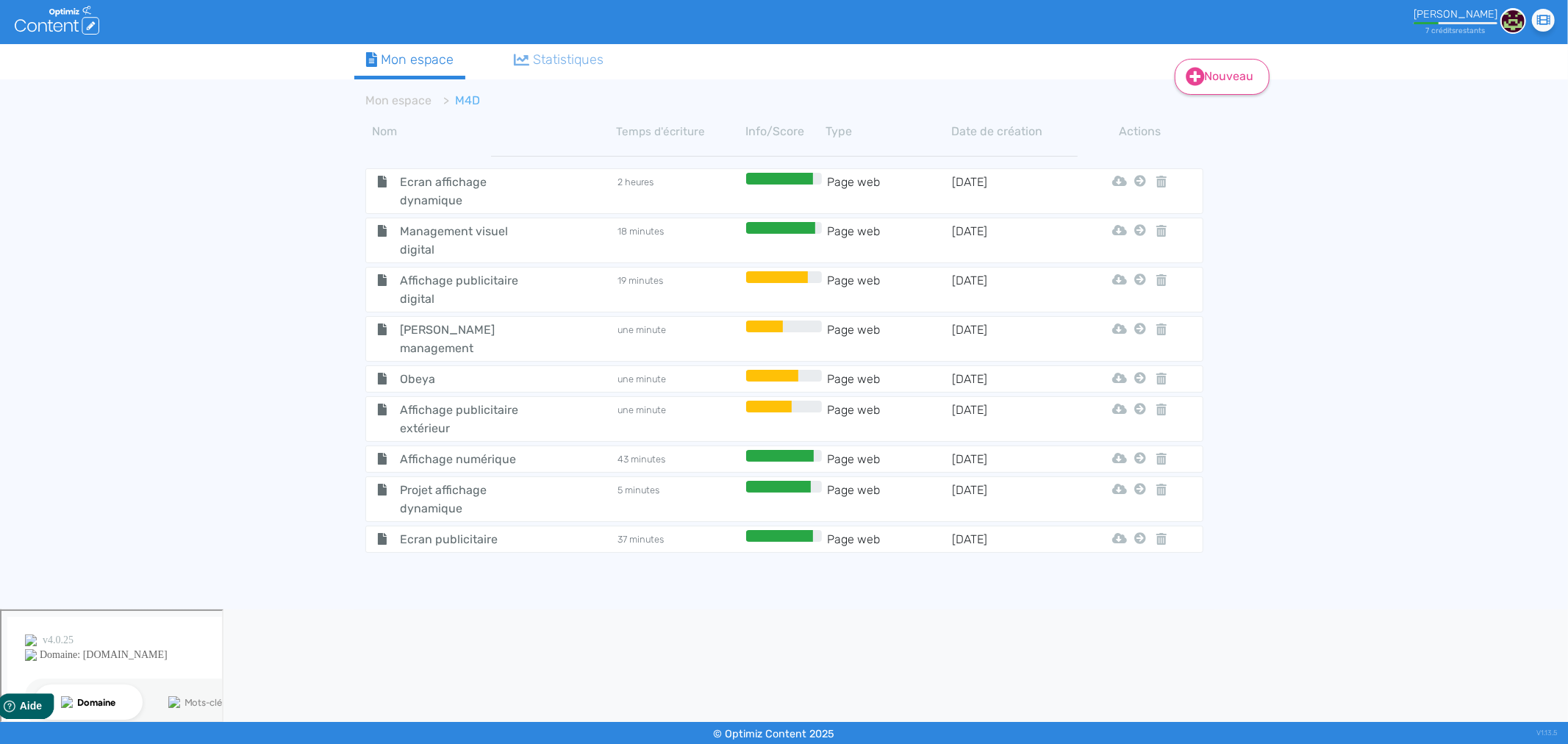
click at [1223, 78] on link "Nouveau" at bounding box center [1222, 77] width 94 height 36
click at [1217, 115] on button "Contenu" at bounding box center [1231, 113] width 117 height 24
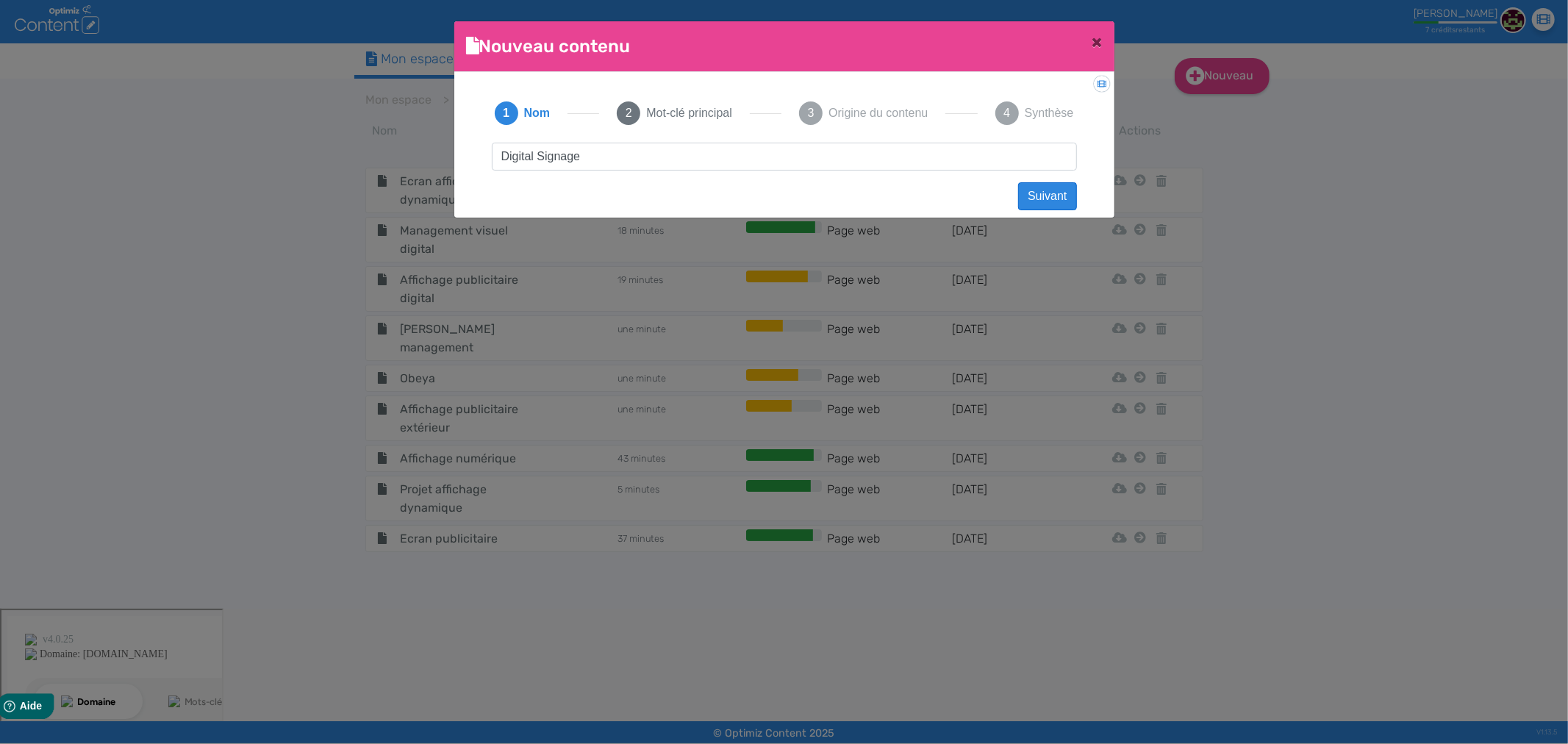
type input "Digital Signage"
click at [1039, 198] on button "Suivant" at bounding box center [1047, 196] width 58 height 28
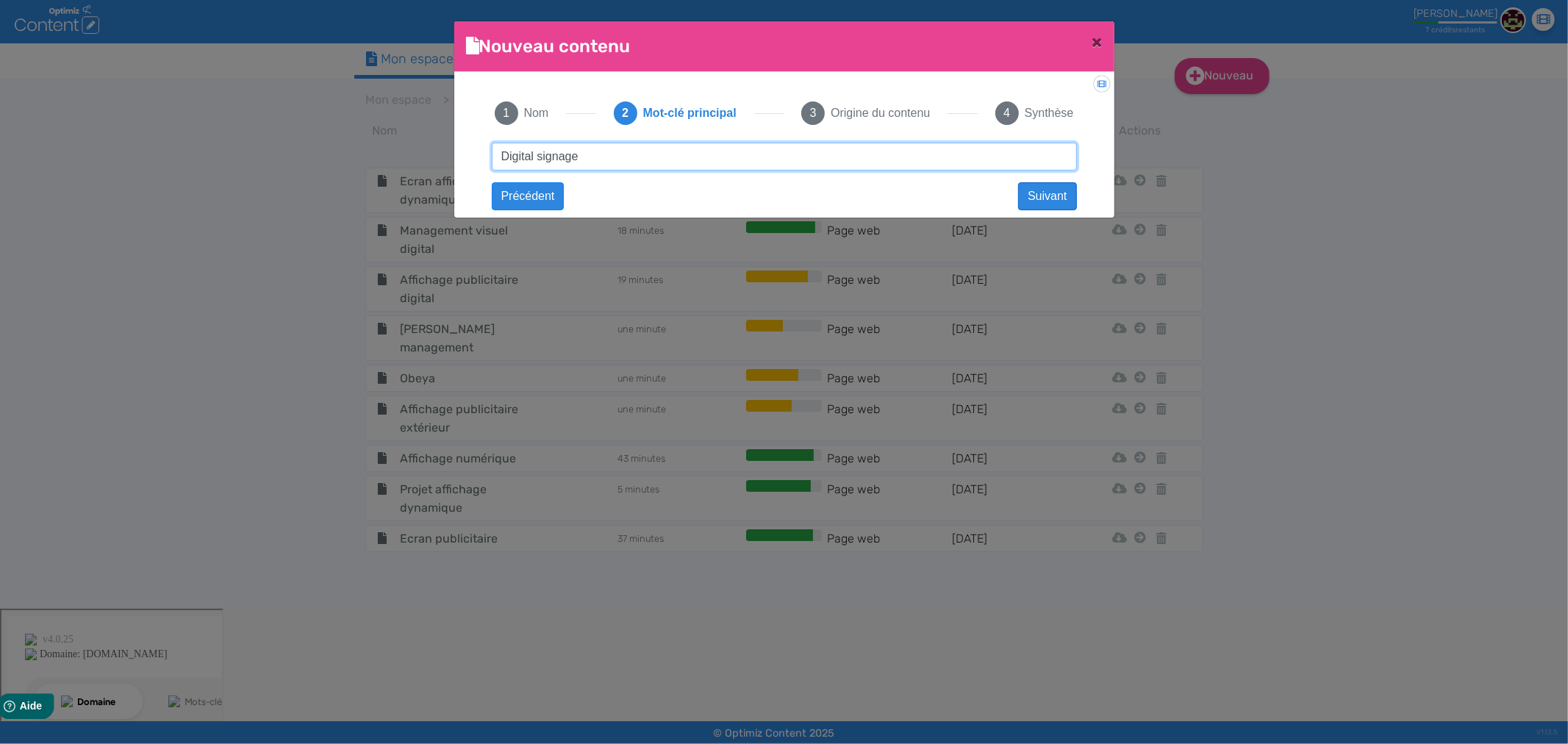
type input "Digital signage"
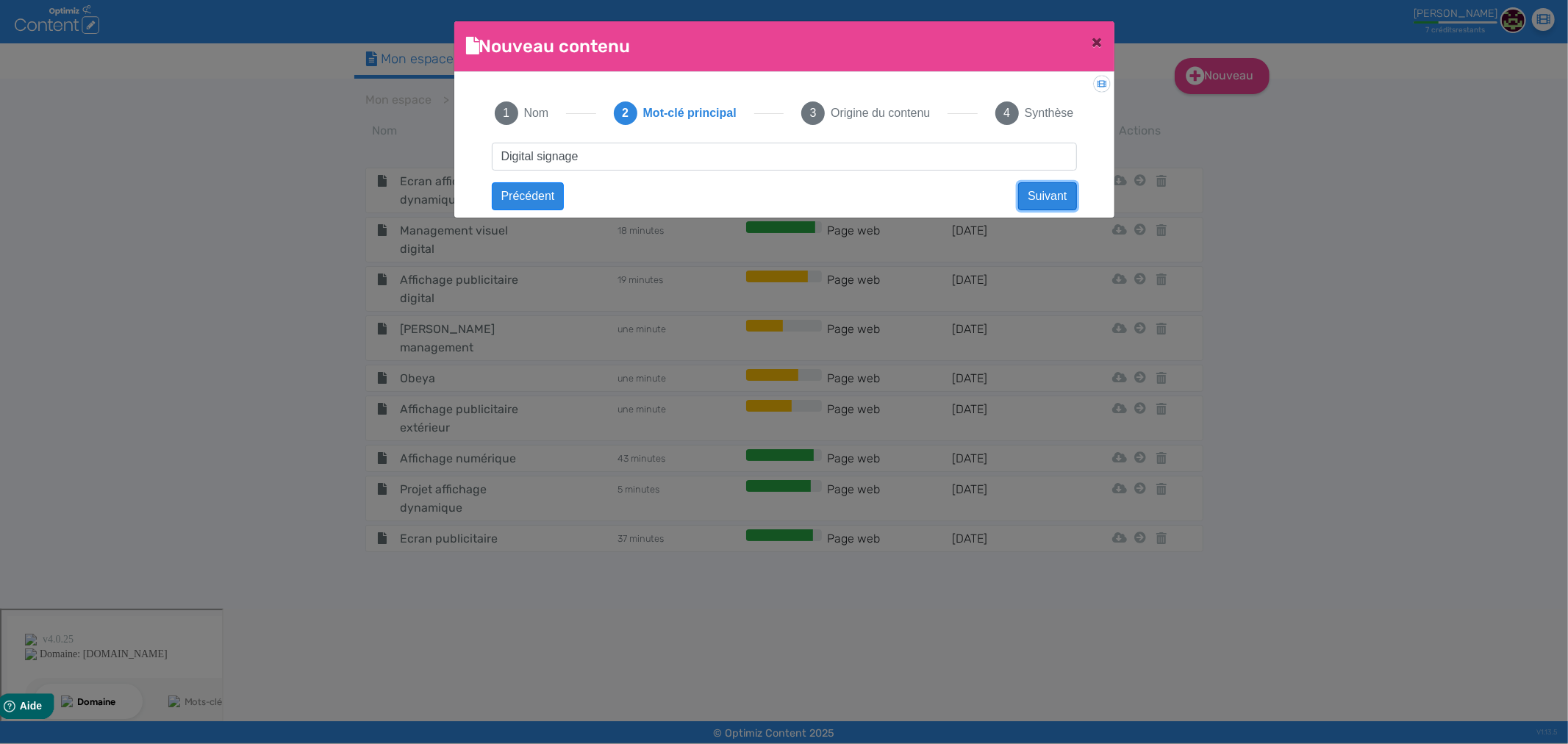
click at [1053, 198] on button "Suivant" at bounding box center [1047, 196] width 58 height 28
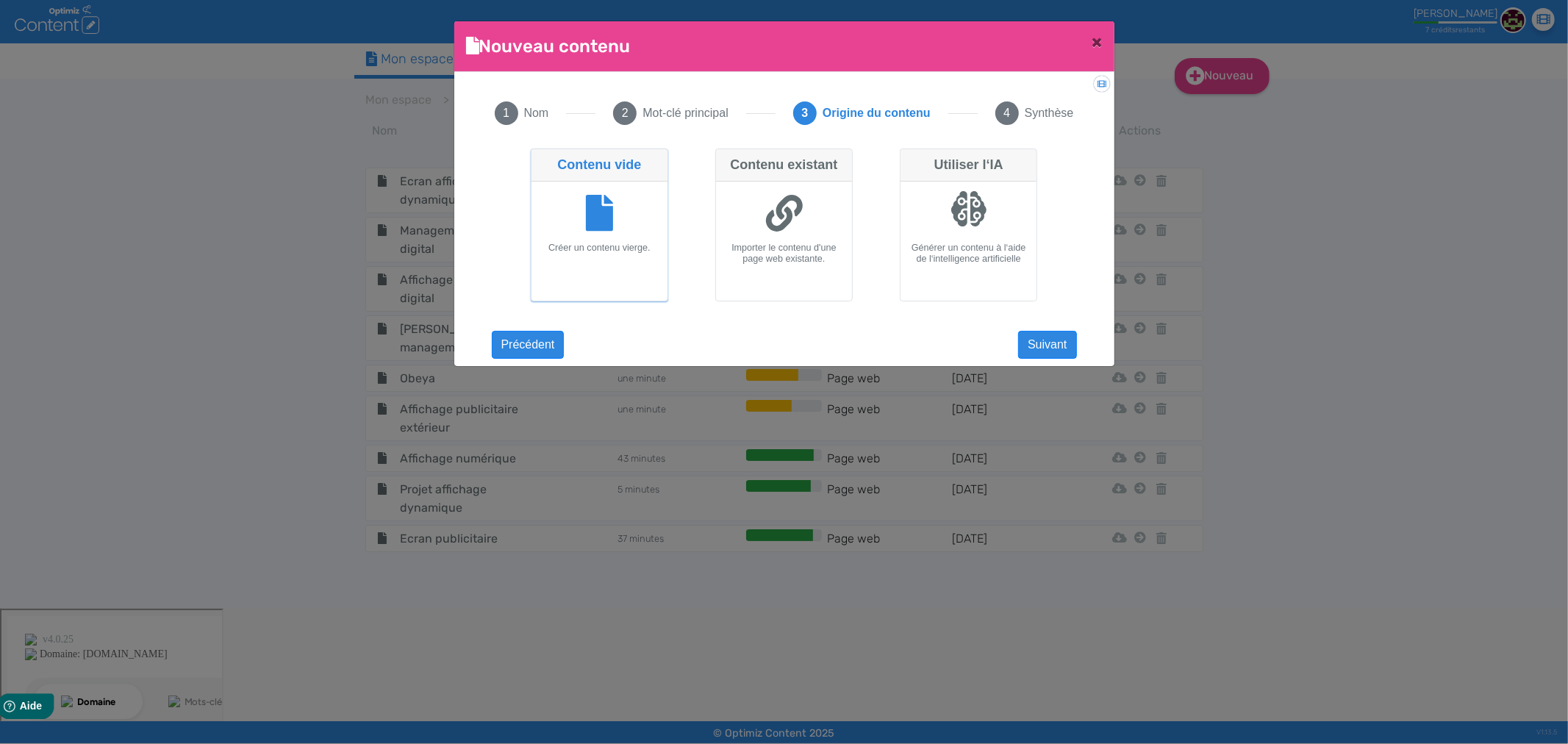
click at [617, 224] on div at bounding box center [599, 214] width 124 height 55
click at [541, 158] on input "Contenu vide Créer un contenu vierge." at bounding box center [535, 153] width 9 height 9
click at [1066, 352] on button "Suivant" at bounding box center [1047, 344] width 58 height 28
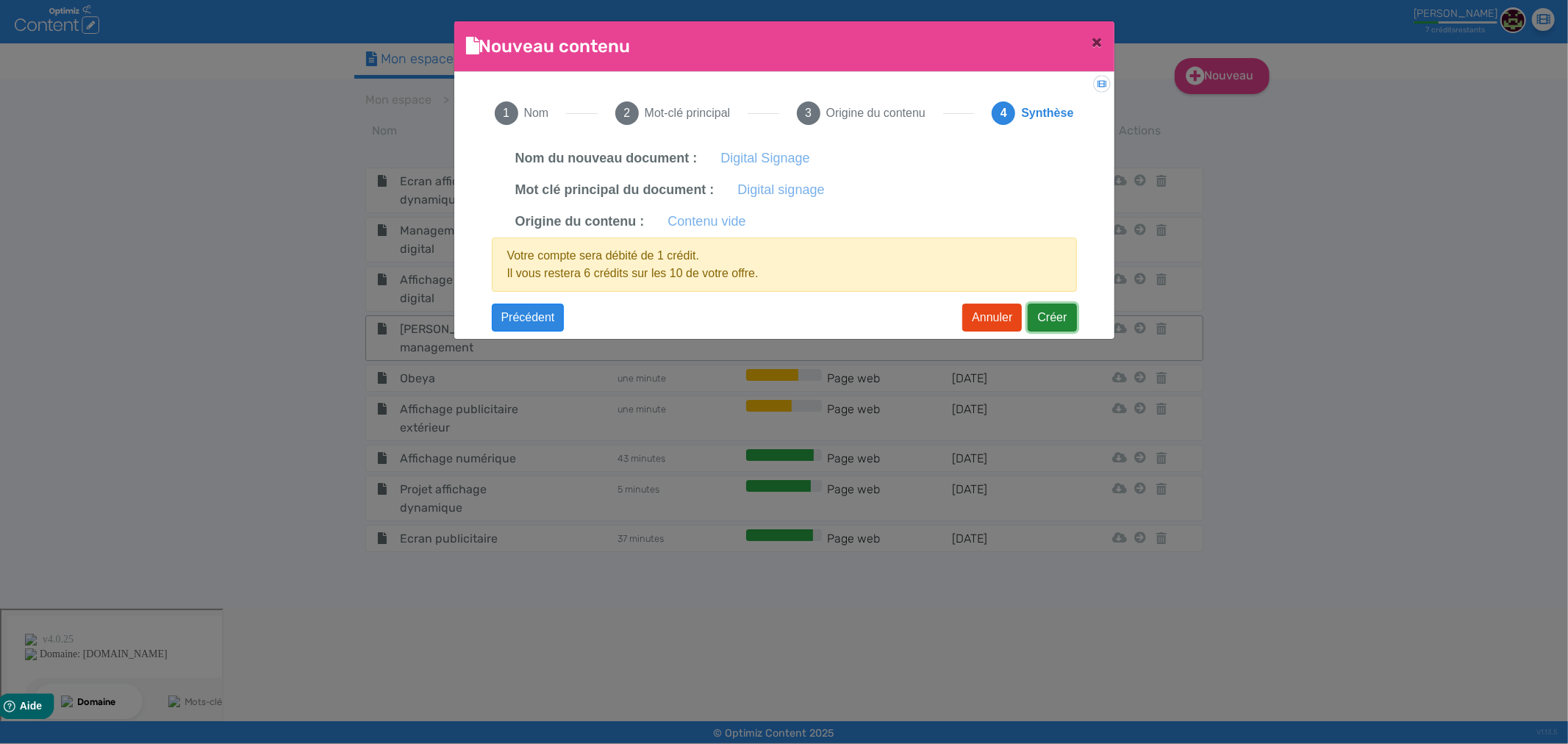
click at [1048, 312] on button "Créer" at bounding box center [1053, 317] width 49 height 28
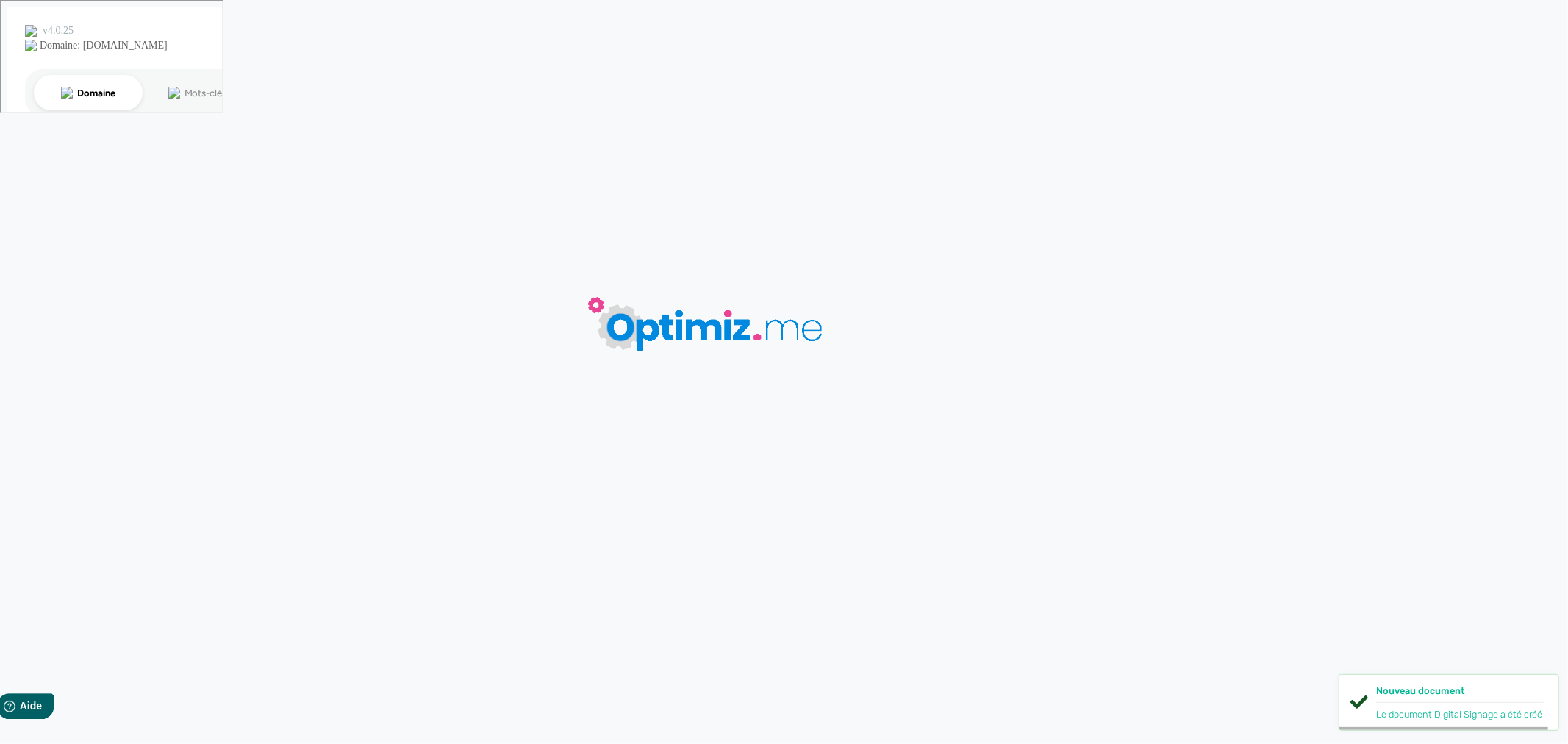
type input "Digital Signage"
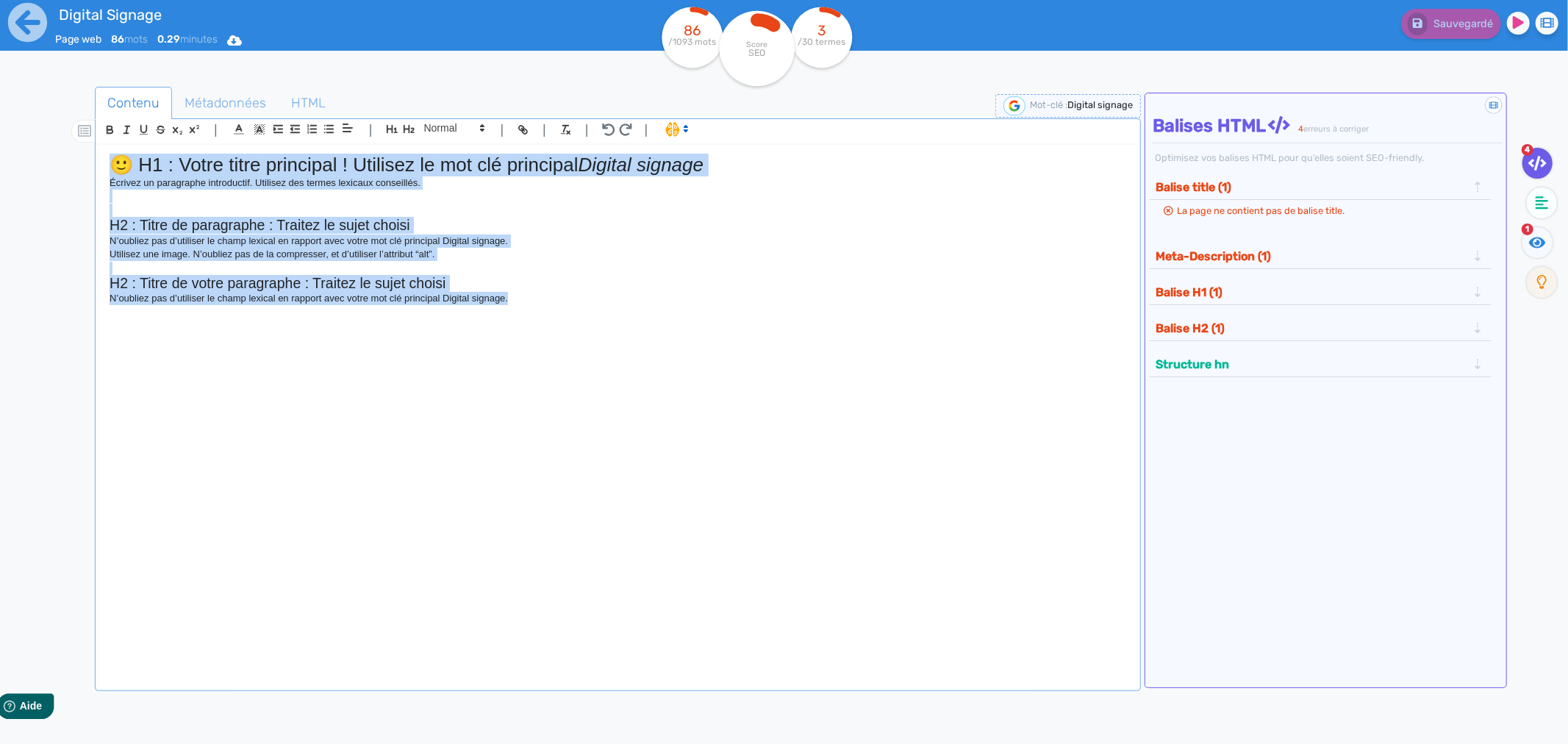
drag, startPoint x: 591, startPoint y: 310, endPoint x: 62, endPoint y: 164, distance: 548.8
click at [62, 164] on div "Contenu Métadonnées HTML | | H3 H4 H5 H6 Normal | | | | 🙂 H1 : Votre titre prin…" at bounding box center [806, 461] width 1526 height 754
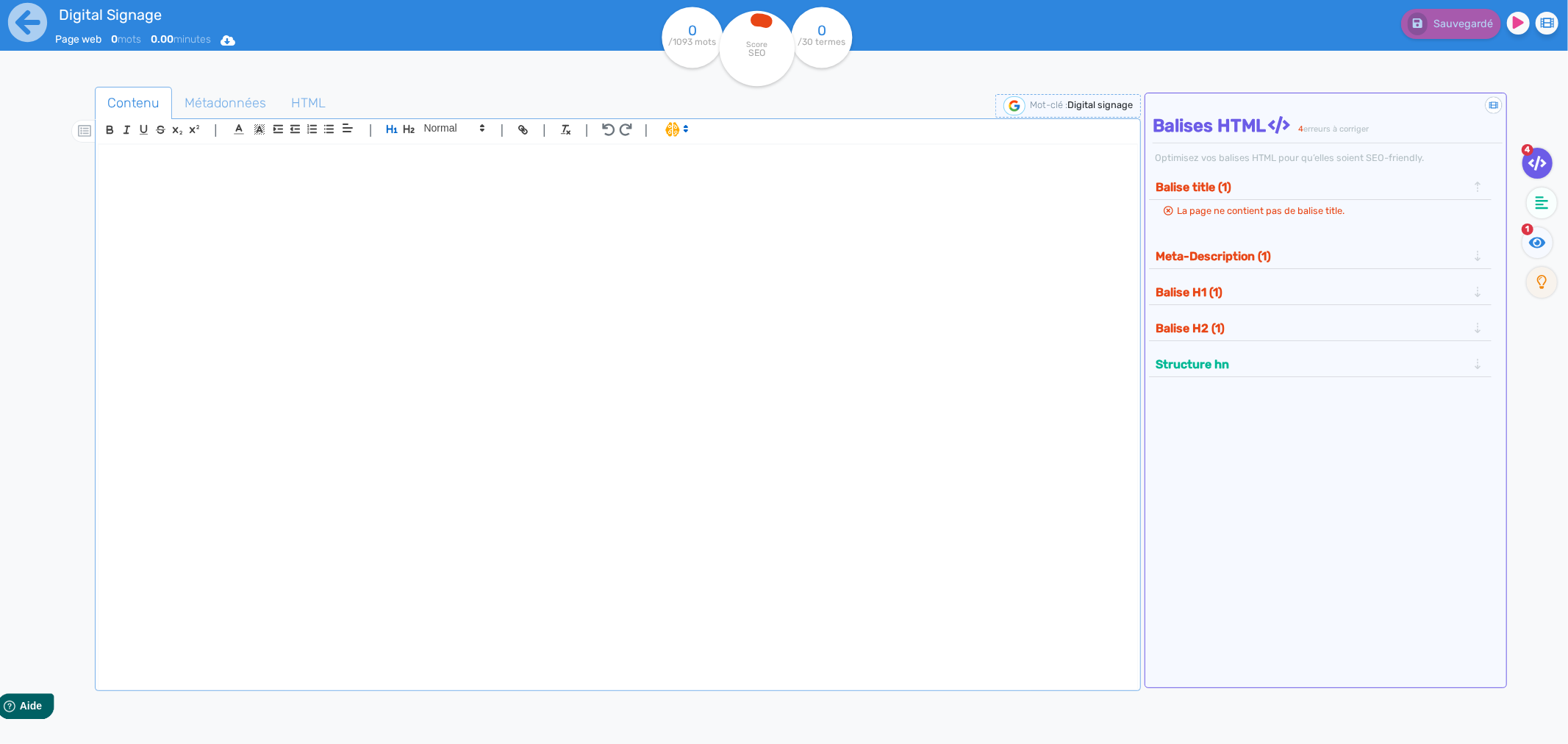
click at [364, 273] on div at bounding box center [618, 405] width 1039 height 520
click at [169, 167] on p ""Guide : Le digital signage, c’est quoi et à quoi ça sert ?"" at bounding box center [618, 160] width 1017 height 13
click at [393, 135] on icon "button" at bounding box center [392, 129] width 13 height 13
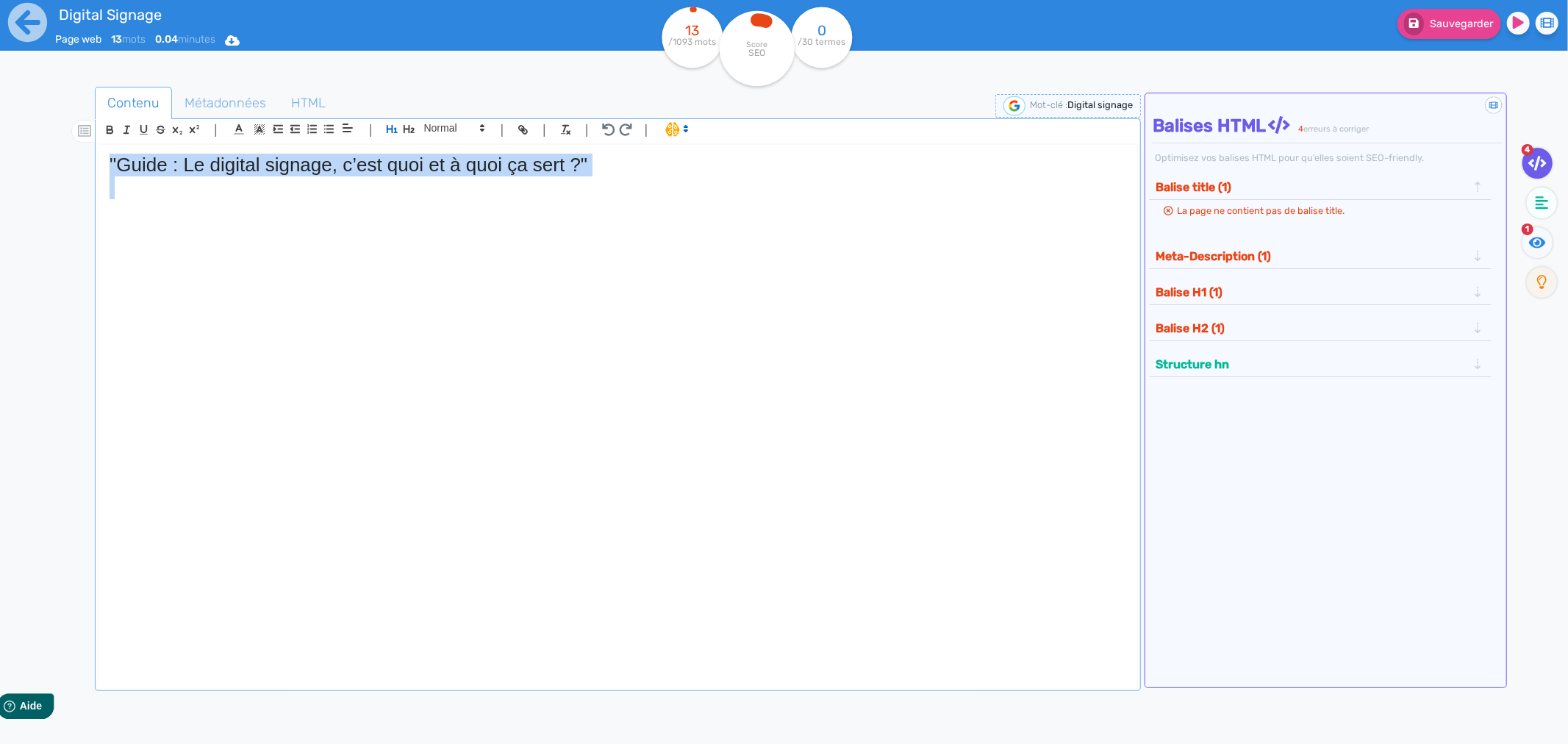
click at [648, 171] on h1 ""Guide : Le digital signage, c’est quoi et à quoi ça sert ?"" at bounding box center [618, 164] width 1017 height 23
click at [115, 164] on h1 ""Guide : Le digital signage, c’est quoi et à quoi ça sert ?" at bounding box center [618, 164] width 1017 height 23
click at [590, 186] on h1 at bounding box center [618, 187] width 1017 height 23
click at [579, 168] on h1 "Guide : Le digital signage, c’est quoi et à quoi ça sert ?" at bounding box center [618, 164] width 1017 height 23
